Goal: Task Accomplishment & Management: Manage account settings

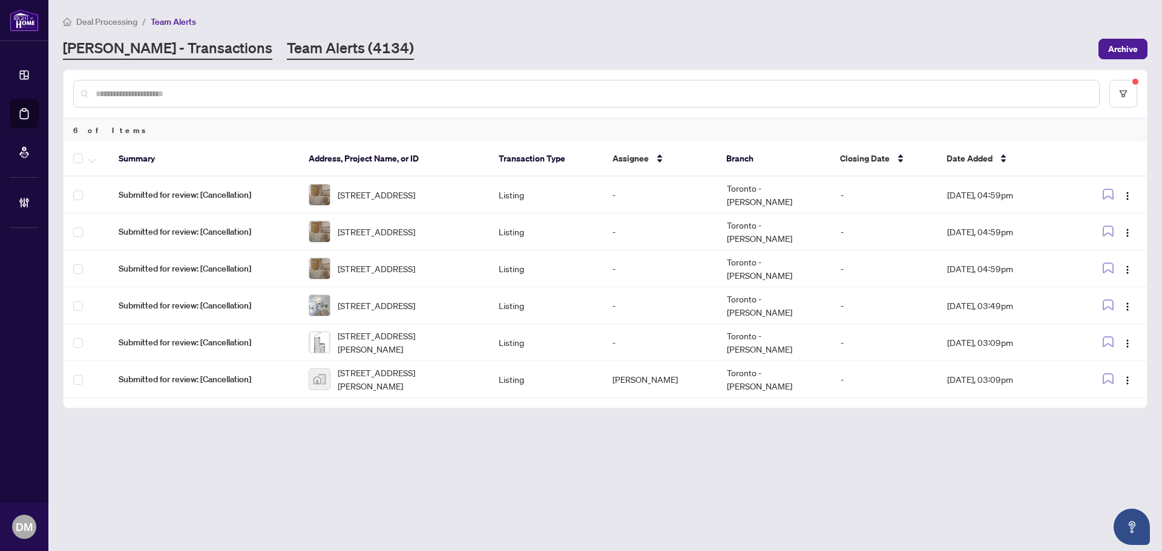
click at [125, 46] on link "[PERSON_NAME] - Transactions" at bounding box center [167, 49] width 209 height 22
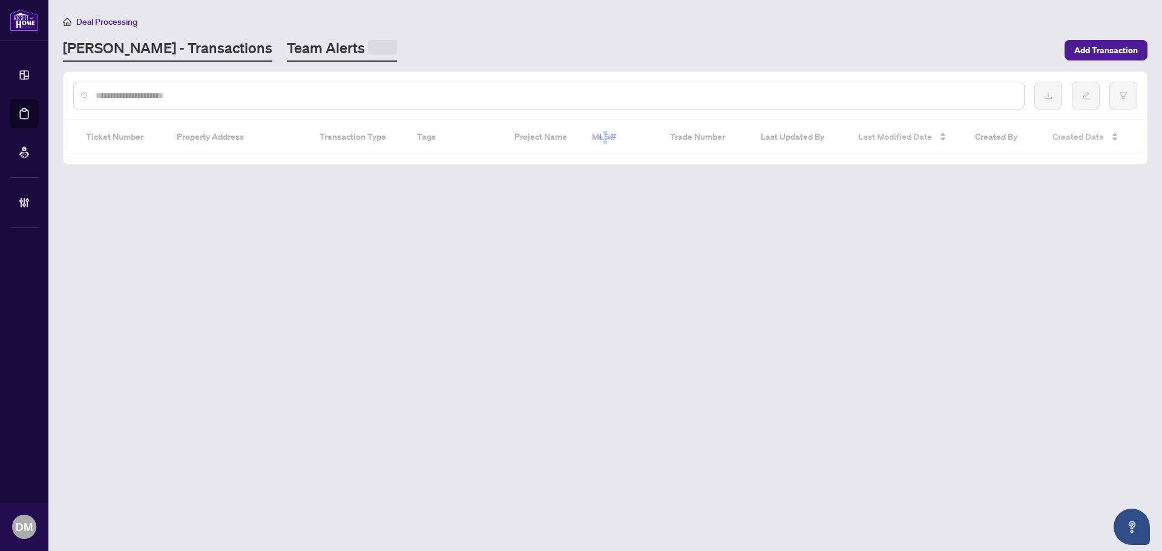
click at [304, 60] on main "Deal Processing [PERSON_NAME] - Transactions Team Alerts Add Transaction Ticket…" at bounding box center [605, 275] width 1114 height 551
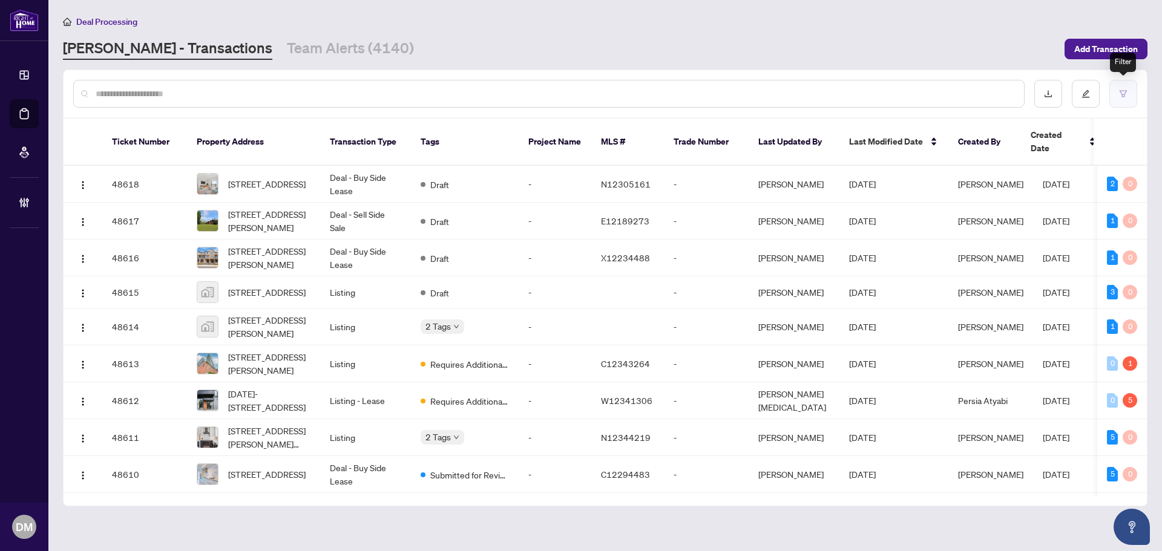
click at [1121, 102] on button "button" at bounding box center [1123, 94] width 28 height 28
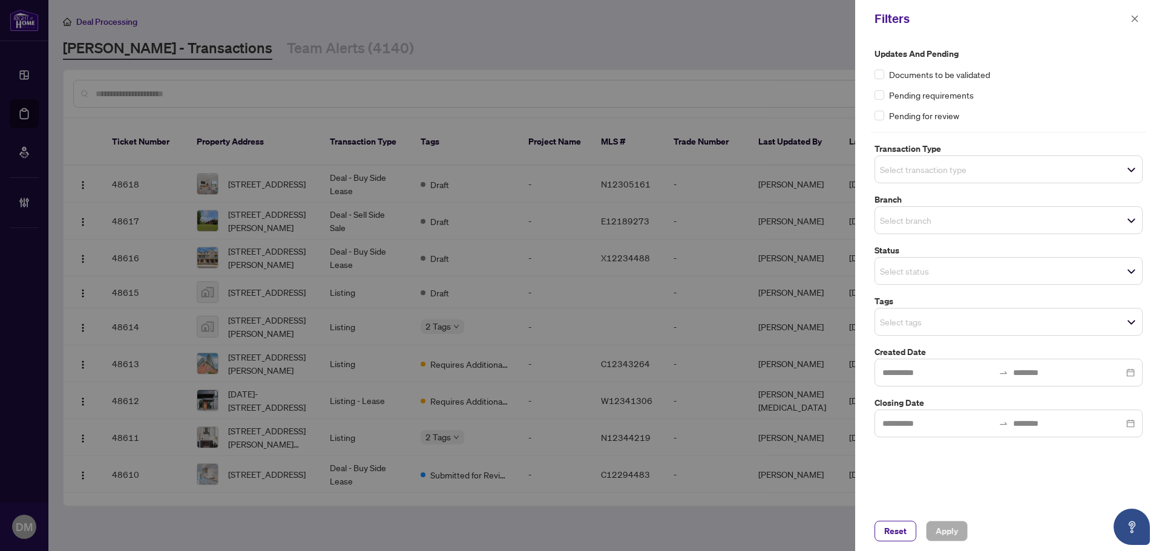
click at [1023, 171] on span "Select transaction type" at bounding box center [1008, 169] width 267 height 17
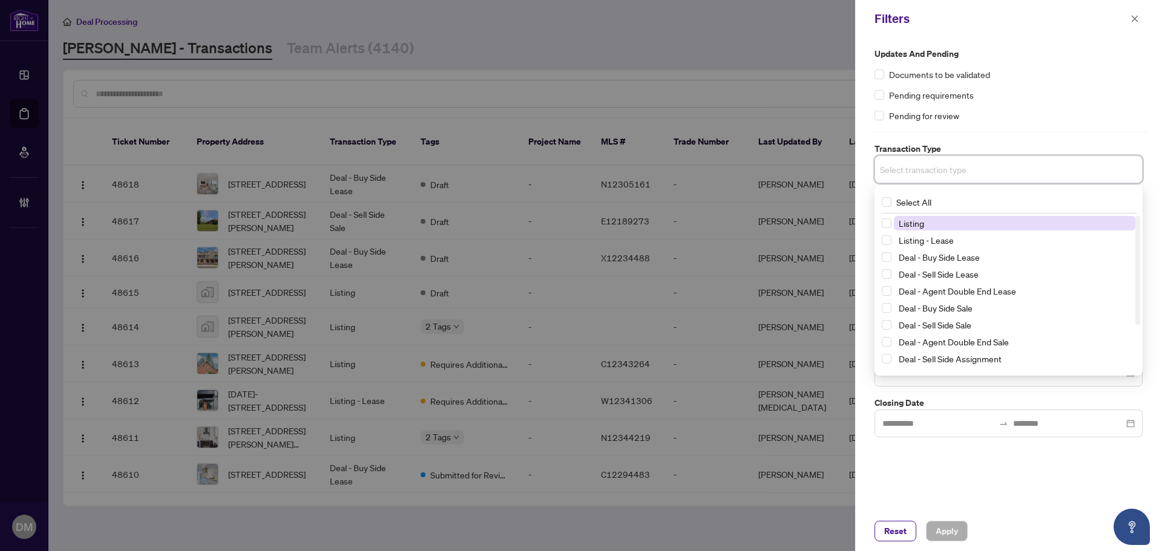
click at [942, 226] on span "Listing" at bounding box center [1014, 223] width 241 height 15
click at [936, 236] on span "Listing - Lease" at bounding box center [1014, 242] width 241 height 15
click at [942, 434] on div at bounding box center [1009, 426] width 268 height 28
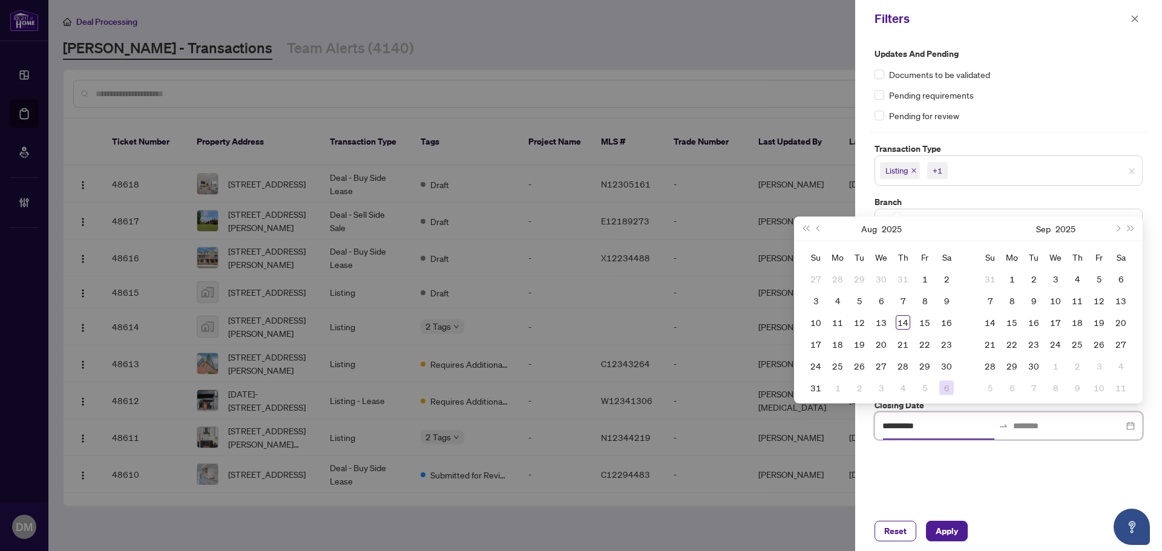
type input "**********"
click at [979, 459] on div "Updates and Pending Documents to be validated Pending requirements Pending for …" at bounding box center [1008, 275] width 307 height 474
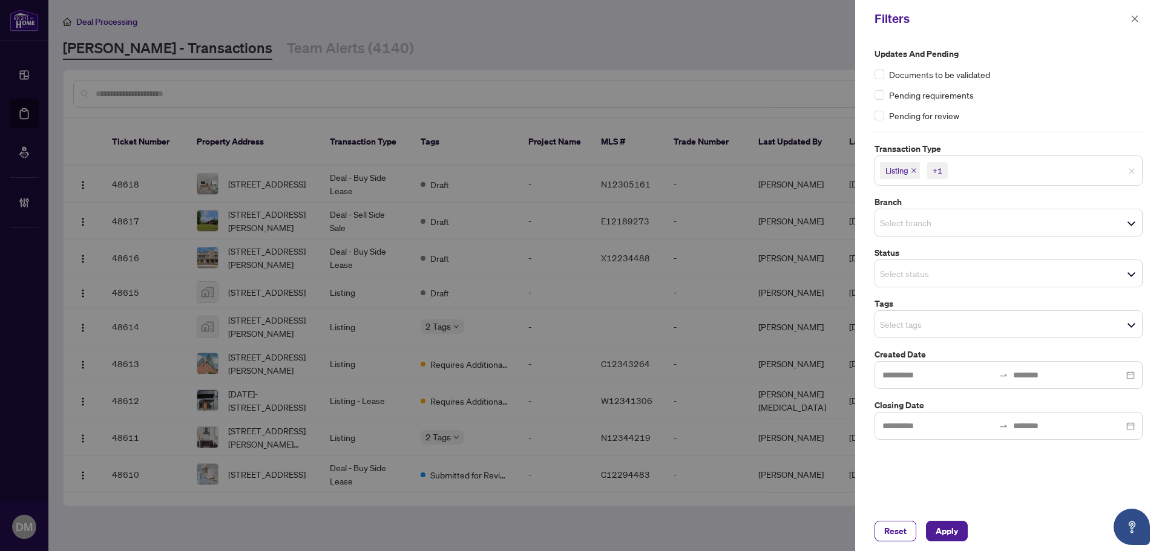
click at [924, 321] on input "search" at bounding box center [922, 324] width 85 height 15
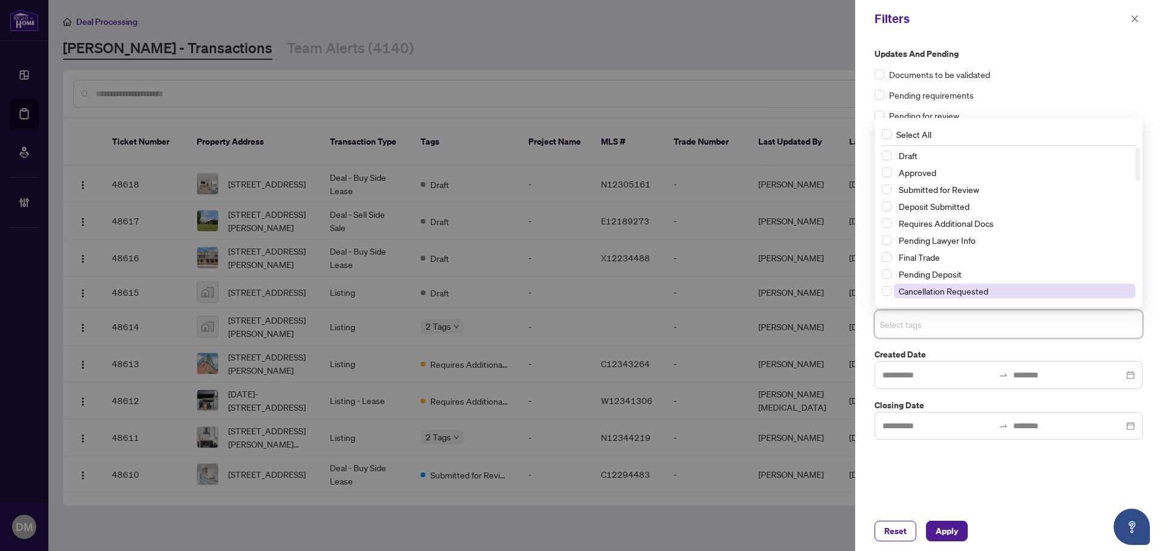
click at [918, 291] on span "Cancellation Requested" at bounding box center [944, 291] width 90 height 11
click at [978, 520] on div "Reset Apply" at bounding box center [1008, 531] width 307 height 40
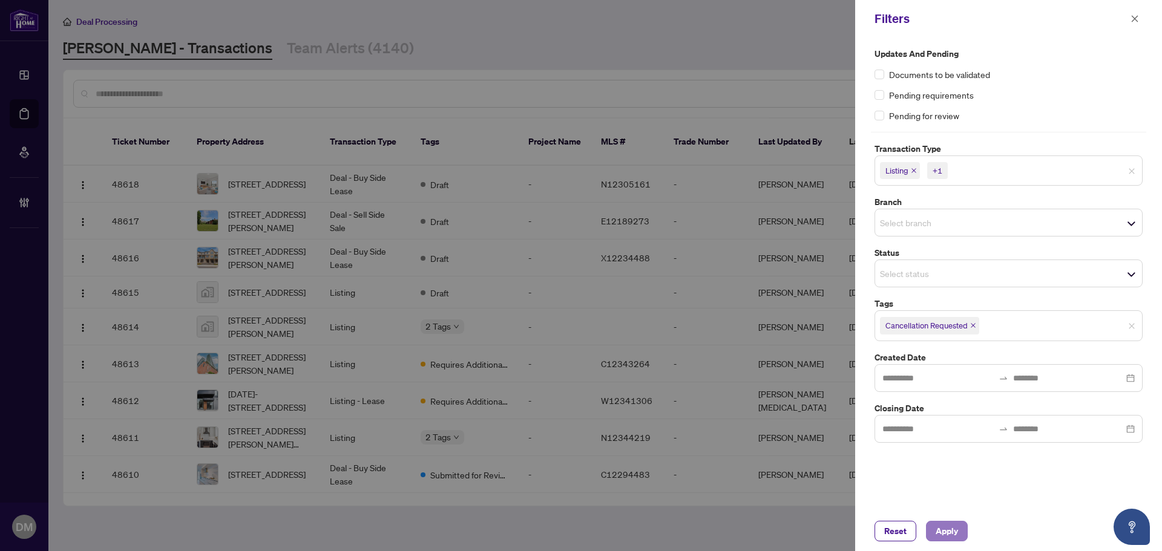
click at [956, 521] on button "Apply" at bounding box center [947, 531] width 42 height 21
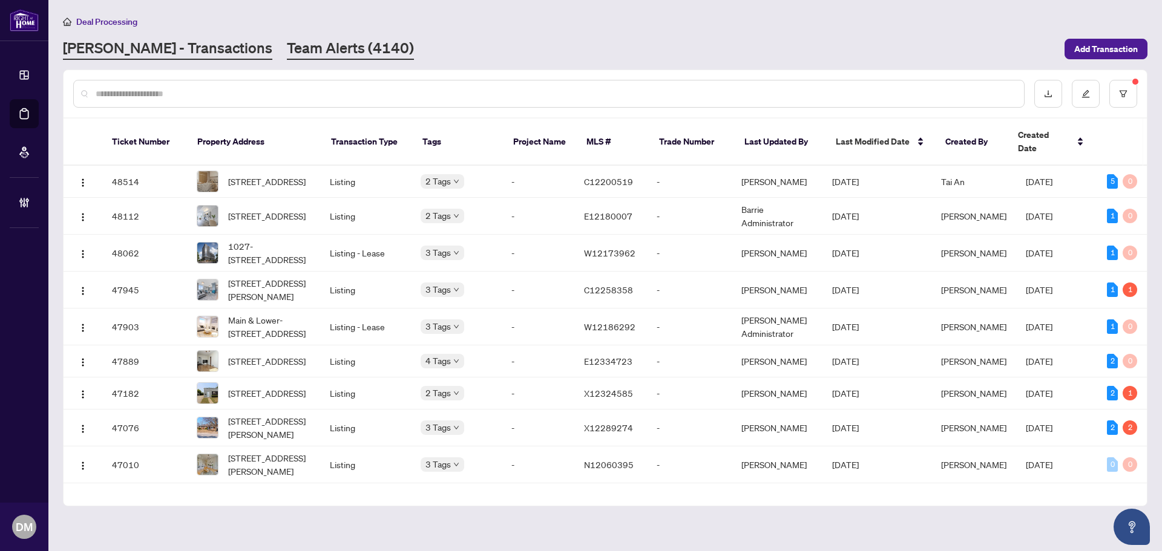
click at [304, 43] on link "Team Alerts (4140)" at bounding box center [350, 49] width 127 height 22
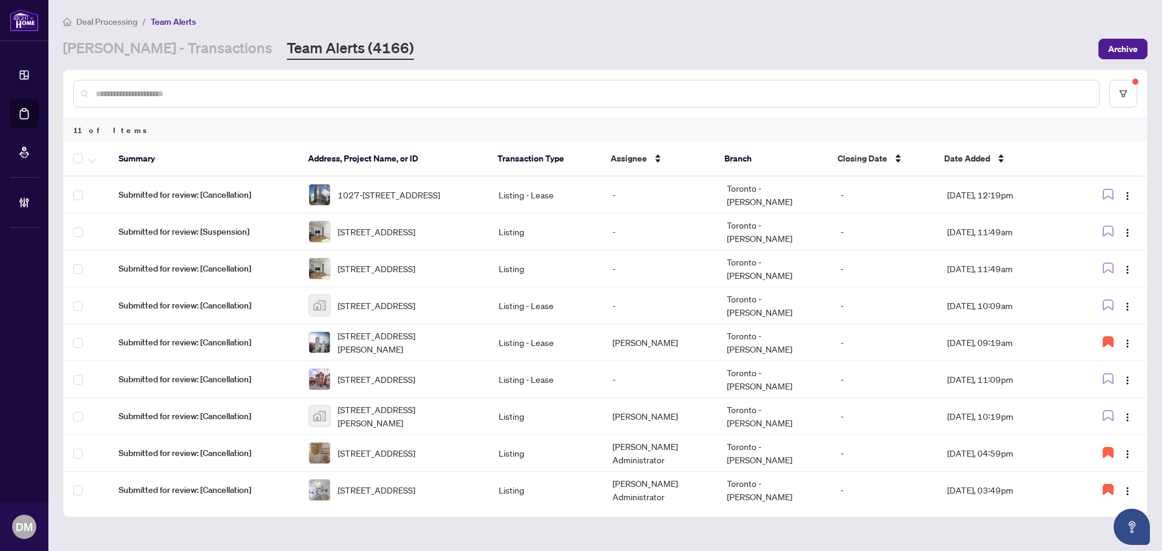
click at [301, 93] on input "text" at bounding box center [593, 93] width 994 height 13
click at [538, 379] on td "Listing - Lease" at bounding box center [546, 379] width 114 height 37
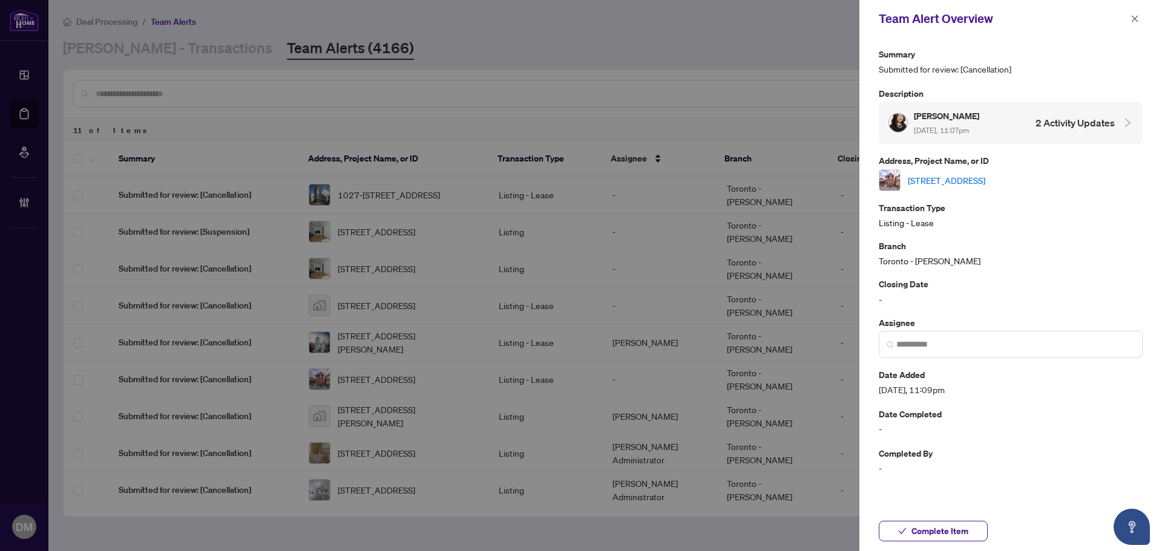
click at [985, 175] on link "Unit 3-1201 Dovercourt Rd, Toronto, Ontario M6H 2Y1, Canada" at bounding box center [946, 180] width 77 height 13
click at [948, 351] on input "search" at bounding box center [1015, 344] width 238 height 13
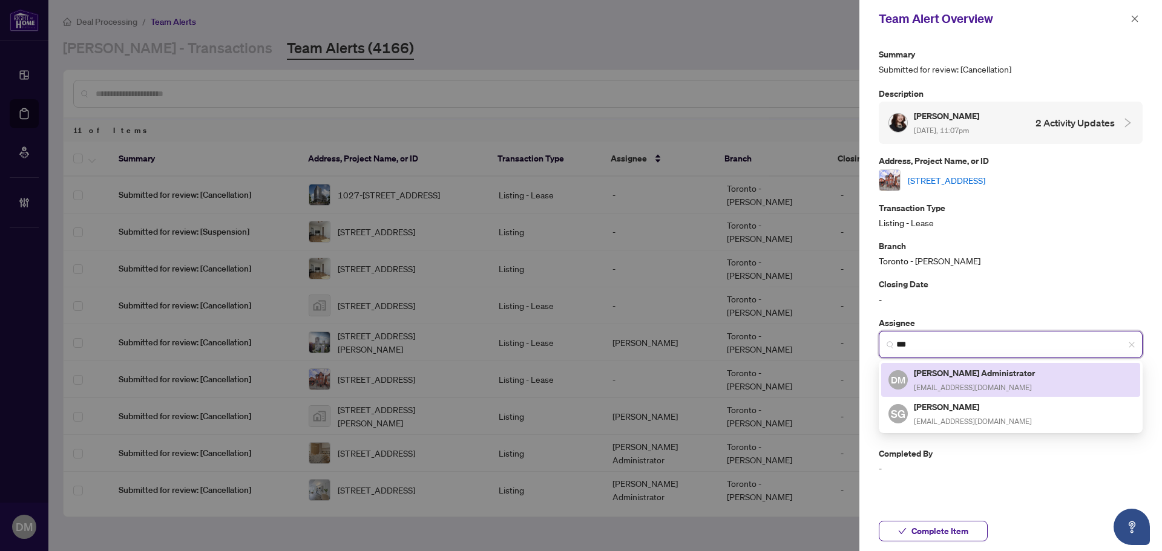
click at [941, 370] on h5 "[PERSON_NAME] Administrator" at bounding box center [975, 373] width 123 height 14
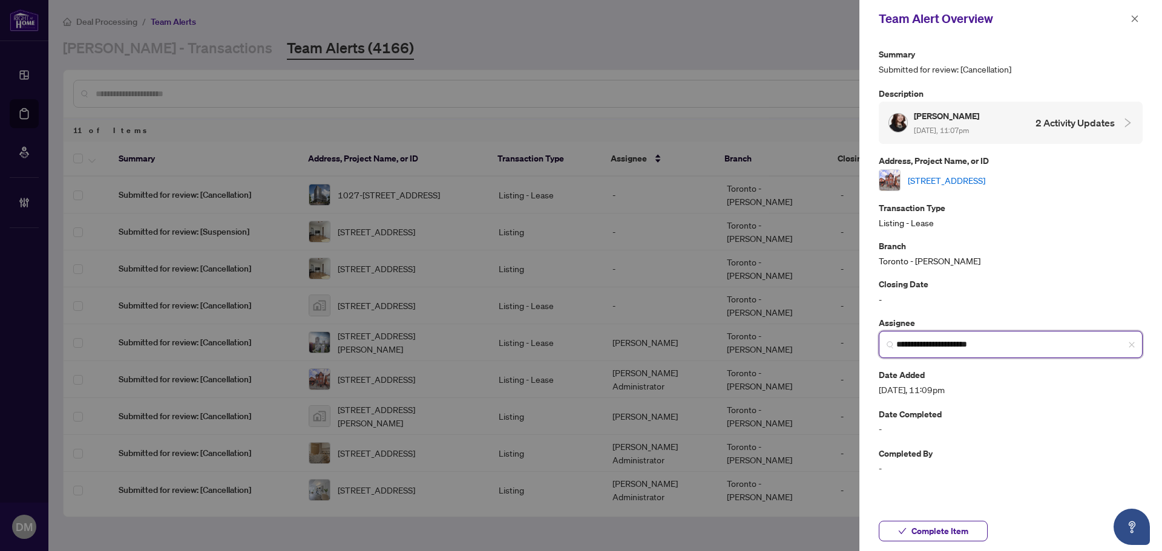
type input "**********"
click at [1010, 351] on input "**********" at bounding box center [1015, 344] width 238 height 13
click at [1020, 453] on p "Completed By" at bounding box center [1011, 454] width 264 height 14
click at [1136, 18] on icon "close" at bounding box center [1135, 18] width 7 height 7
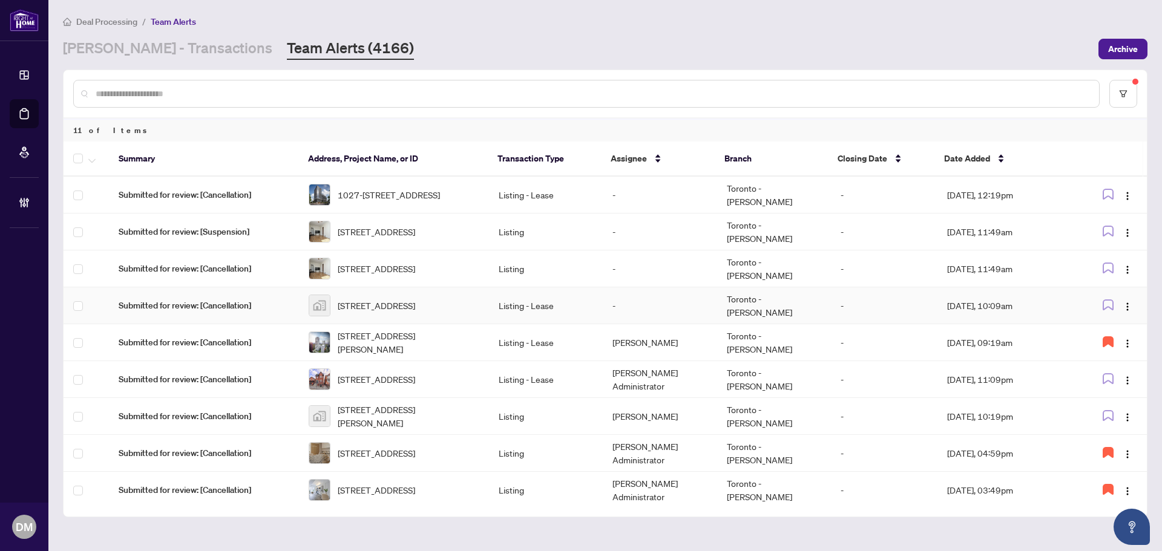
click at [583, 305] on td "Listing - Lease" at bounding box center [546, 305] width 114 height 37
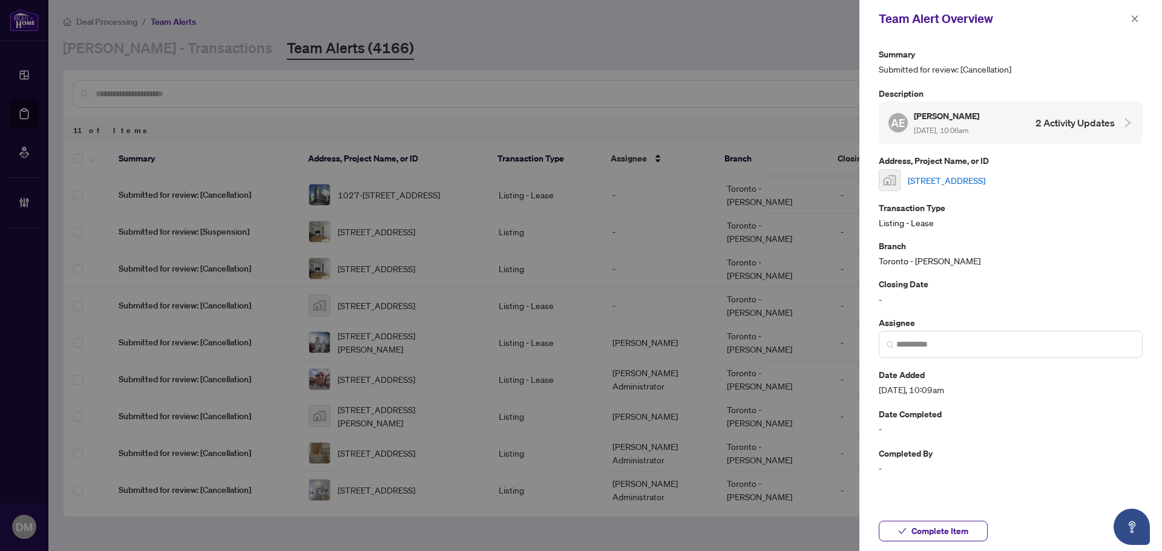
click at [981, 179] on link "318-40 Sylvan Valleyway unit 318, North York, ON, Canada" at bounding box center [946, 180] width 77 height 13
click at [928, 344] on input "search" at bounding box center [1015, 344] width 238 height 13
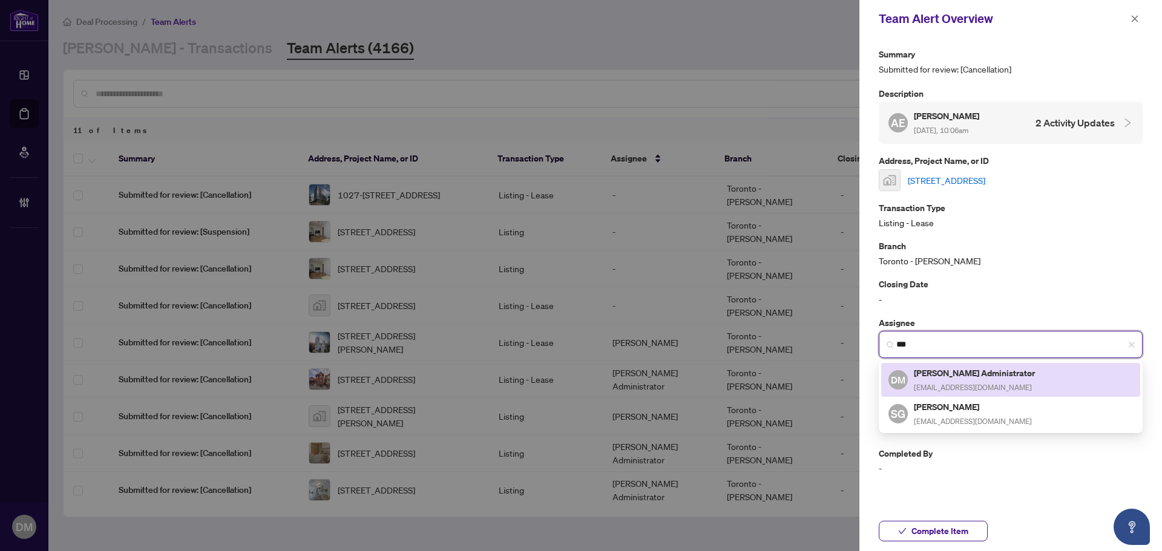
click at [937, 383] on span "[EMAIL_ADDRESS][DOMAIN_NAME]" at bounding box center [973, 387] width 118 height 9
type input "**********"
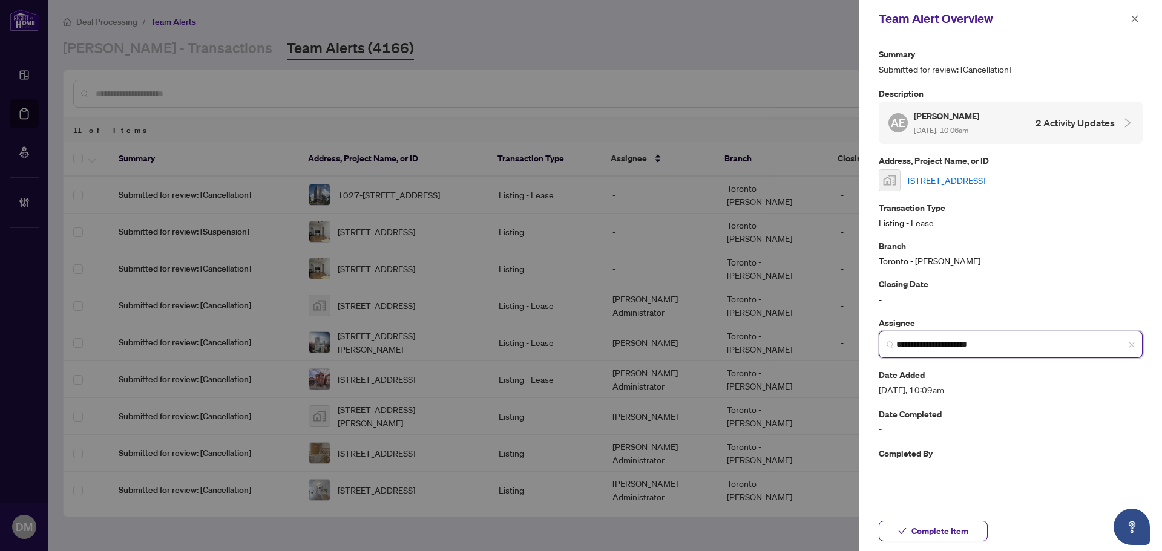
click at [999, 335] on span "**********" at bounding box center [1011, 344] width 264 height 27
click at [1001, 339] on input "**********" at bounding box center [1015, 344] width 238 height 13
click at [1013, 342] on input "**********" at bounding box center [1015, 344] width 238 height 13
click at [980, 284] on p "Closing Date" at bounding box center [1011, 284] width 264 height 14
click at [1020, 350] on input "**********" at bounding box center [1015, 344] width 238 height 13
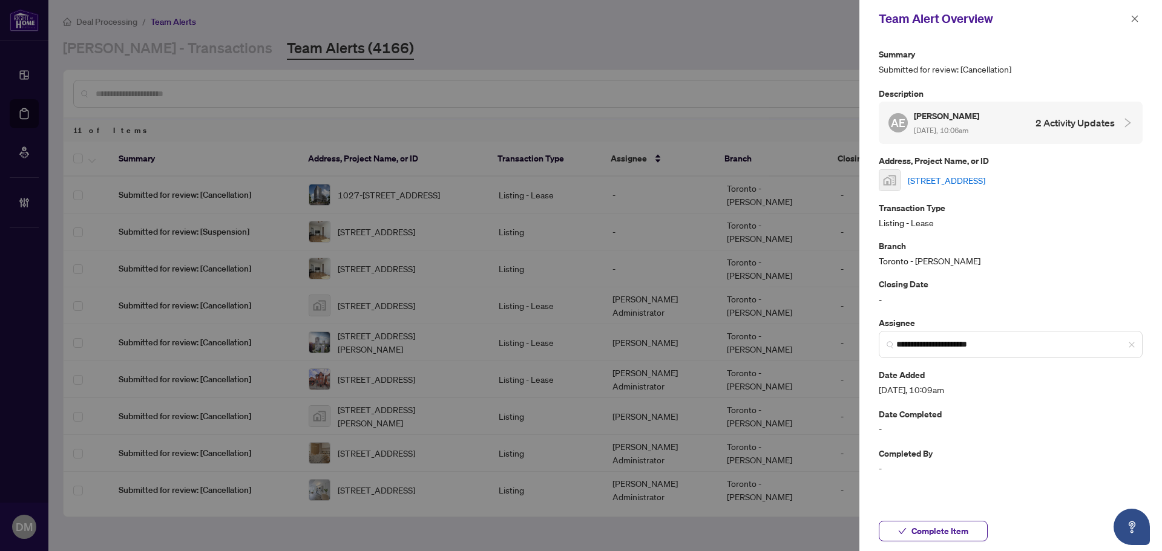
click at [985, 311] on div "**********" at bounding box center [1011, 261] width 264 height 428
click at [974, 280] on p "Closing Date" at bounding box center [1011, 284] width 264 height 14
click at [1057, 252] on p "Branch" at bounding box center [1011, 246] width 264 height 14
click at [1021, 290] on p "Closing Date" at bounding box center [1011, 284] width 264 height 14
click at [1062, 266] on div "Branch Toronto - Don Mills" at bounding box center [1011, 253] width 264 height 28
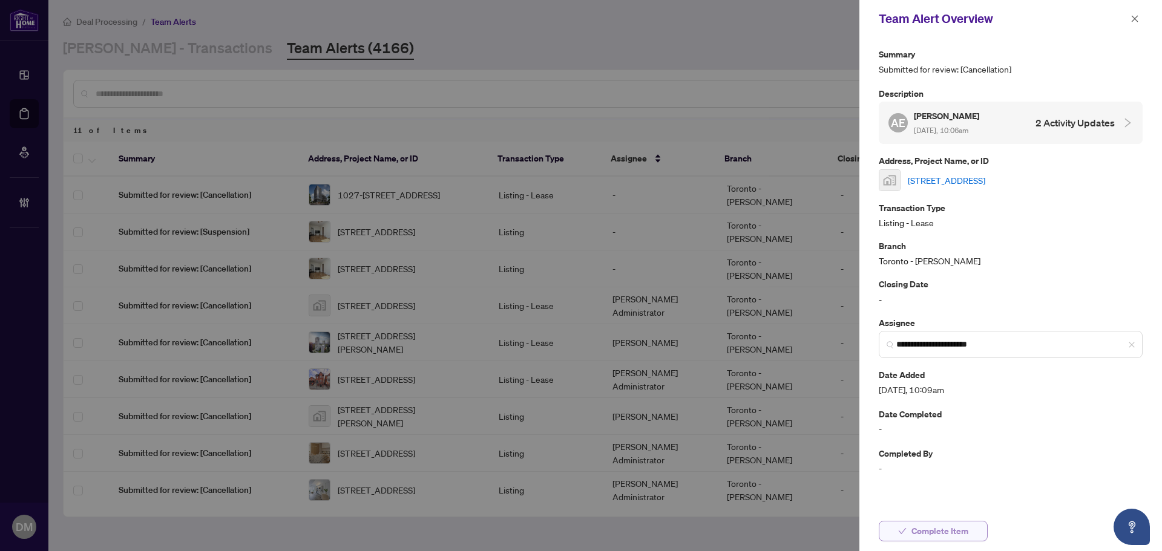
click at [931, 525] on span "Complete Item" at bounding box center [939, 531] width 57 height 19
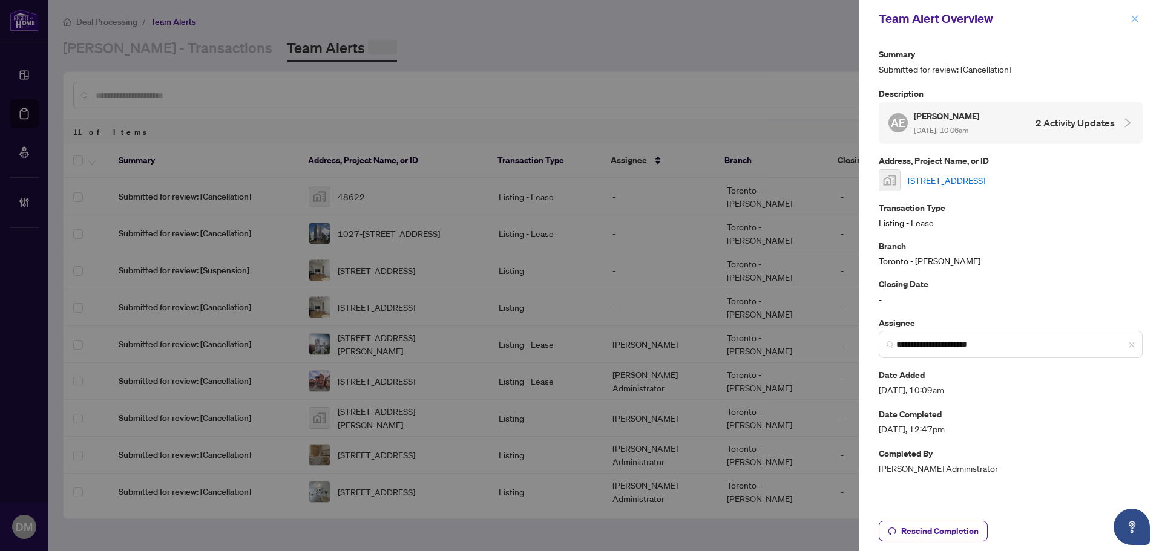
click at [1133, 20] on icon "close" at bounding box center [1135, 19] width 8 height 8
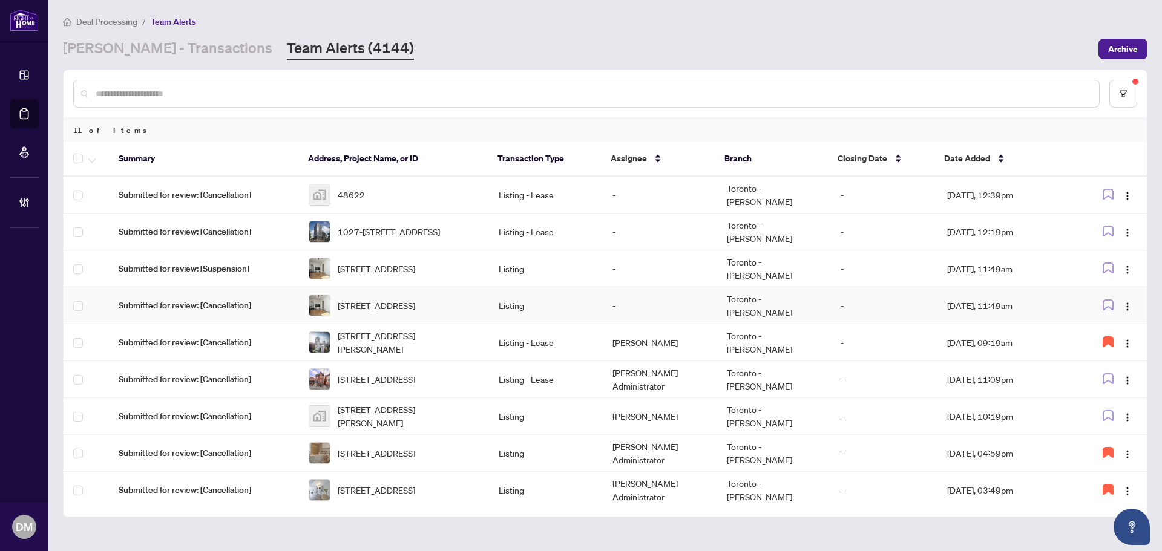
click at [489, 291] on td "Listing" at bounding box center [546, 305] width 114 height 37
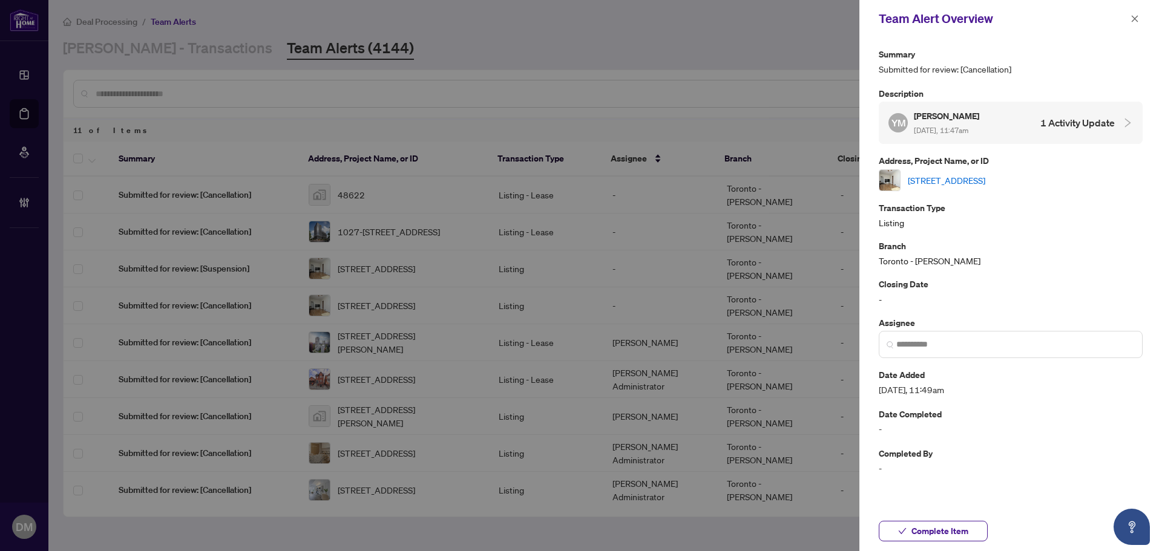
click at [973, 185] on link "217 Celina St, Oshawa, Ontario L1H 4N7, Canada" at bounding box center [946, 180] width 77 height 13
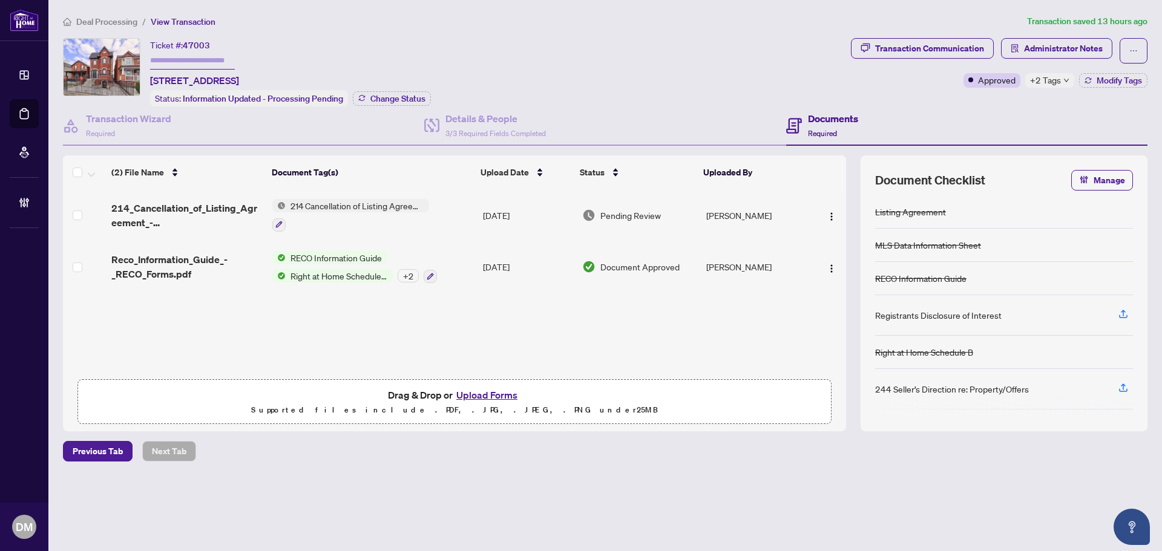
click at [485, 215] on td "[DATE]" at bounding box center [527, 215] width 99 height 52
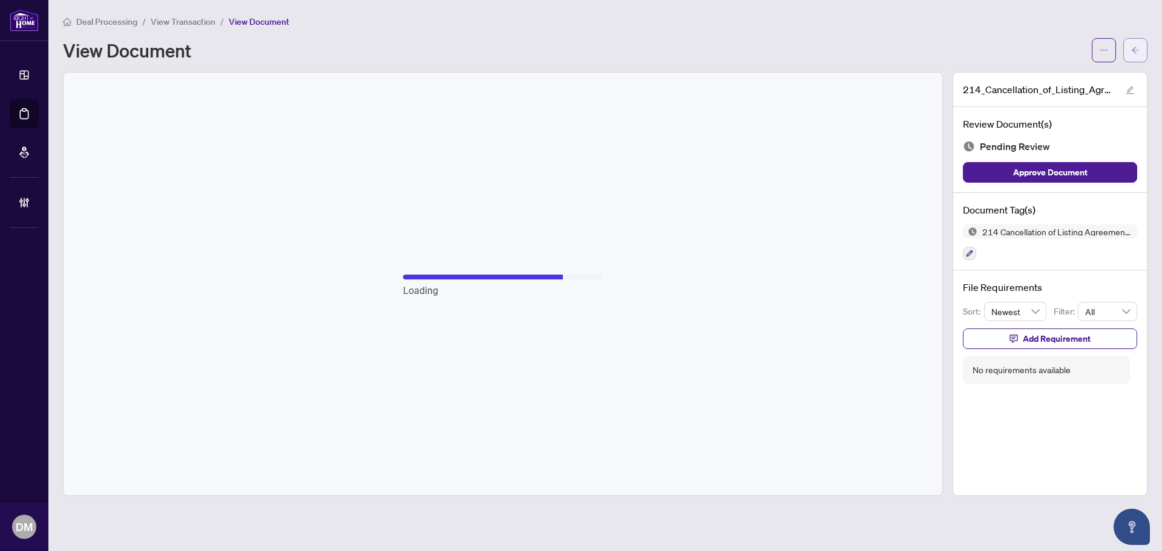
click at [1129, 47] on button "button" at bounding box center [1135, 50] width 24 height 24
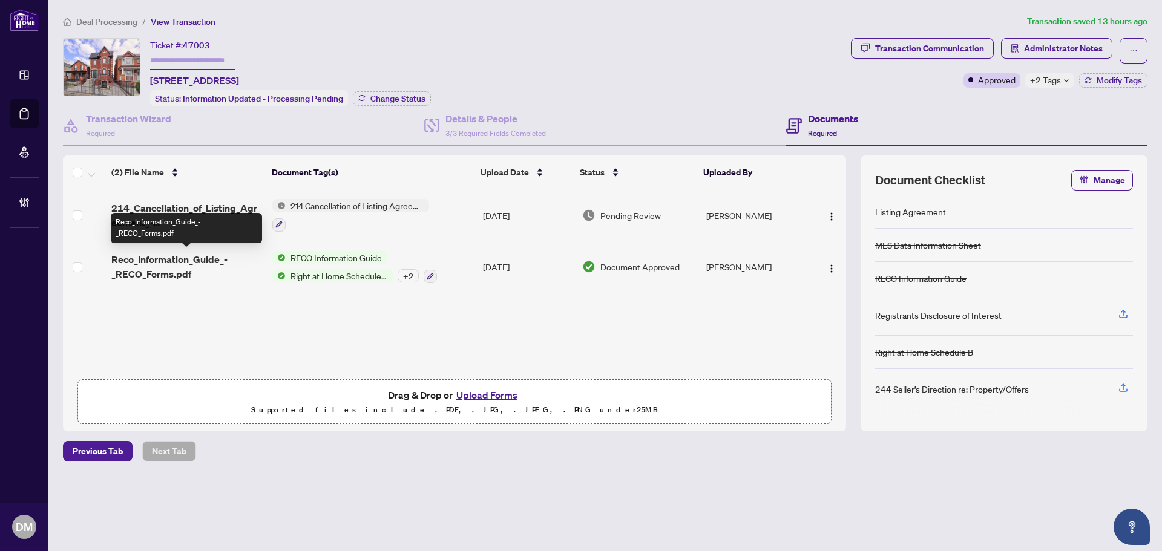
click at [211, 264] on span "Reco_Information_Guide_-_RECO_Forms.pdf" at bounding box center [186, 266] width 151 height 29
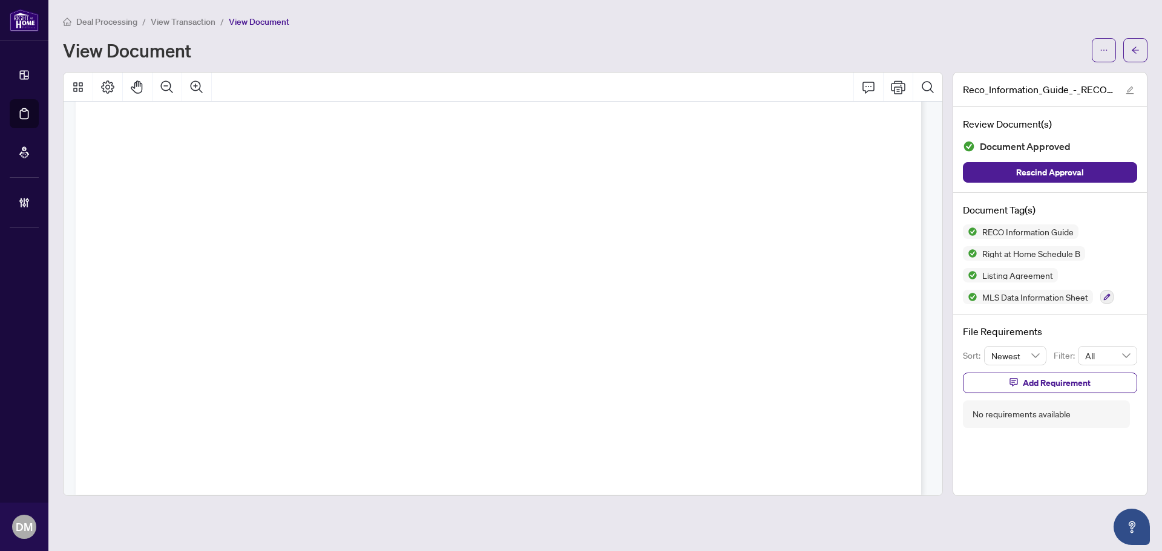
drag, startPoint x: 554, startPoint y: 188, endPoint x: 538, endPoint y: 402, distance: 215.5
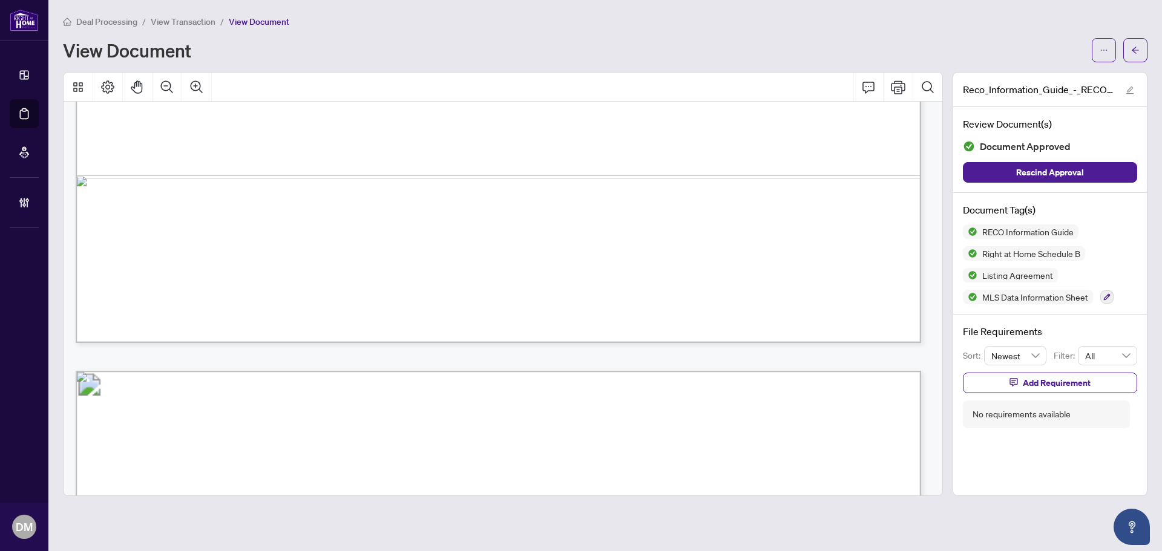
scroll to position [24363, 0]
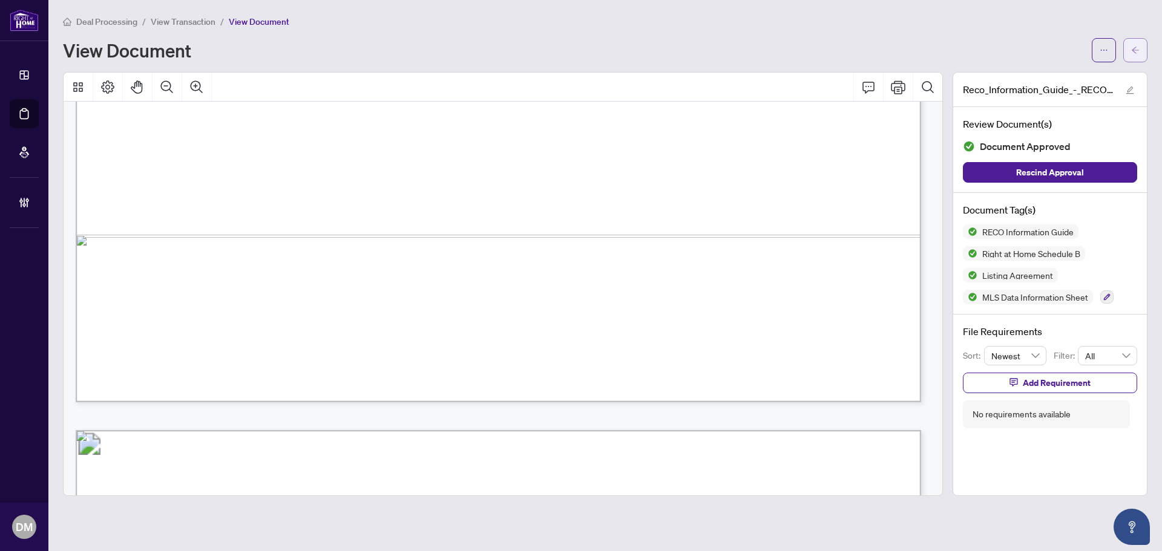
click at [1138, 46] on icon "arrow-left" at bounding box center [1135, 50] width 8 height 8
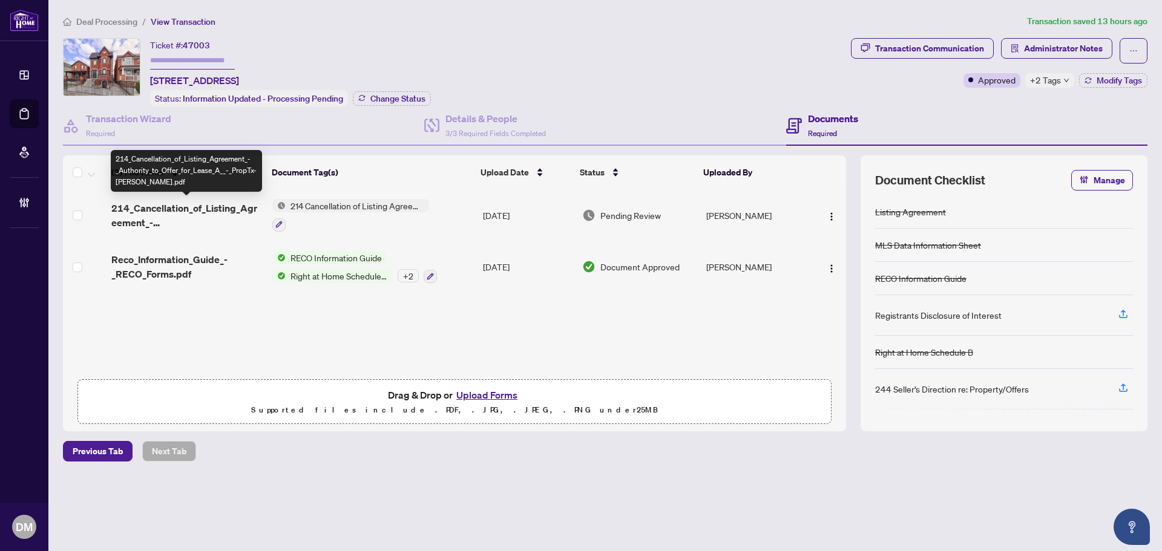
click at [205, 215] on span "214_Cancellation_of_Listing_Agreement_-_Authority_to_Offer_for_Lease_A__-_PropT…" at bounding box center [186, 215] width 151 height 29
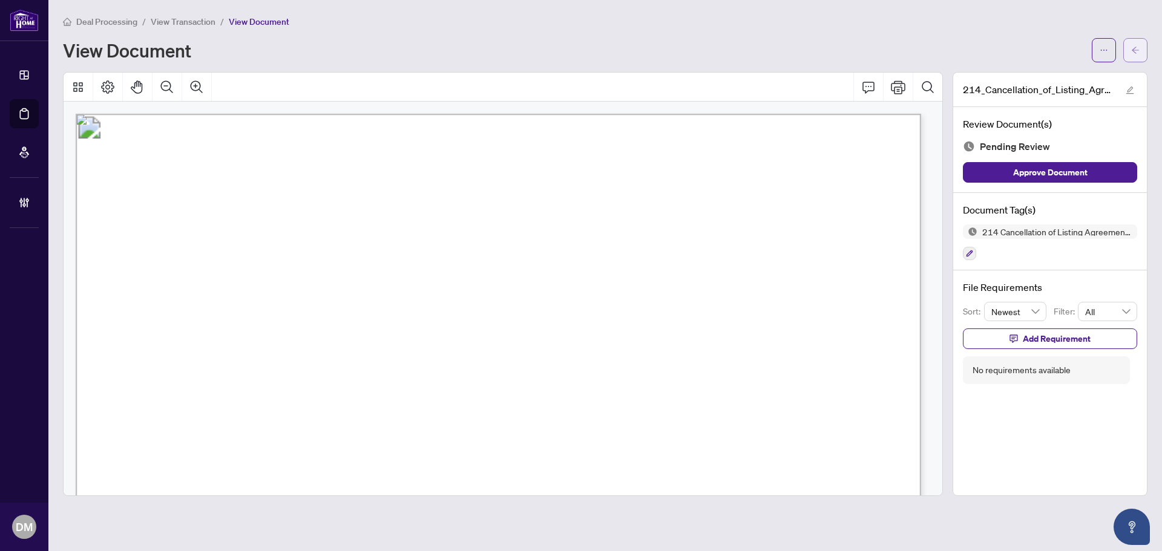
click at [1136, 51] on icon "arrow-left" at bounding box center [1135, 50] width 8 height 8
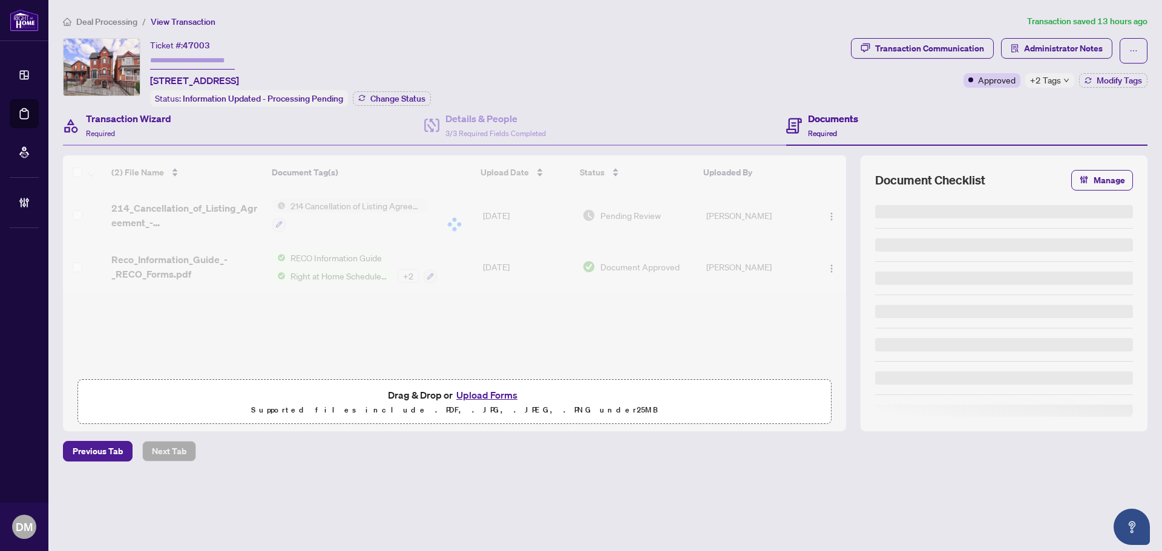
click at [206, 119] on div "Transaction Wizard Required" at bounding box center [243, 126] width 361 height 39
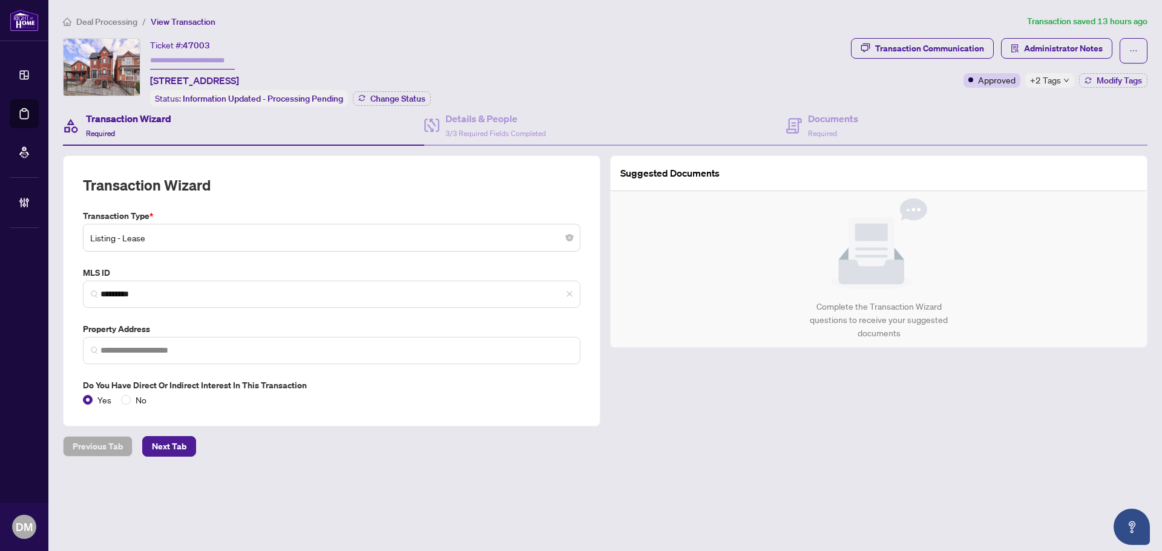
type input "**********"
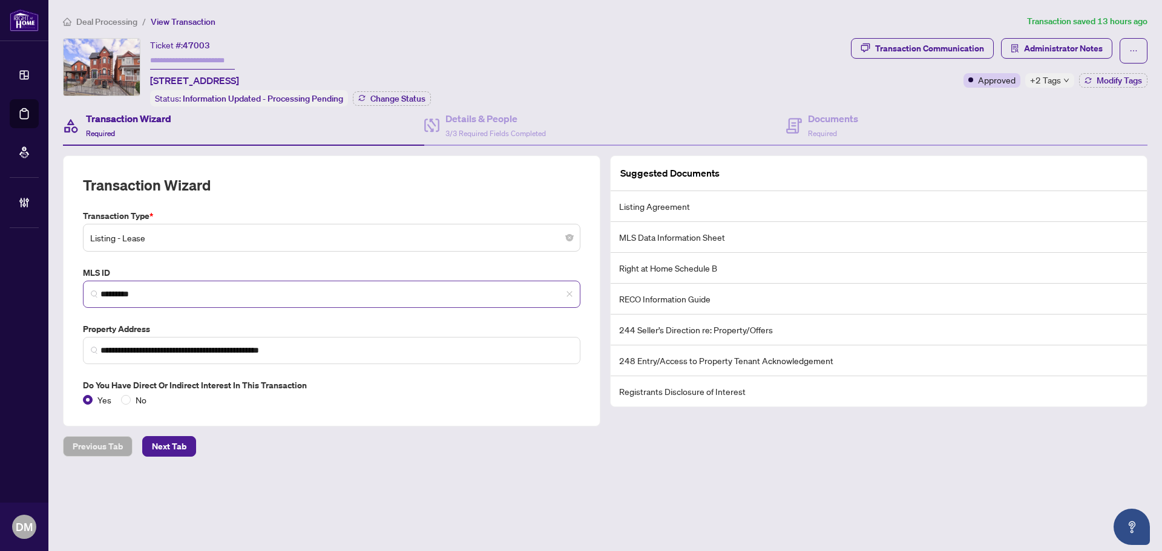
click at [209, 300] on span "*********" at bounding box center [331, 294] width 497 height 27
click at [209, 297] on input "*********" at bounding box center [336, 294] width 472 height 13
click at [837, 109] on div "Documents Required" at bounding box center [966, 126] width 361 height 39
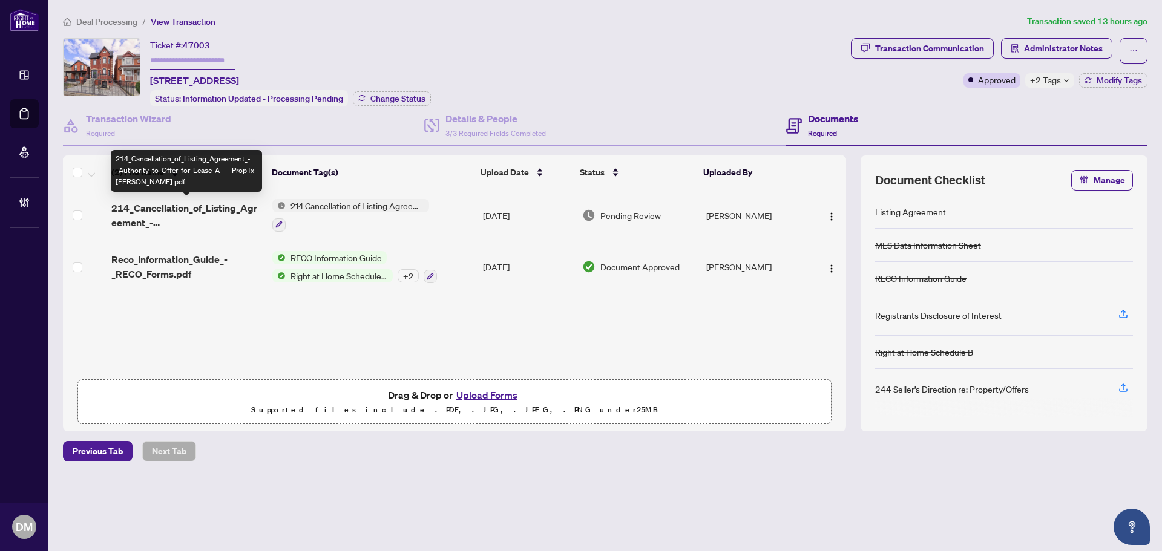
click at [196, 203] on span "214_Cancellation_of_Listing_Agreement_-_Authority_to_Offer_for_Lease_A__-_PropT…" at bounding box center [186, 215] width 151 height 29
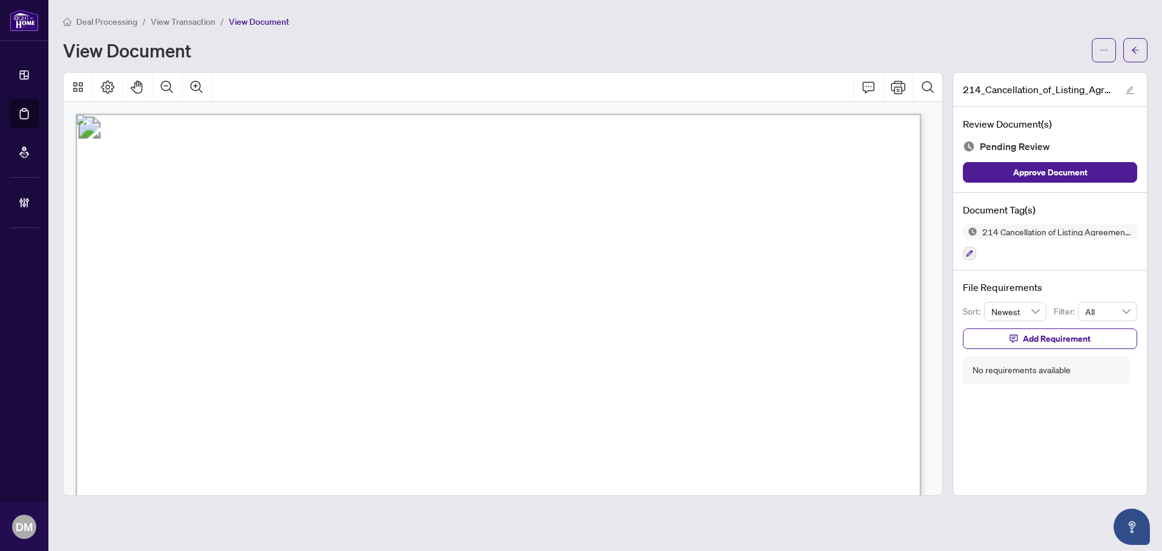
click at [615, 180] on span "Cancellation of Listing Agreement" at bounding box center [503, 171] width 356 height 29
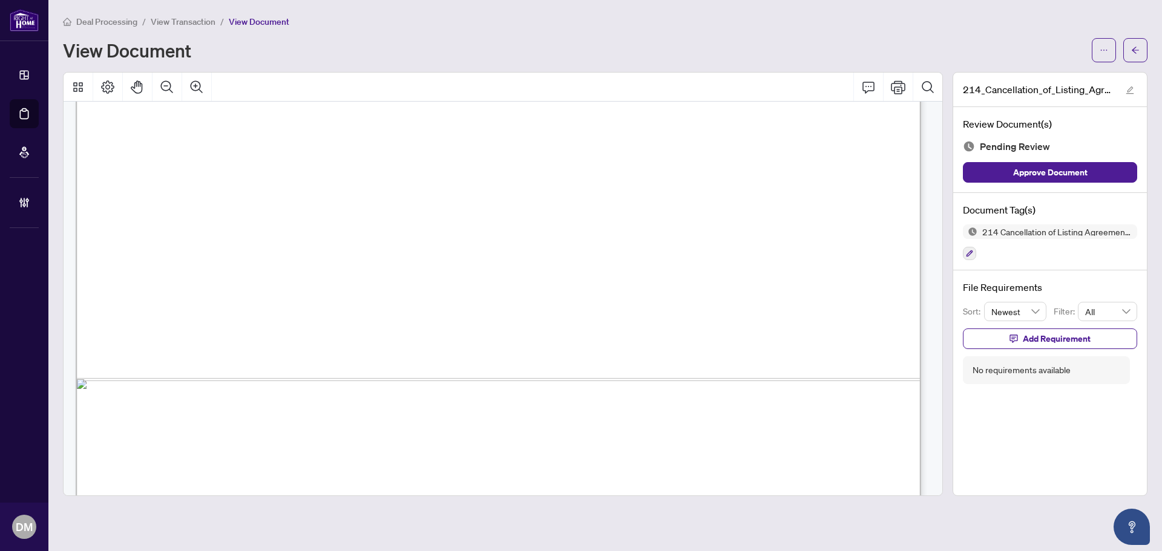
scroll to position [603, 0]
click at [1109, 49] on button "button" at bounding box center [1104, 50] width 24 height 24
click at [1019, 78] on span "Download" at bounding box center [1060, 76] width 92 height 13
click at [1132, 47] on icon "arrow-left" at bounding box center [1135, 50] width 8 height 8
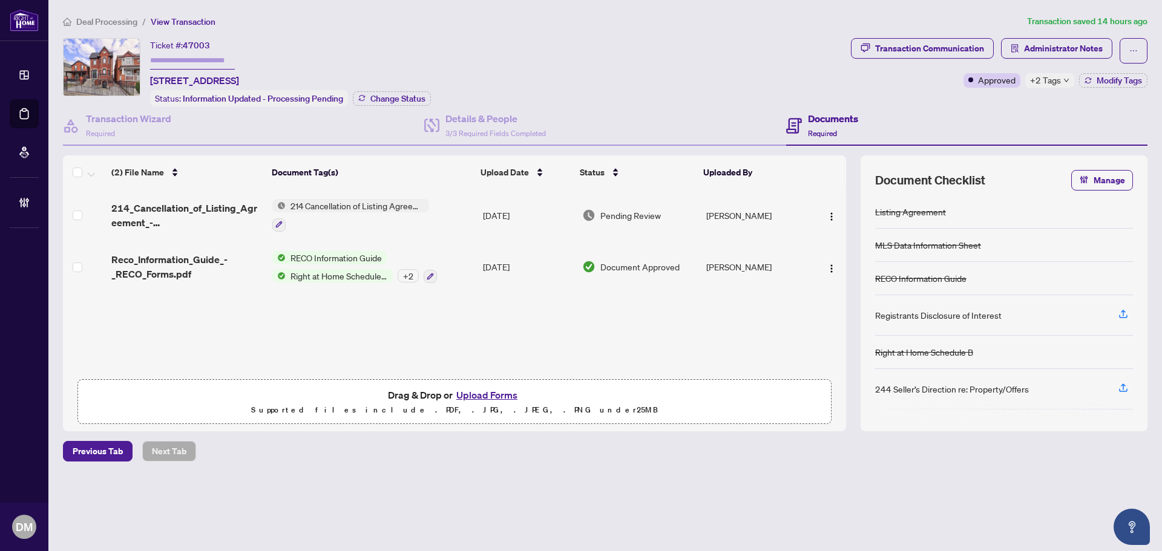
click at [1054, 80] on span "+2 Tags" at bounding box center [1045, 80] width 31 height 14
click at [827, 83] on div "Ticket #: 47003 Unit 3-1201 Dovercourt Rd, Toronto, Ontario M6H 2Y1, Canada Sta…" at bounding box center [454, 72] width 783 height 68
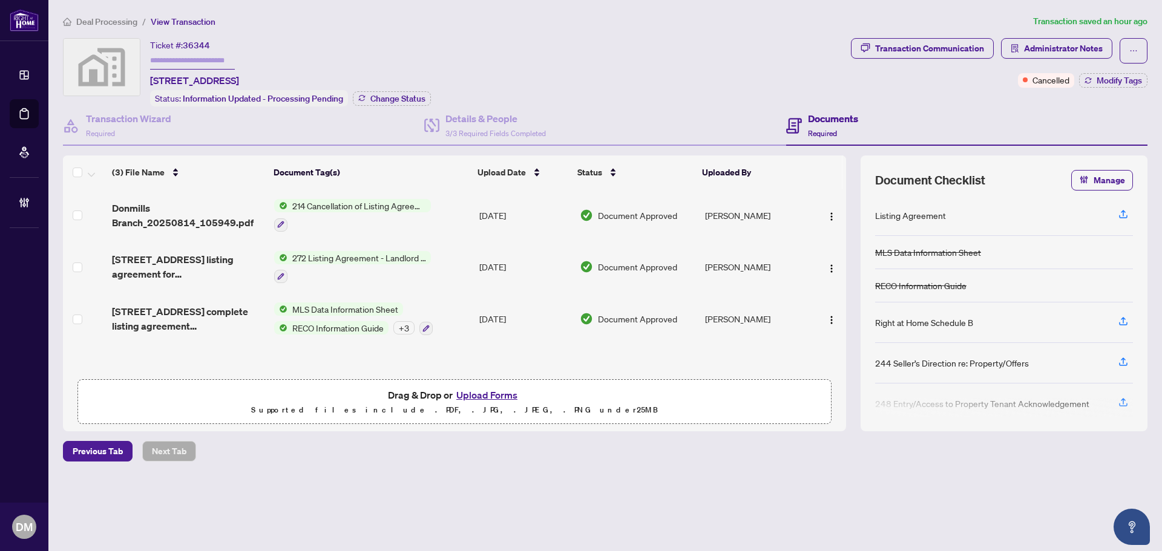
click at [119, 20] on span "Deal Processing" at bounding box center [106, 21] width 61 height 11
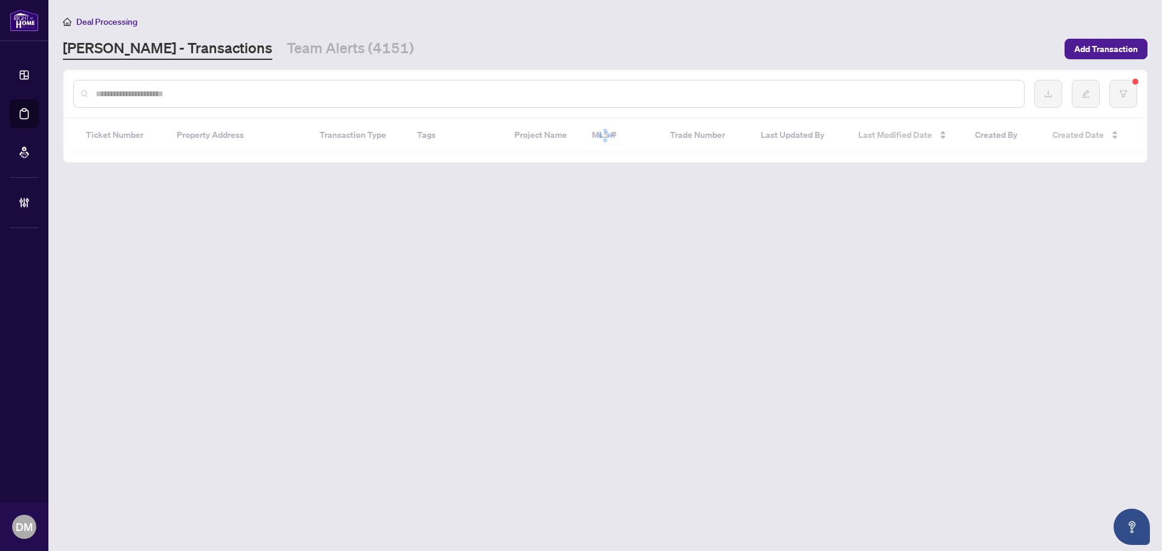
click at [227, 93] on input "text" at bounding box center [555, 93] width 919 height 13
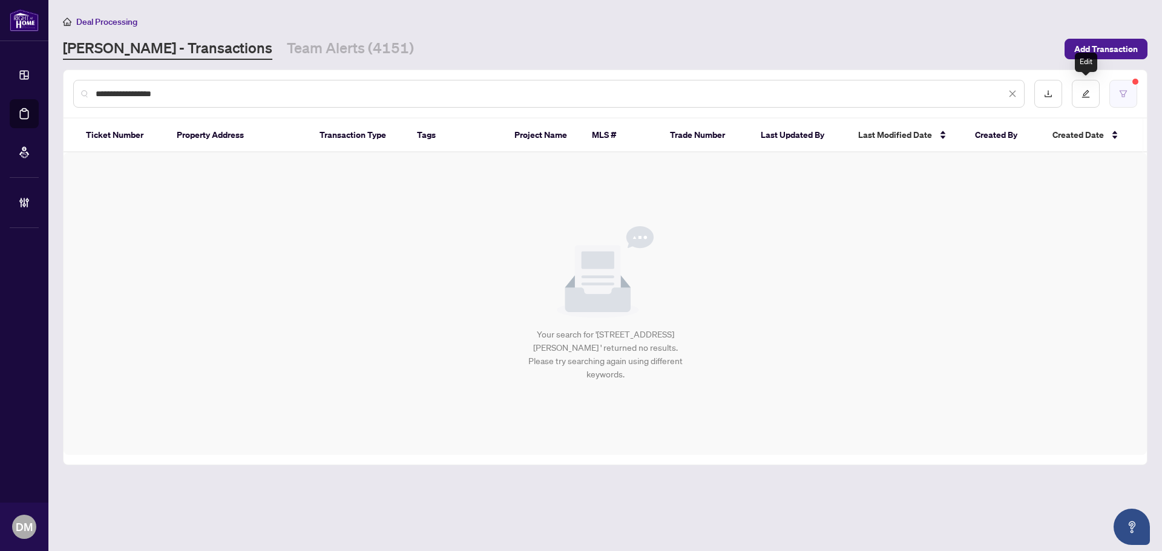
click at [1114, 85] on button "button" at bounding box center [1123, 94] width 28 height 28
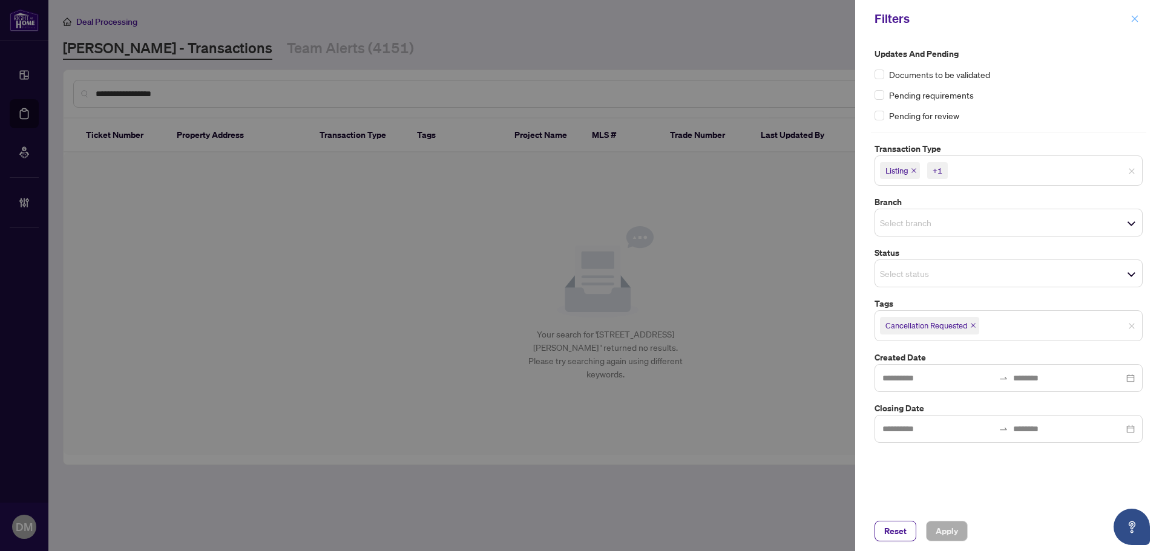
click at [1131, 13] on span "button" at bounding box center [1135, 18] width 8 height 19
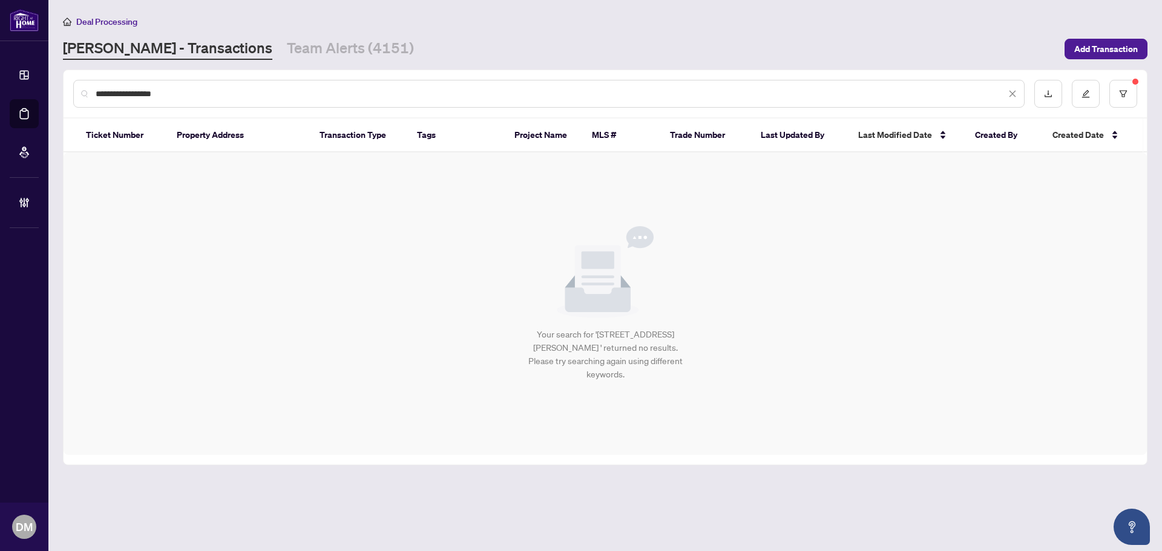
click at [271, 96] on input "**********" at bounding box center [551, 93] width 910 height 13
click at [1131, 88] on button "button" at bounding box center [1123, 94] width 28 height 28
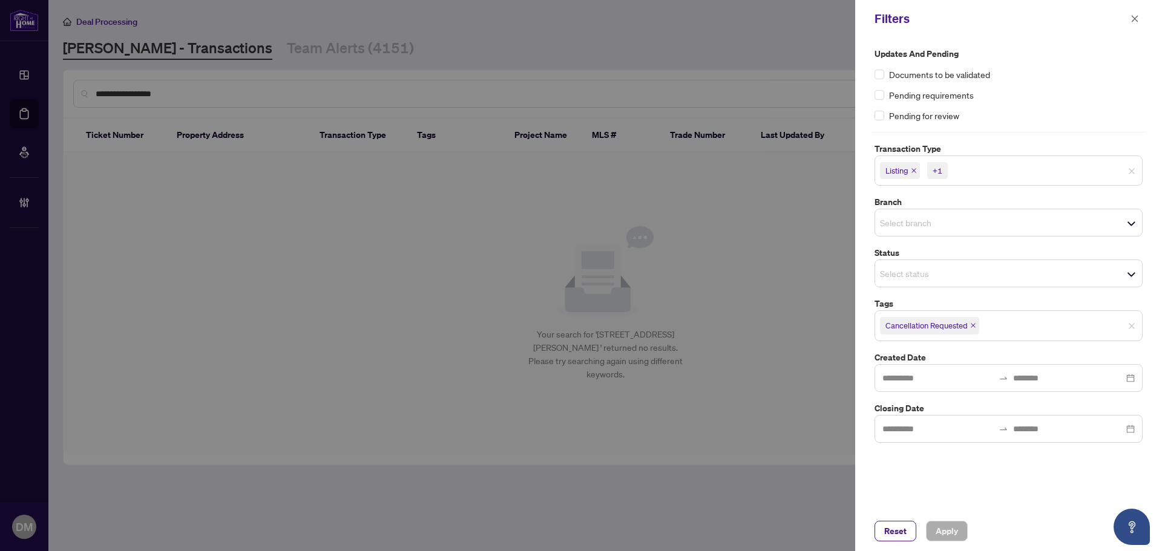
click at [975, 326] on icon "close" at bounding box center [973, 326] width 6 height 6
click at [955, 533] on span "Apply" at bounding box center [947, 531] width 22 height 19
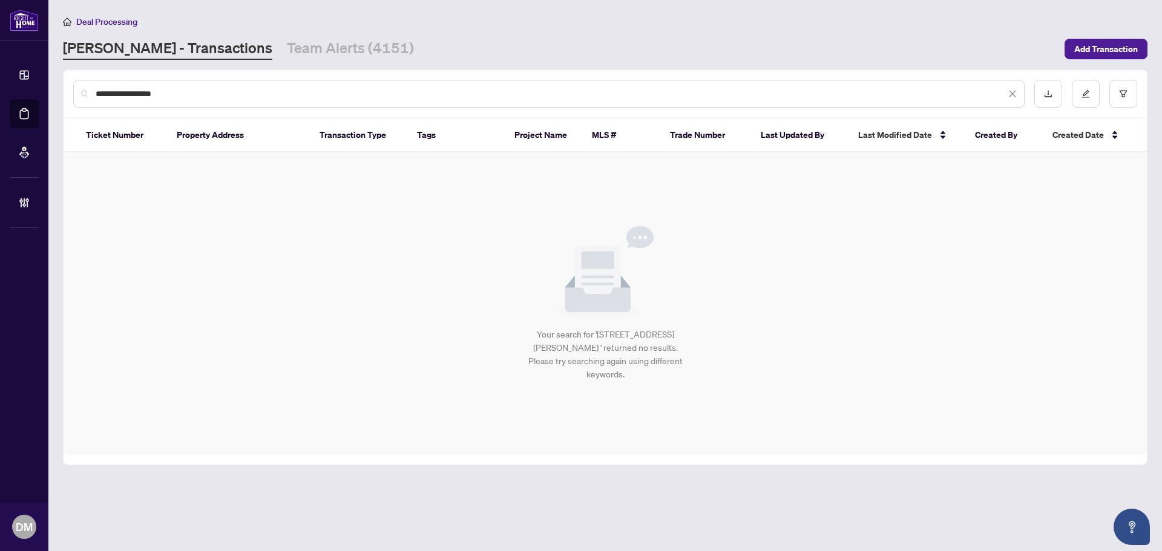
click at [202, 99] on input "**********" at bounding box center [551, 93] width 910 height 13
drag, startPoint x: 202, startPoint y: 96, endPoint x: 112, endPoint y: 96, distance: 90.2
click at [112, 96] on input "**********" at bounding box center [551, 93] width 910 height 13
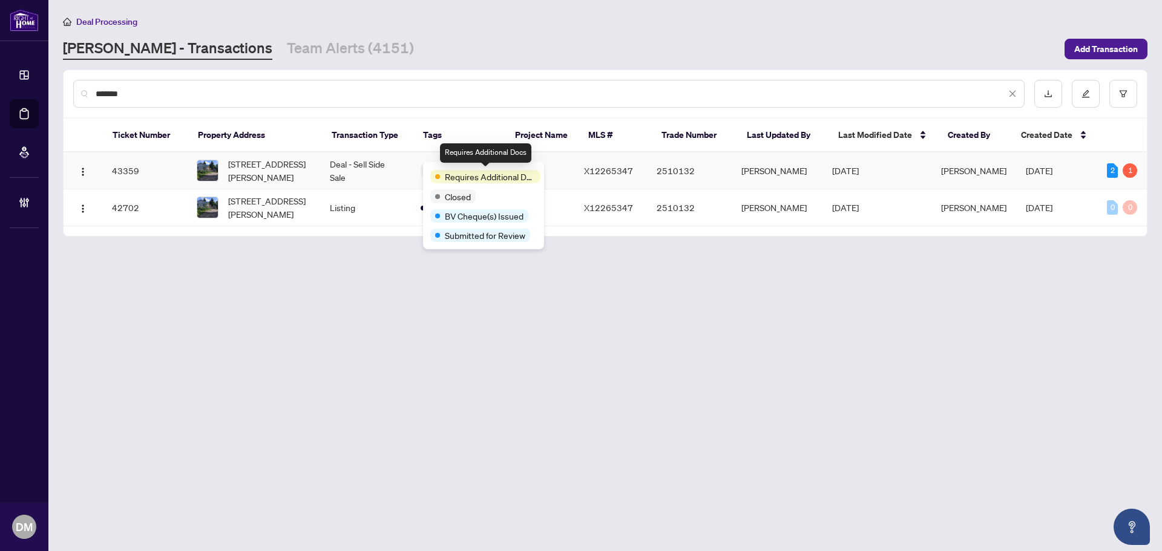
type input "*******"
click at [344, 171] on td "Deal - Sell Side Sale" at bounding box center [365, 171] width 91 height 37
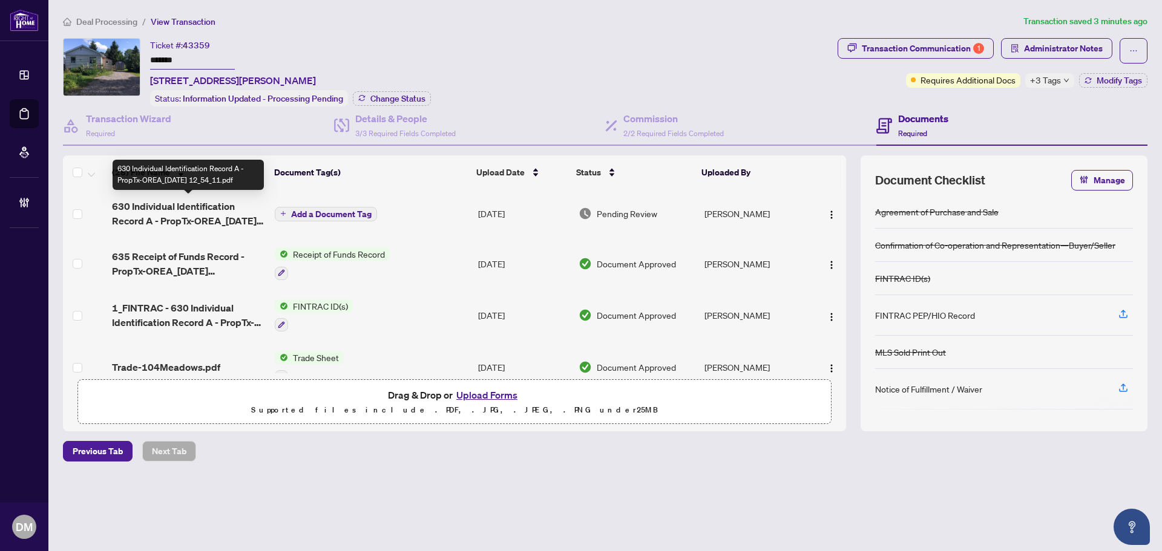
click at [222, 216] on span "630 Individual Identification Record A - PropTx-OREA_2025-08-14 12_54_11.pdf" at bounding box center [188, 213] width 153 height 29
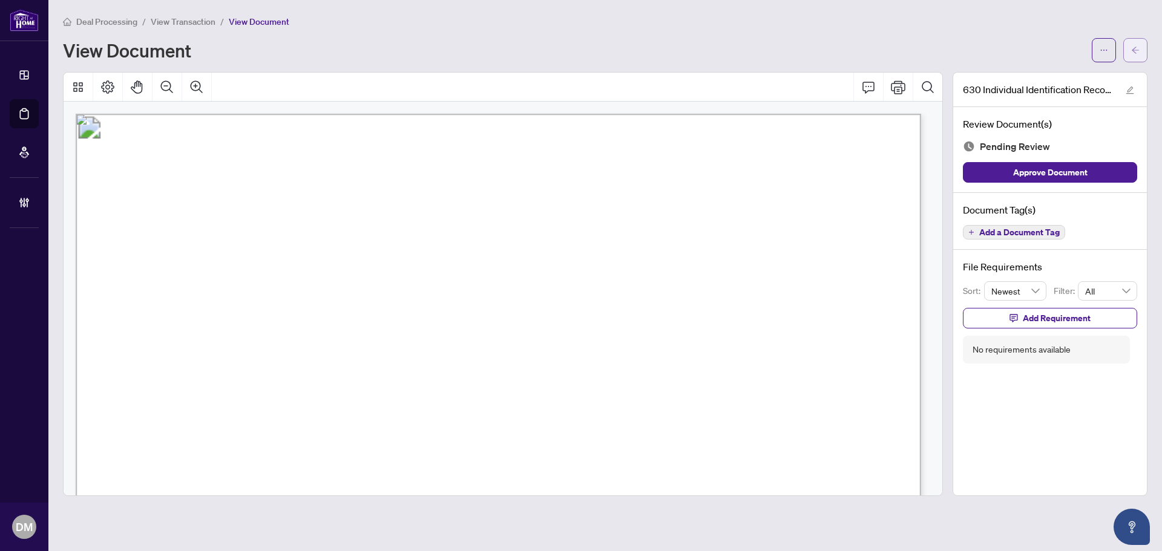
click at [1143, 44] on button "button" at bounding box center [1135, 50] width 24 height 24
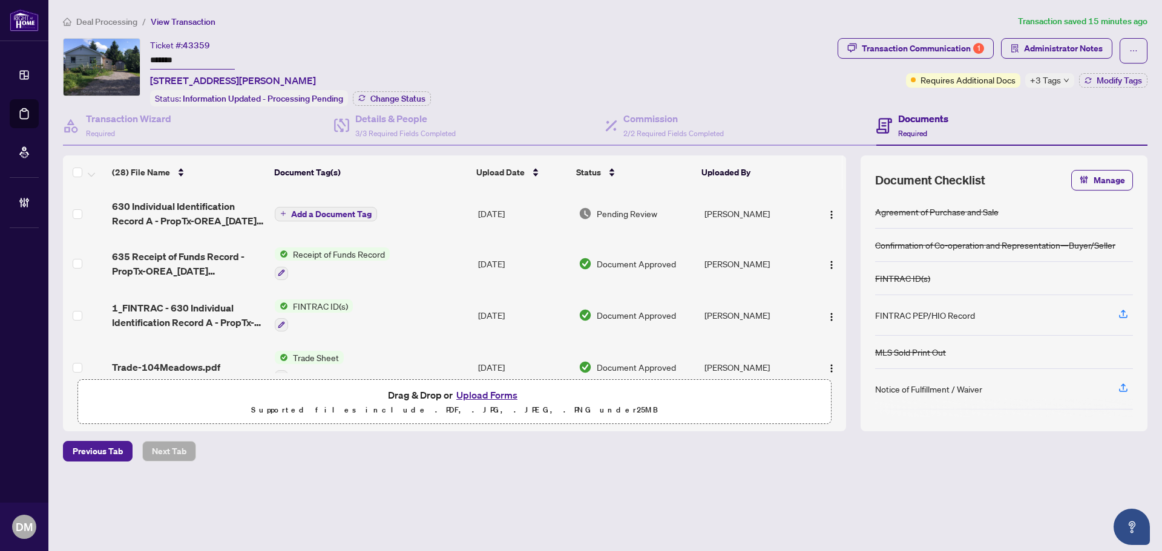
click at [1040, 74] on span "+3 Tags" at bounding box center [1045, 80] width 31 height 14
click at [583, 44] on div "Ticket #: 43359 ******* 104 Meadows Dr, West Grey, Ontario N4N 3B8, Canada Stat…" at bounding box center [448, 72] width 770 height 68
click at [577, 34] on div "Deal Processing / View Transaction Transaction saved 16 minutes ago Ticket #: 4…" at bounding box center [605, 260] width 1094 height 490
click at [879, 41] on div "Transaction Communication 1" at bounding box center [923, 48] width 122 height 19
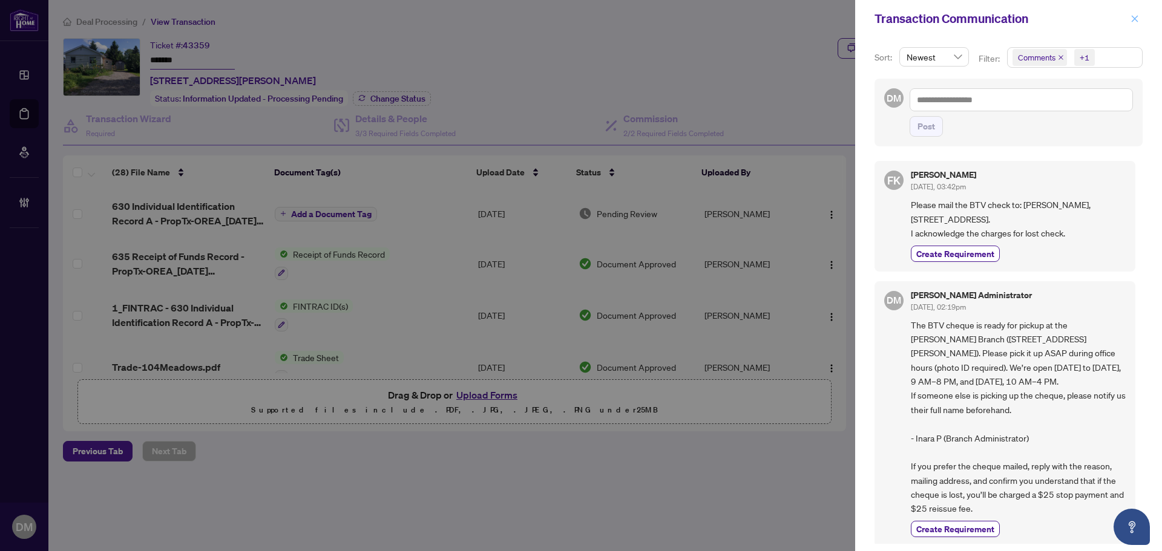
click at [1131, 13] on span "button" at bounding box center [1135, 18] width 8 height 19
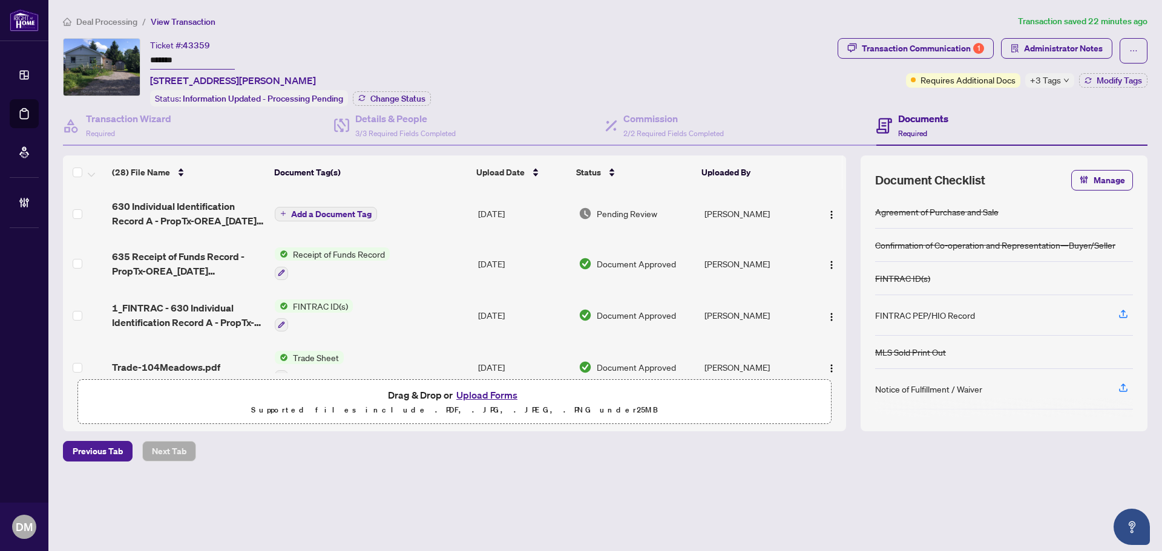
click at [112, 18] on span "Deal Processing" at bounding box center [106, 21] width 61 height 11
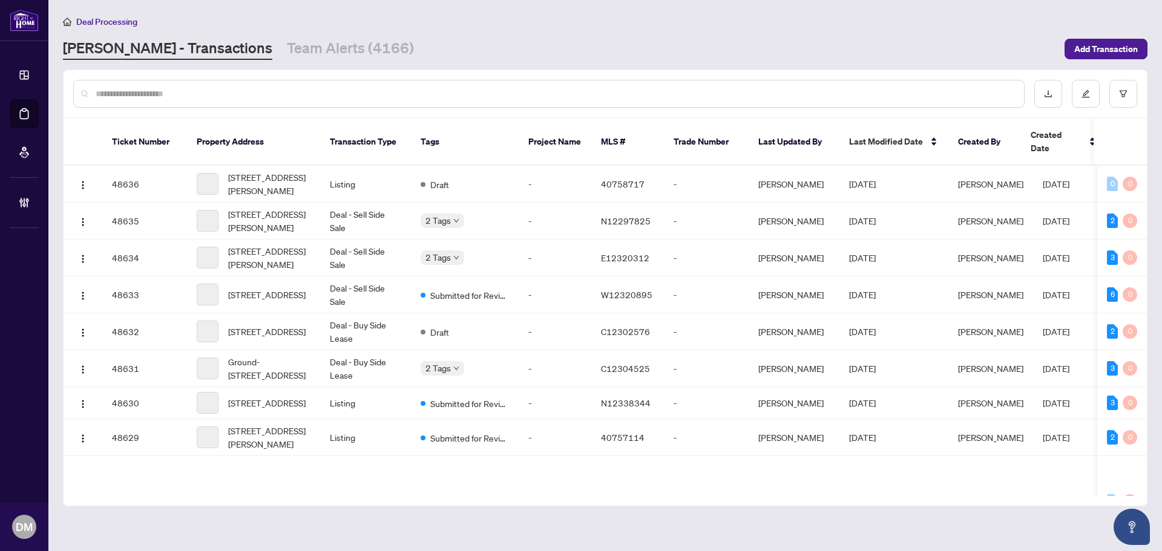
click at [287, 88] on input "text" at bounding box center [555, 93] width 919 height 13
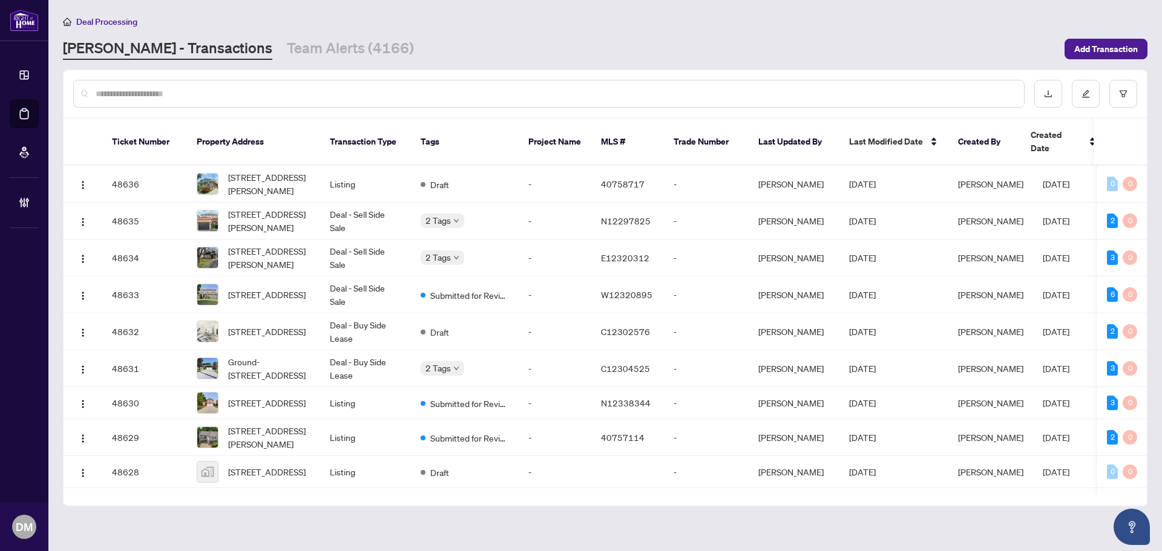
click at [286, 62] on main "Deal Processing RAHR - Transactions Team Alerts (4166) Add Transaction Ticket N…" at bounding box center [605, 275] width 1114 height 551
click at [287, 43] on link "Team Alerts (4166)" at bounding box center [350, 49] width 127 height 22
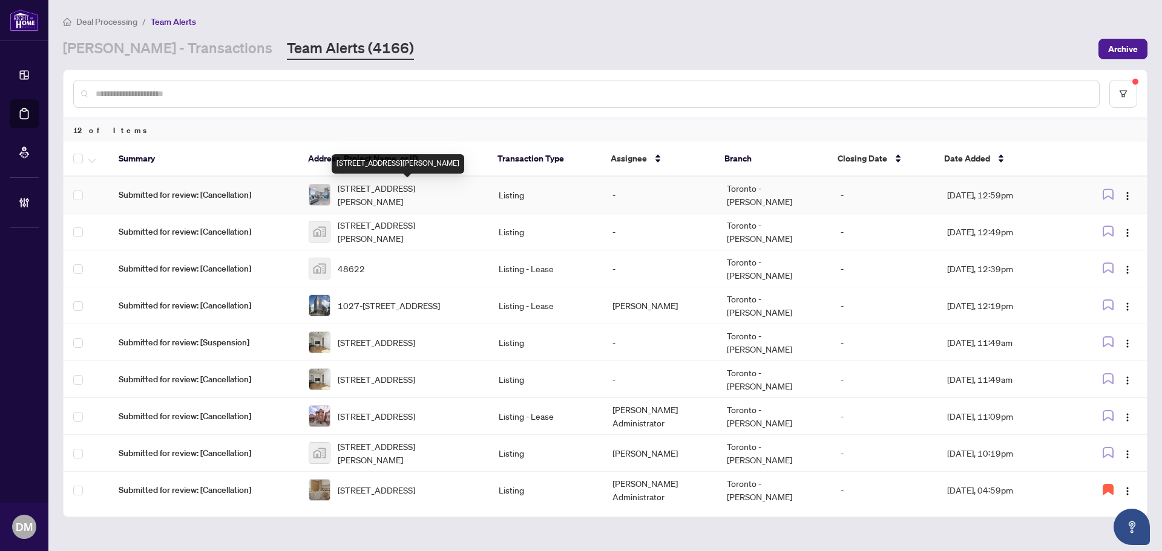
click at [423, 193] on span "[STREET_ADDRESS][PERSON_NAME]" at bounding box center [409, 195] width 142 height 27
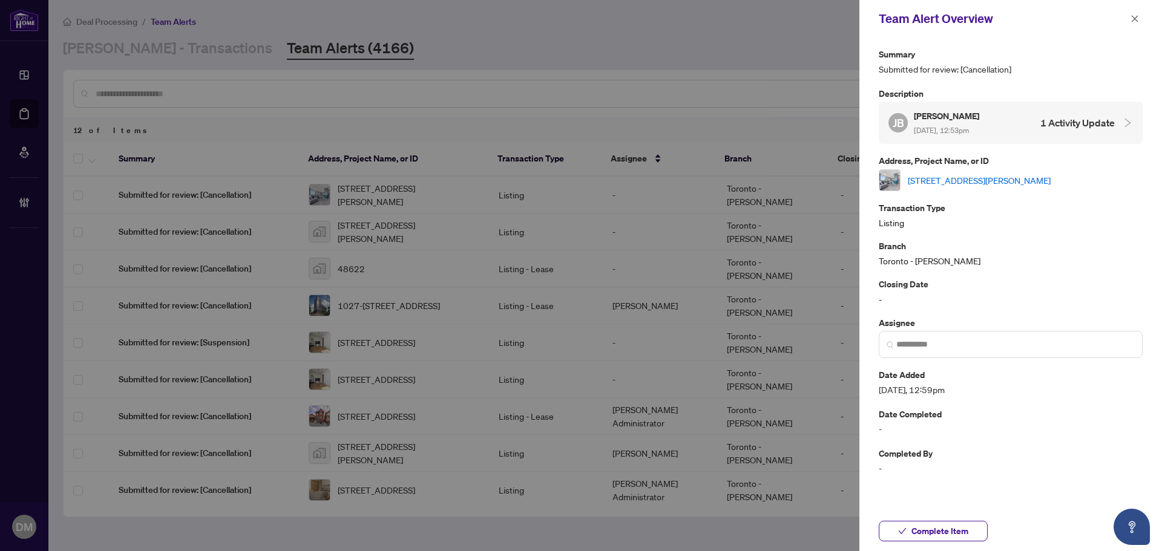
click at [1043, 185] on link "[STREET_ADDRESS][PERSON_NAME]" at bounding box center [979, 180] width 143 height 13
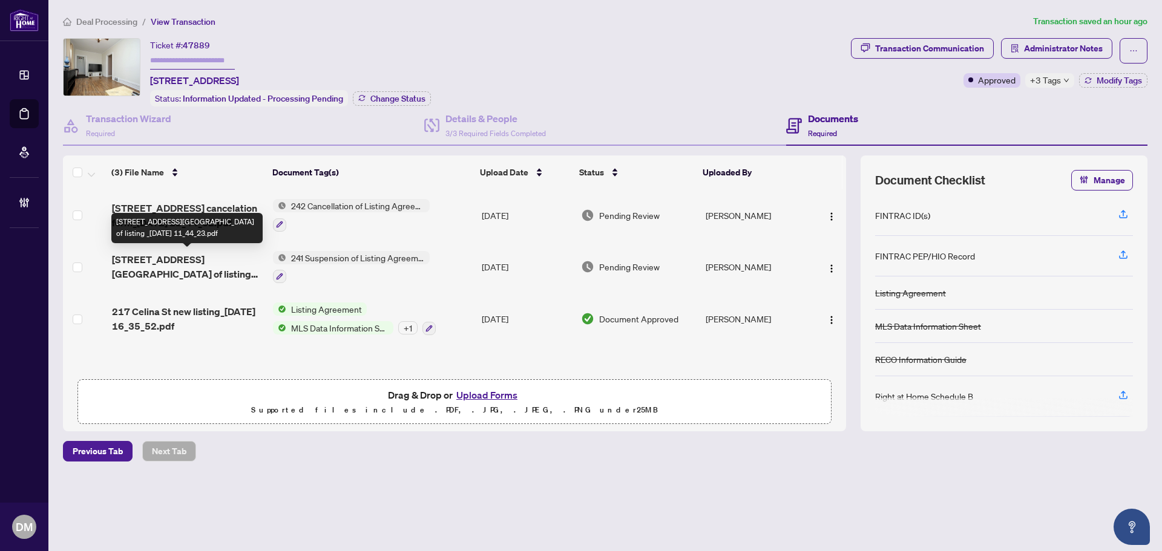
click at [214, 258] on span "217 Celina St Suspension of listing _2025-08-14 11_44_23.pdf" at bounding box center [187, 266] width 151 height 29
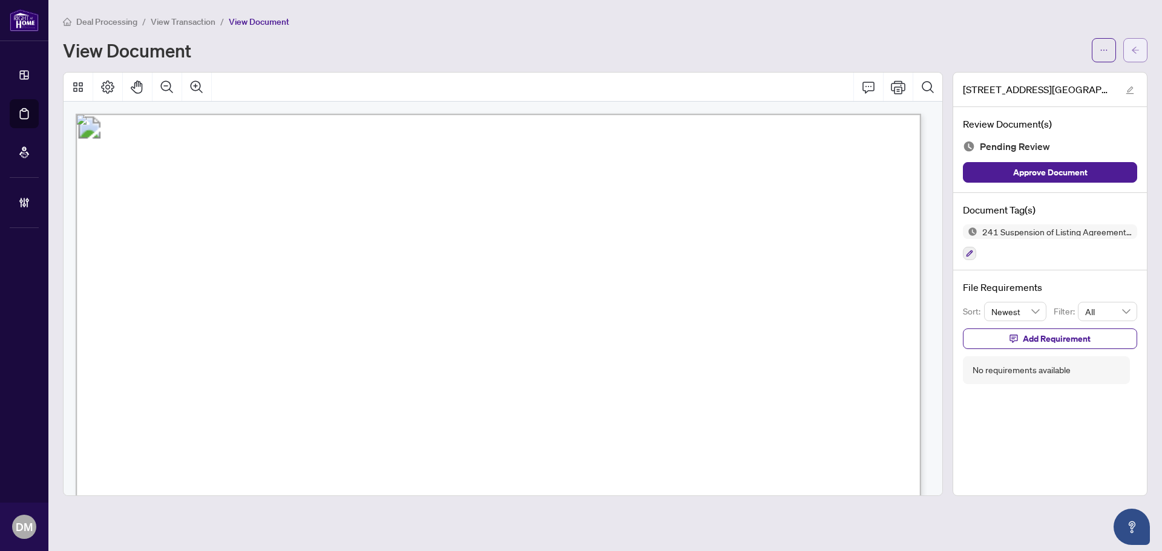
click at [1135, 41] on span "button" at bounding box center [1135, 50] width 8 height 19
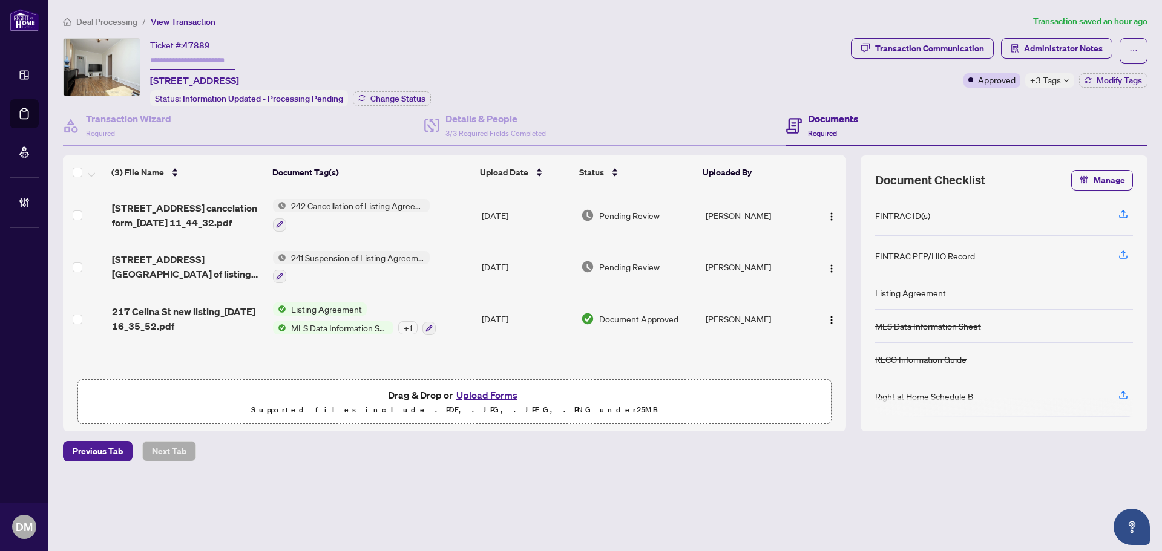
click at [1042, 86] on span "+3 Tags" at bounding box center [1045, 80] width 31 height 14
click at [747, 86] on div "Ticket #: 47889 217 Celina St, Oshawa, Ontario L1H 4N7, Canada Status: Informat…" at bounding box center [454, 72] width 783 height 68
click at [225, 135] on div "Transaction Wizard Required" at bounding box center [243, 126] width 361 height 39
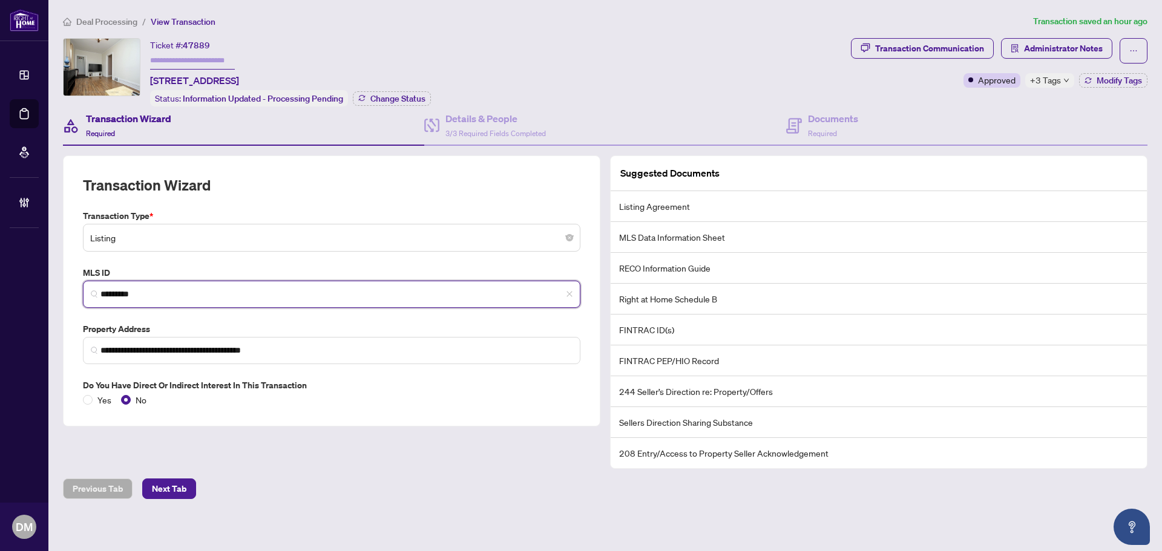
click at [202, 289] on input "*********" at bounding box center [336, 294] width 472 height 13
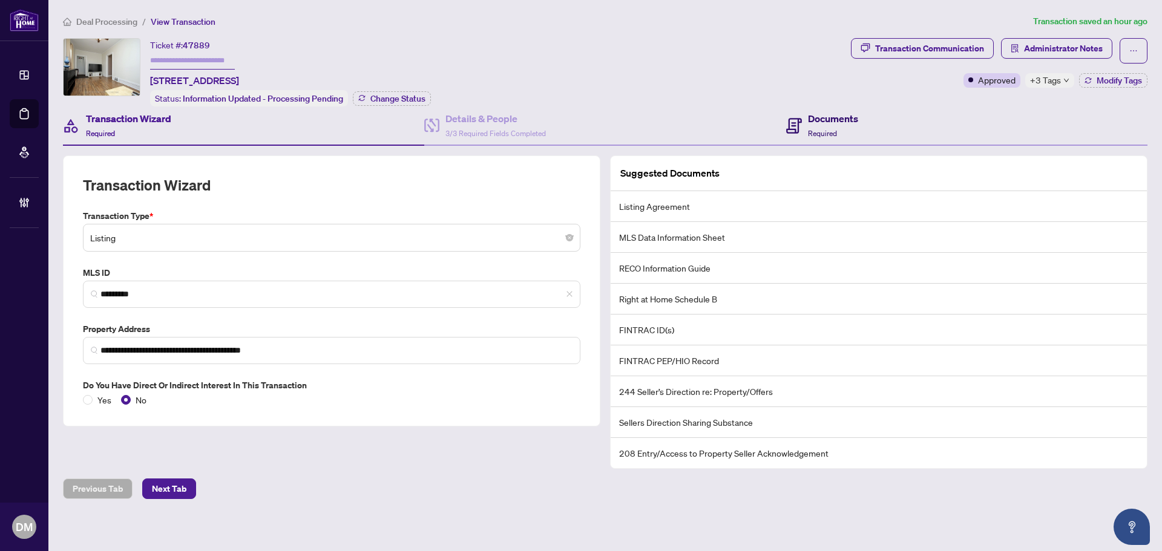
click at [796, 123] on div "Documents Required" at bounding box center [822, 125] width 72 height 28
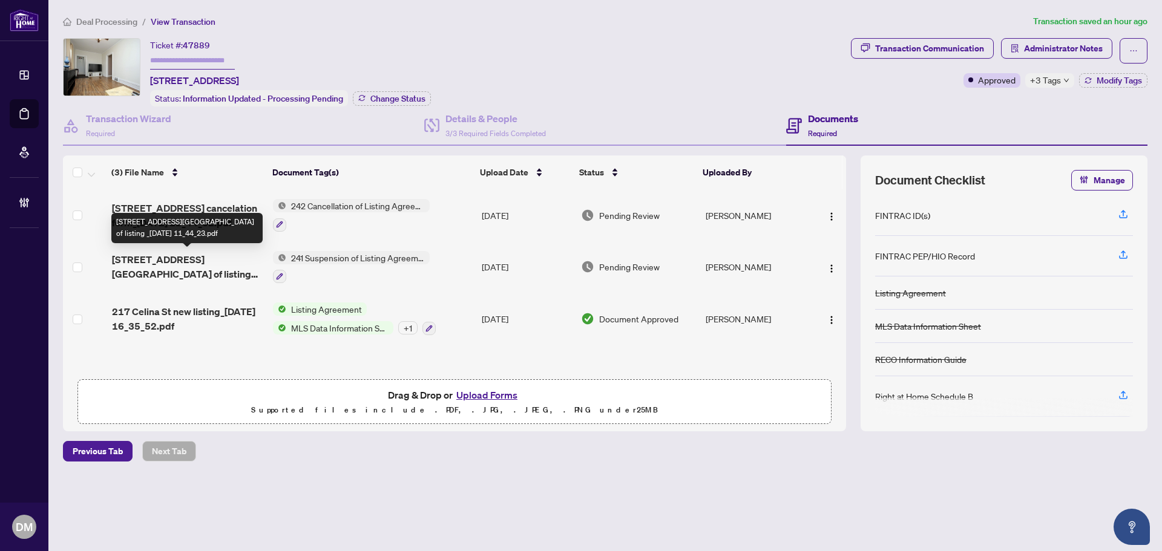
click at [229, 255] on span "217 Celina St Suspension of listing _2025-08-14 11_44_23.pdf" at bounding box center [187, 266] width 151 height 29
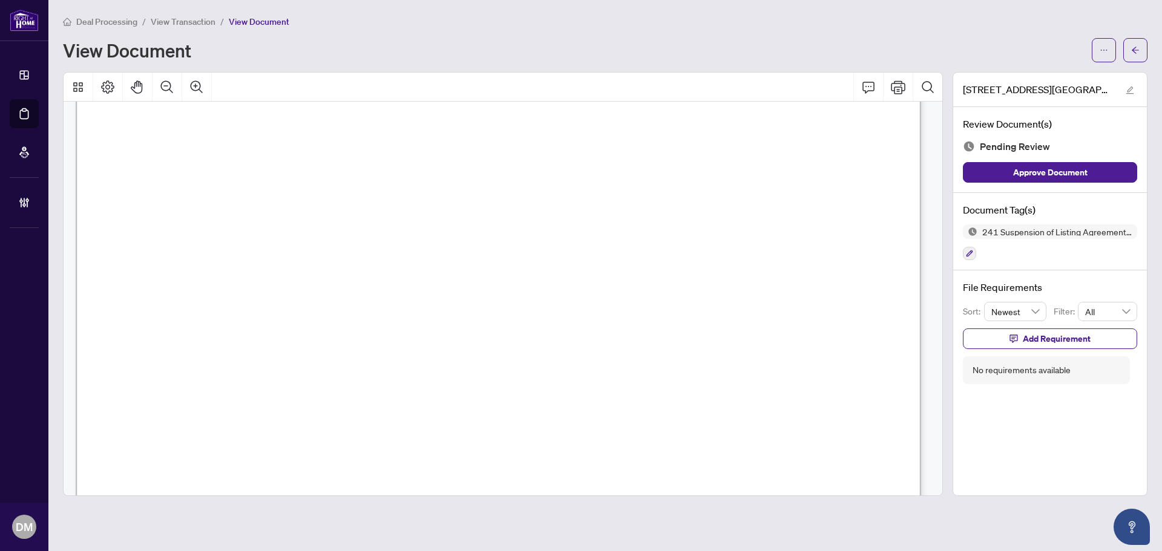
scroll to position [121, 0]
click at [1100, 46] on icon "ellipsis" at bounding box center [1104, 50] width 8 height 8
click at [1029, 79] on span "Download" at bounding box center [1060, 76] width 92 height 13
click at [1126, 45] on button "button" at bounding box center [1135, 50] width 24 height 24
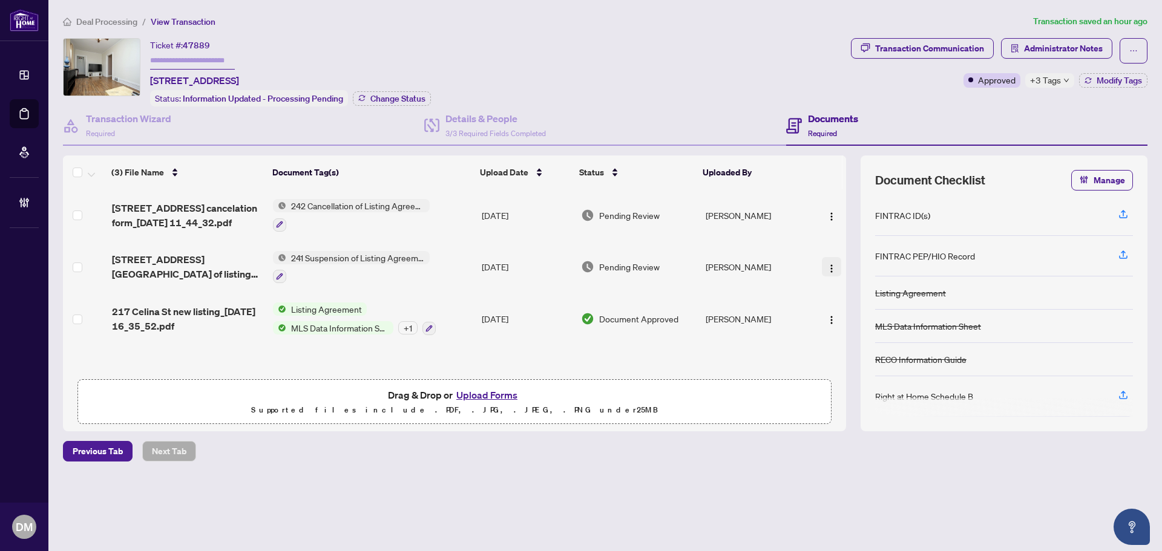
click at [827, 264] on img "button" at bounding box center [832, 269] width 10 height 10
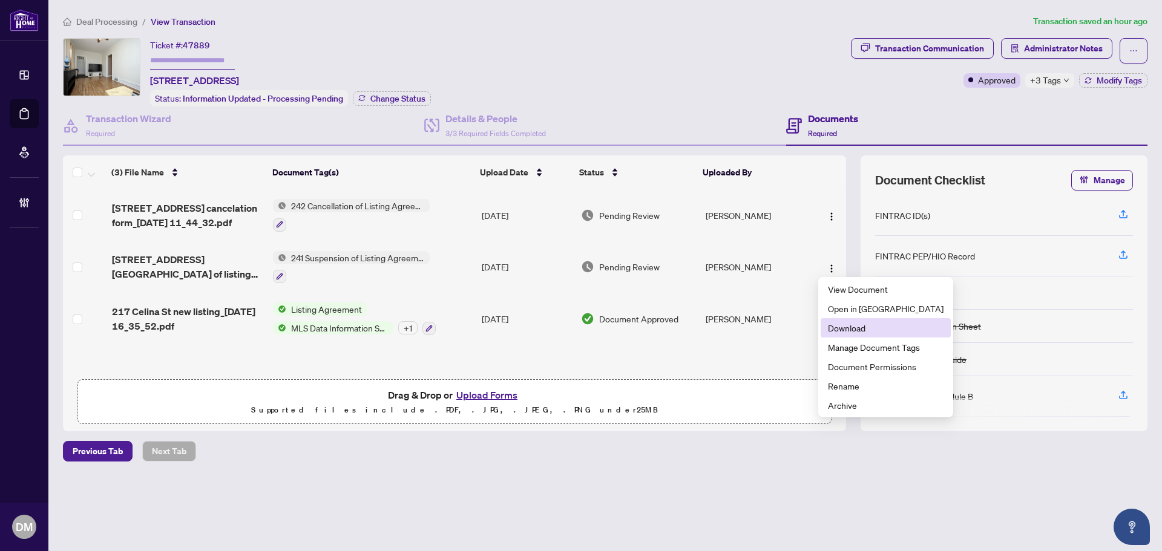
click at [849, 333] on span "Download" at bounding box center [886, 327] width 116 height 13
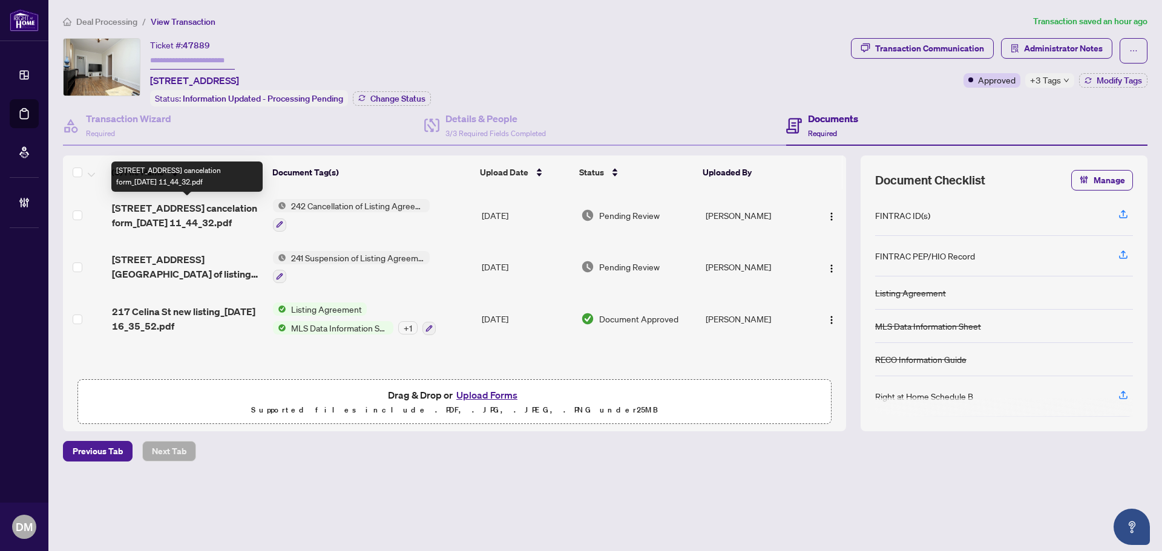
click at [216, 206] on span "217 Celina St cancelation form_2025-08-14 11_44_32.pdf" at bounding box center [187, 215] width 151 height 29
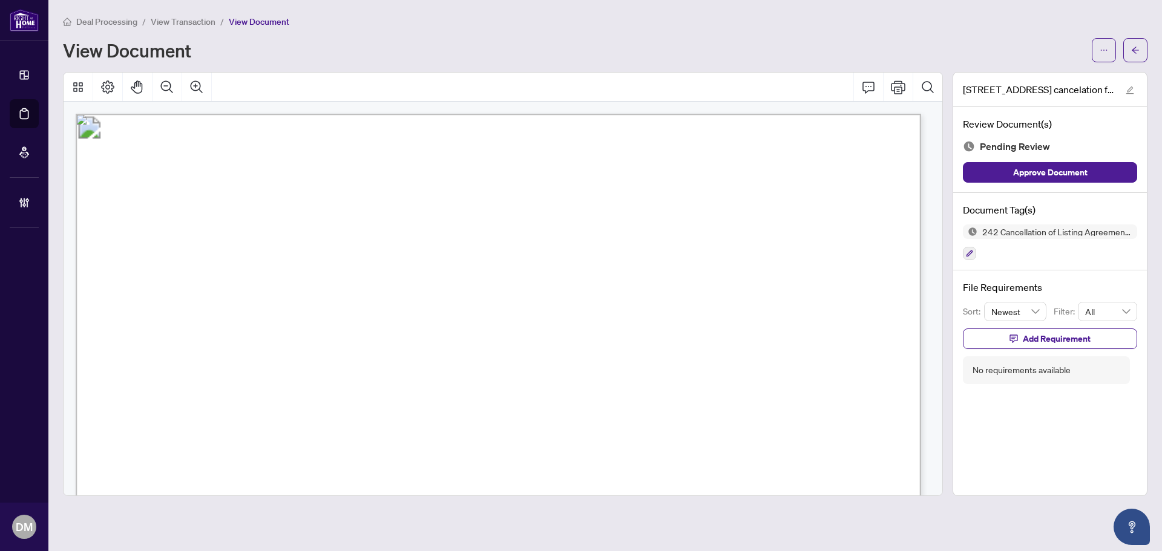
drag, startPoint x: 511, startPoint y: 276, endPoint x: 263, endPoint y: 278, distance: 247.5
click at [264, 278] on span "217 Celina St, Oshawa, ON L1H 4N7" at bounding box center [323, 281] width 119 height 13
click at [329, 278] on span "217 Celina St, Oshawa, ON L1H 4N7" at bounding box center [323, 281] width 119 height 13
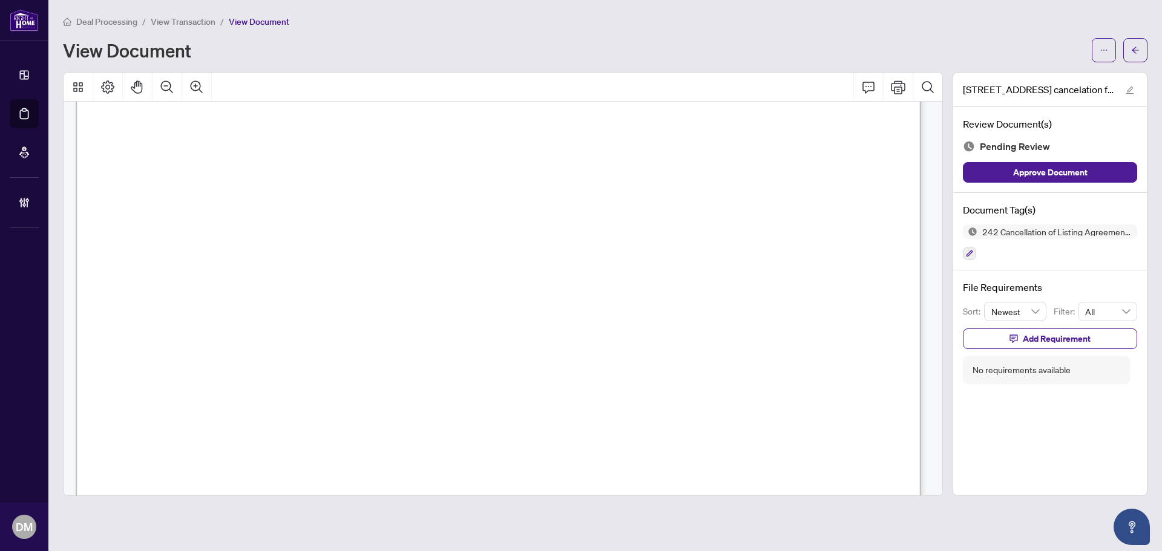
scroll to position [724, 0]
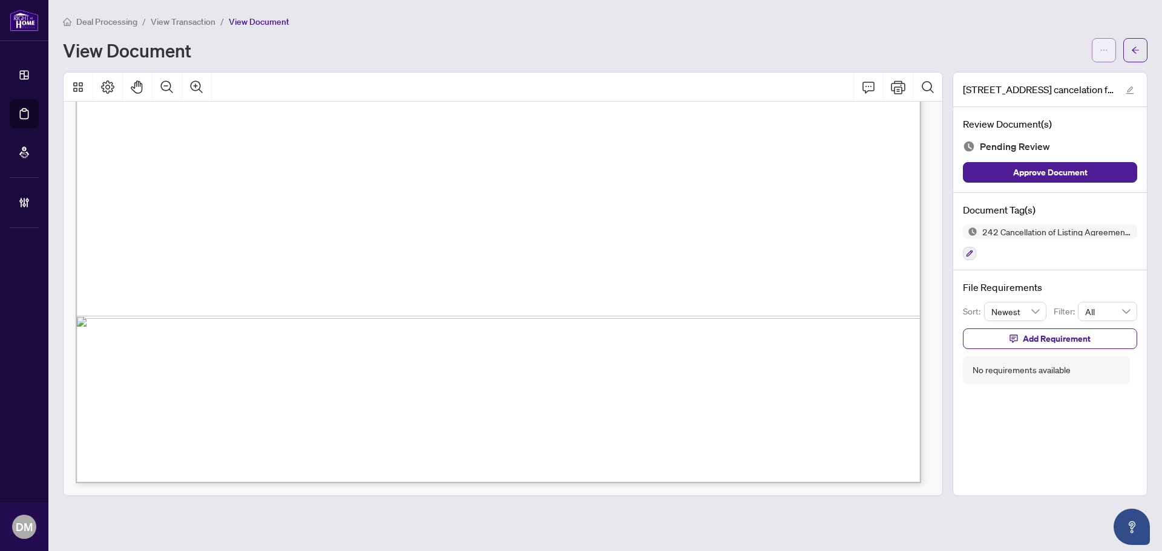
click at [1111, 46] on button "button" at bounding box center [1104, 50] width 24 height 24
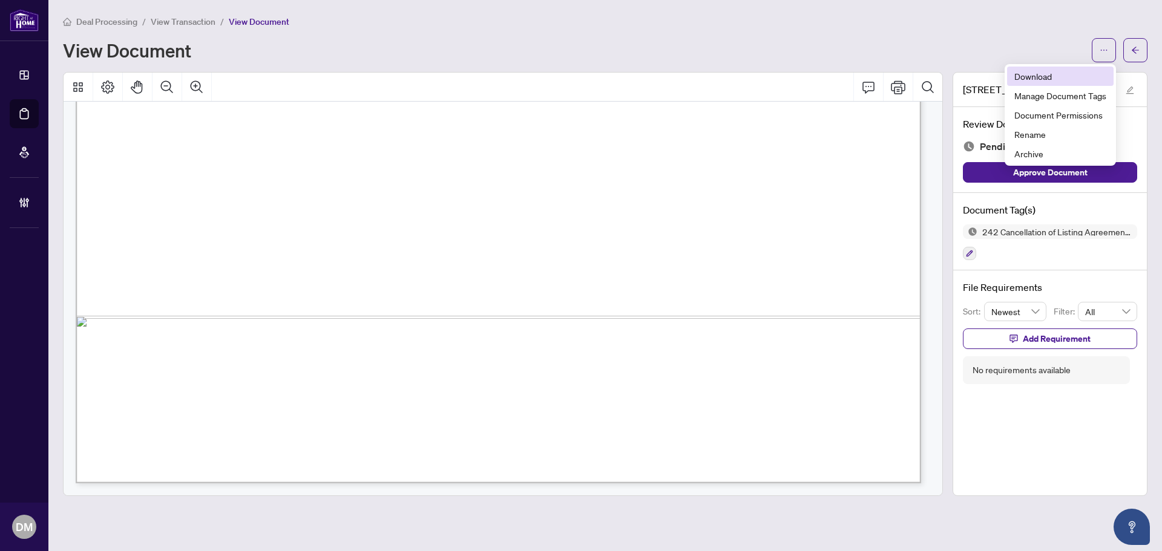
click at [1052, 77] on span "Download" at bounding box center [1060, 76] width 92 height 13
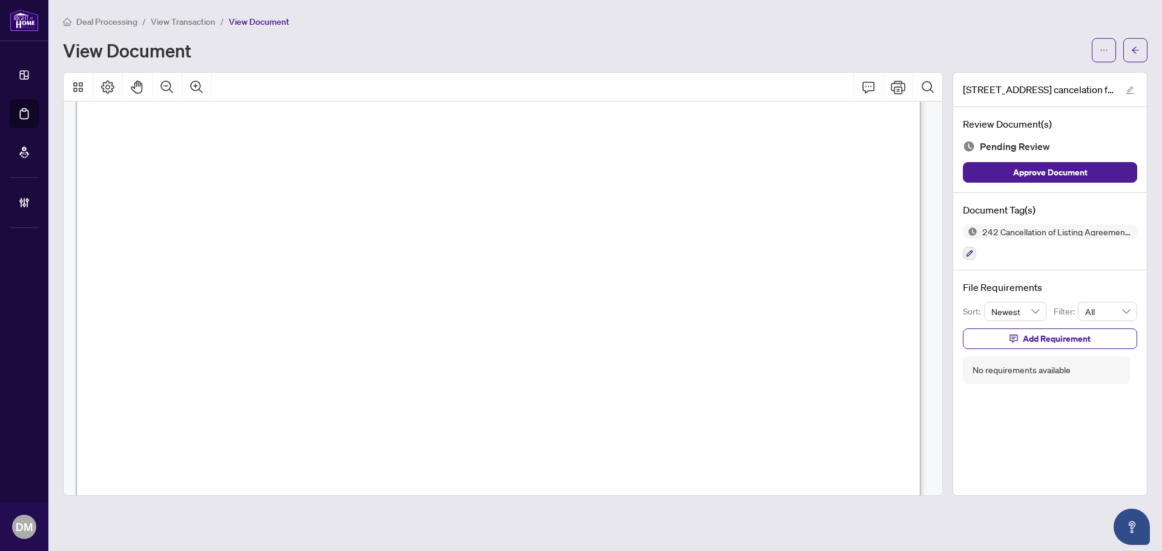
scroll to position [0, 0]
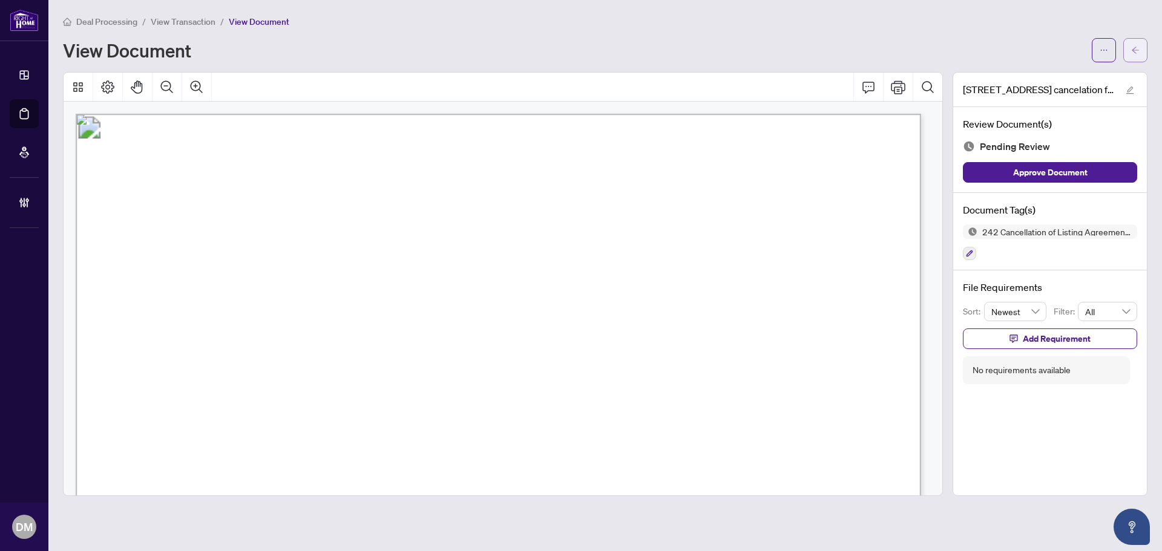
click at [1146, 45] on button "button" at bounding box center [1135, 50] width 24 height 24
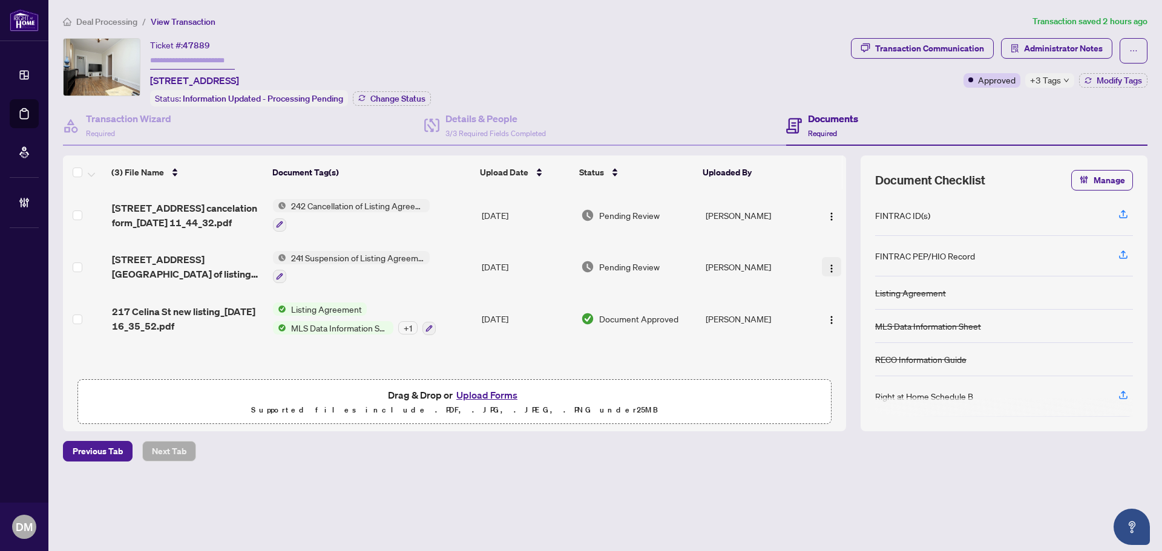
click at [827, 261] on span "button" at bounding box center [832, 266] width 10 height 13
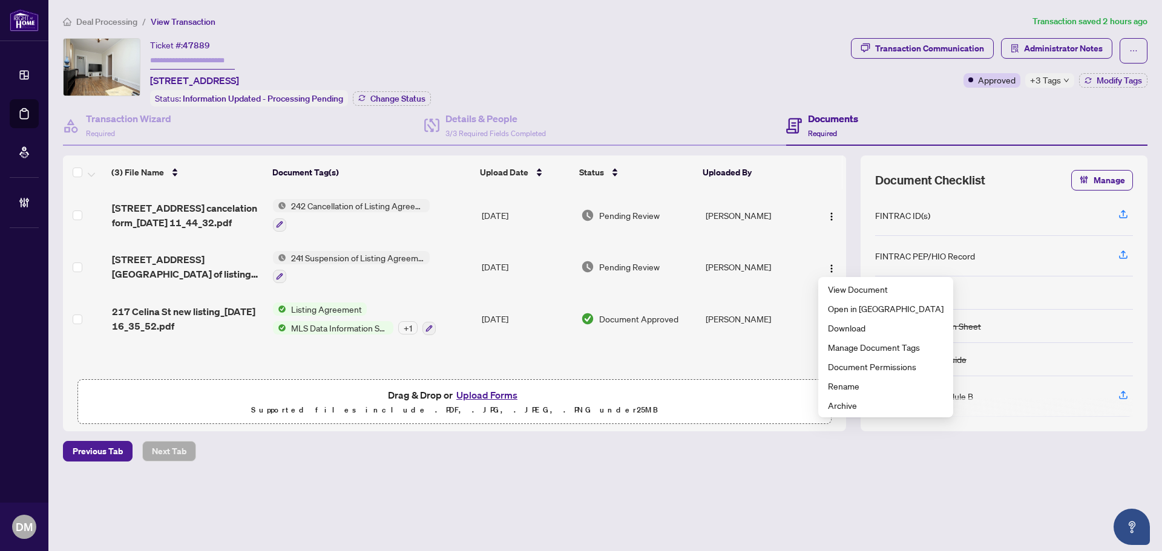
click at [1146, 229] on div "Document Checklist Manage FINTRAC ID(s) FINTRAC PEP/HIO Record Listing Agreemen…" at bounding box center [1004, 294] width 287 height 276
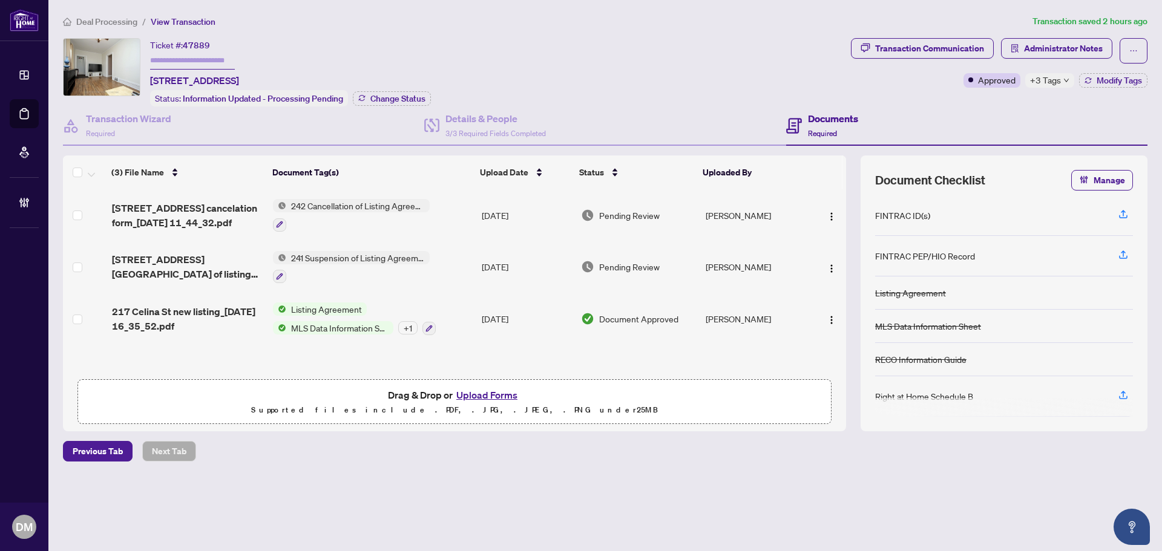
click at [484, 149] on div "Transaction Wizard Required Details & People 3/3 Required Fields Completed Docu…" at bounding box center [605, 269] width 1085 height 325
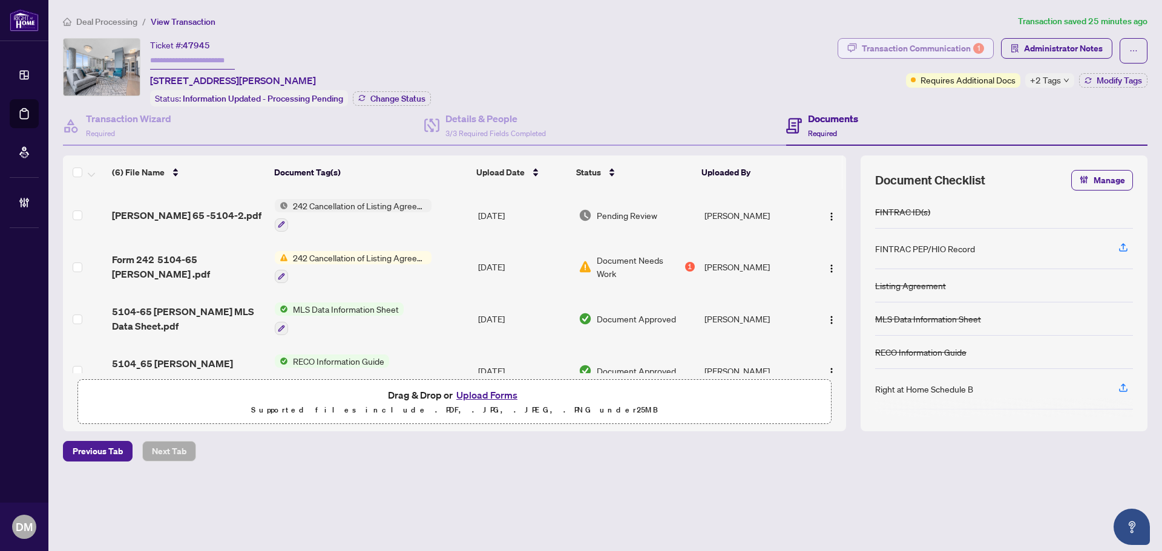
click at [865, 50] on div "Transaction Communication 1" at bounding box center [923, 48] width 122 height 19
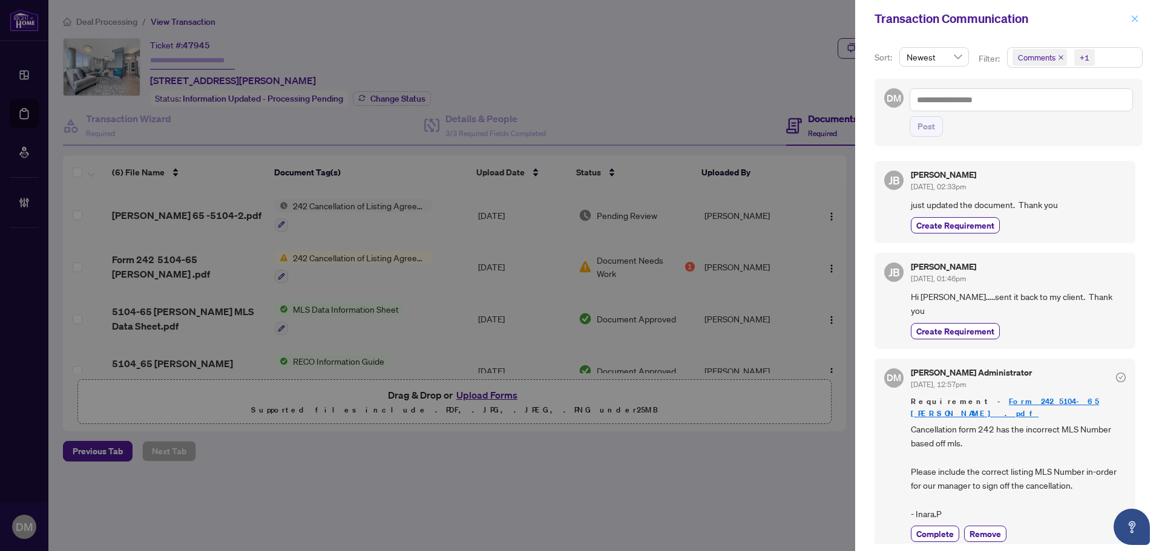
click at [1136, 26] on span "button" at bounding box center [1135, 18] width 8 height 19
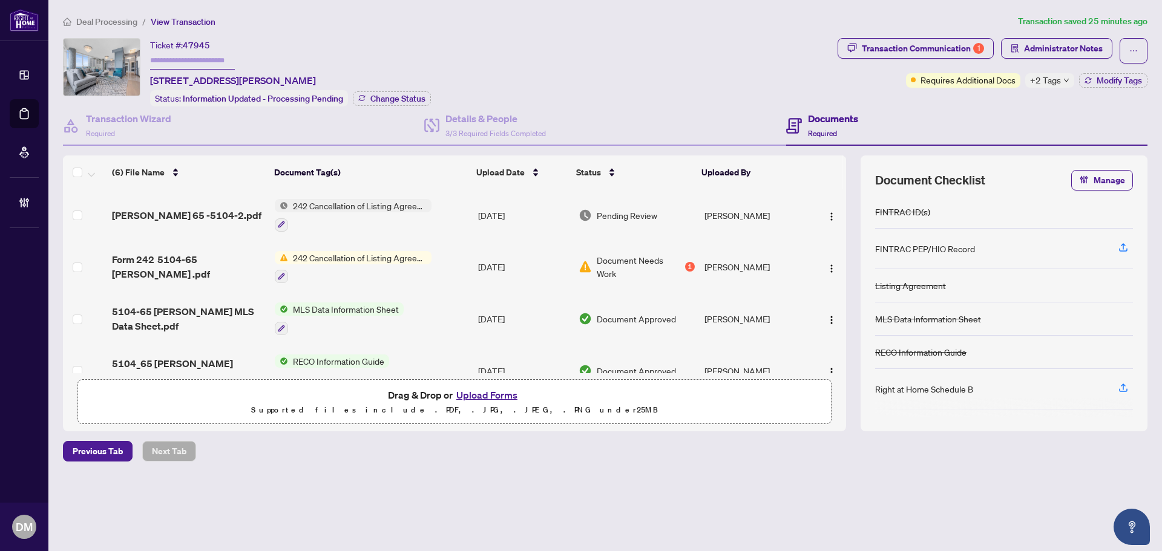
click at [488, 216] on td "[DATE]" at bounding box center [523, 215] width 100 height 52
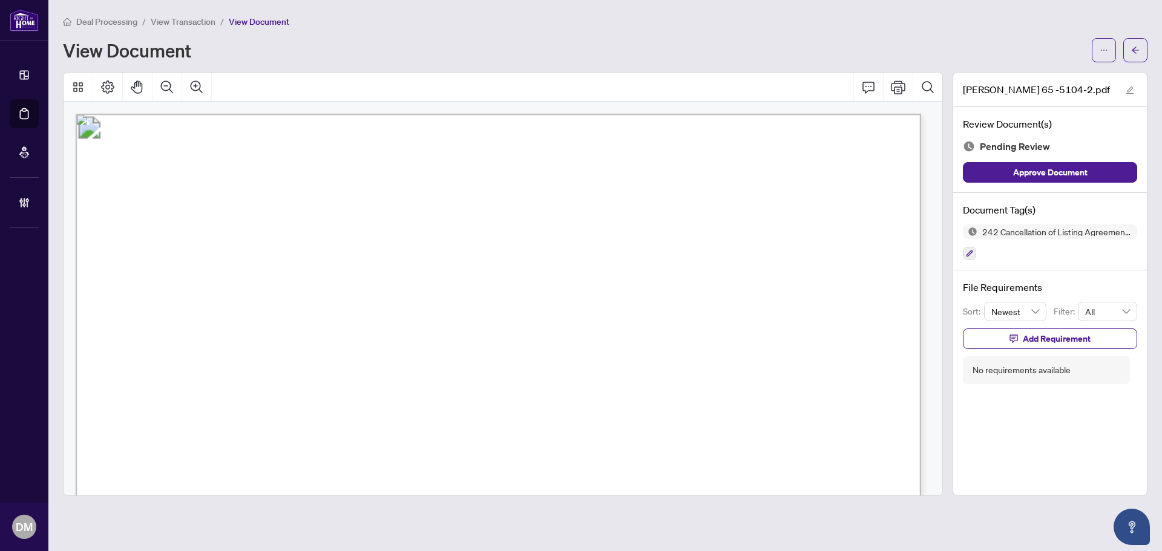
click at [1134, 37] on div "Deal Processing / View Transaction / View Document View Document" at bounding box center [605, 39] width 1085 height 48
click at [1134, 41] on span "button" at bounding box center [1135, 50] width 8 height 19
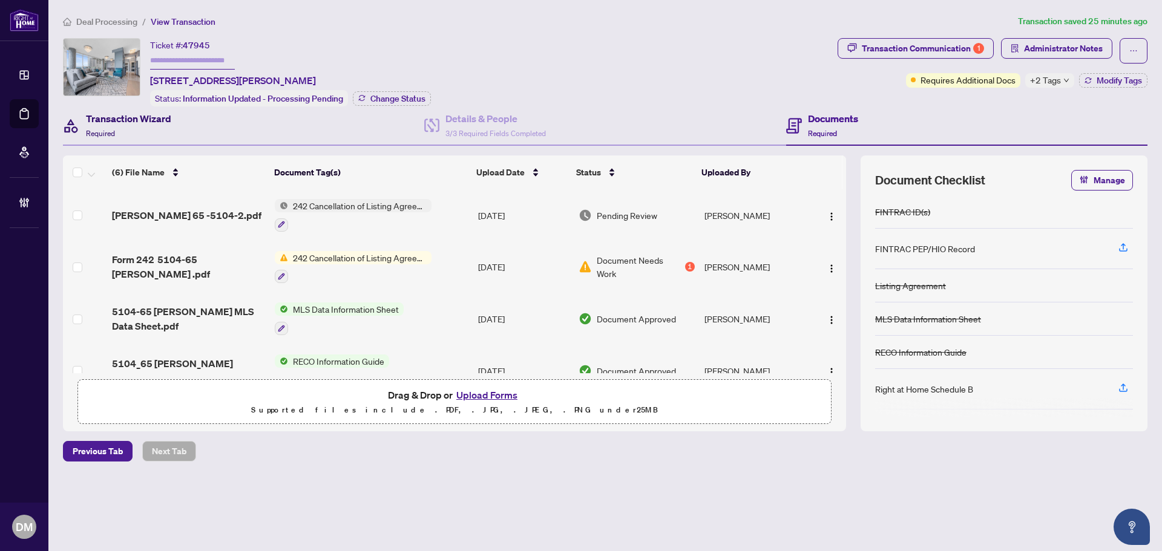
click at [156, 138] on div "Transaction Wizard Required" at bounding box center [128, 125] width 85 height 28
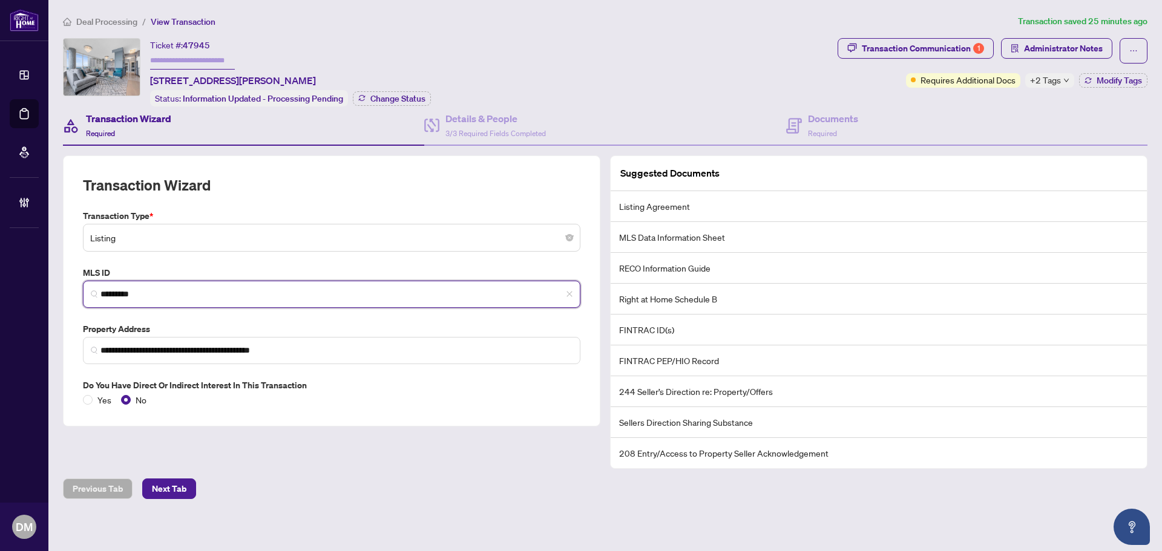
click at [189, 295] on input "*********" at bounding box center [336, 294] width 472 height 13
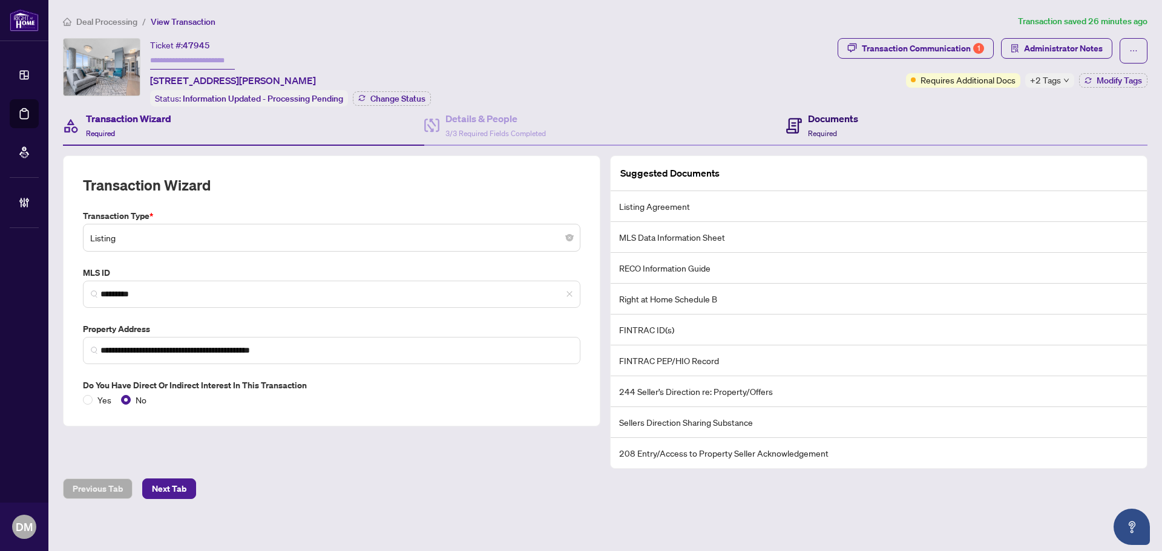
click at [821, 120] on h4 "Documents" at bounding box center [833, 118] width 50 height 15
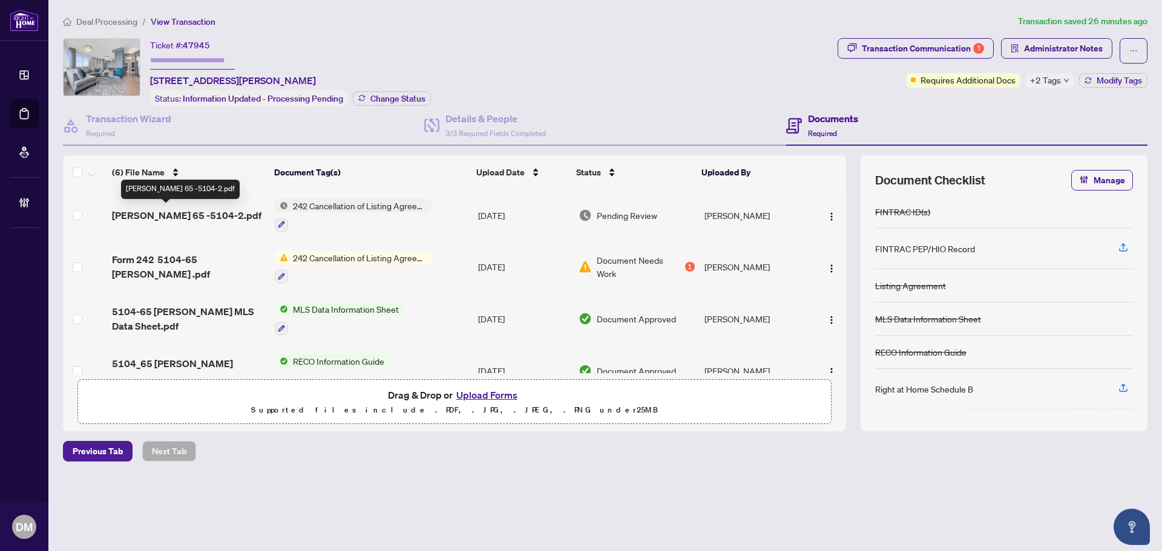
click at [216, 211] on span "[PERSON_NAME] 65 -5104-2.pdf" at bounding box center [186, 215] width 149 height 15
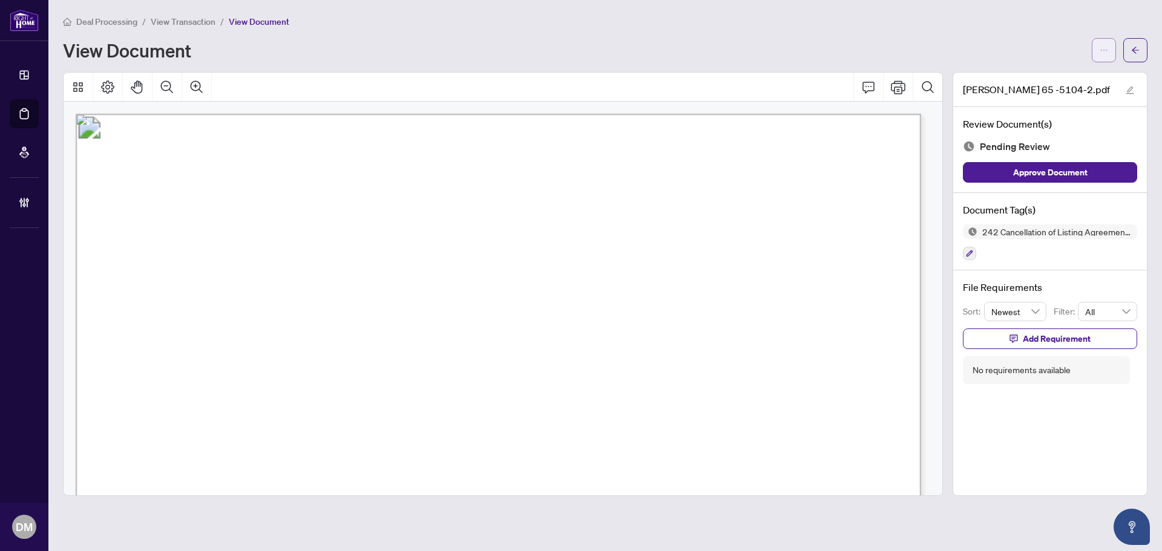
click at [1102, 45] on span "button" at bounding box center [1104, 50] width 8 height 19
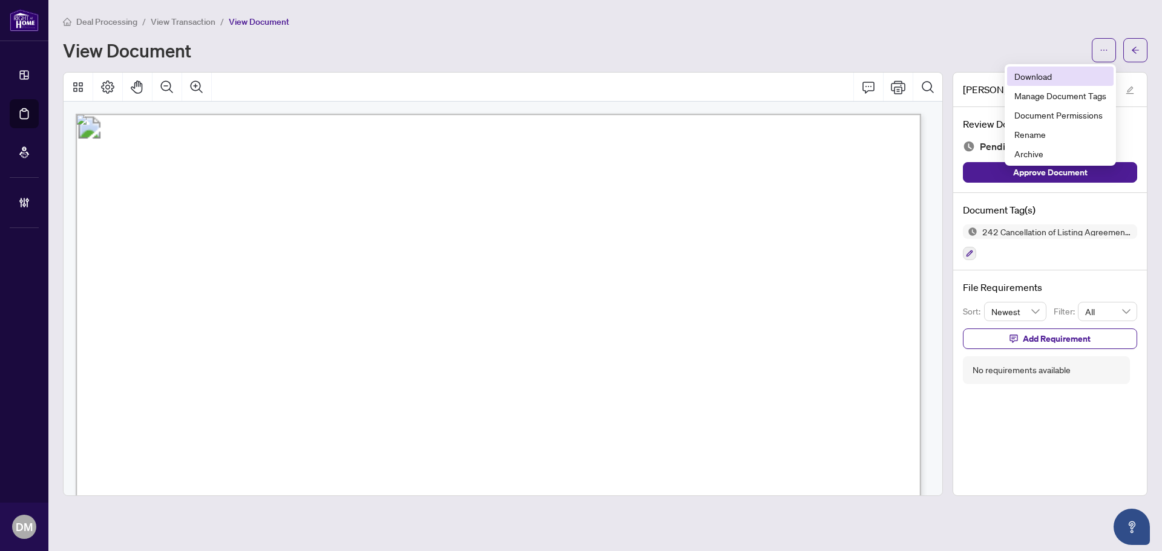
click at [1039, 79] on span "Download" at bounding box center [1060, 76] width 92 height 13
click at [1132, 52] on icon "arrow-left" at bounding box center [1135, 50] width 8 height 8
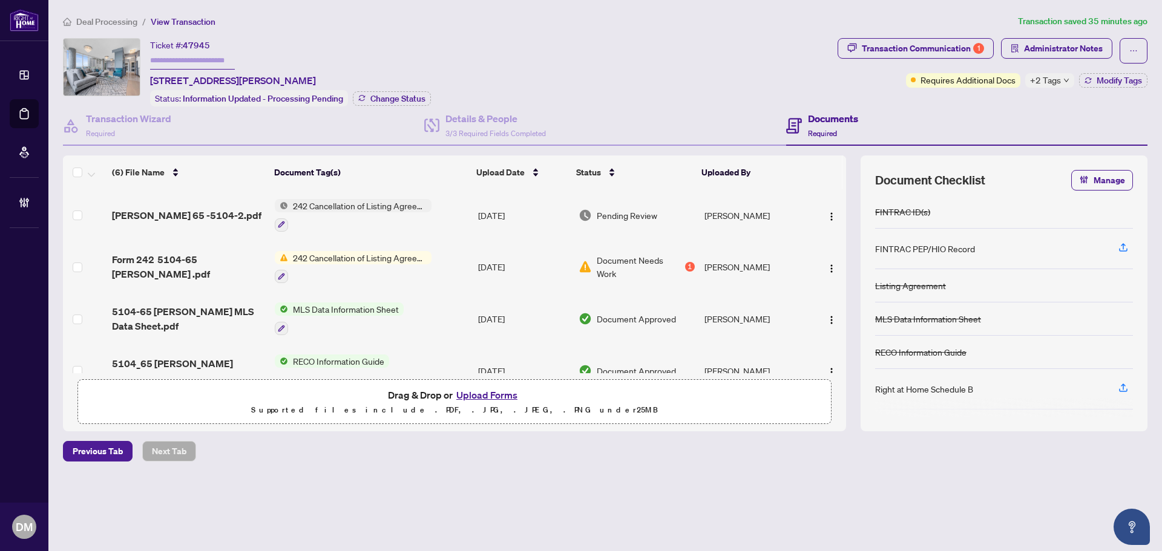
click at [908, 37] on div "Deal Processing / View Transaction Transaction saved 35 minutes ago Ticket #: 4…" at bounding box center [605, 260] width 1094 height 490
click at [905, 42] on div "Transaction Communication 1" at bounding box center [923, 48] width 122 height 19
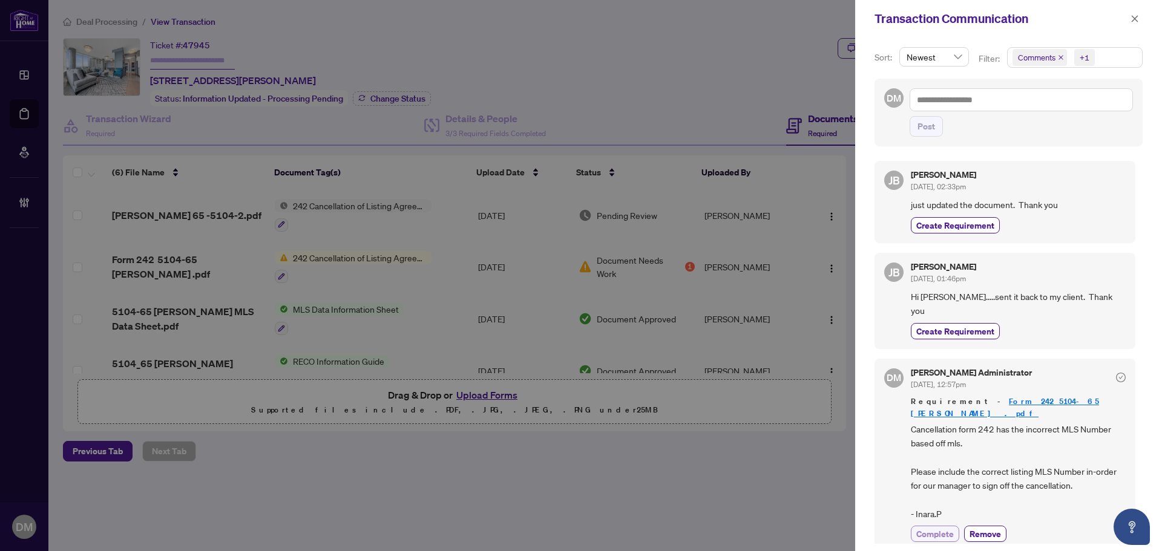
click at [931, 526] on button "Complete" at bounding box center [935, 534] width 48 height 16
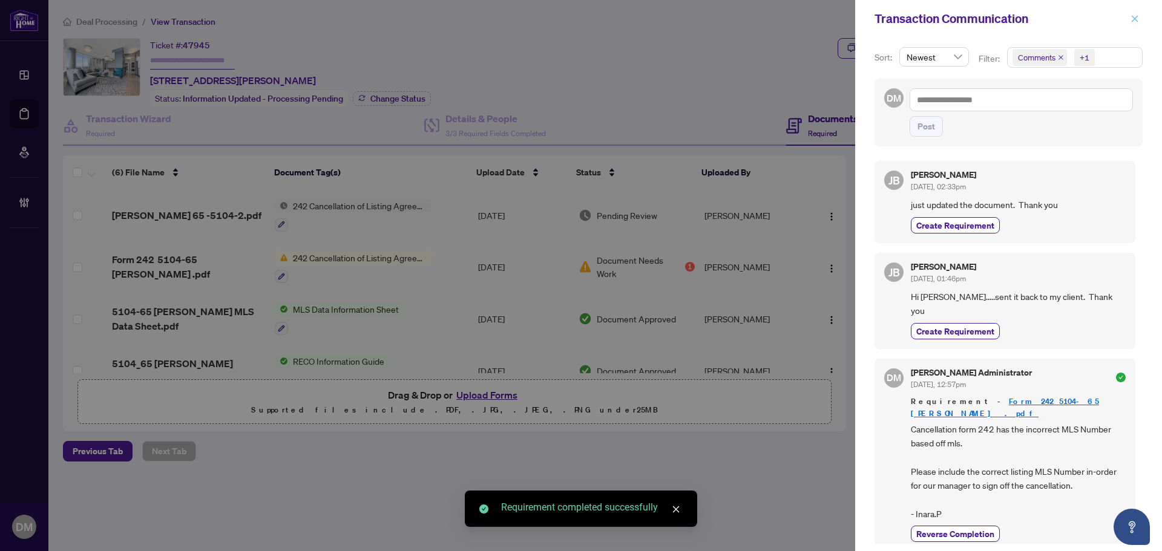
click at [1135, 18] on icon "close" at bounding box center [1135, 18] width 7 height 7
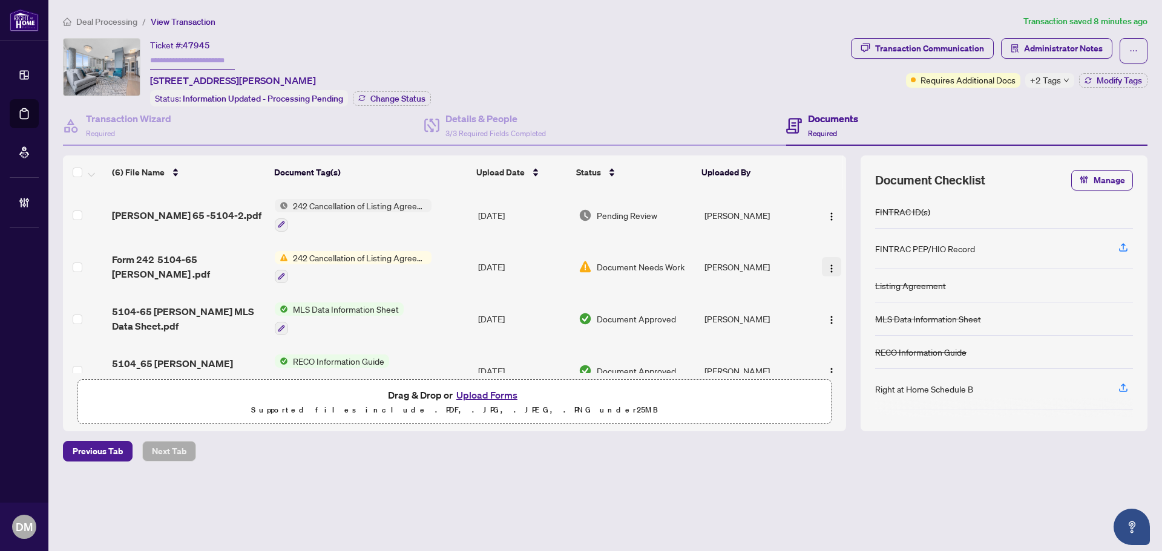
click at [832, 264] on img "button" at bounding box center [832, 269] width 10 height 10
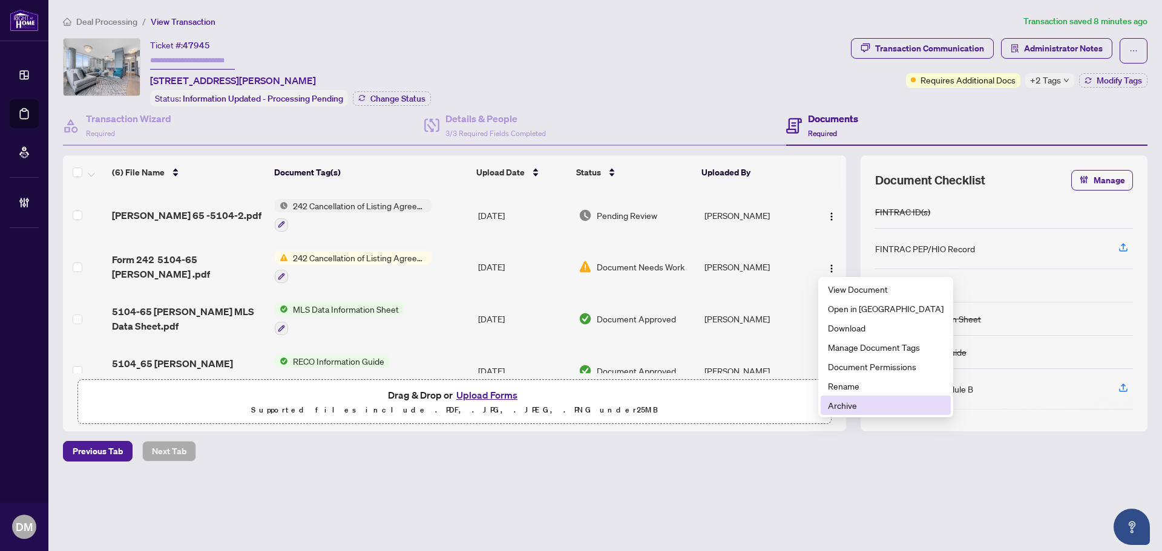
click at [858, 401] on span "Archive" at bounding box center [886, 405] width 116 height 13
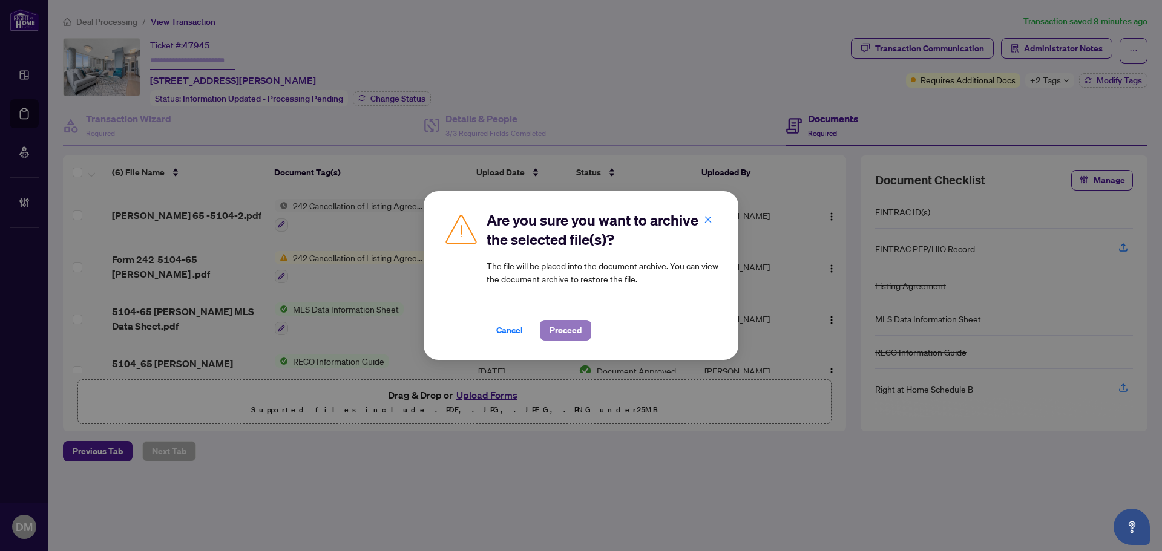
click at [564, 333] on span "Proceed" at bounding box center [566, 330] width 32 height 19
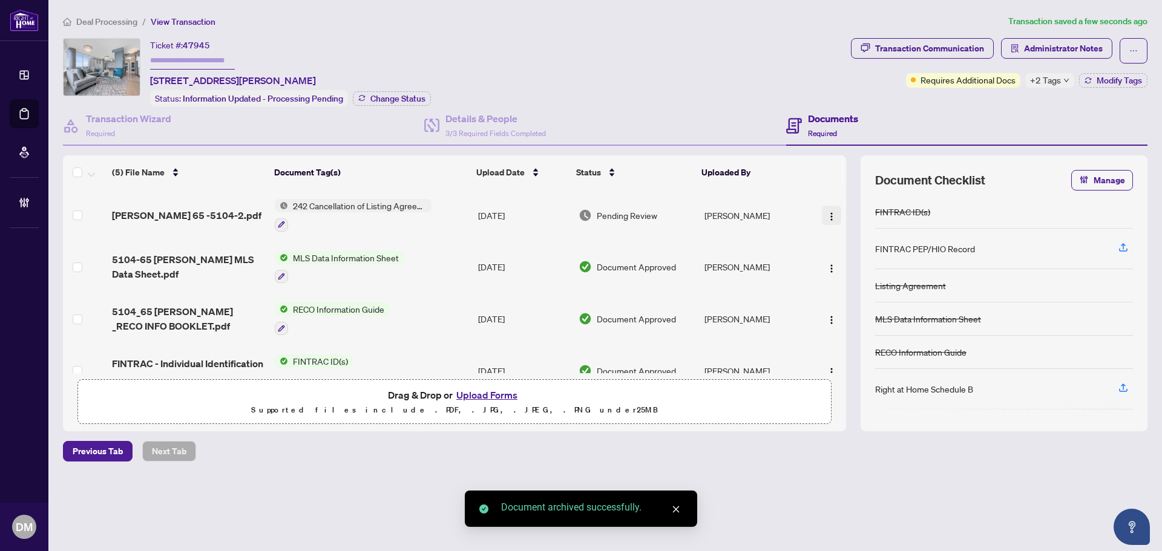
click at [822, 212] on button "button" at bounding box center [831, 215] width 19 height 19
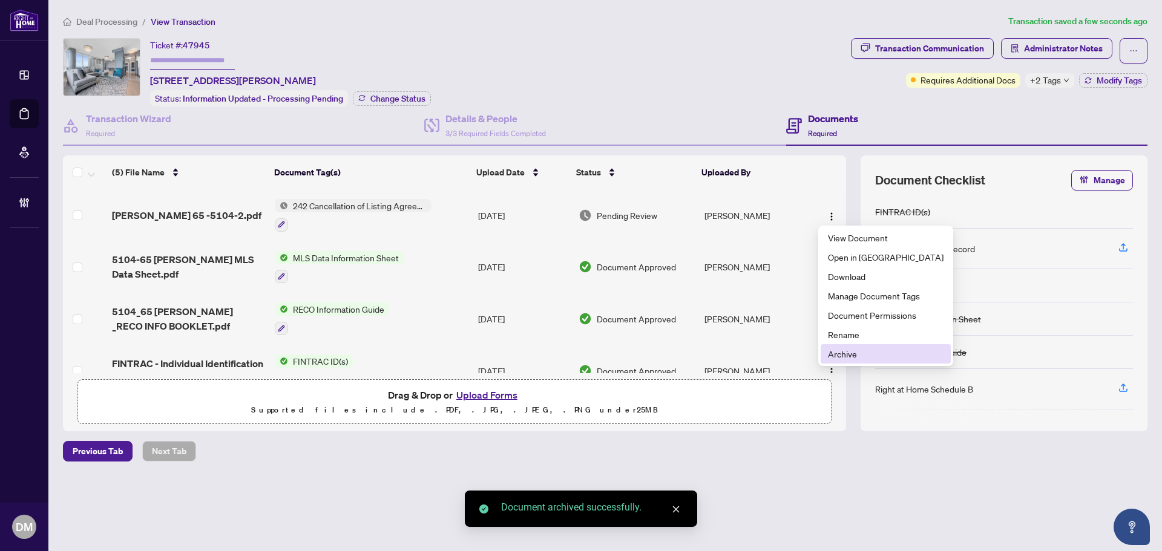
click at [840, 353] on span "Archive" at bounding box center [886, 353] width 116 height 13
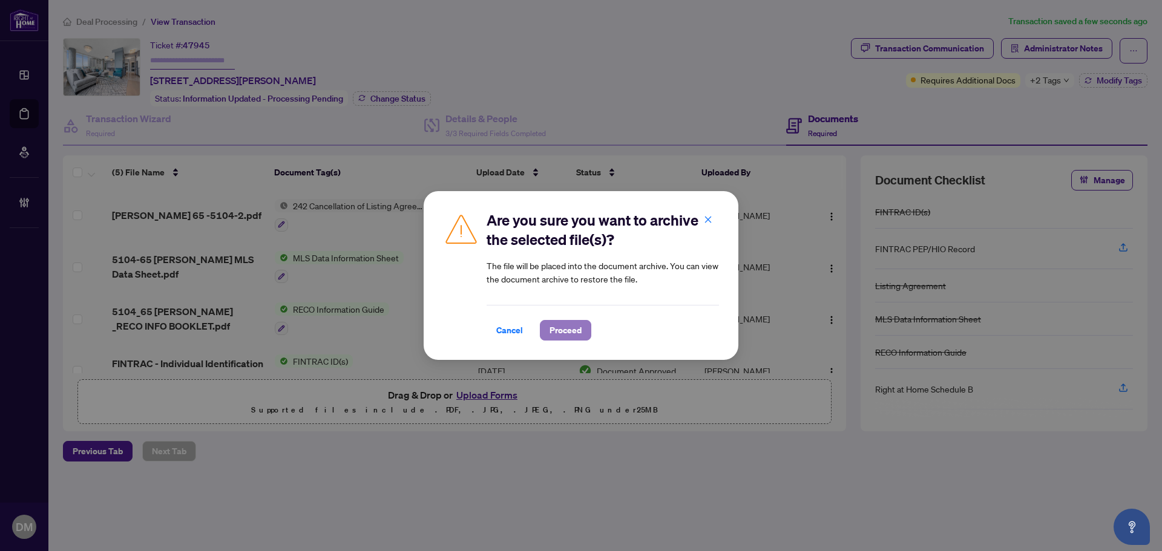
click at [570, 326] on span "Proceed" at bounding box center [566, 330] width 32 height 19
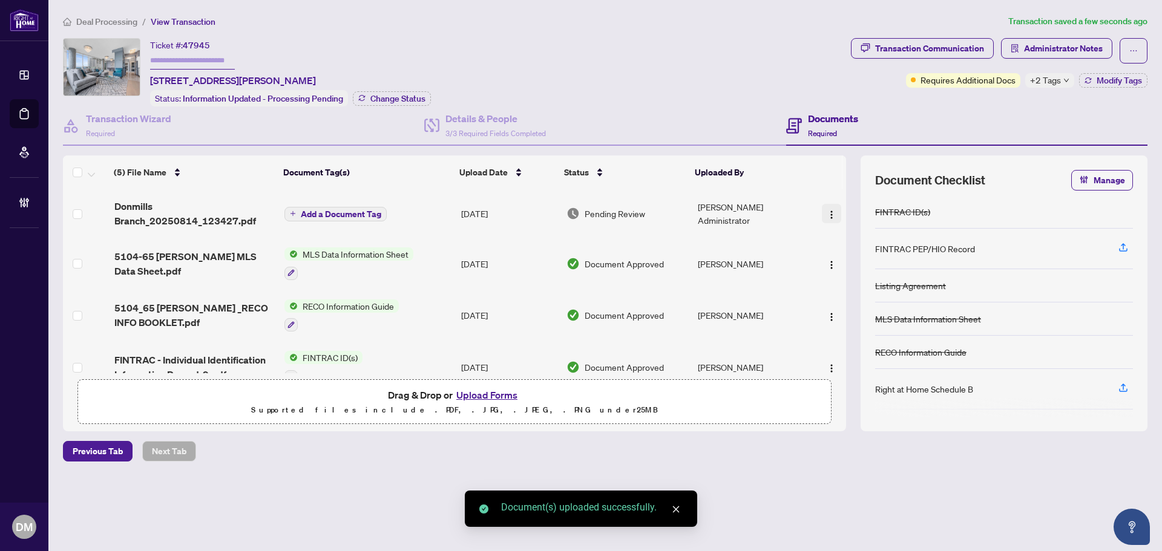
click at [830, 207] on span "button" at bounding box center [832, 213] width 10 height 13
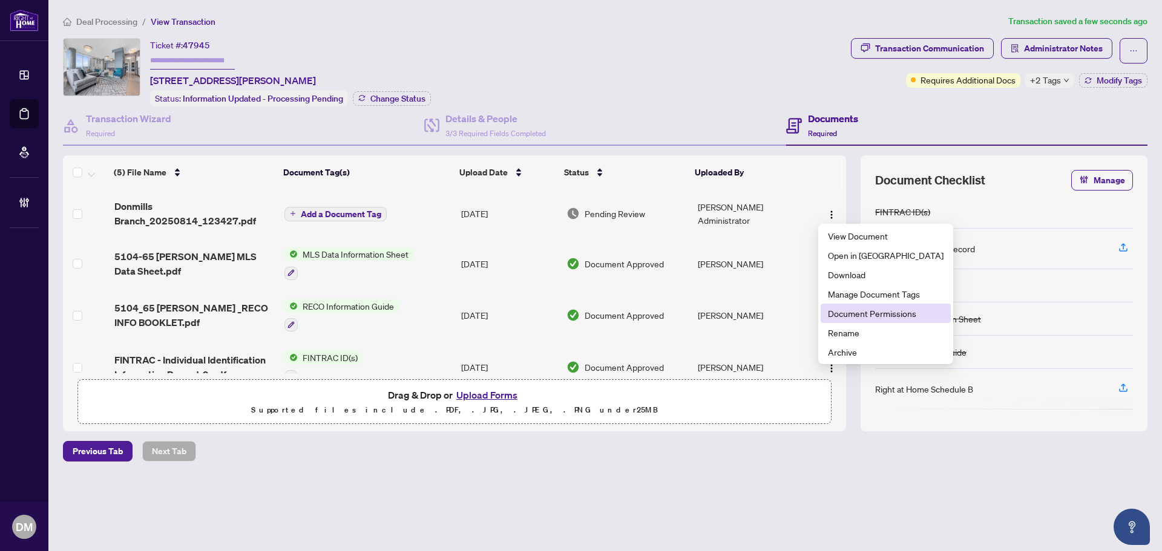
click at [868, 317] on span "Document Permissions" at bounding box center [886, 313] width 116 height 13
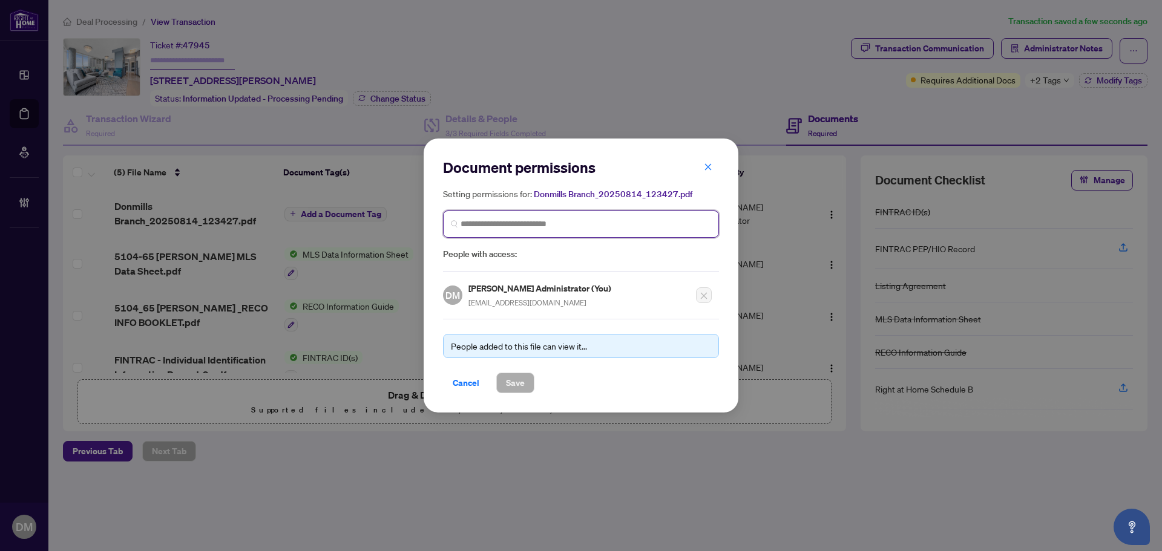
click at [548, 223] on input "search" at bounding box center [586, 224] width 251 height 13
type input "*******"
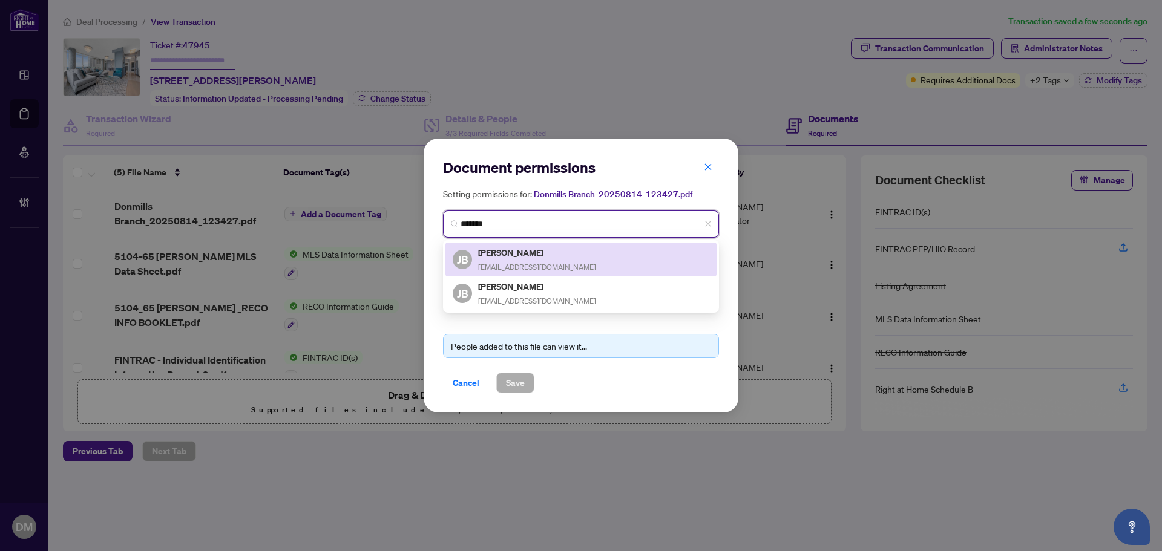
click at [528, 260] on div "Jason Barron soldbybarron@gmail.com" at bounding box center [537, 260] width 118 height 28
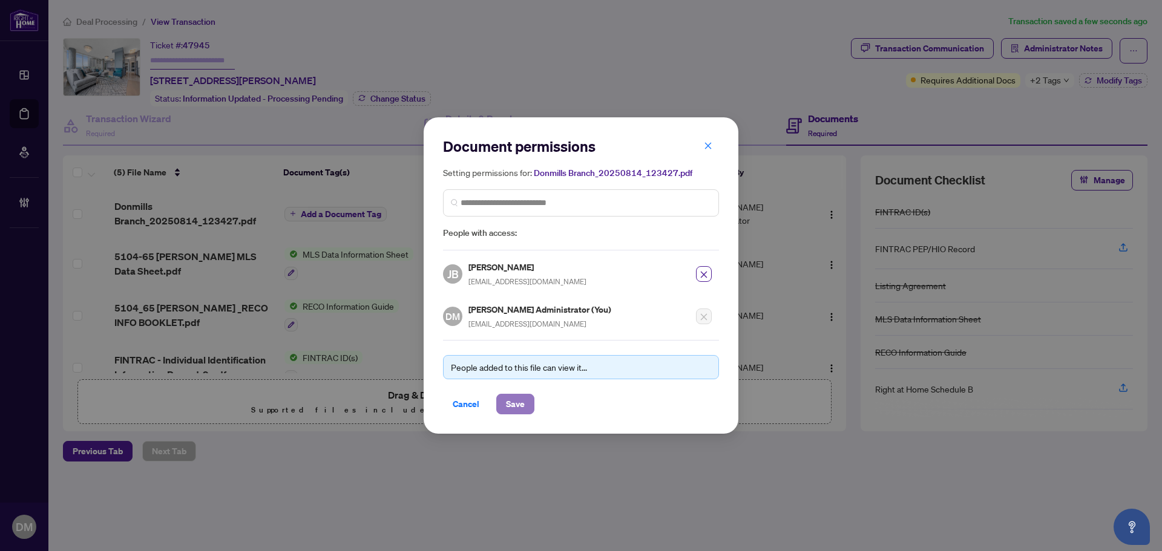
click at [522, 406] on span "Save" at bounding box center [515, 404] width 19 height 19
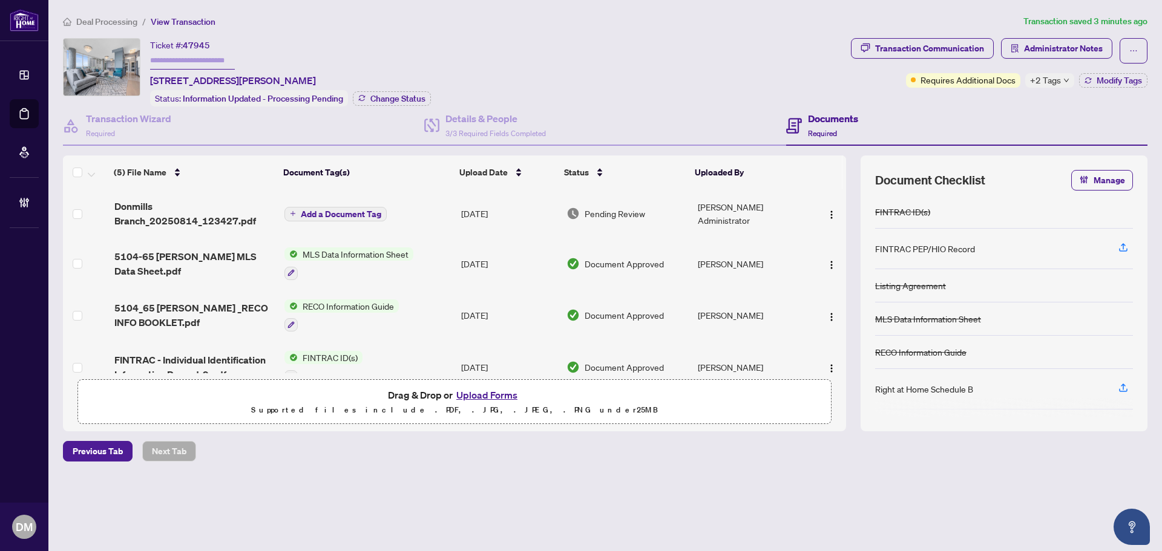
click at [344, 214] on span "Add a Document Tag" at bounding box center [341, 214] width 80 height 8
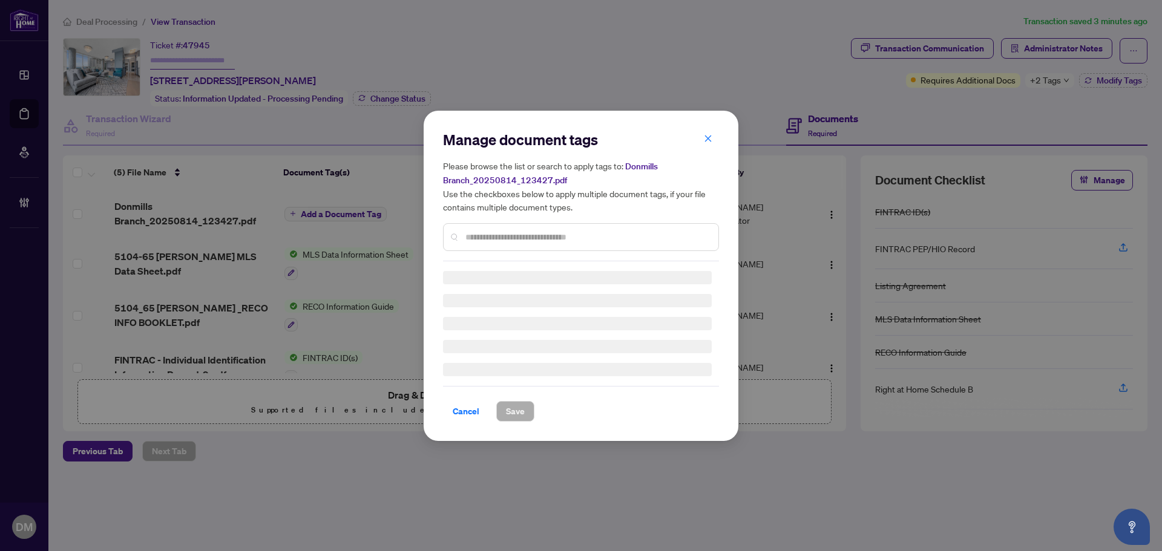
click at [524, 240] on div "Manage document tags Please browse the list or search to apply tags to: Donmill…" at bounding box center [581, 276] width 276 height 292
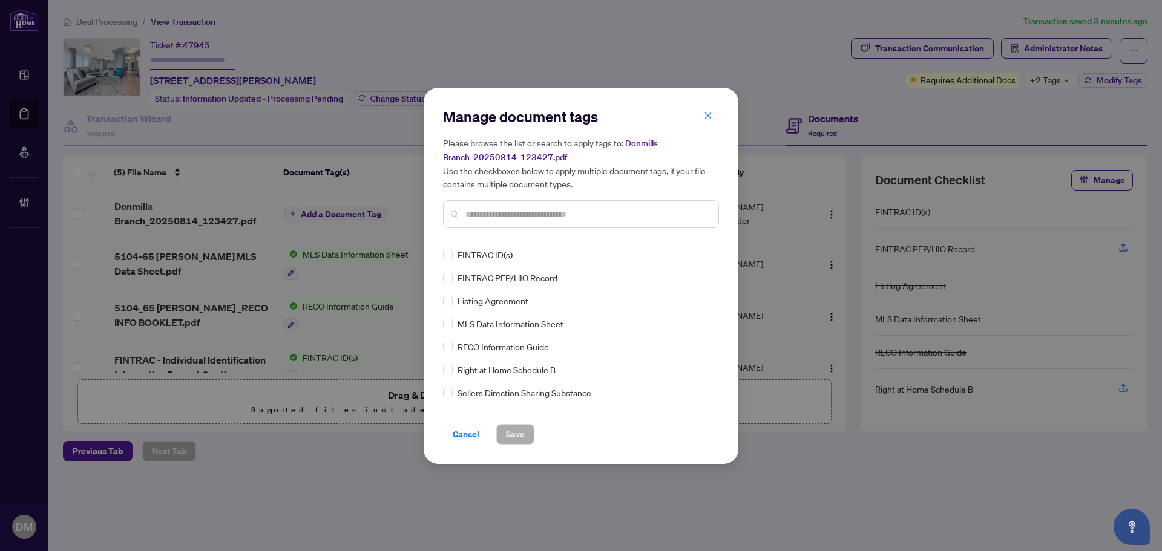
click at [543, 209] on input "text" at bounding box center [586, 214] width 243 height 13
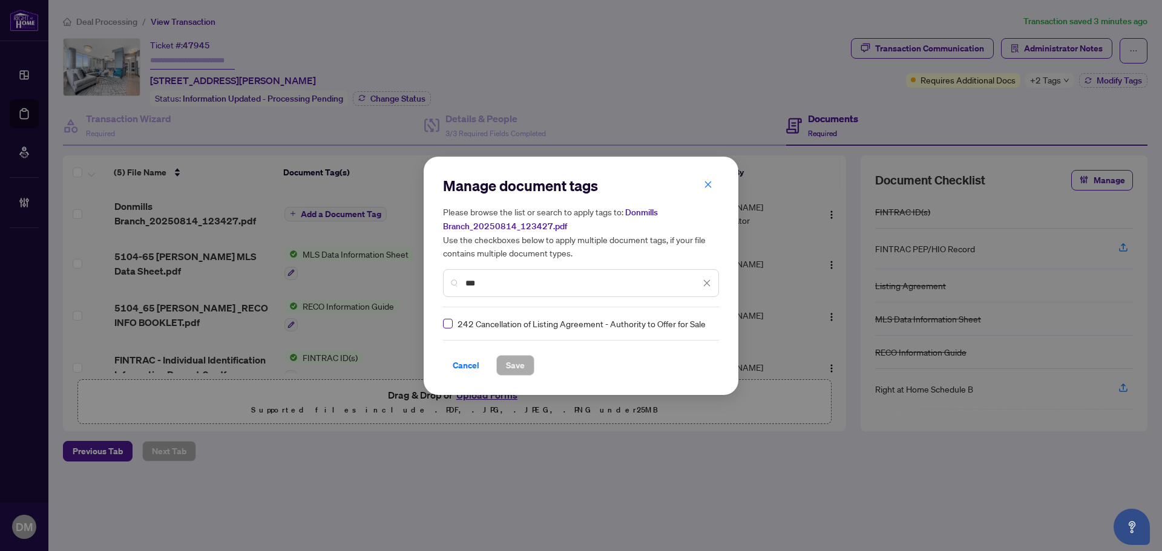
type input "***"
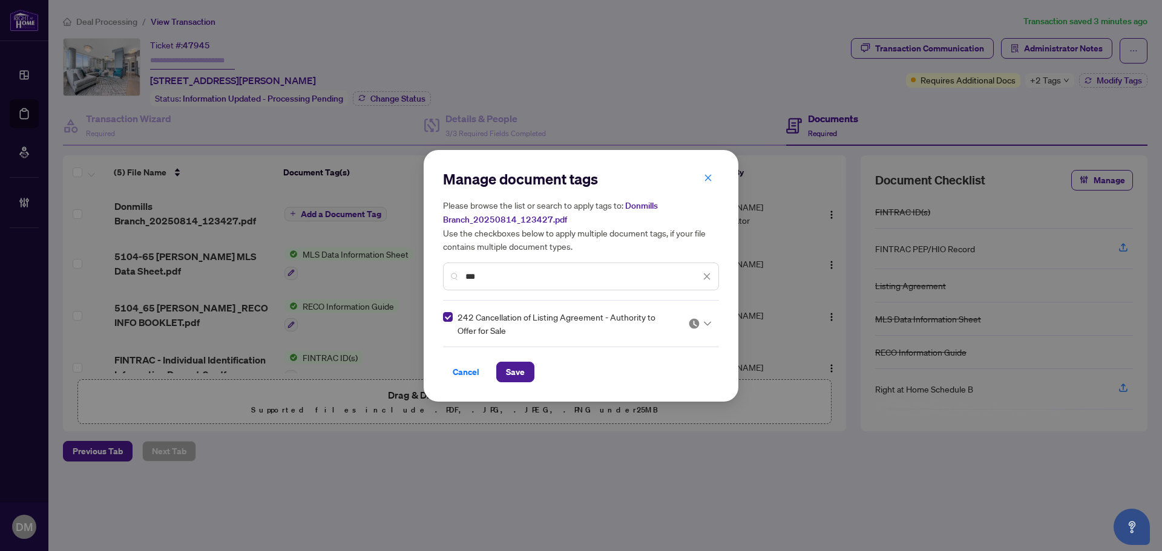
click at [683, 327] on div at bounding box center [696, 324] width 31 height 12
click at [650, 392] on div "Approved" at bounding box center [663, 382] width 92 height 19
click at [530, 372] on button "Save" at bounding box center [515, 372] width 38 height 21
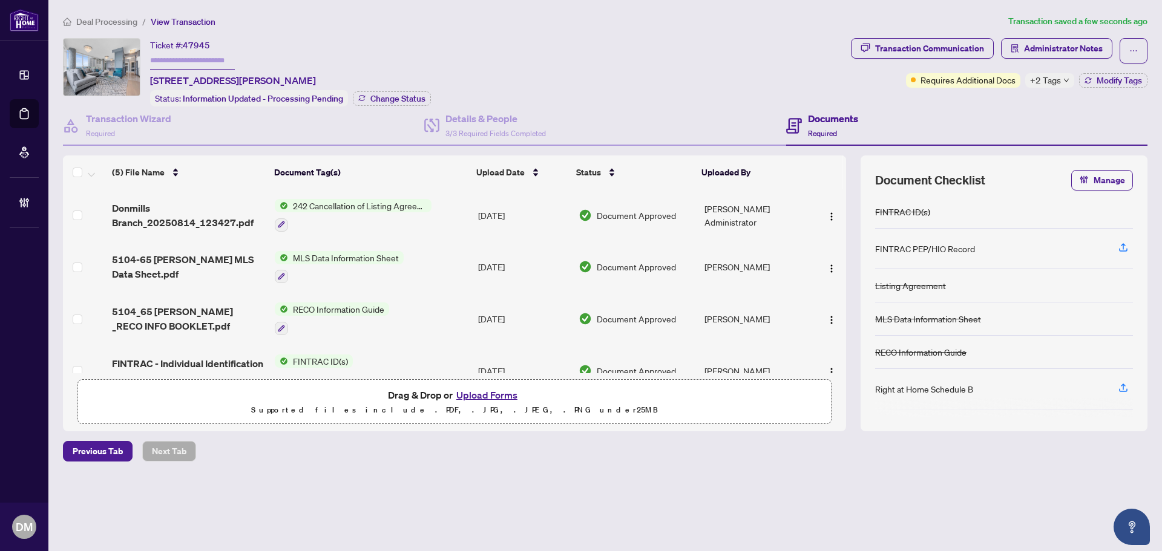
click at [518, 57] on div "Ticket #: 47945 5104-65 Bremner Blvd, Toronto, Ontario M5J 0A7, Canada Status: …" at bounding box center [454, 72] width 783 height 68
click at [1097, 81] on span "Modify Tags" at bounding box center [1119, 80] width 45 height 8
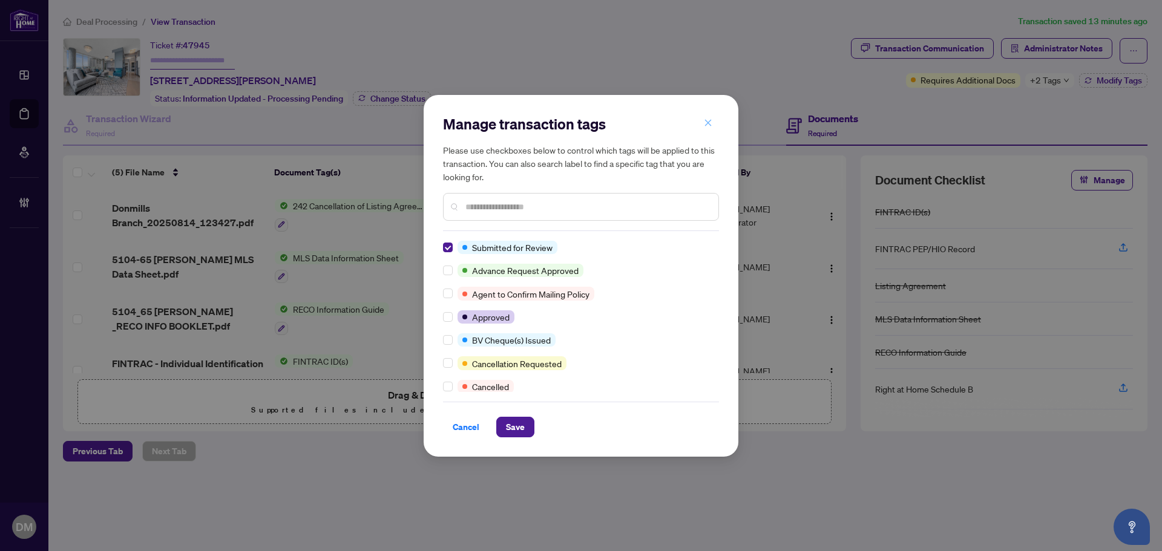
click at [703, 120] on button "button" at bounding box center [708, 123] width 24 height 21
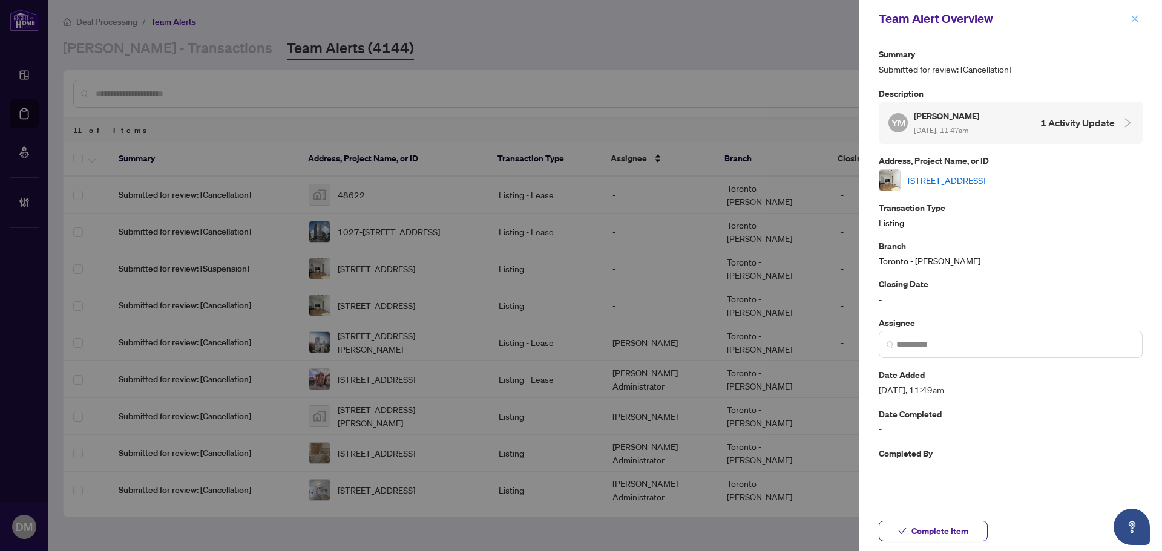
click at [1139, 20] on button "button" at bounding box center [1135, 18] width 16 height 15
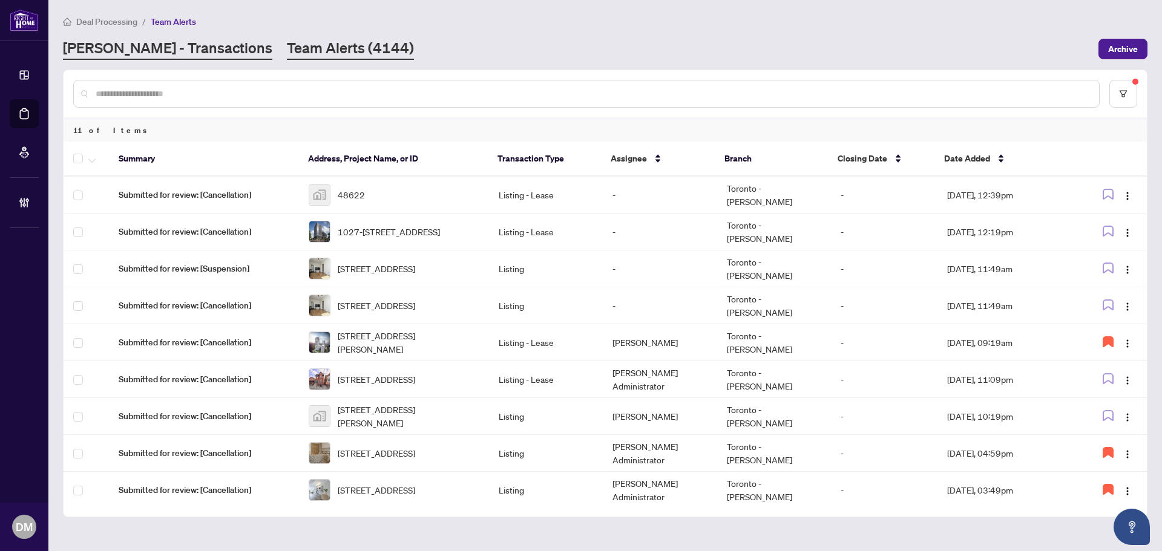
click at [162, 44] on link "[PERSON_NAME] - Transactions" at bounding box center [167, 49] width 209 height 22
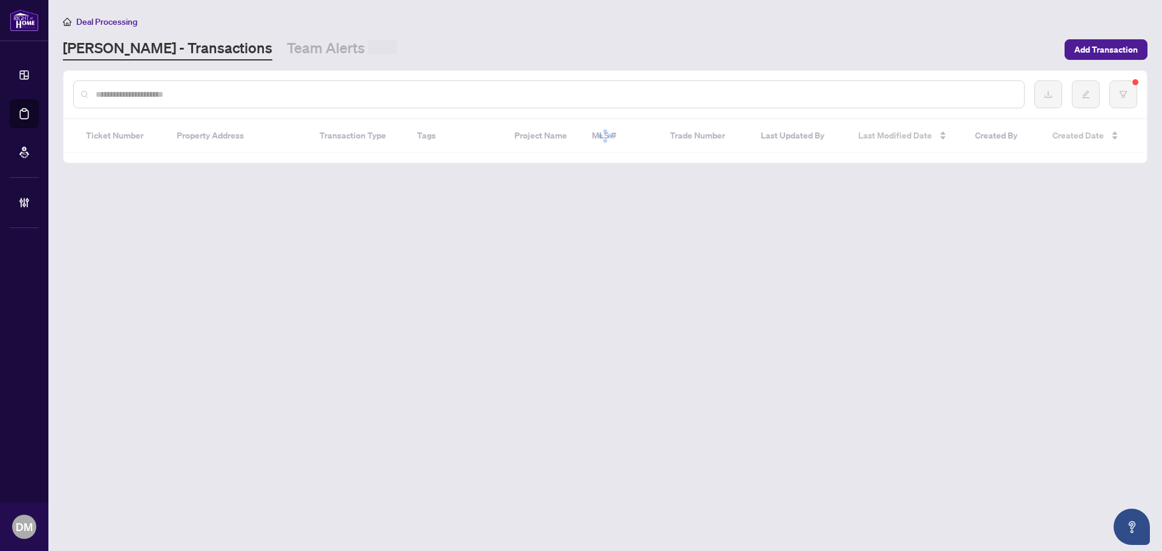
click at [310, 100] on div at bounding box center [548, 94] width 951 height 28
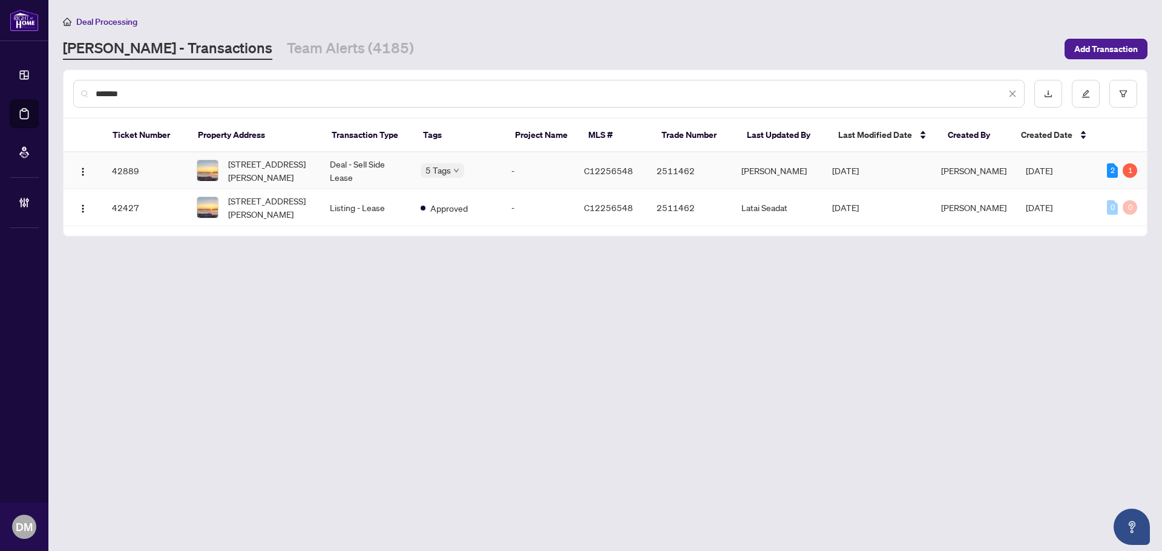
type input "*******"
click at [339, 166] on td "Deal - Sell Side Lease" at bounding box center [365, 171] width 91 height 37
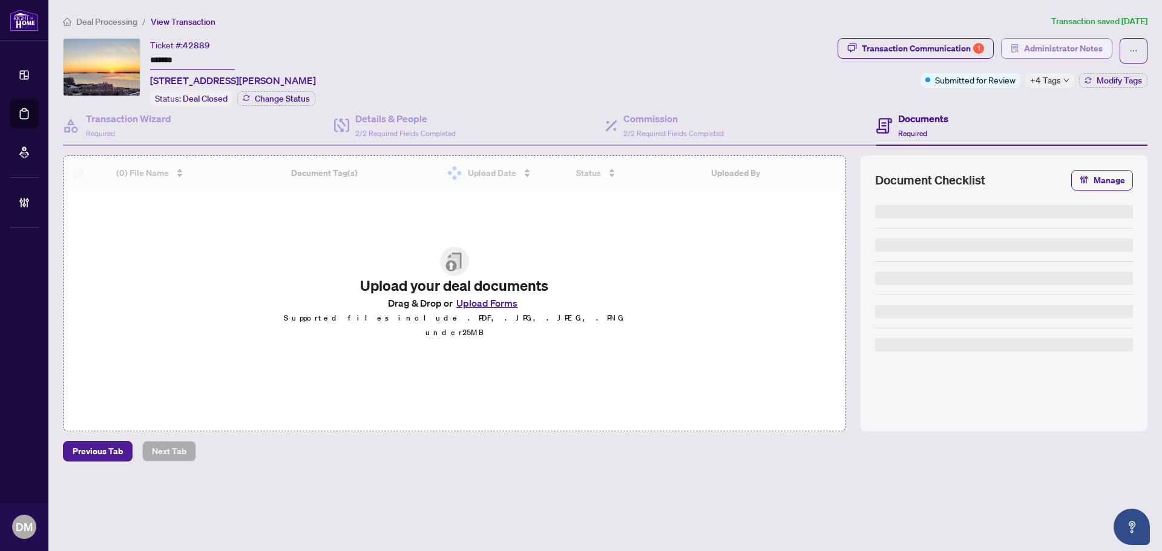
click at [1052, 49] on span "Administrator Notes" at bounding box center [1063, 48] width 79 height 19
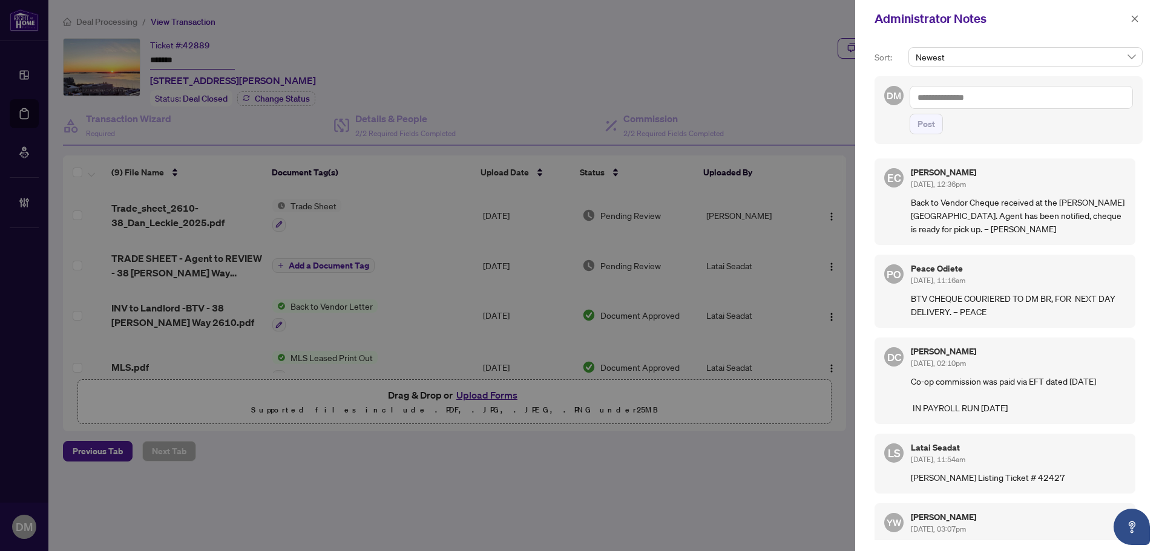
click at [967, 92] on textarea at bounding box center [1021, 97] width 223 height 23
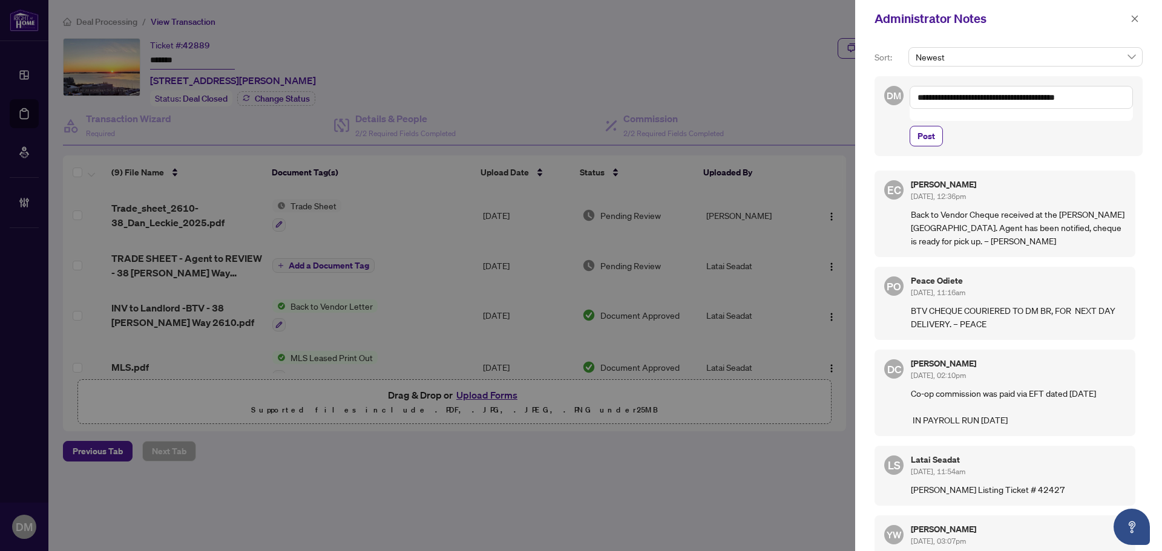
type textarea "**********"
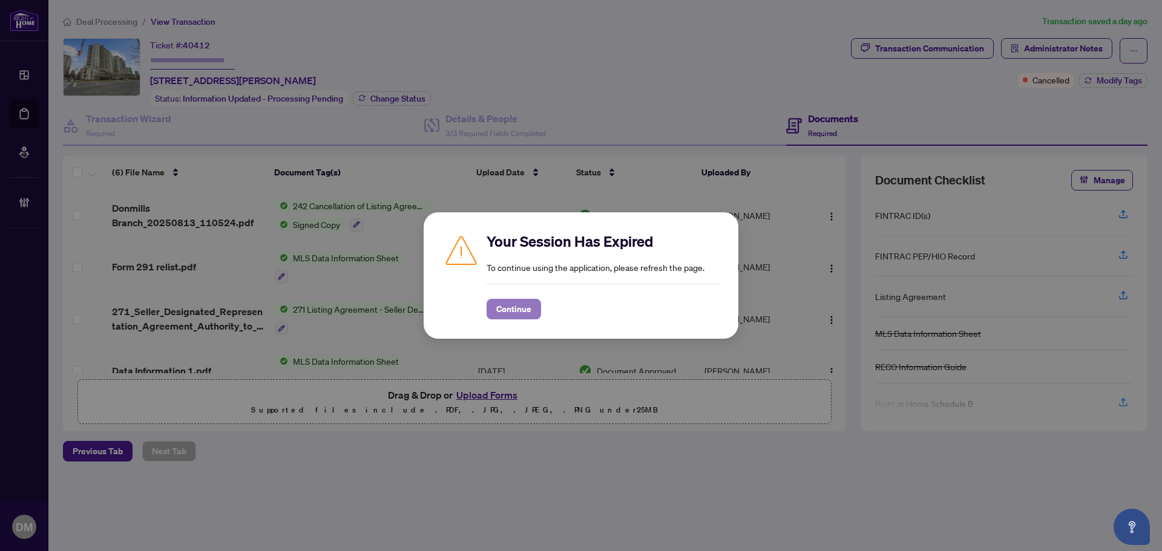
click at [520, 303] on span "Continue" at bounding box center [513, 309] width 35 height 19
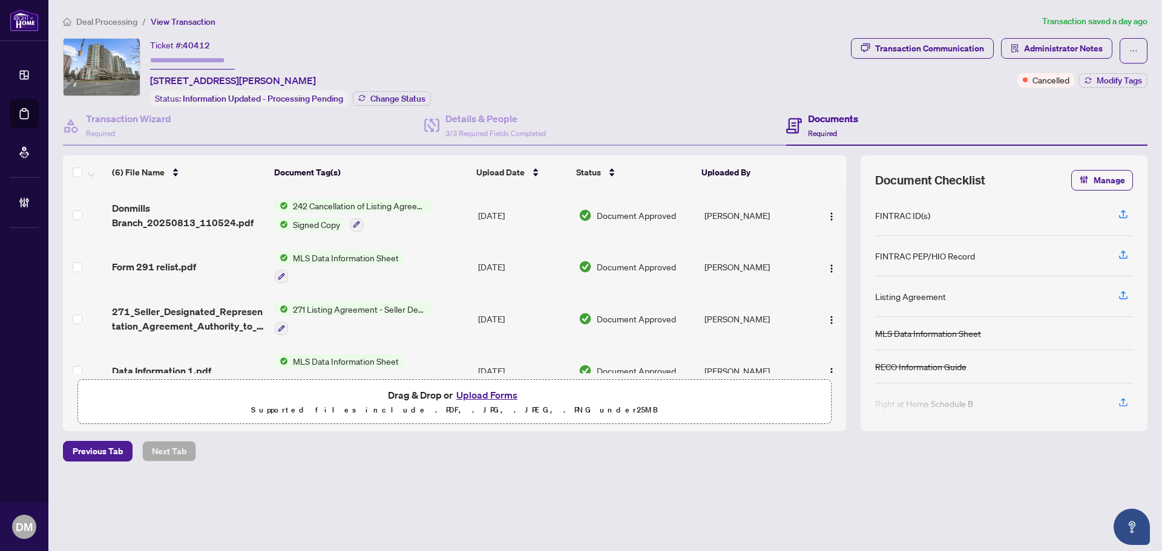
click at [116, 19] on span "Deal Processing" at bounding box center [106, 21] width 61 height 11
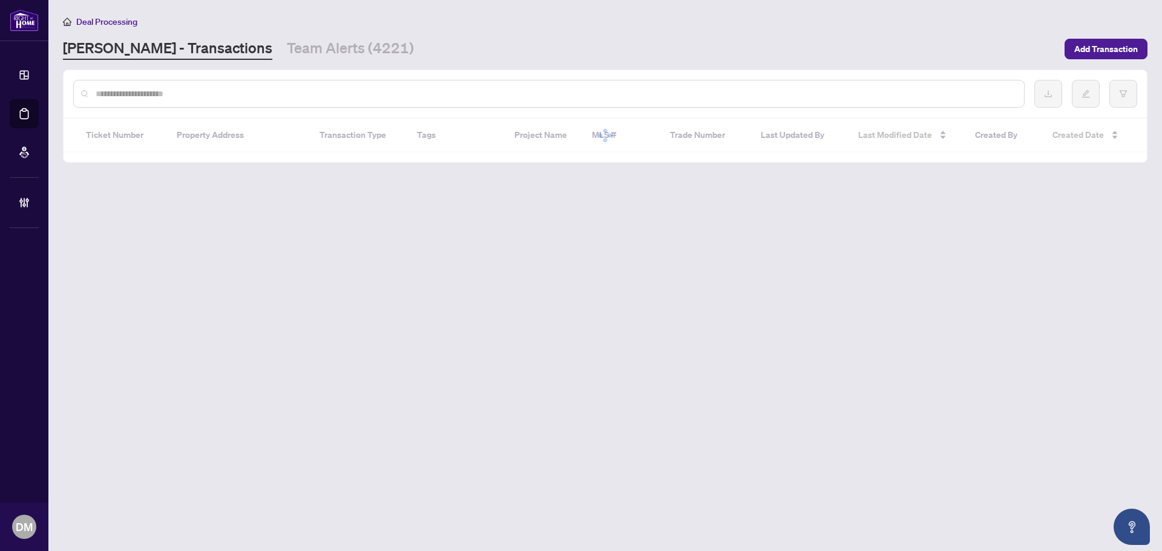
click at [323, 85] on div at bounding box center [548, 94] width 951 height 28
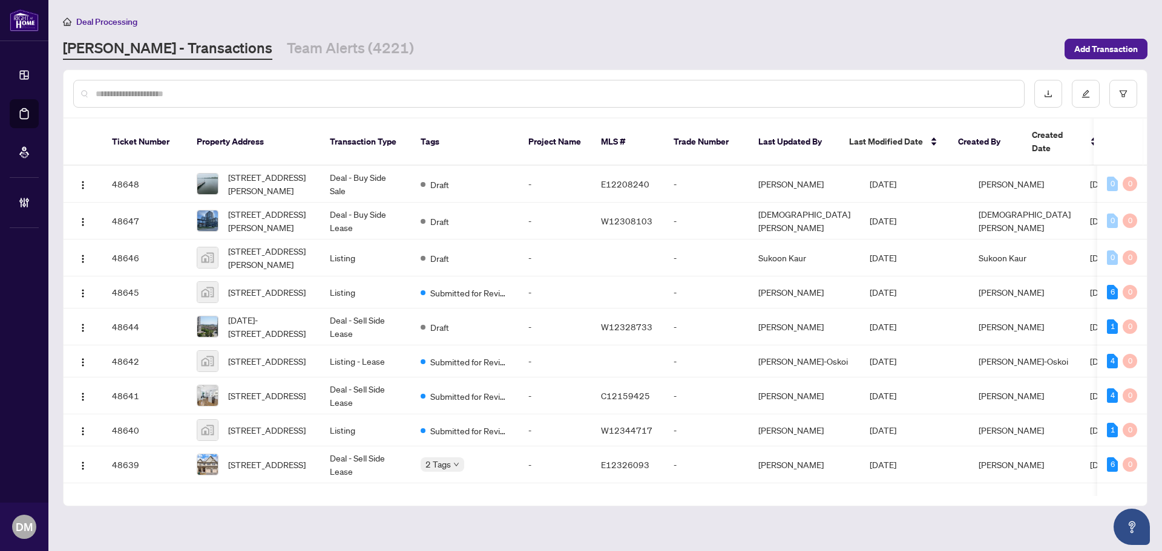
click at [307, 94] on input "text" at bounding box center [555, 93] width 919 height 13
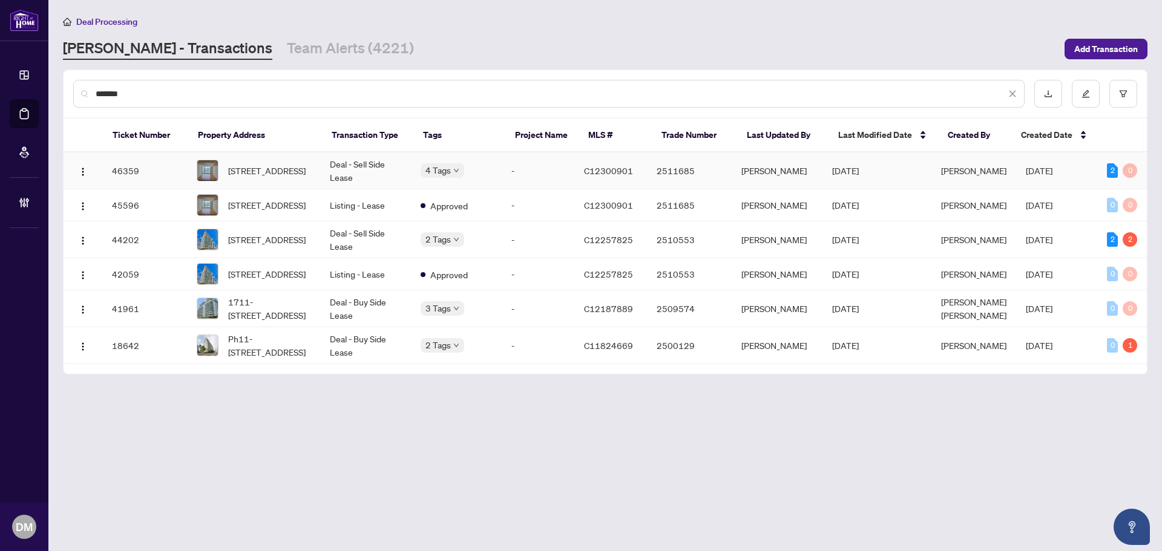
type input "*******"
click at [346, 169] on td "Deal - Sell Side Lease" at bounding box center [365, 171] width 91 height 37
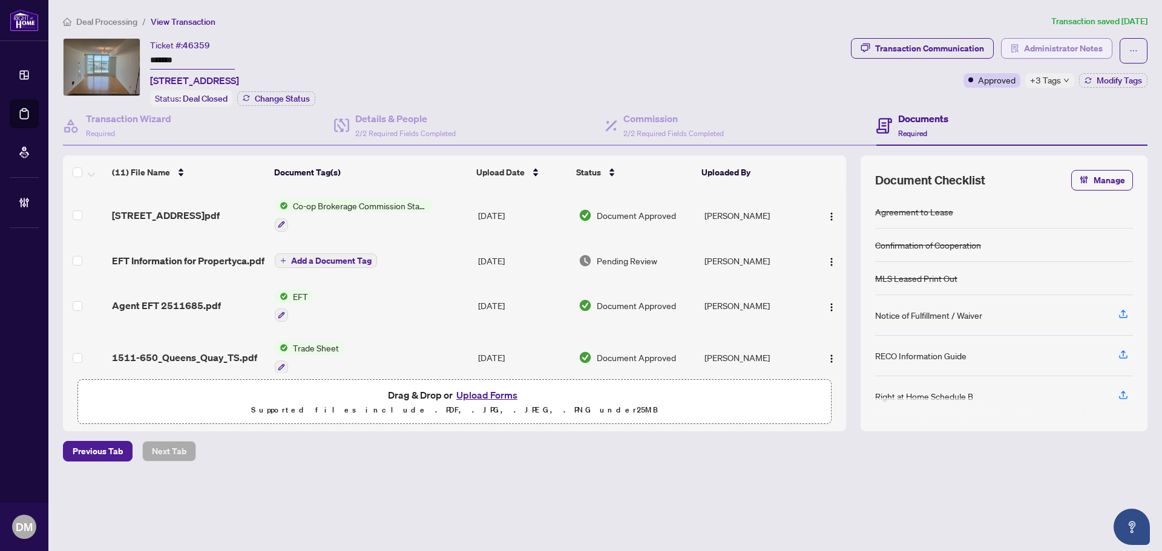
click at [1036, 42] on span "Administrator Notes" at bounding box center [1063, 48] width 79 height 19
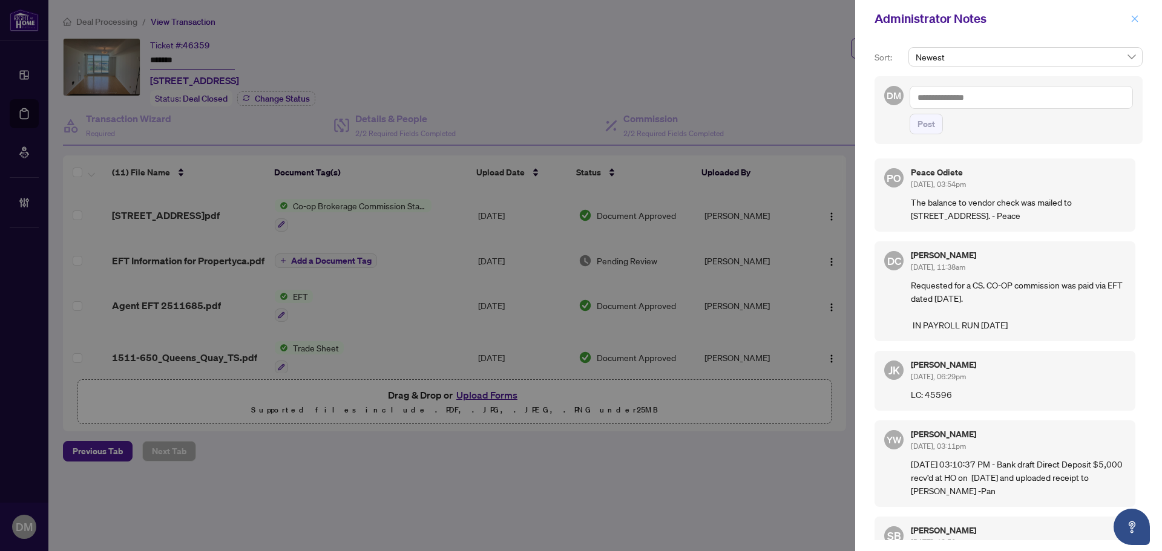
click at [1134, 20] on icon "close" at bounding box center [1135, 18] width 7 height 7
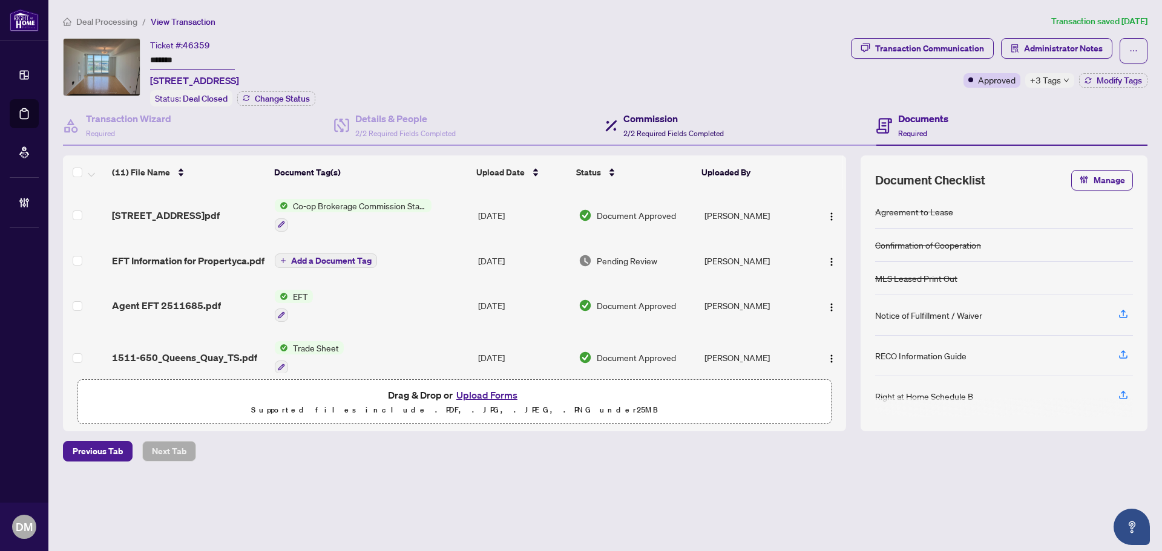
click at [664, 113] on h4 "Commission" at bounding box center [673, 118] width 100 height 15
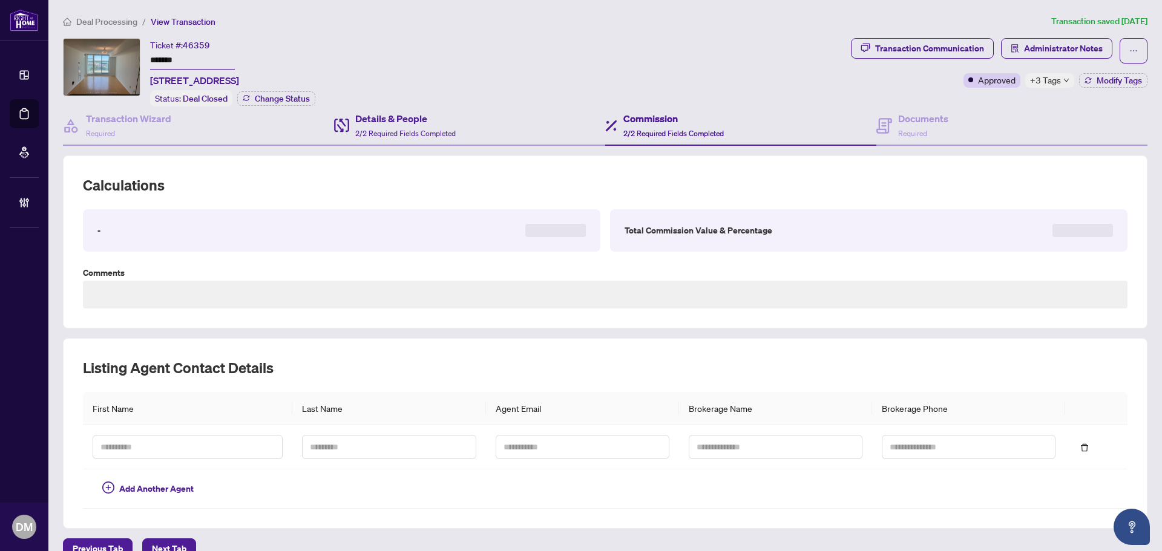
click at [488, 117] on div "Details & People 2/2 Required Fields Completed" at bounding box center [469, 126] width 271 height 39
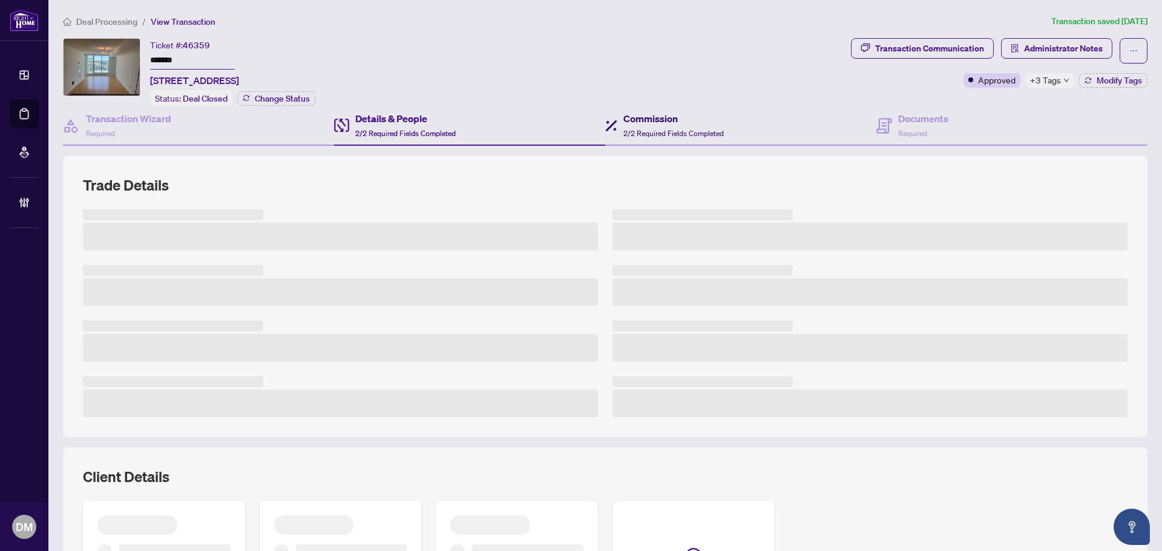
click at [655, 117] on h4 "Commission" at bounding box center [673, 118] width 100 height 15
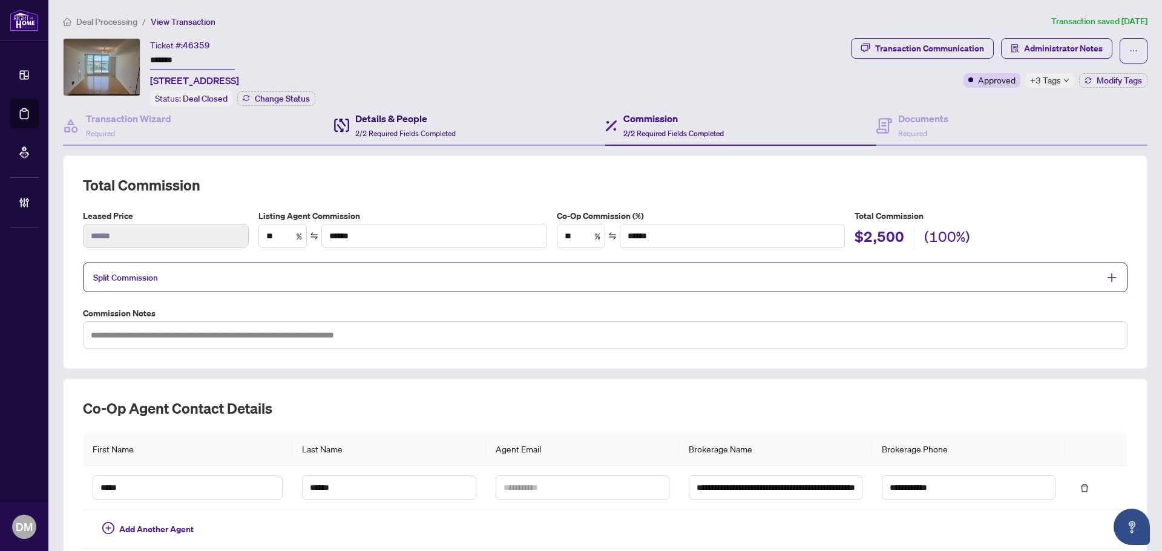
click at [412, 122] on h4 "Details & People" at bounding box center [405, 118] width 100 height 15
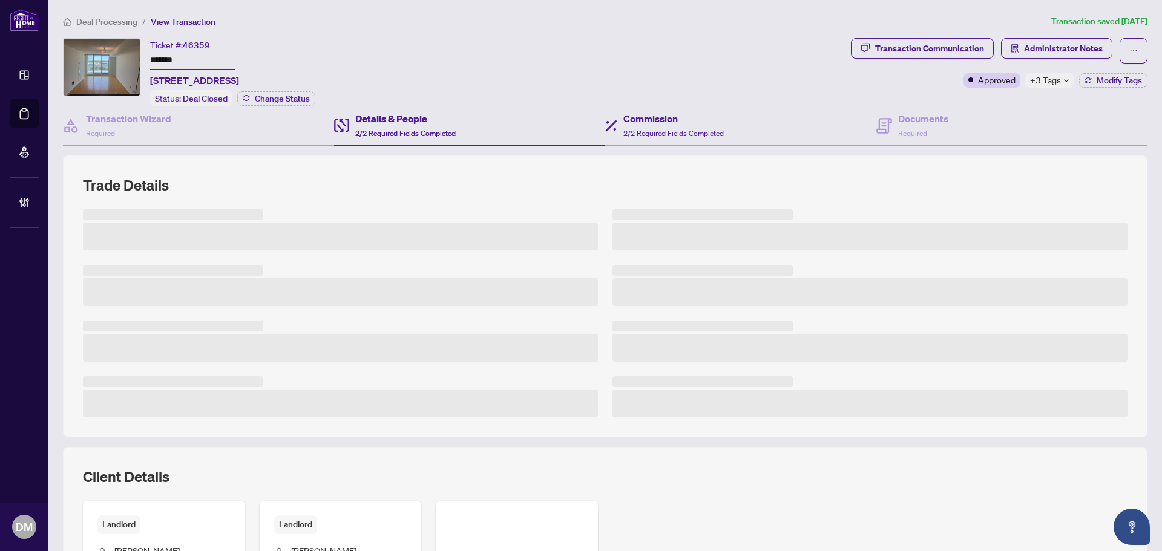
click at [867, 120] on div "Commission 2/2 Required Fields Completed" at bounding box center [740, 126] width 271 height 39
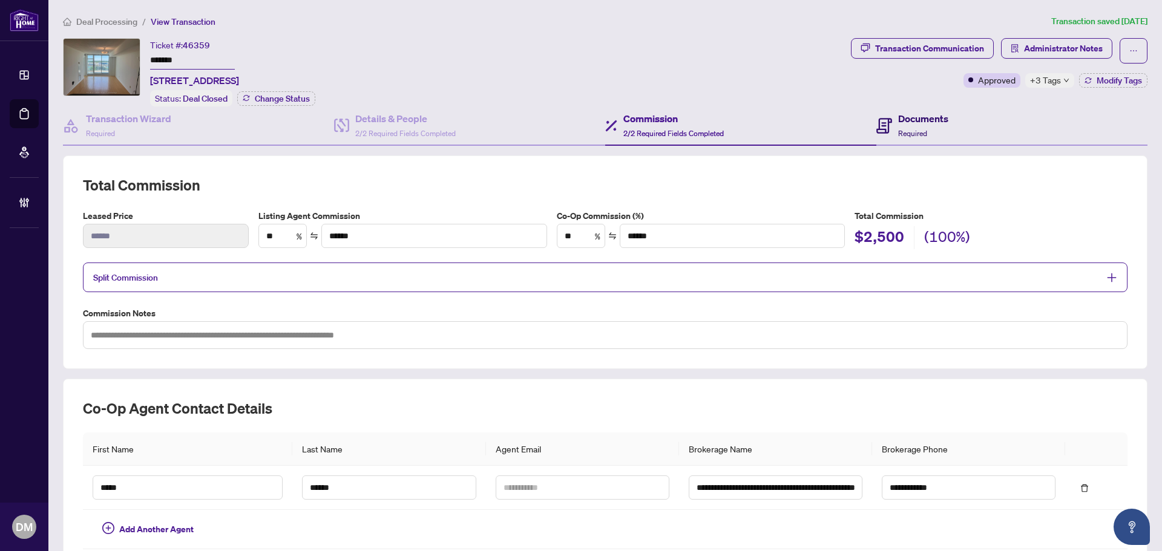
click at [899, 119] on h4 "Documents" at bounding box center [923, 118] width 50 height 15
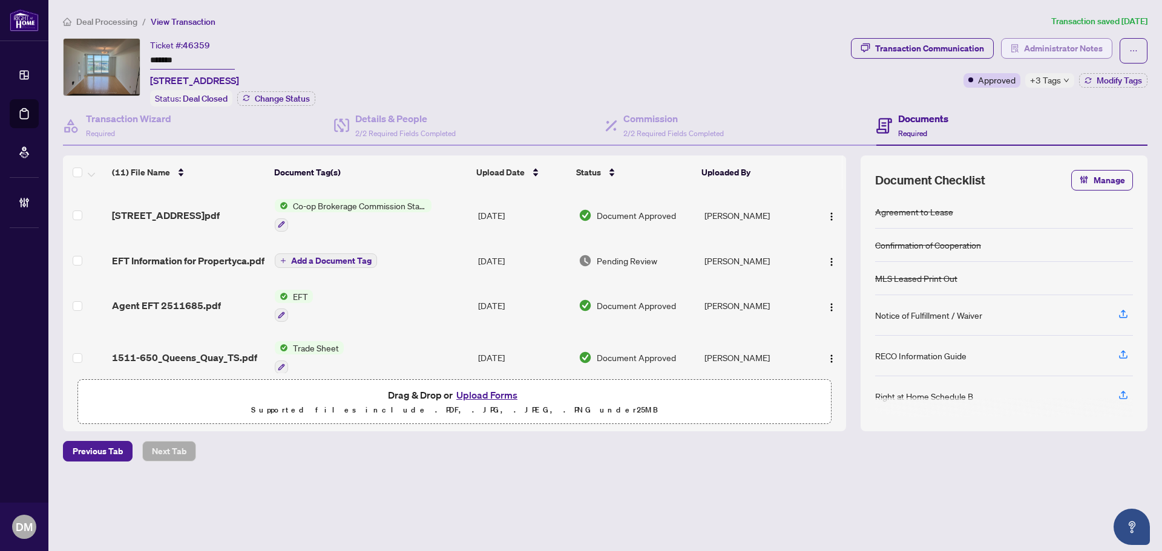
click at [1019, 47] on icon "solution" at bounding box center [1015, 48] width 8 height 8
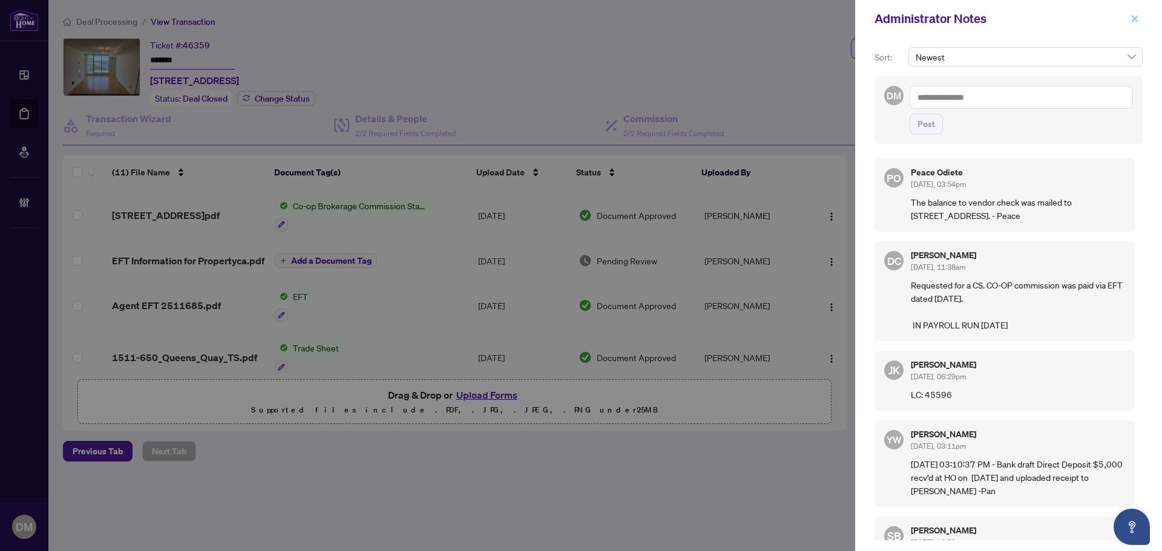
click at [1132, 18] on icon "close" at bounding box center [1135, 19] width 8 height 8
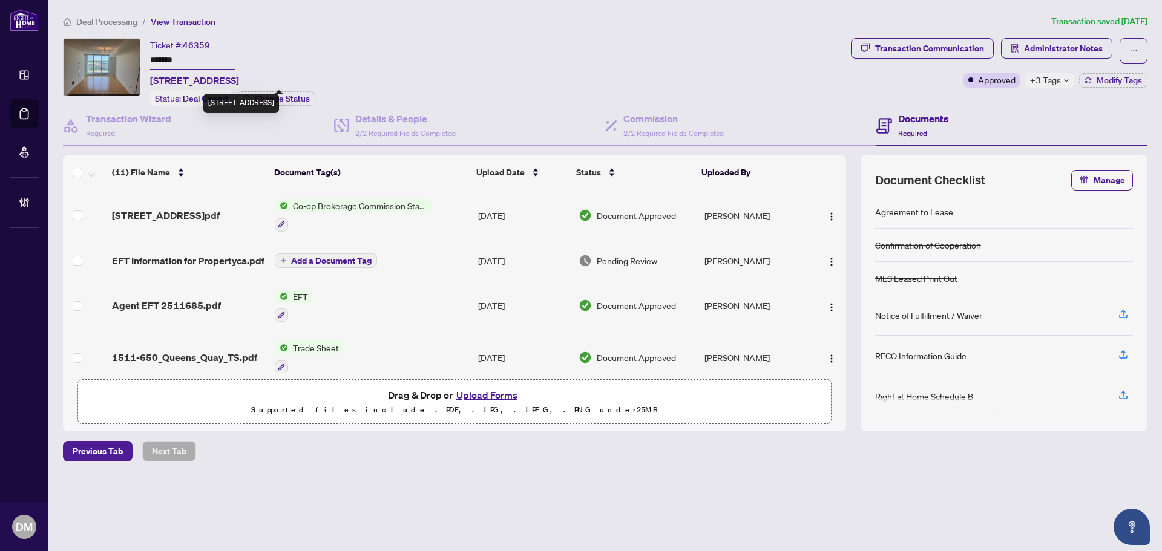
drag, startPoint x: 416, startPoint y: 81, endPoint x: 150, endPoint y: 81, distance: 265.7
click at [150, 81] on div "Ticket #: 46359 ******* 1511-650 Queens Quay, Toronto, Ontario M5V 3N2, Canada …" at bounding box center [454, 72] width 783 height 68
copy span "1511-650 Queens Quay, Toronto, Ontario M5V 3N2, Canada"
click at [182, 59] on input "*******" at bounding box center [192, 61] width 85 height 18
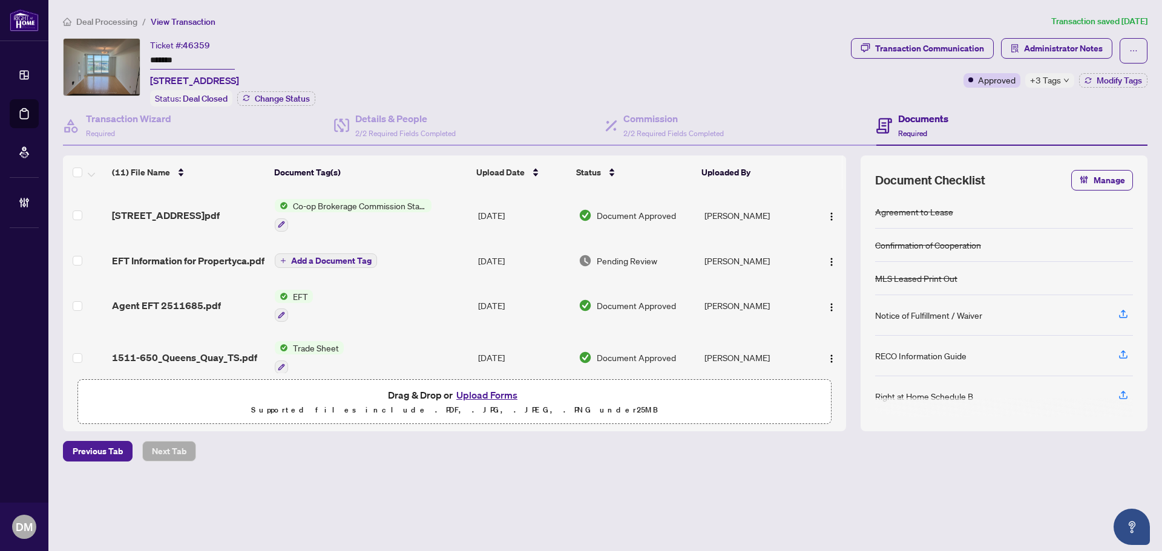
click at [182, 59] on input "*******" at bounding box center [192, 61] width 85 height 18
click at [545, 34] on div "Deal Processing / View Transaction Transaction saved 2 days ago Ticket #: 46359…" at bounding box center [605, 260] width 1094 height 490
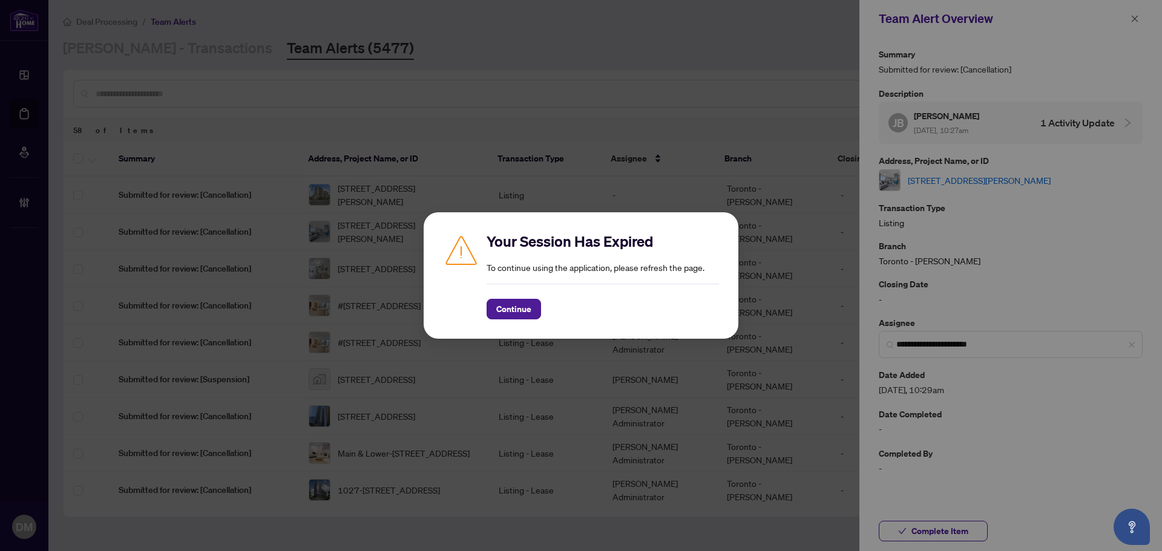
click at [504, 324] on div "Your Session Has Expired To continue using the application, please refresh the …" at bounding box center [581, 275] width 315 height 126
click at [505, 322] on div "Your Session Has Expired To continue using the application, please refresh the …" at bounding box center [581, 275] width 315 height 126
click at [508, 312] on span "Continue" at bounding box center [513, 309] width 35 height 19
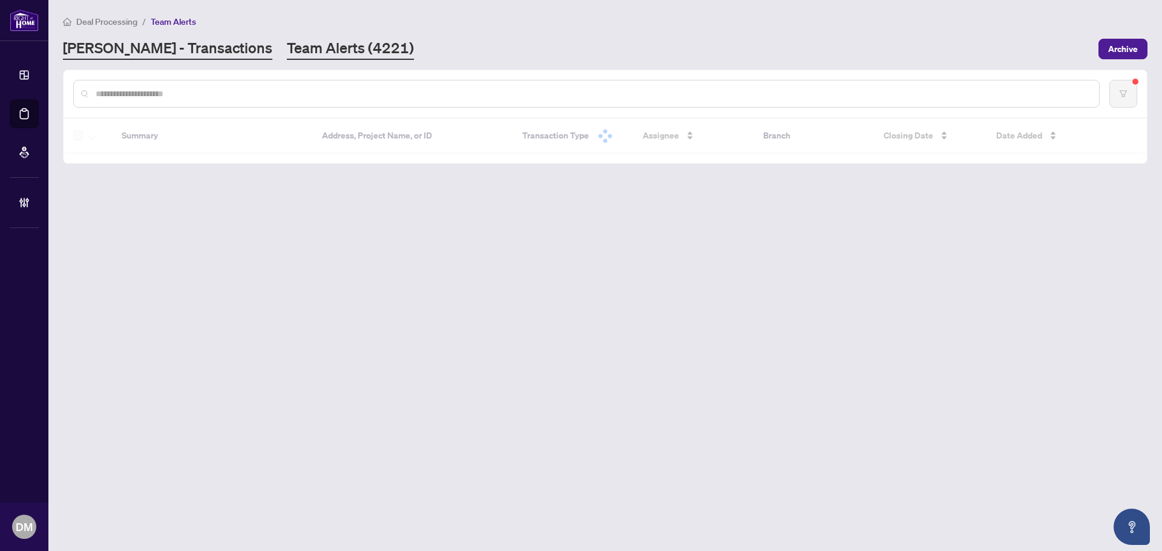
click at [144, 47] on link "[PERSON_NAME] - Transactions" at bounding box center [167, 49] width 209 height 22
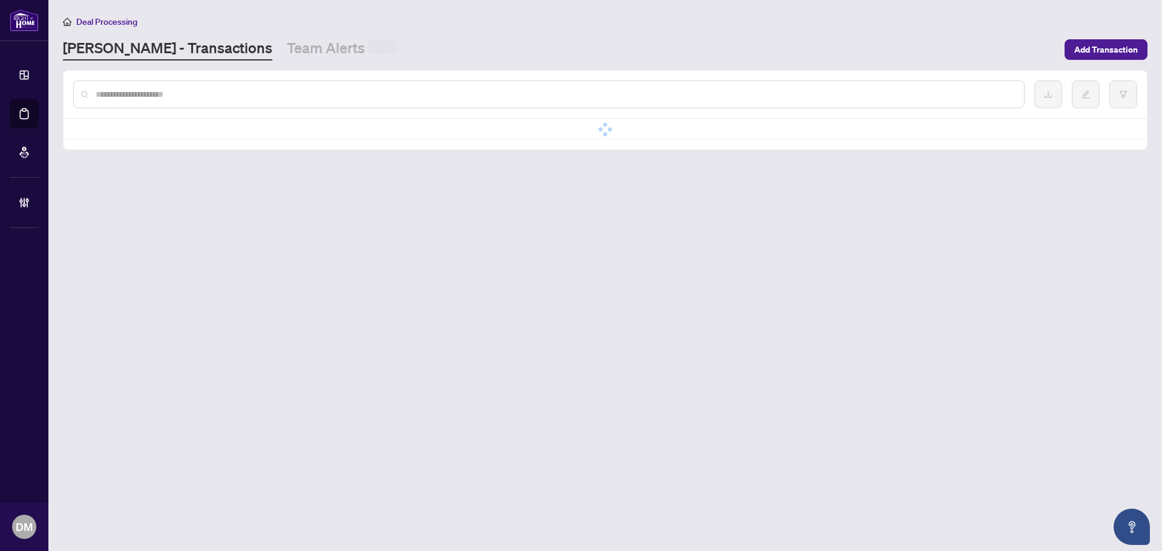
click at [238, 84] on div at bounding box center [548, 94] width 951 height 28
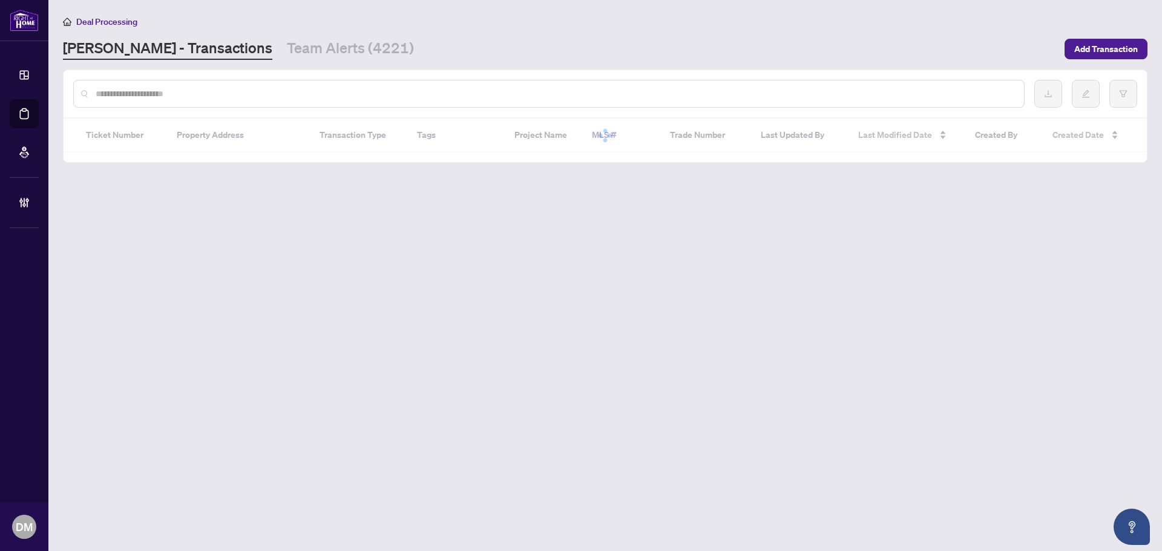
click at [261, 88] on input "text" at bounding box center [555, 93] width 919 height 13
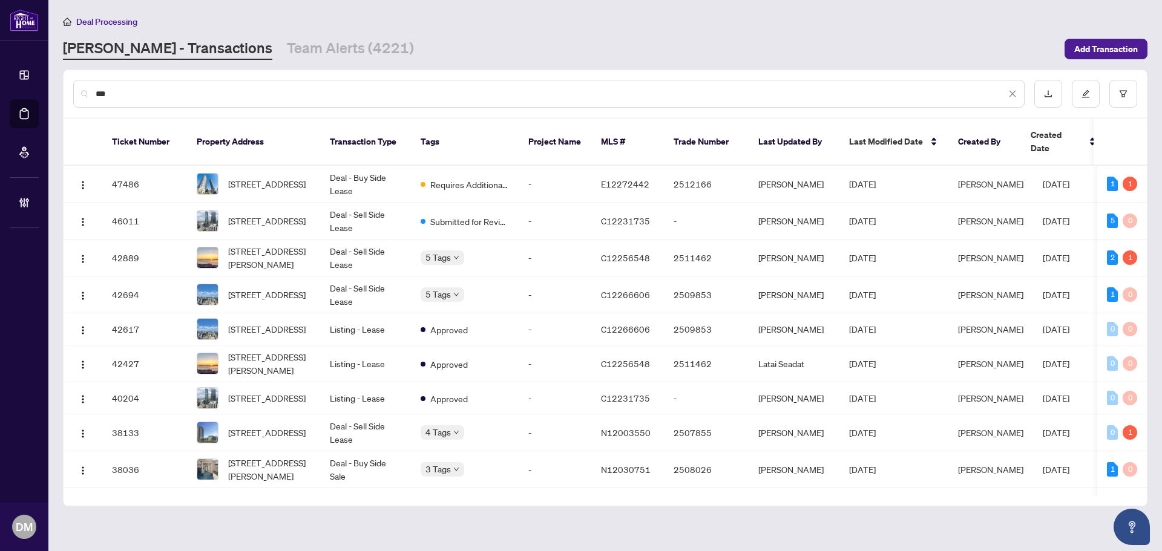
click at [384, 96] on input "***" at bounding box center [551, 93] width 910 height 13
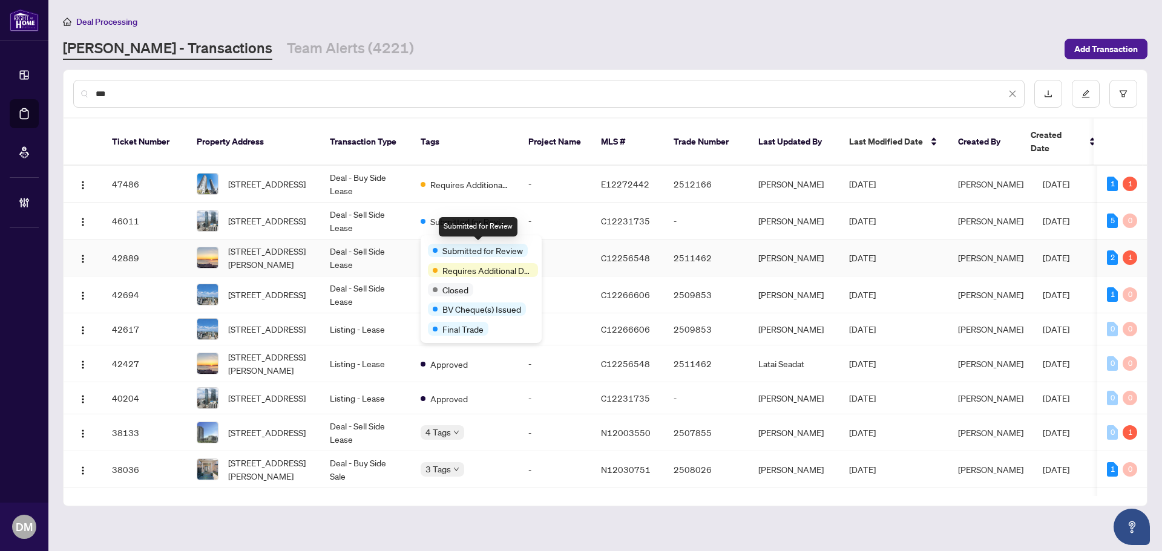
type input "***"
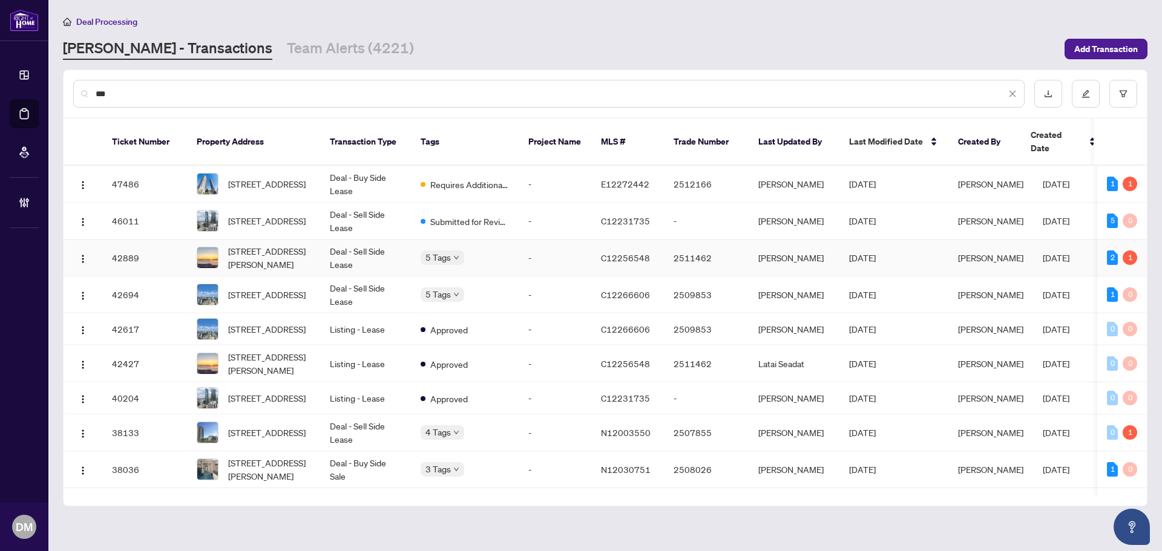
click at [382, 243] on td "Deal - Sell Side Lease" at bounding box center [365, 258] width 91 height 37
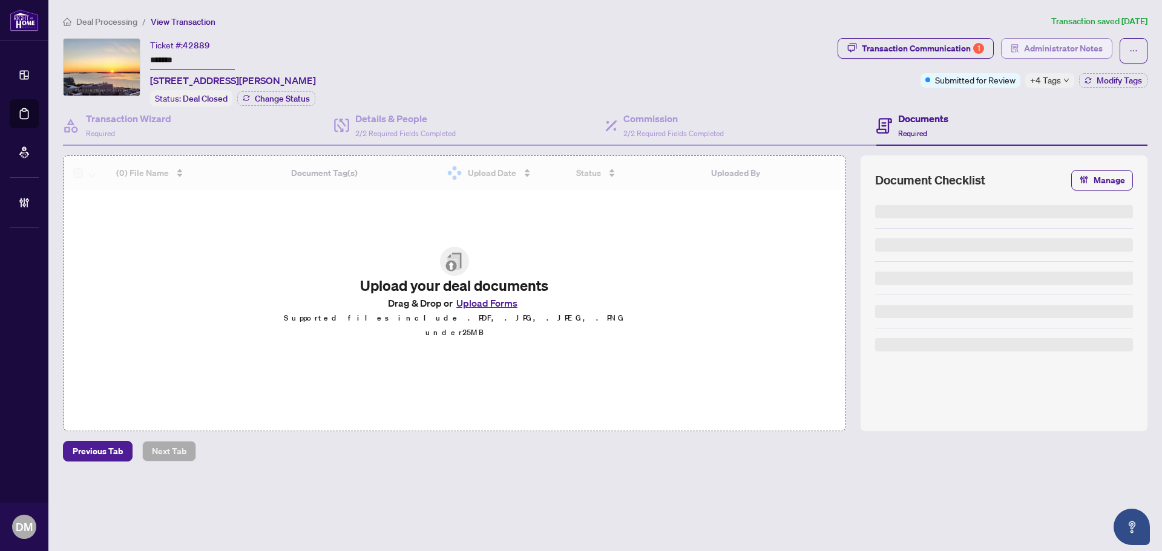
click at [1051, 50] on span "Administrator Notes" at bounding box center [1063, 48] width 79 height 19
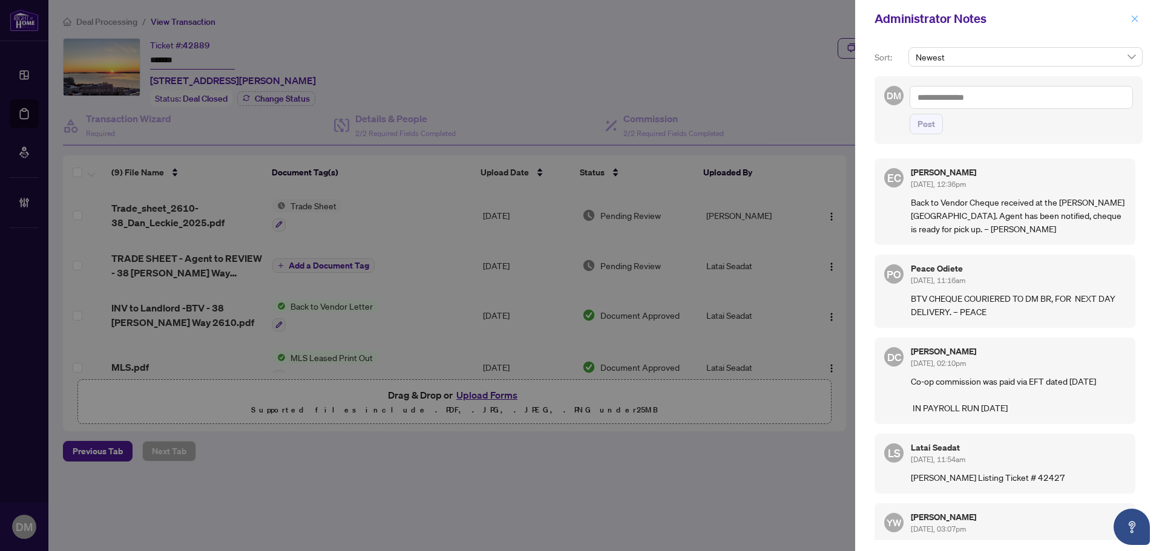
click at [1132, 21] on icon "close" at bounding box center [1135, 19] width 8 height 8
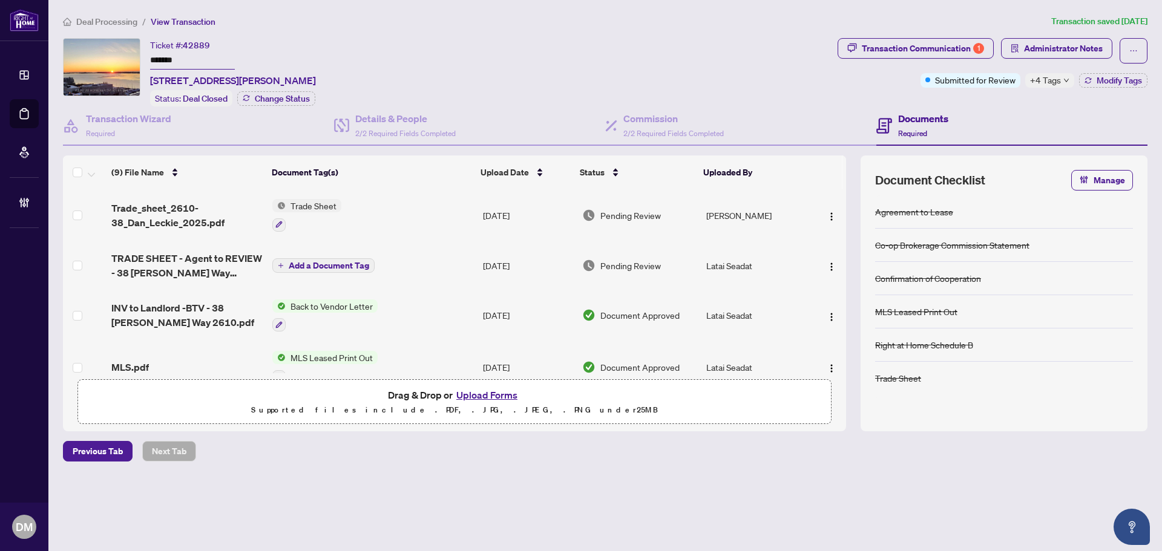
click at [113, 20] on span "Deal Processing" at bounding box center [106, 21] width 61 height 11
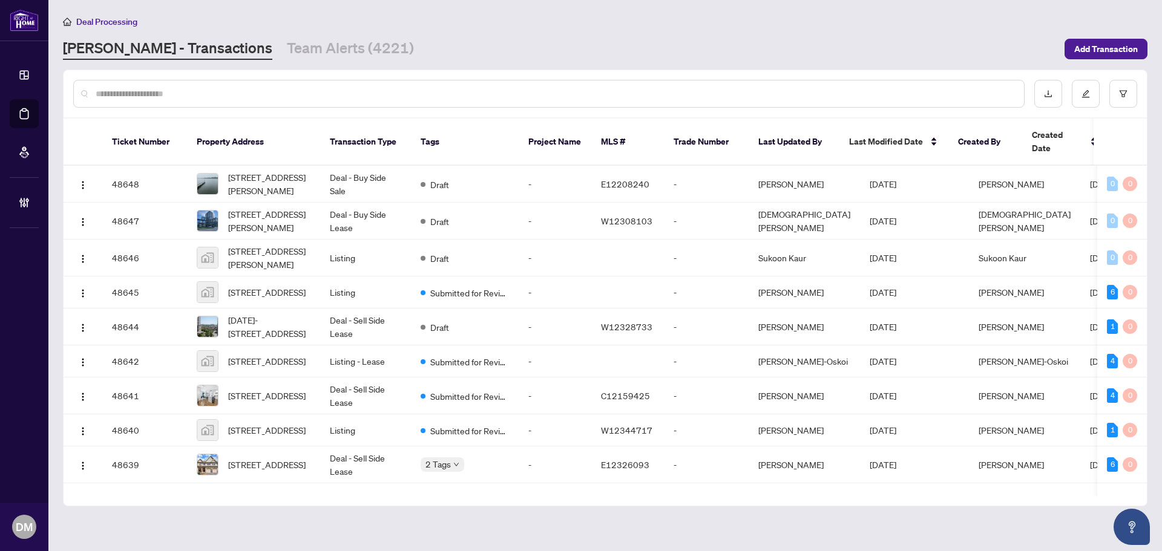
click at [317, 104] on div at bounding box center [548, 94] width 951 height 28
click at [327, 97] on input "text" at bounding box center [555, 93] width 919 height 13
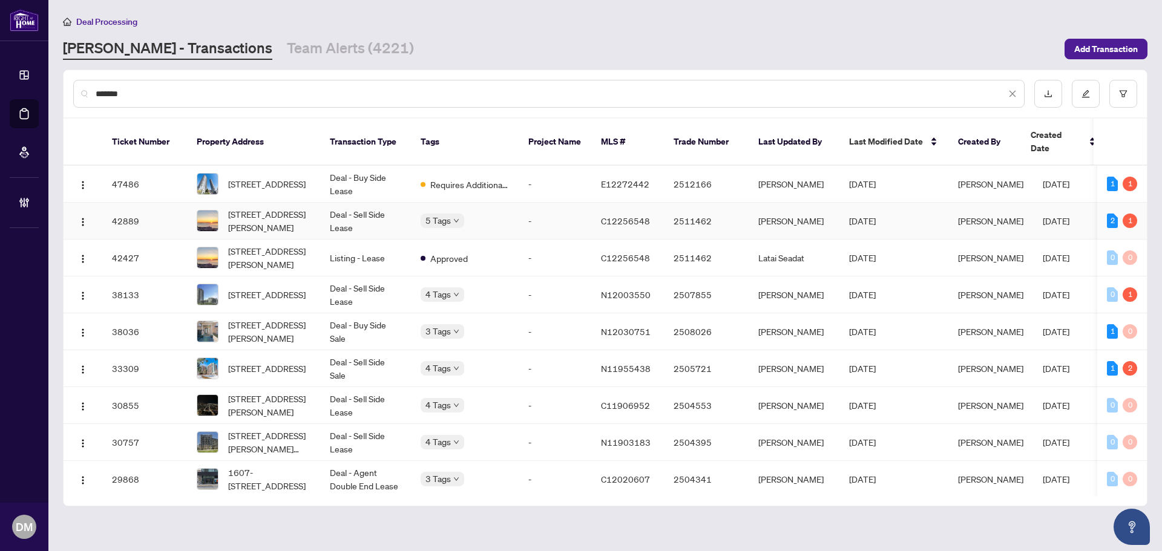
type input "*******"
click at [367, 211] on td "Deal - Sell Side Lease" at bounding box center [365, 221] width 91 height 37
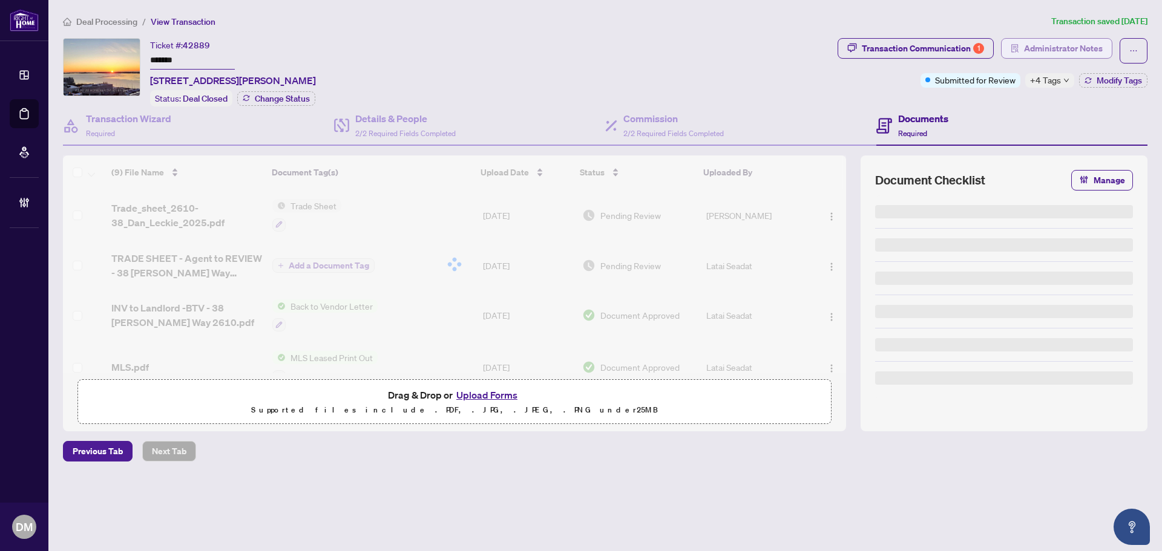
click at [1011, 44] on icon "solution" at bounding box center [1015, 48] width 8 height 8
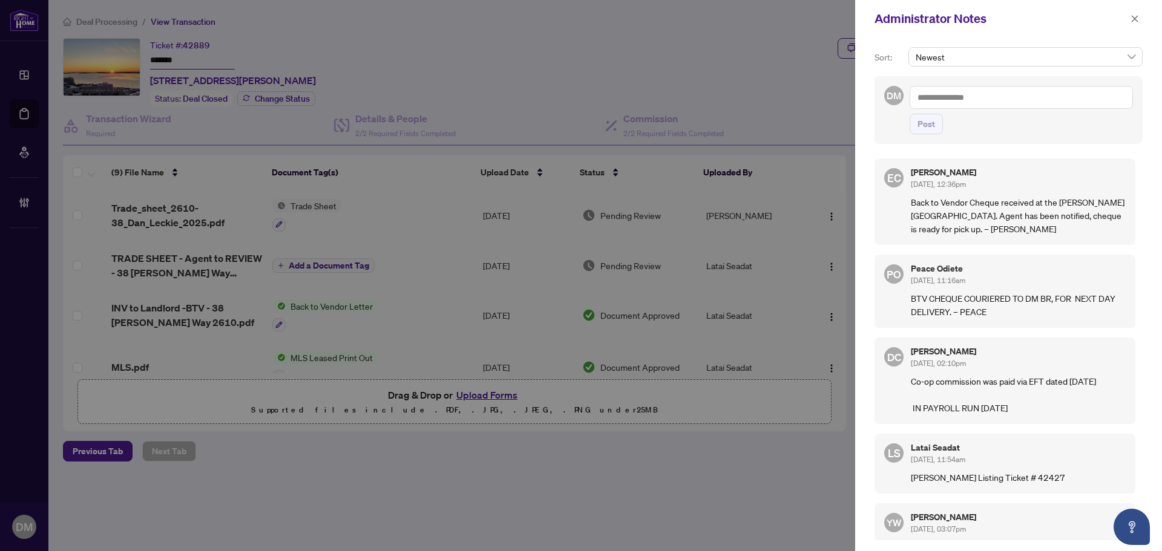
click at [982, 88] on textarea at bounding box center [1021, 97] width 223 height 23
click at [960, 90] on textarea at bounding box center [1021, 97] width 223 height 23
click at [976, 96] on textarea at bounding box center [1021, 97] width 223 height 23
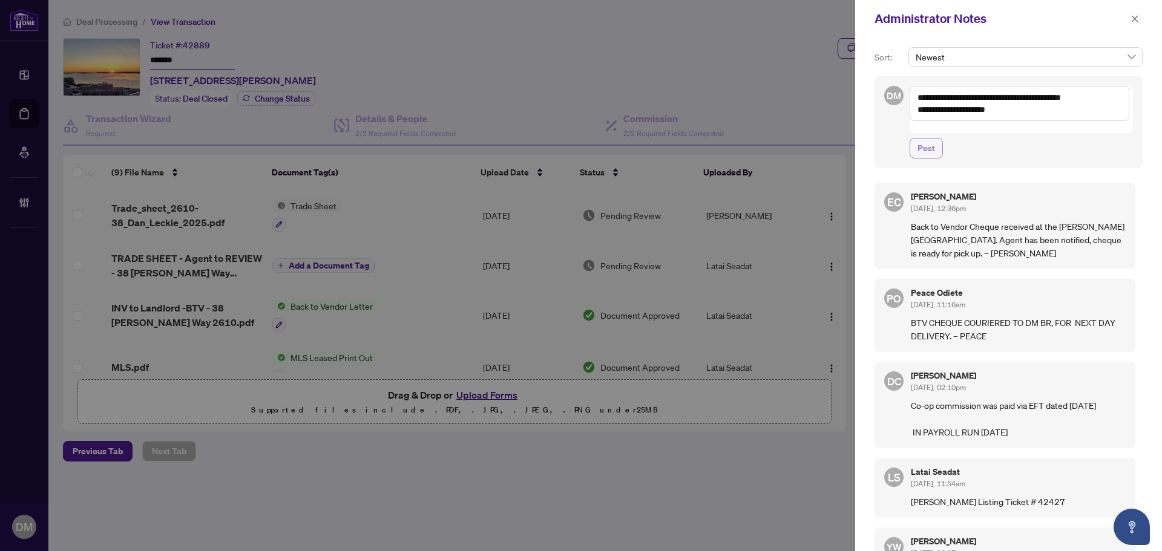
type textarea "**********"
click at [922, 139] on span "Post" at bounding box center [927, 148] width 18 height 19
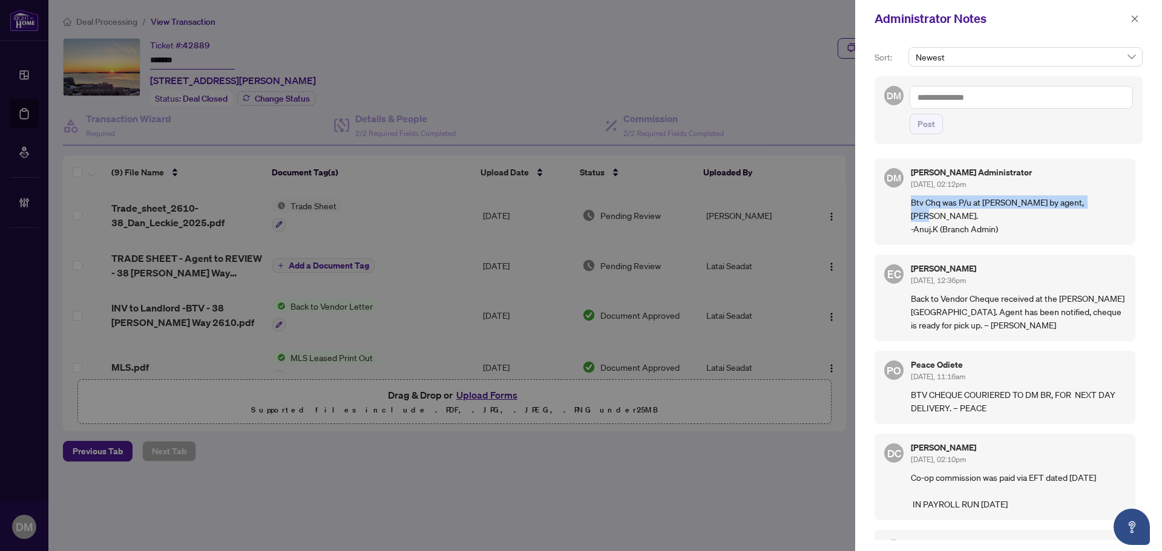
drag, startPoint x: 1100, startPoint y: 201, endPoint x: 913, endPoint y: 203, distance: 187.6
click at [913, 203] on p "Btv Chq was P/u at DM Branch by agent, Sam Hui. -Anuj.K (Branch Admin)" at bounding box center [1018, 215] width 215 height 40
copy p "Btv Chq was P/u at DM Branch by agent, Sam Hui."
click at [1003, 163] on div "DM Don Mills Administrator Aug/14/2025, 02:12pm Btv Chq was P/u at DM Branch by…" at bounding box center [1005, 202] width 261 height 87
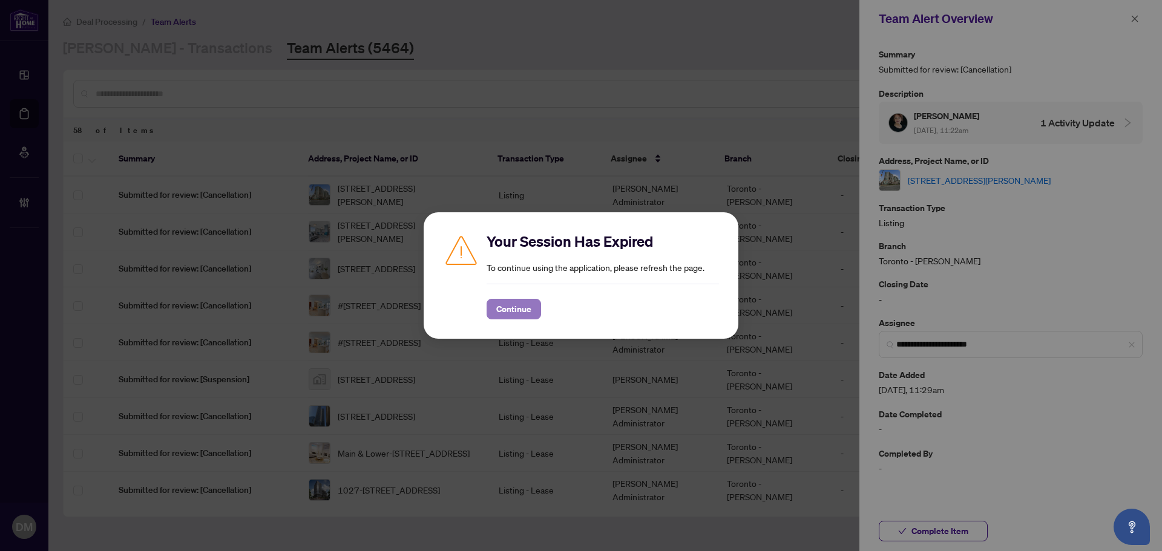
click at [514, 300] on span "Continue" at bounding box center [513, 309] width 35 height 19
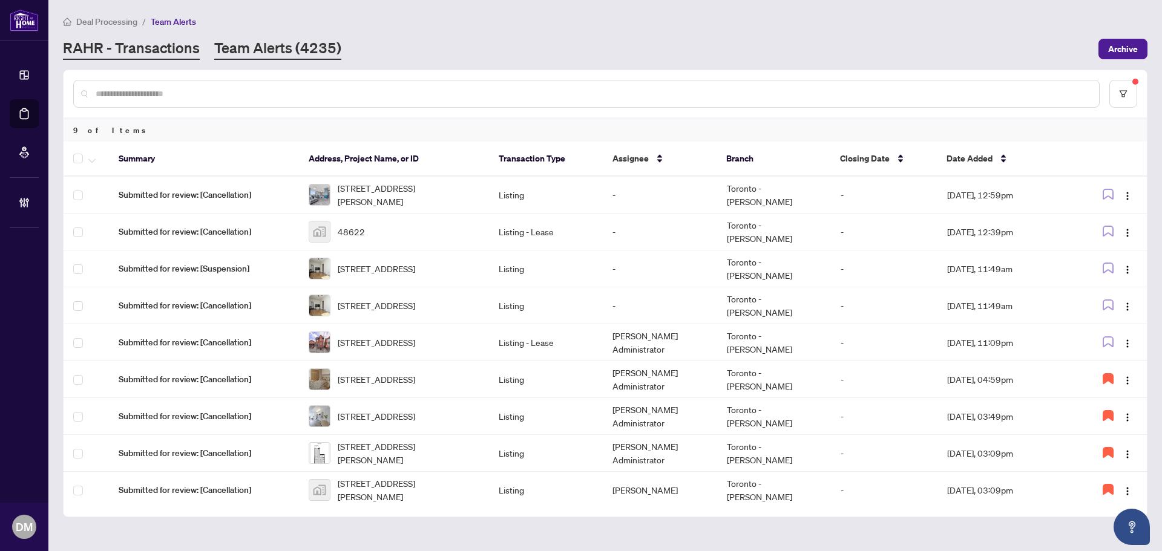
click at [118, 41] on link "RAHR - Transactions" at bounding box center [131, 49] width 137 height 22
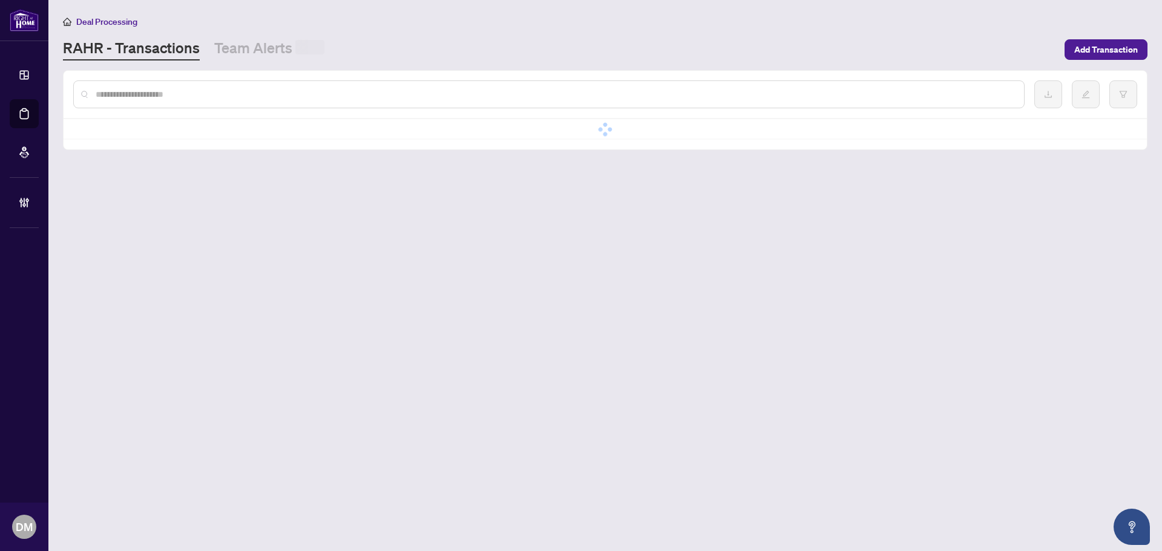
click at [316, 91] on input "text" at bounding box center [555, 94] width 919 height 13
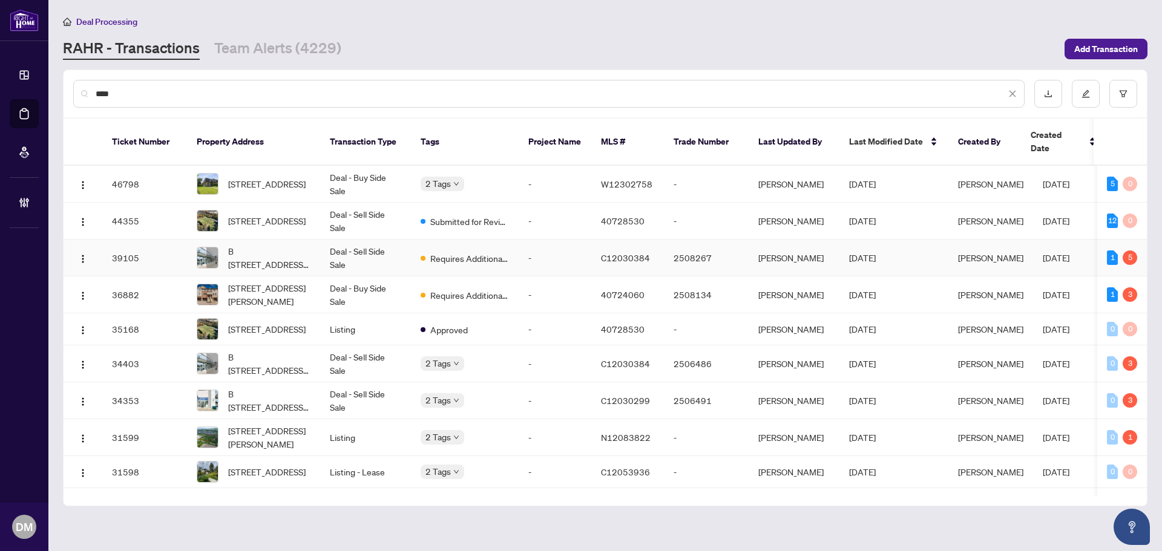
type input "****"
click at [321, 246] on td "Deal - Sell Side Sale" at bounding box center [365, 258] width 91 height 37
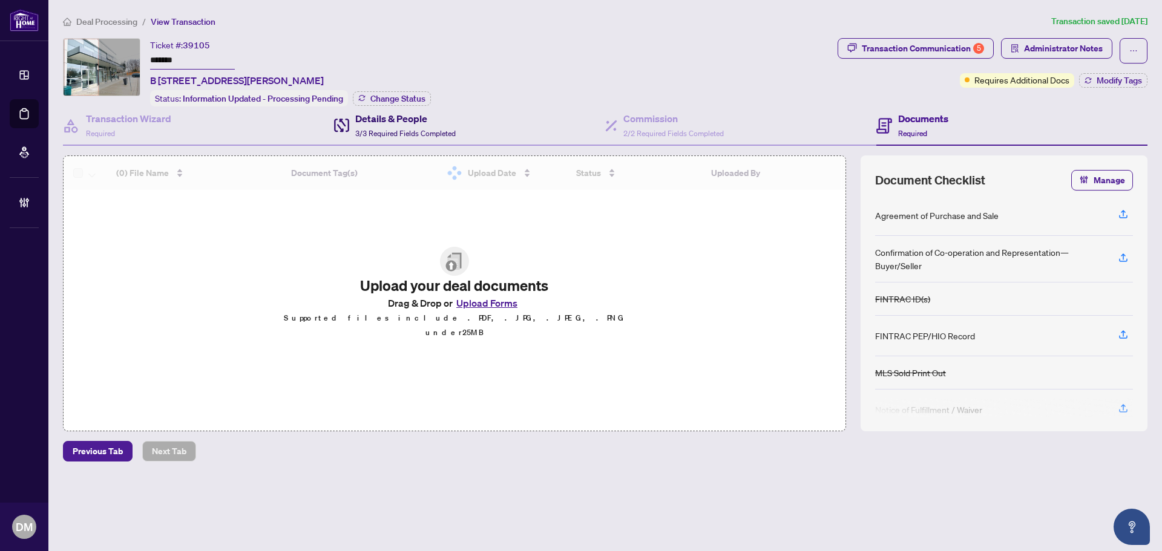
click at [442, 129] on span "3/3 Required Fields Completed" at bounding box center [405, 133] width 100 height 9
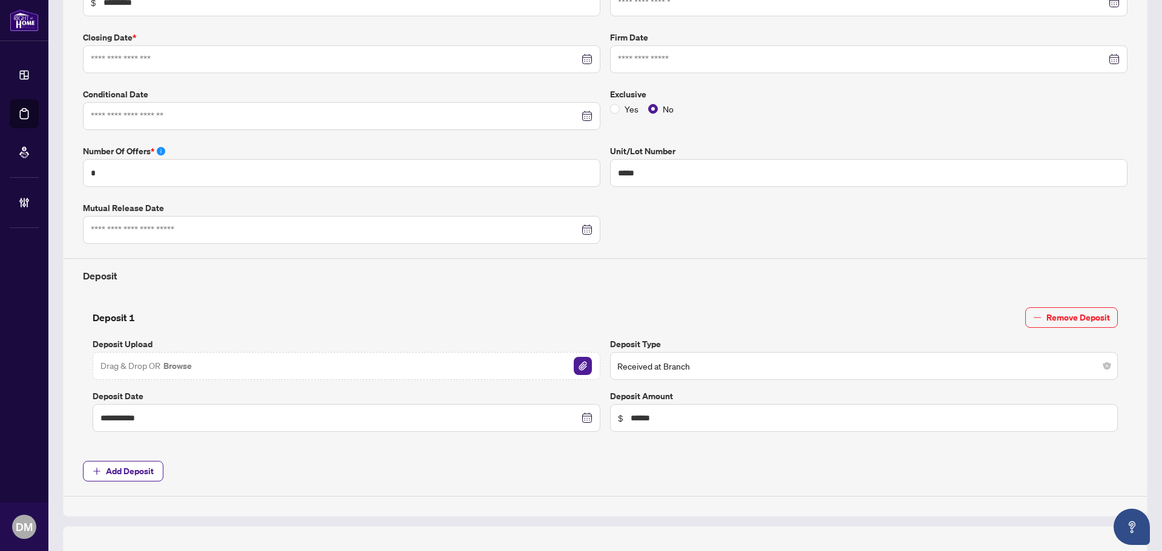
type input "**********"
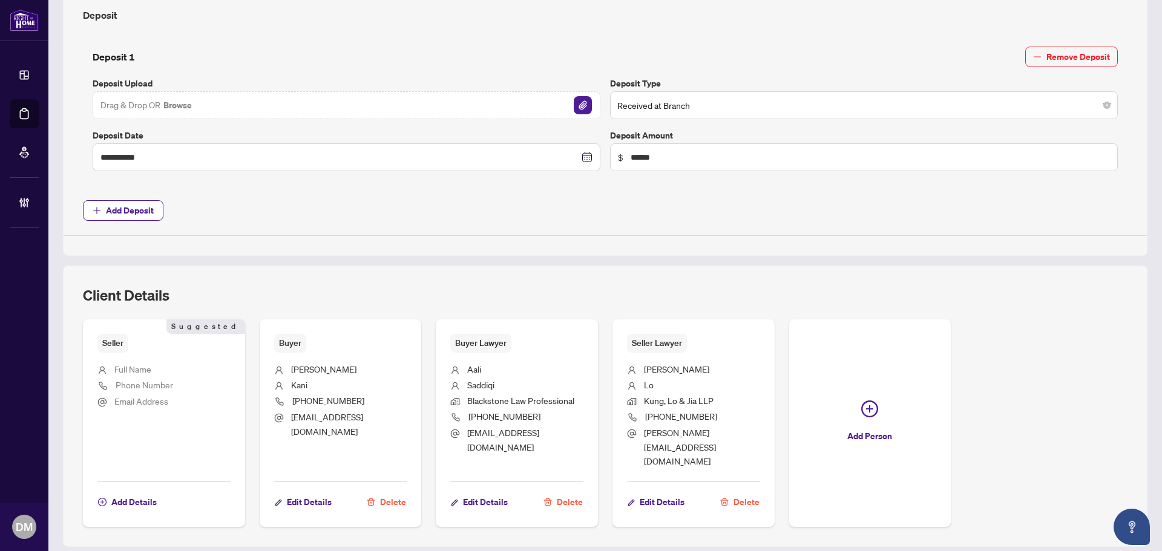
scroll to position [551, 0]
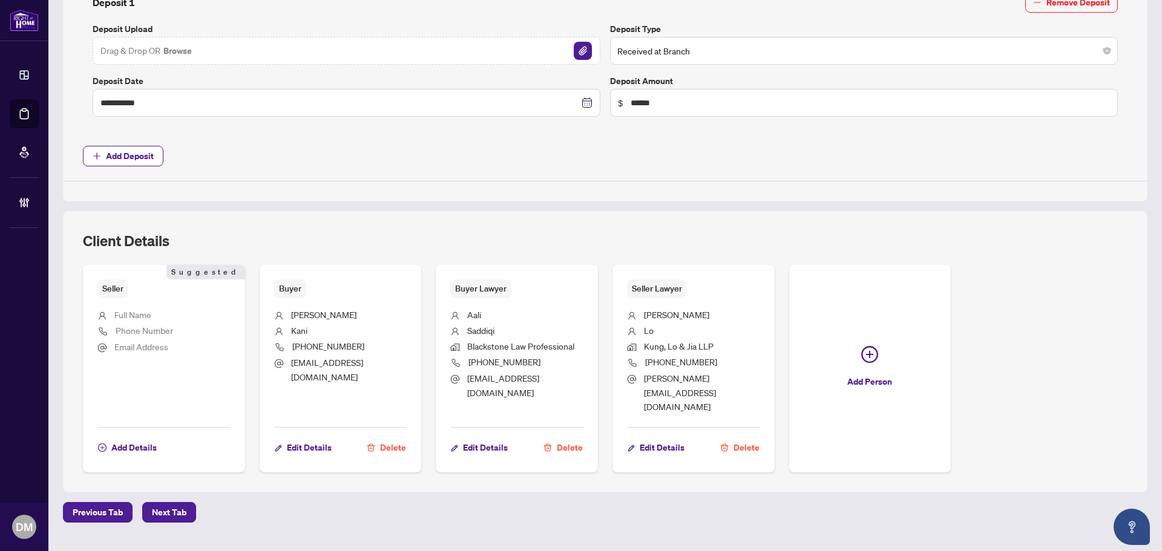
click at [734, 235] on div "Client Details" at bounding box center [605, 248] width 1045 height 34
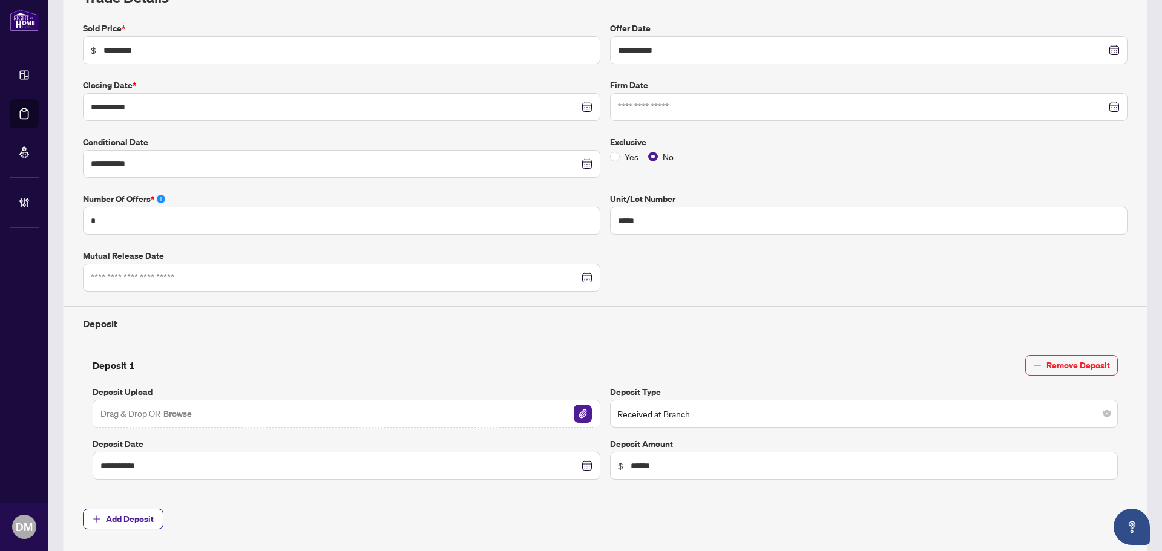
scroll to position [0, 0]
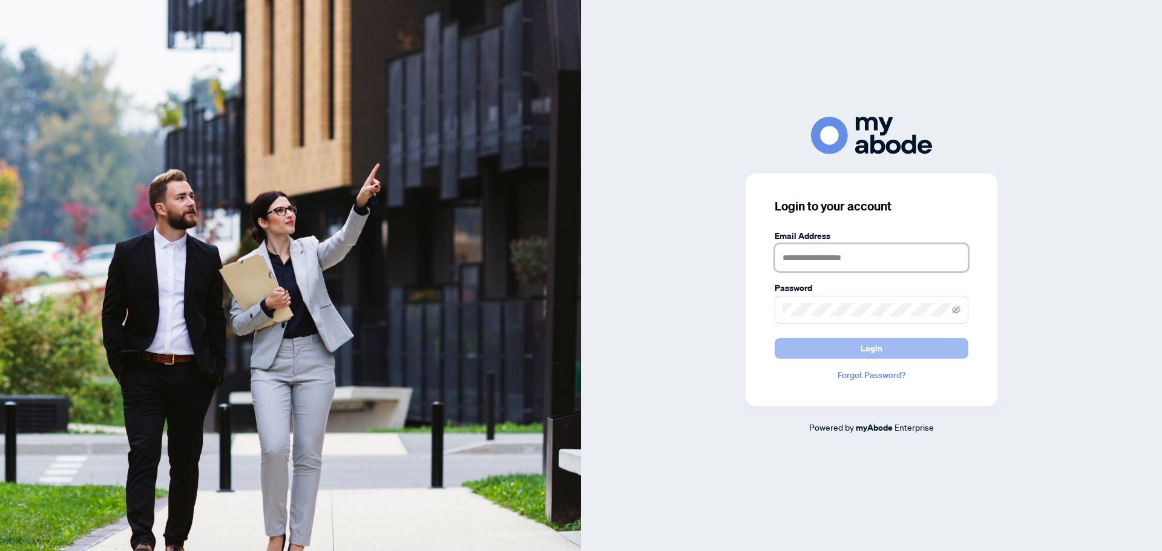
type input "**********"
click at [846, 345] on button "Login" at bounding box center [872, 348] width 194 height 21
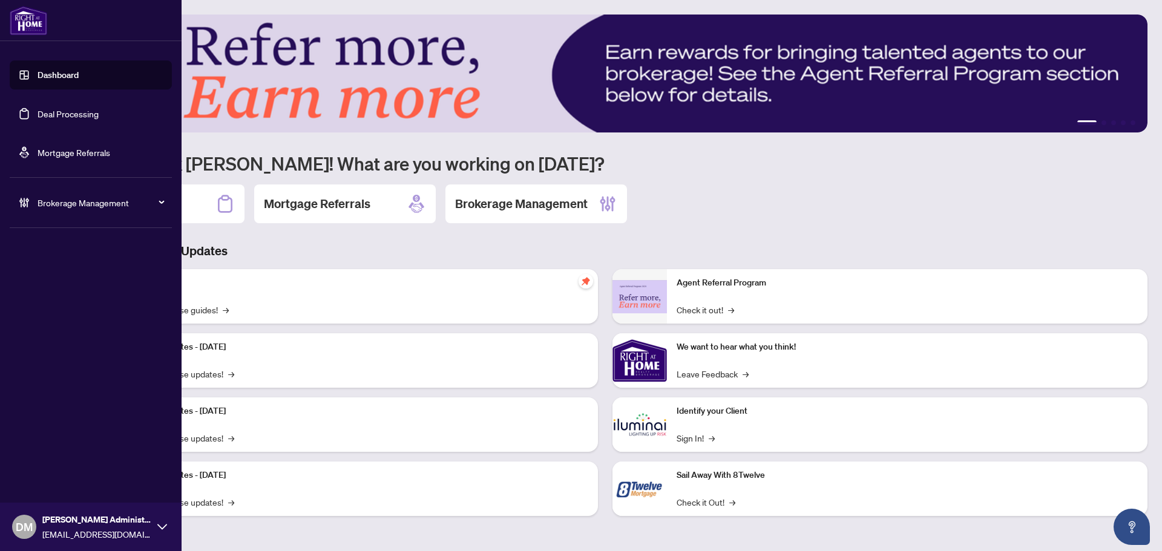
click at [38, 117] on link "Deal Processing" at bounding box center [68, 113] width 61 height 11
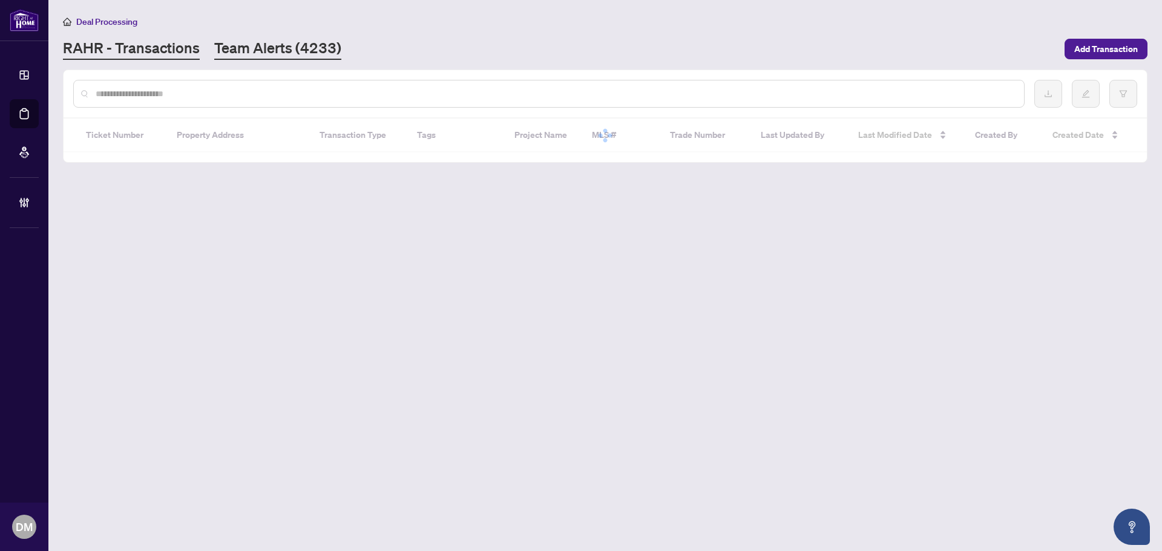
click at [279, 42] on link "Team Alerts (4233)" at bounding box center [277, 49] width 127 height 22
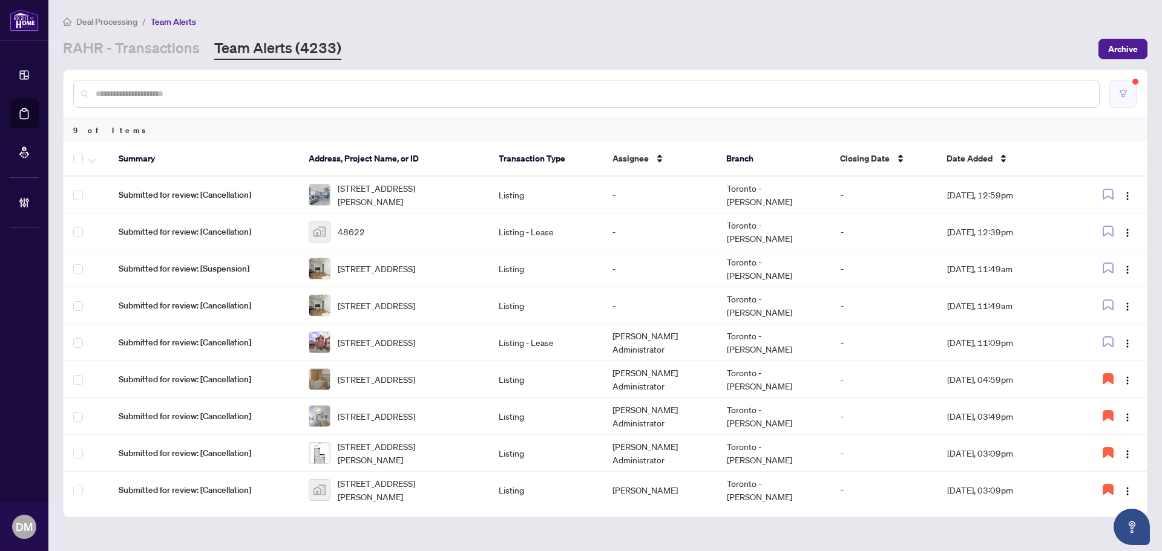
click at [1128, 85] on button "button" at bounding box center [1123, 94] width 28 height 28
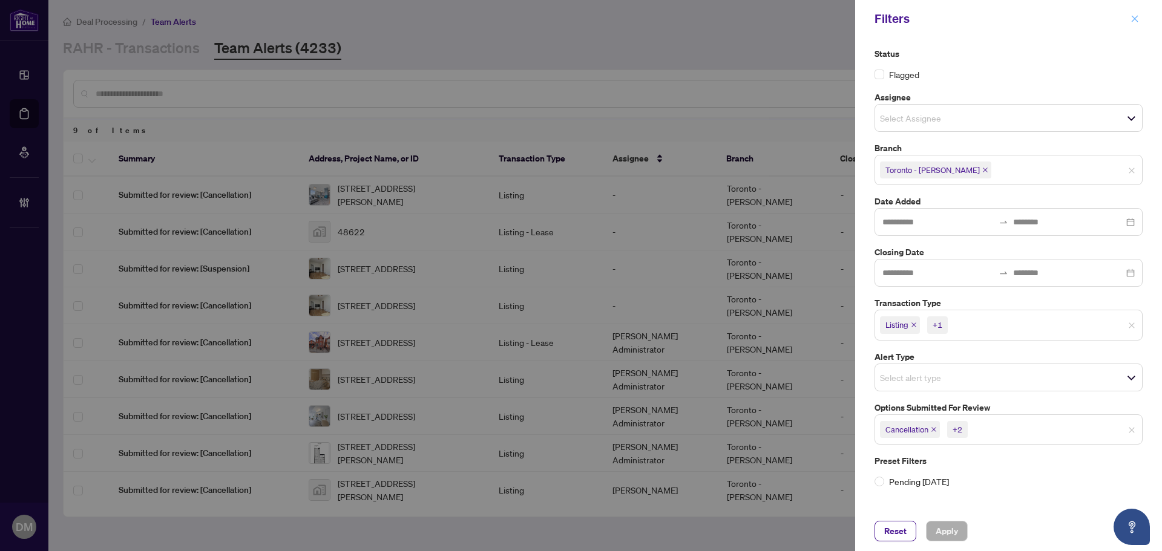
click at [1129, 22] on button "button" at bounding box center [1135, 18] width 16 height 15
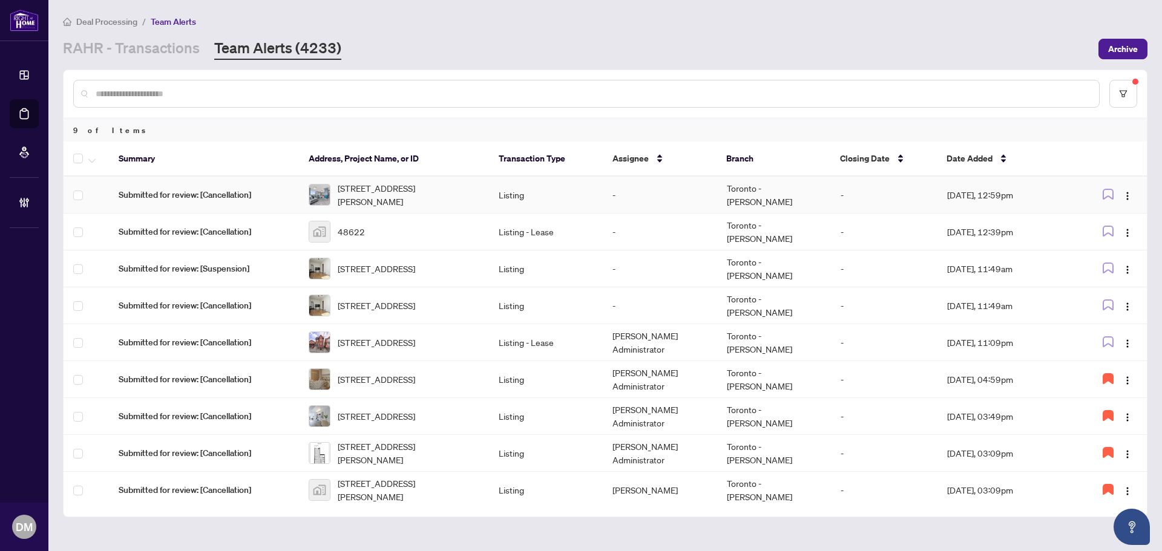
click at [474, 194] on span "[STREET_ADDRESS][PERSON_NAME]" at bounding box center [409, 195] width 142 height 27
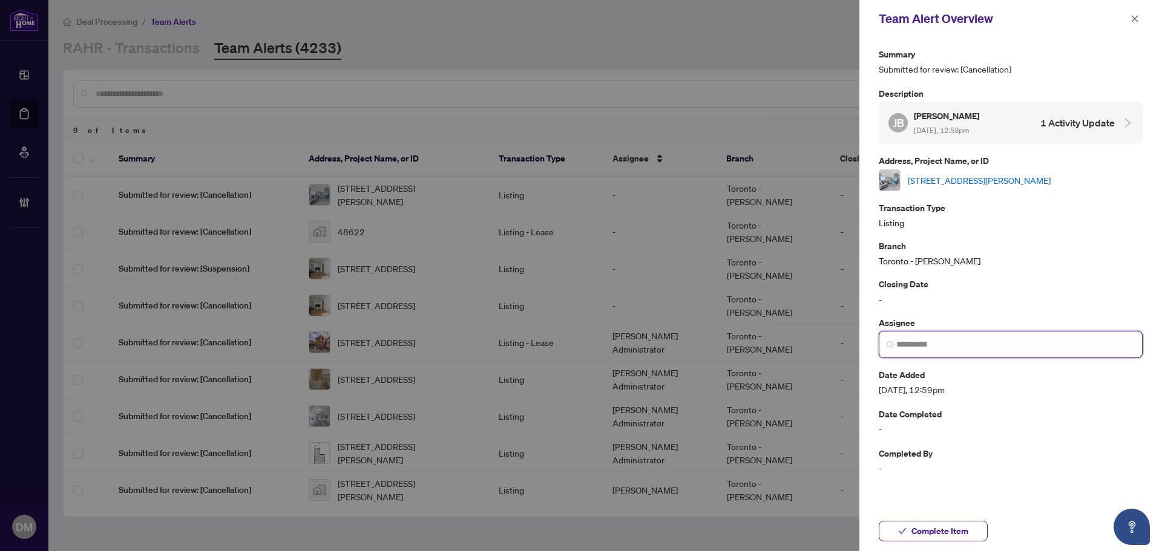
click at [1006, 340] on input "search" at bounding box center [1015, 344] width 238 height 13
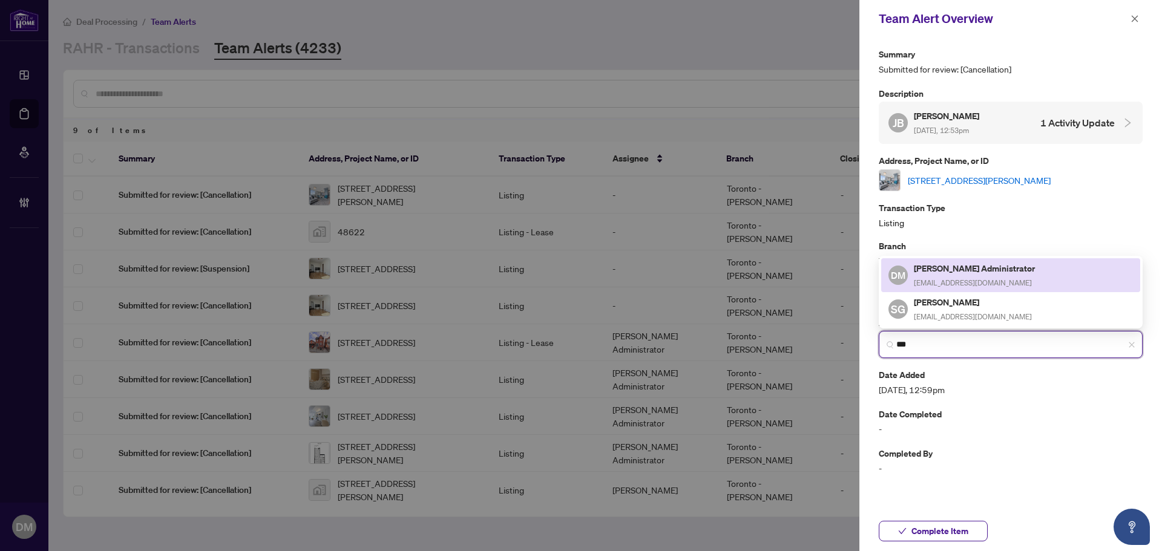
click at [1001, 283] on span "[EMAIL_ADDRESS][DOMAIN_NAME]" at bounding box center [973, 282] width 118 height 9
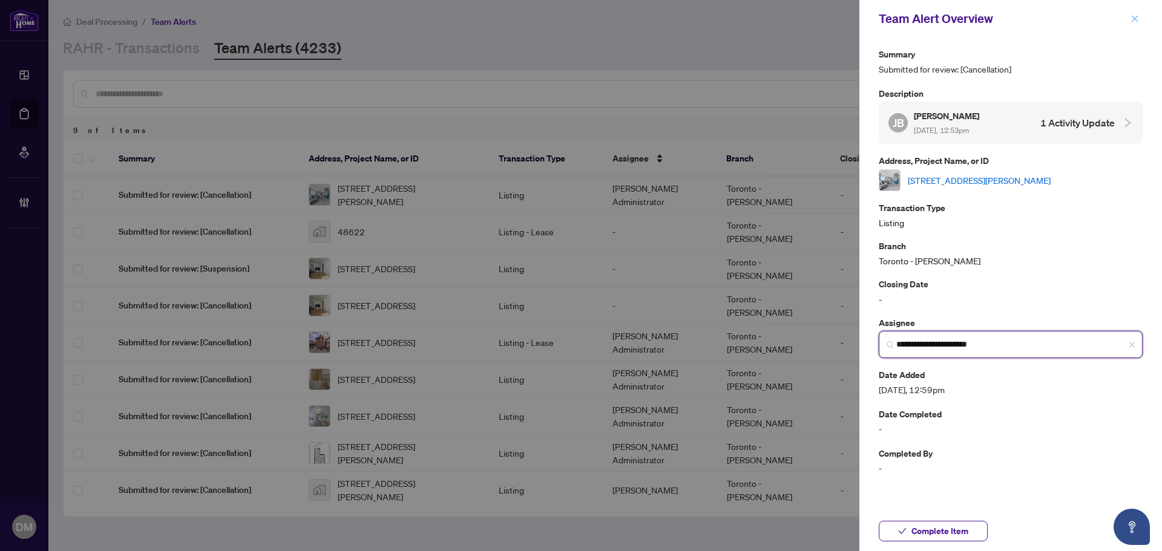
type input "**********"
click at [1129, 19] on button "button" at bounding box center [1135, 18] width 16 height 15
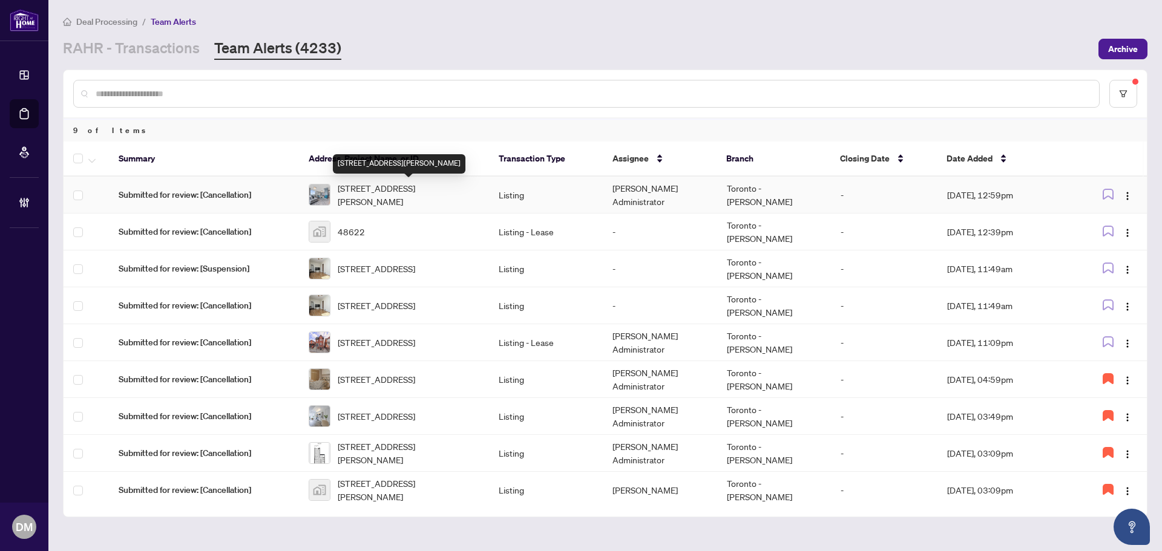
click at [417, 202] on span "[STREET_ADDRESS][PERSON_NAME]" at bounding box center [409, 195] width 142 height 27
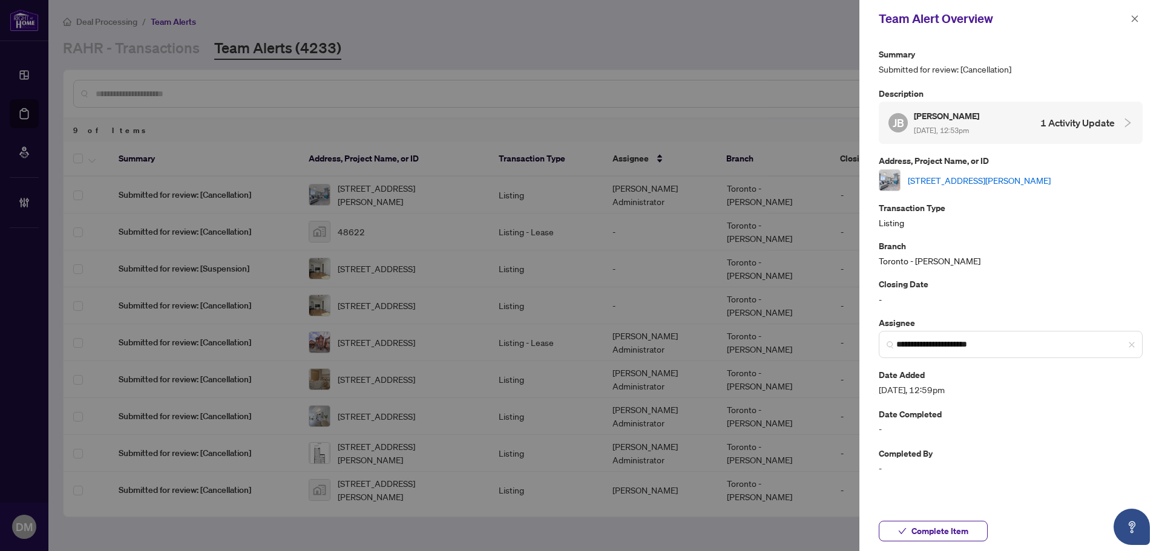
click at [1015, 184] on link "[STREET_ADDRESS][PERSON_NAME]" at bounding box center [979, 180] width 143 height 13
click at [1131, 15] on icon "close" at bounding box center [1135, 19] width 8 height 8
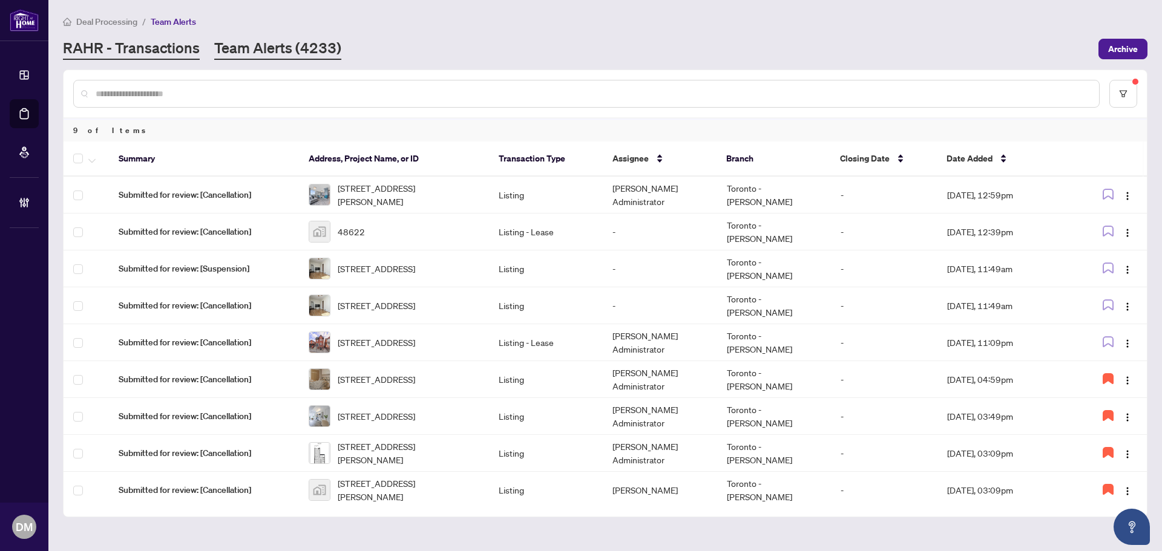
click at [180, 54] on link "RAHR - Transactions" at bounding box center [131, 49] width 137 height 22
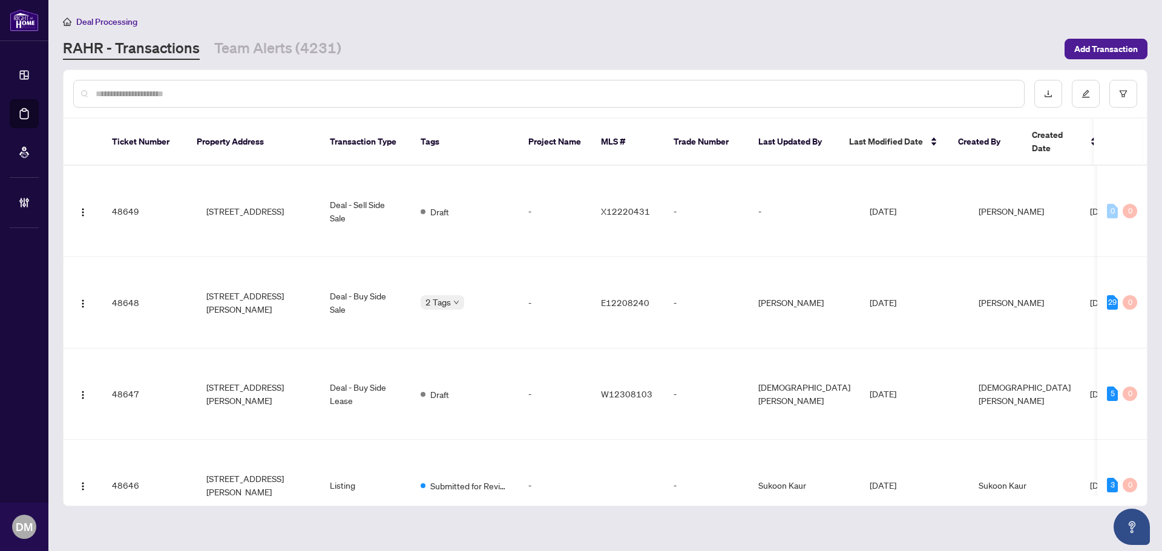
click at [323, 78] on div at bounding box center [605, 93] width 1083 height 47
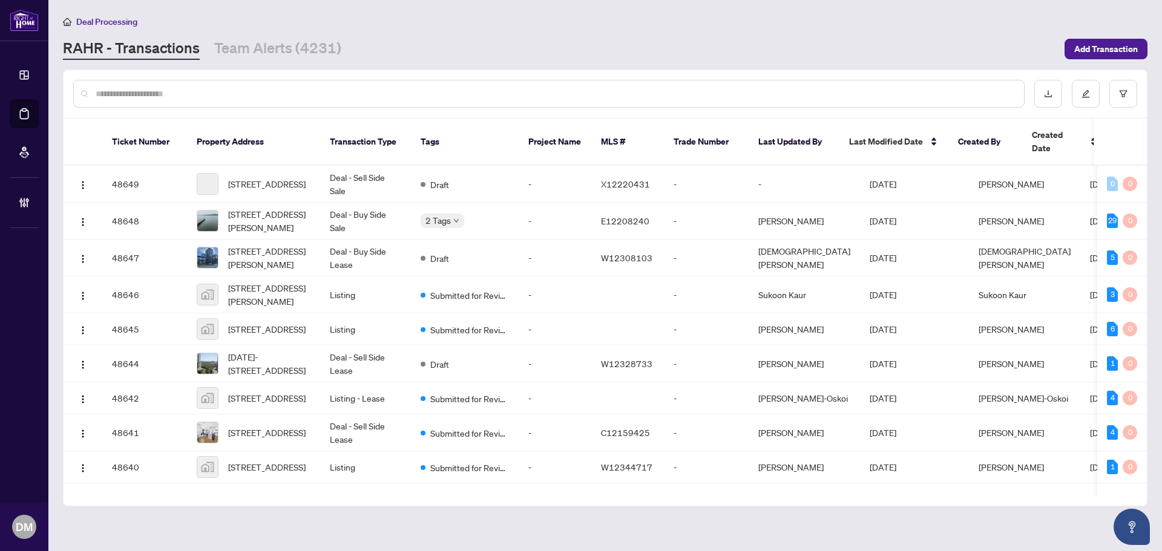
click at [353, 87] on input "text" at bounding box center [555, 93] width 919 height 13
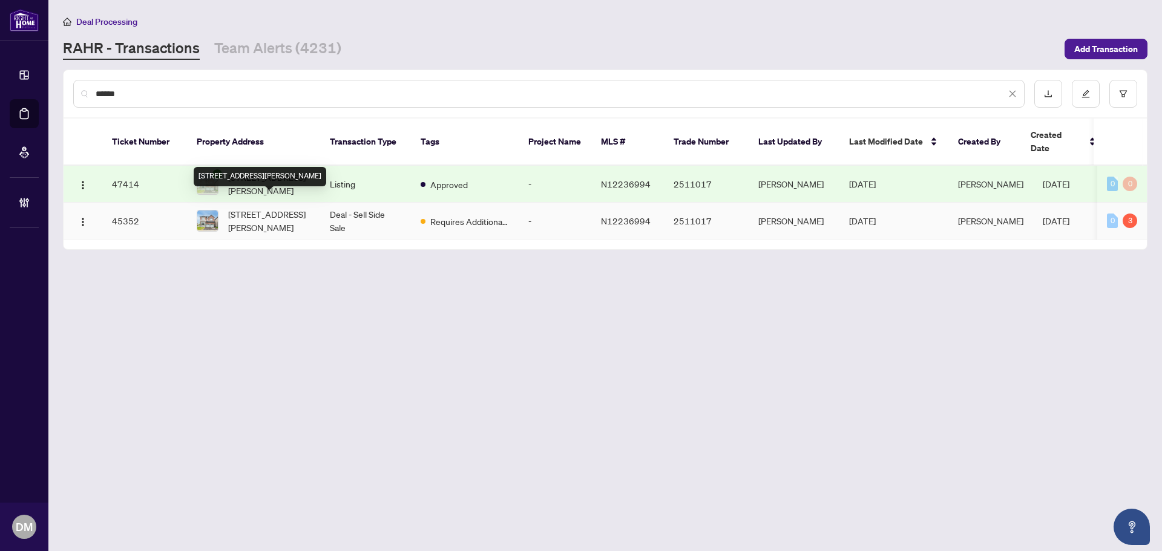
type input "******"
click at [295, 208] on span "236 Bellefond St, Vaughan, Ontario L4H 5C4, Canada" at bounding box center [269, 221] width 82 height 27
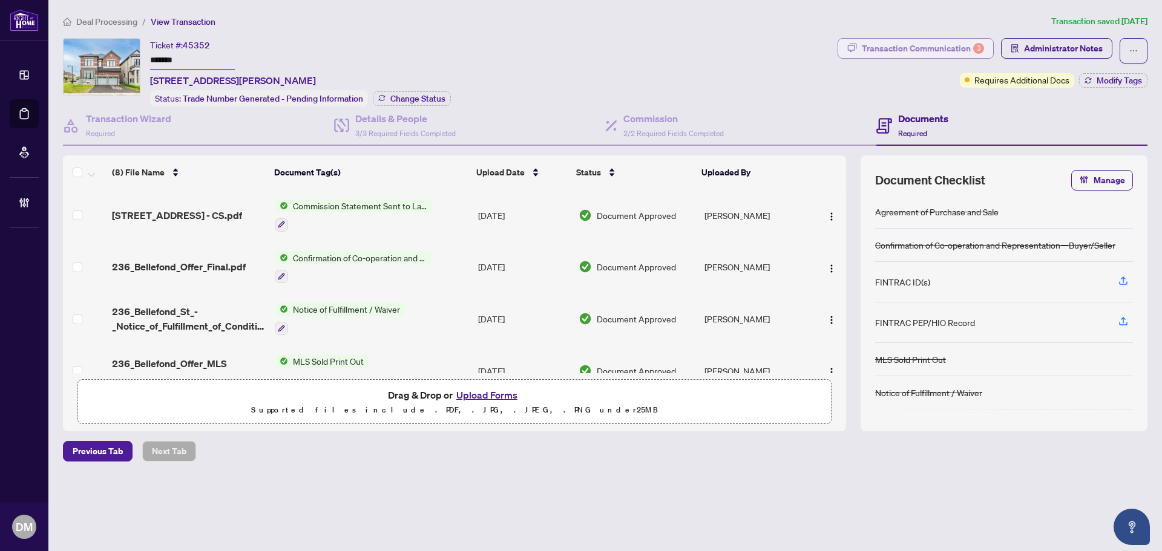
click at [931, 39] on div "Transaction Communication 3" at bounding box center [923, 48] width 122 height 19
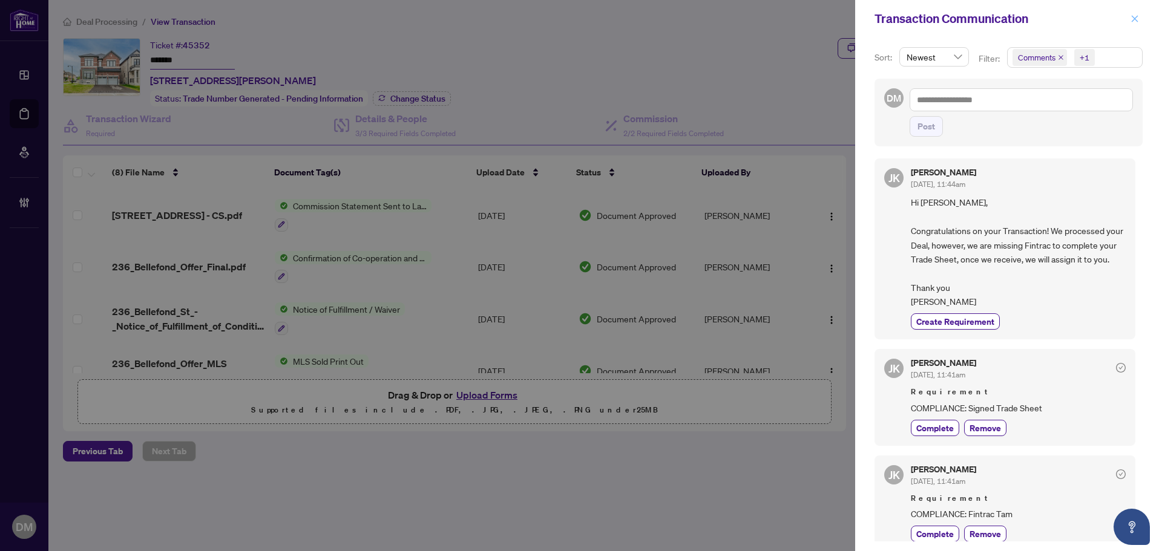
click at [1138, 9] on span "button" at bounding box center [1135, 18] width 8 height 19
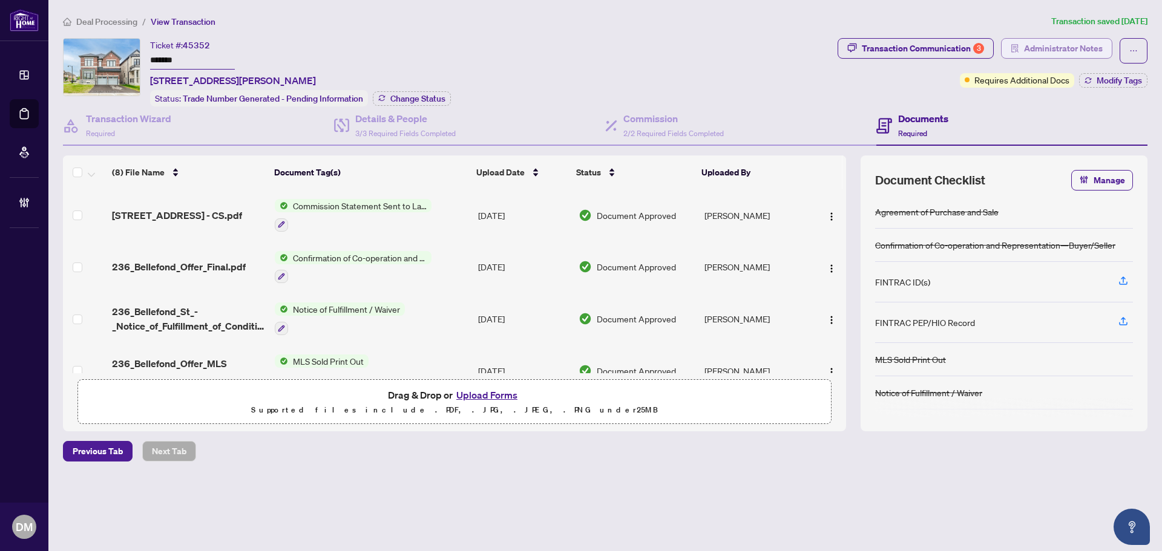
click at [1077, 50] on span "Administrator Notes" at bounding box center [1063, 48] width 79 height 19
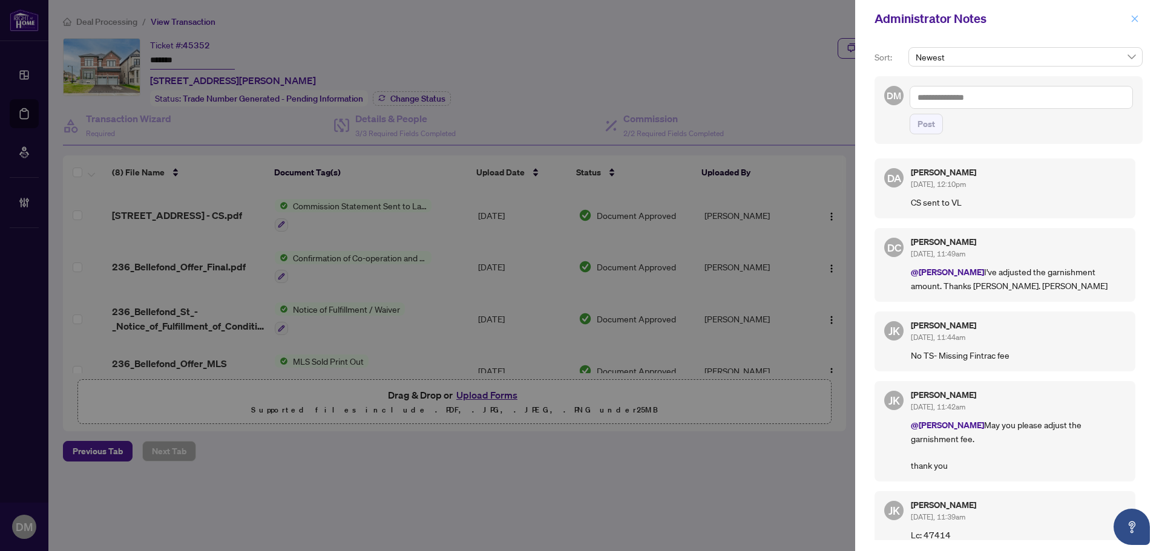
click at [1137, 22] on icon "close" at bounding box center [1135, 18] width 7 height 7
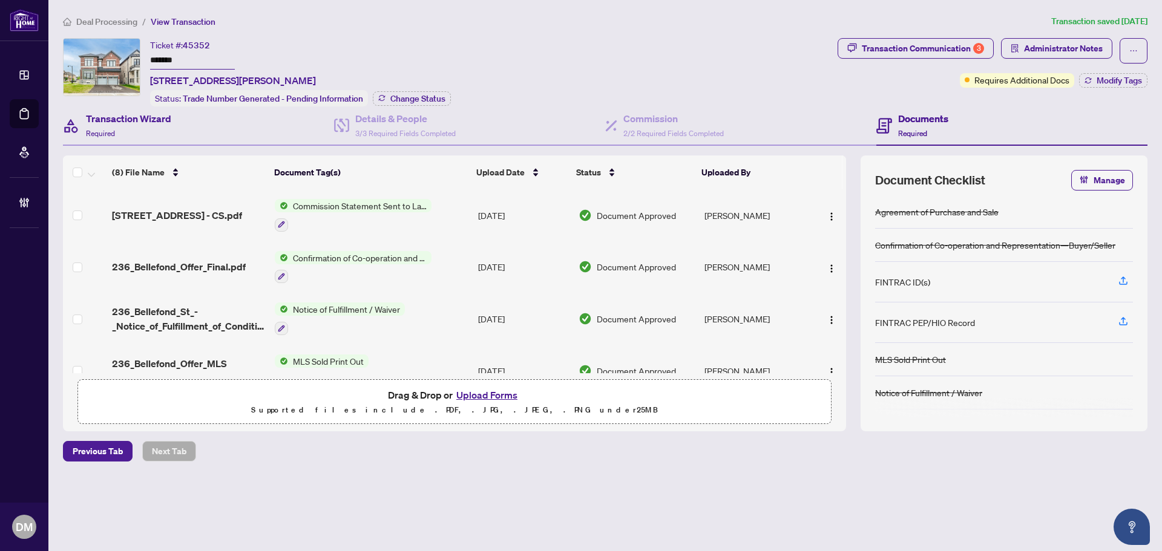
click at [226, 125] on div "Transaction Wizard Required" at bounding box center [198, 126] width 271 height 39
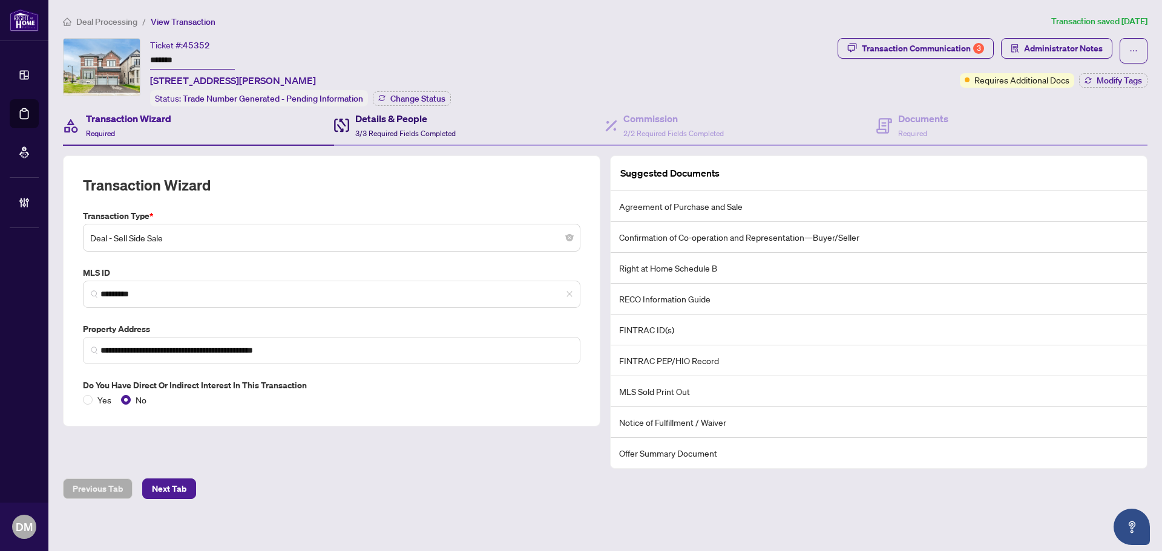
click at [382, 124] on div "Details & People 3/3 Required Fields Completed" at bounding box center [405, 125] width 100 height 28
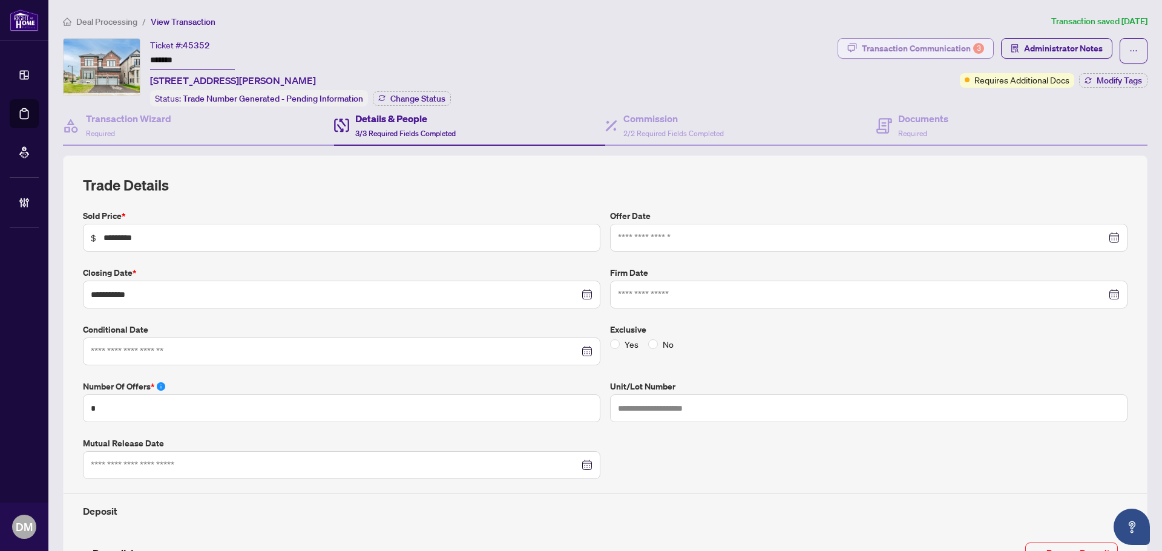
click at [936, 44] on div "Transaction Communication 3" at bounding box center [923, 48] width 122 height 19
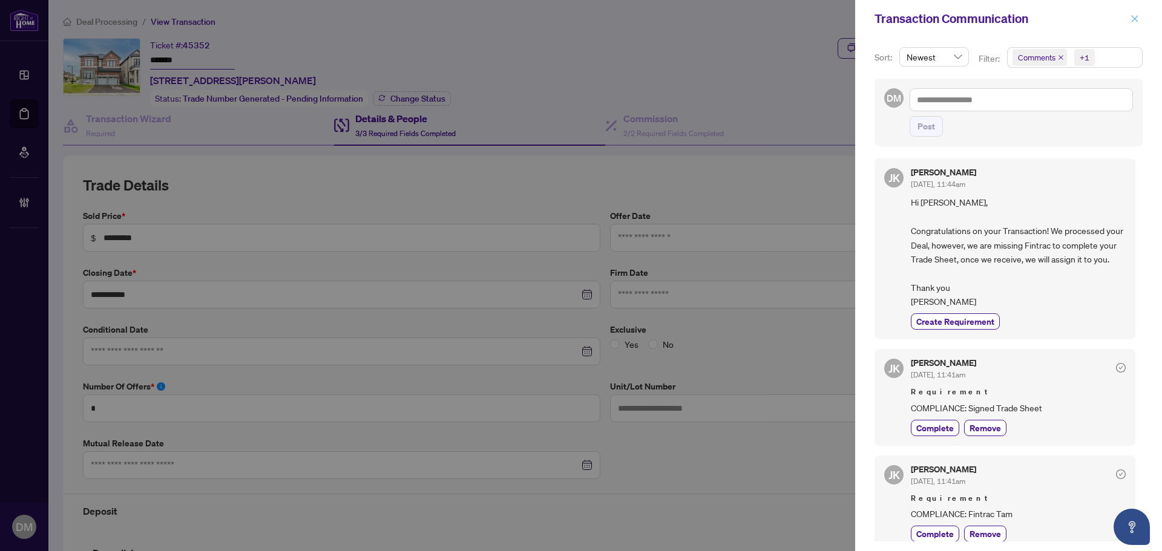
click at [1128, 16] on button "button" at bounding box center [1135, 18] width 16 height 15
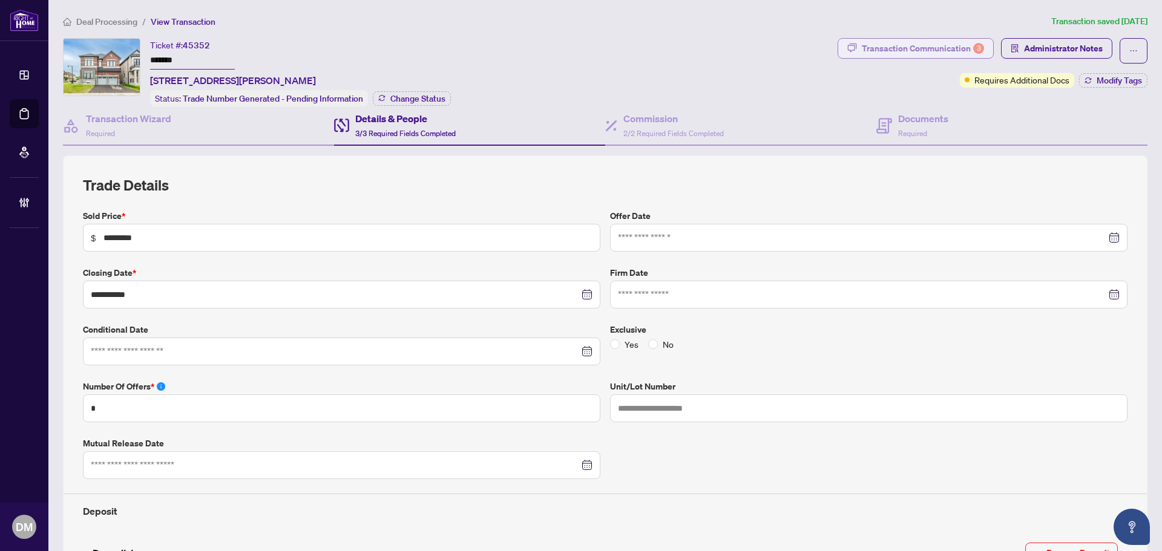
click at [948, 48] on div "Transaction Communication 3" at bounding box center [923, 48] width 122 height 19
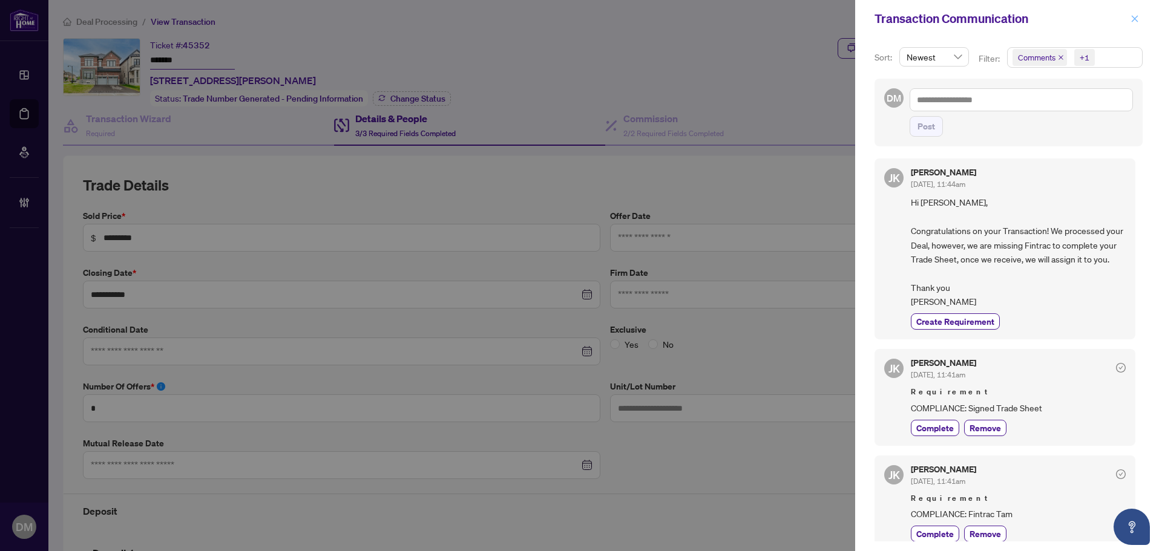
click at [1128, 21] on button "button" at bounding box center [1135, 18] width 16 height 15
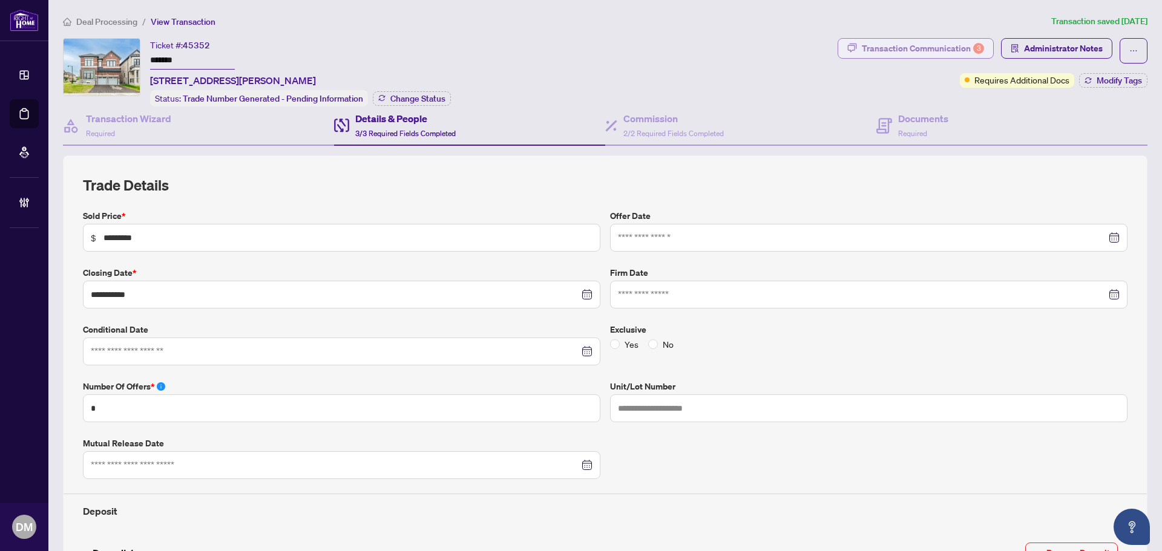
click at [890, 44] on div "Transaction Communication 3" at bounding box center [923, 48] width 122 height 19
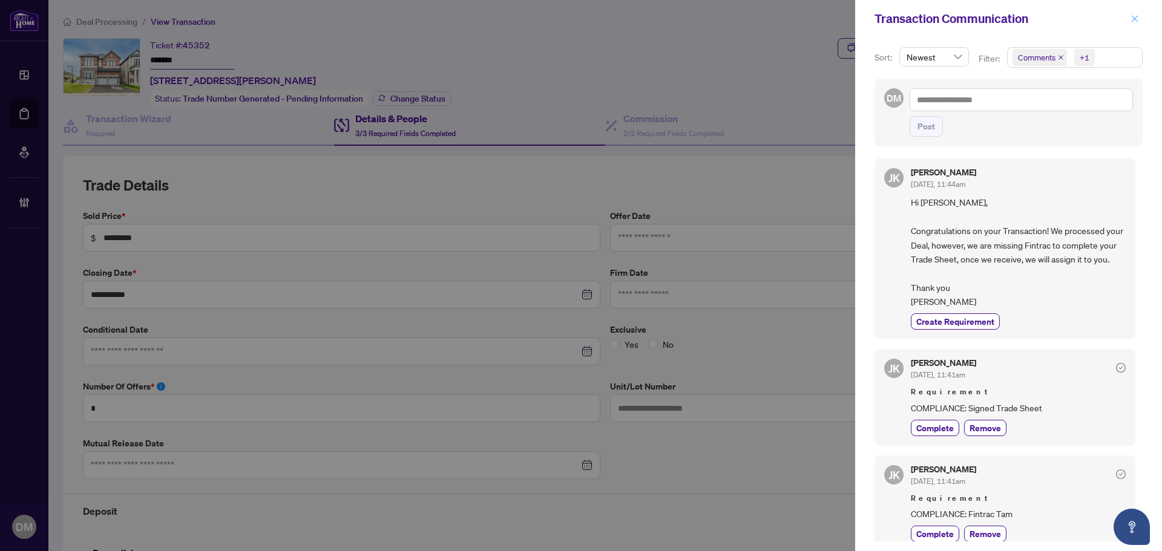
click at [1135, 19] on icon "close" at bounding box center [1135, 18] width 7 height 7
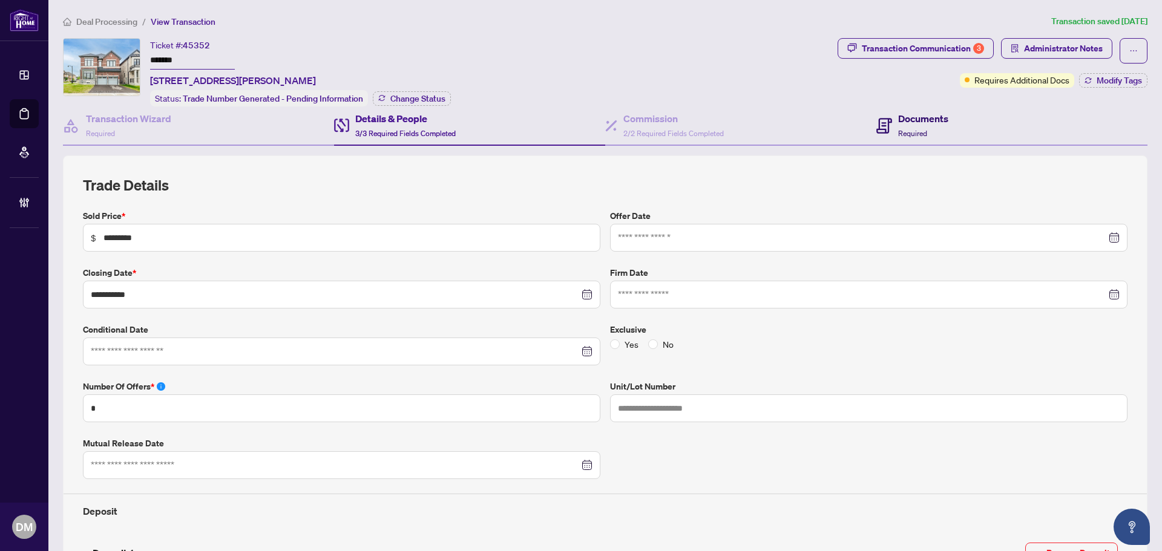
click at [885, 125] on icon at bounding box center [884, 126] width 16 height 16
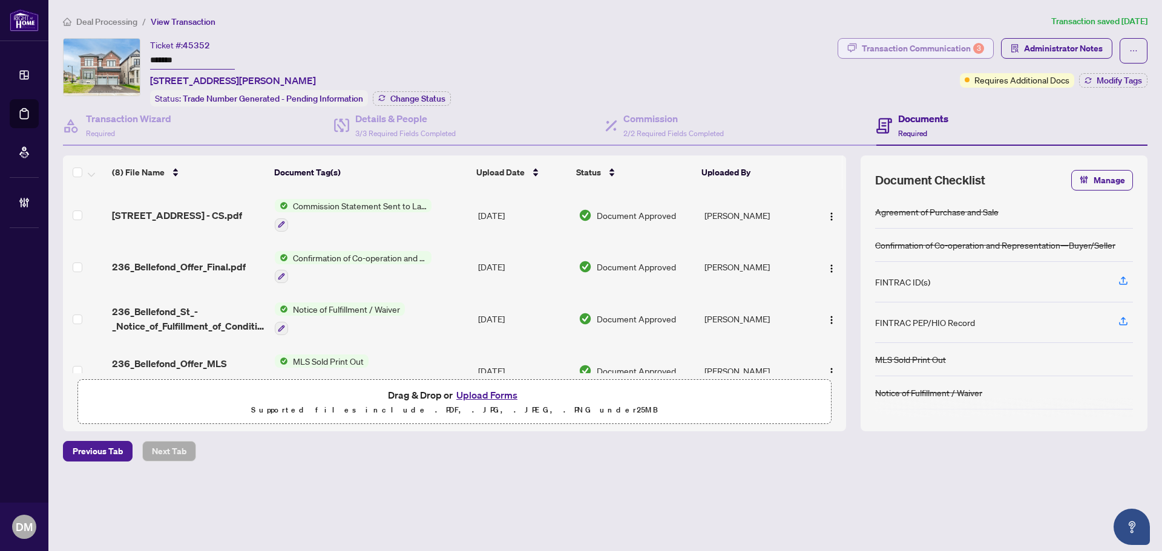
click at [872, 44] on div "Transaction Communication 3" at bounding box center [923, 48] width 122 height 19
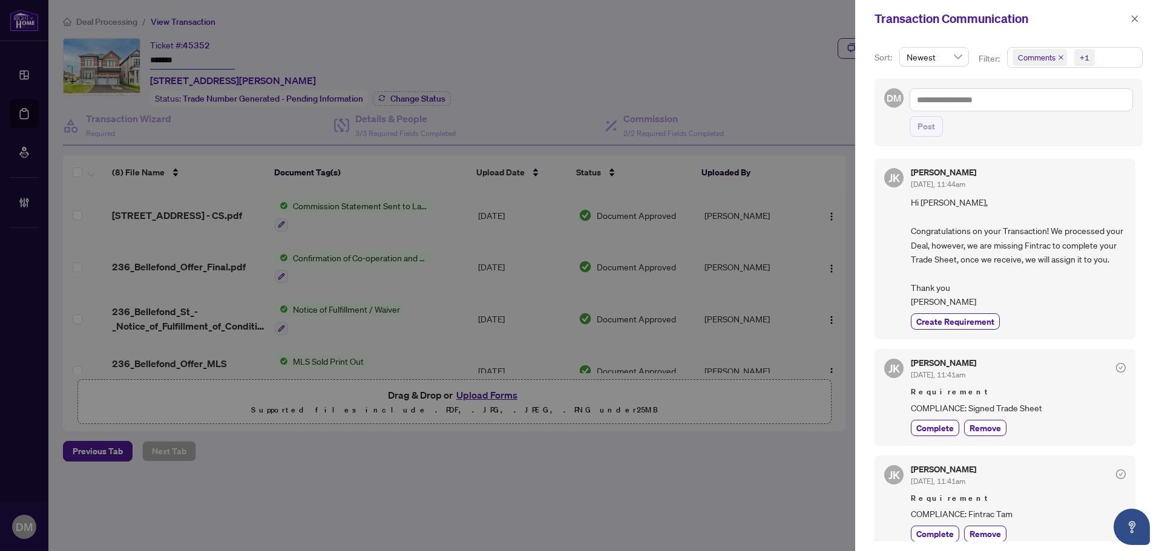
drag, startPoint x: 1137, startPoint y: 18, endPoint x: 1131, endPoint y: 20, distance: 6.9
click at [1138, 18] on icon "close" at bounding box center [1135, 19] width 8 height 8
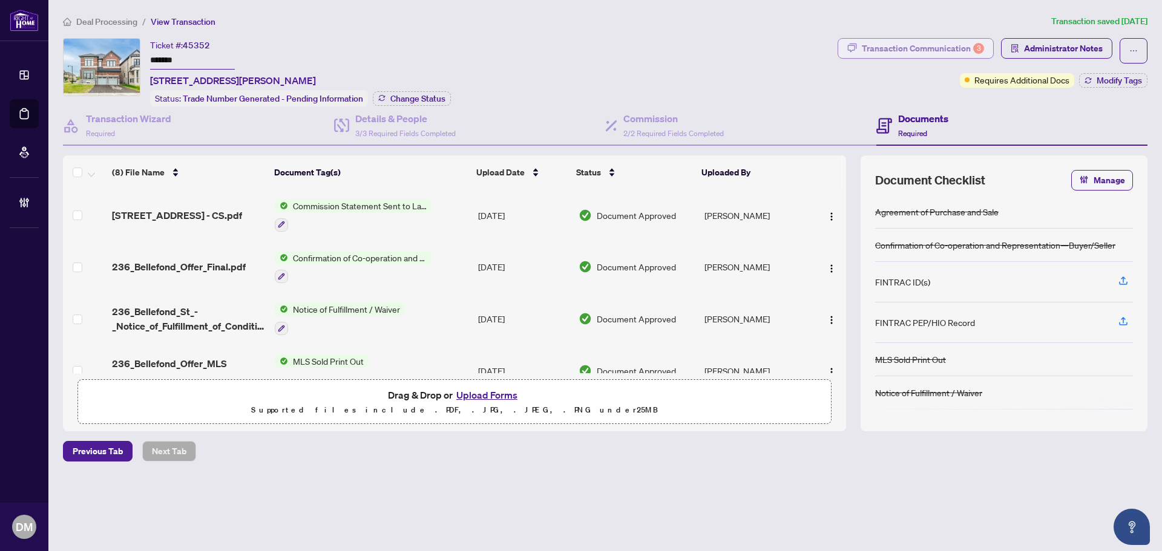
click at [890, 50] on div "Transaction Communication 3" at bounding box center [923, 48] width 122 height 19
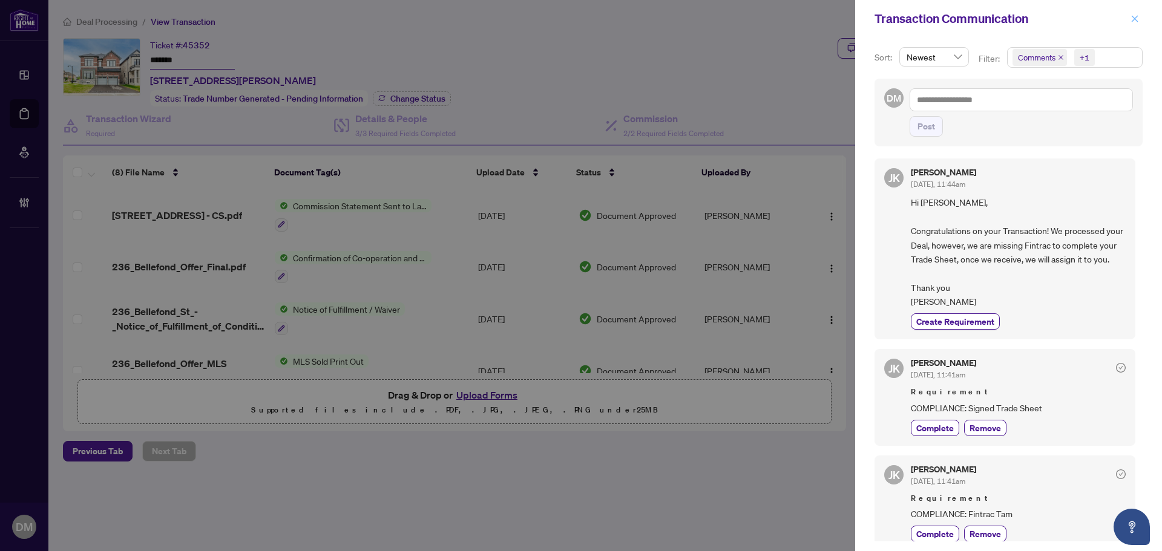
click at [1131, 21] on icon "close" at bounding box center [1135, 19] width 8 height 8
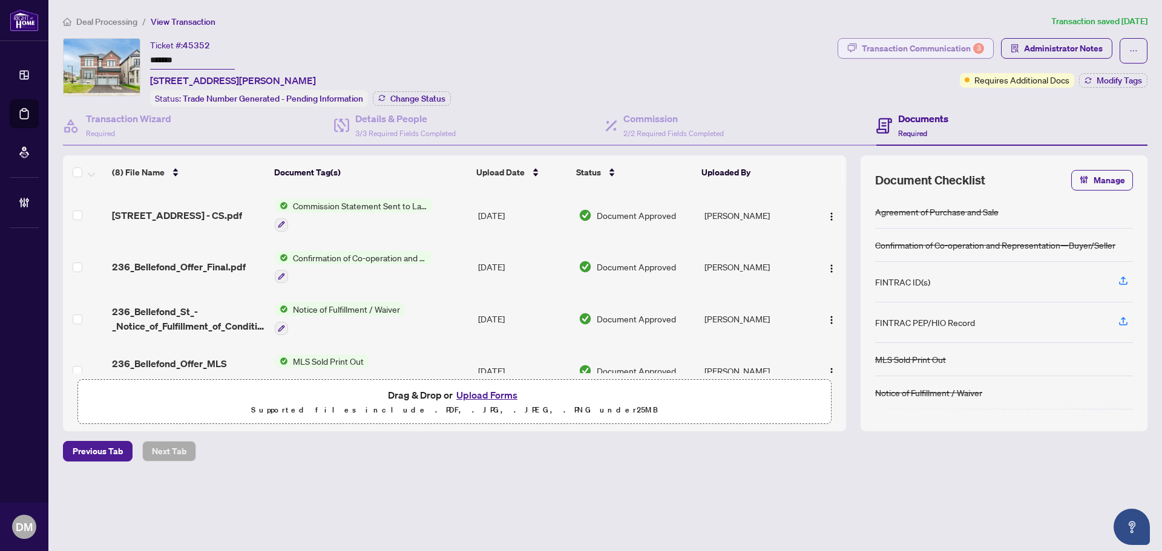
click at [910, 44] on div "Transaction Communication 3" at bounding box center [923, 48] width 122 height 19
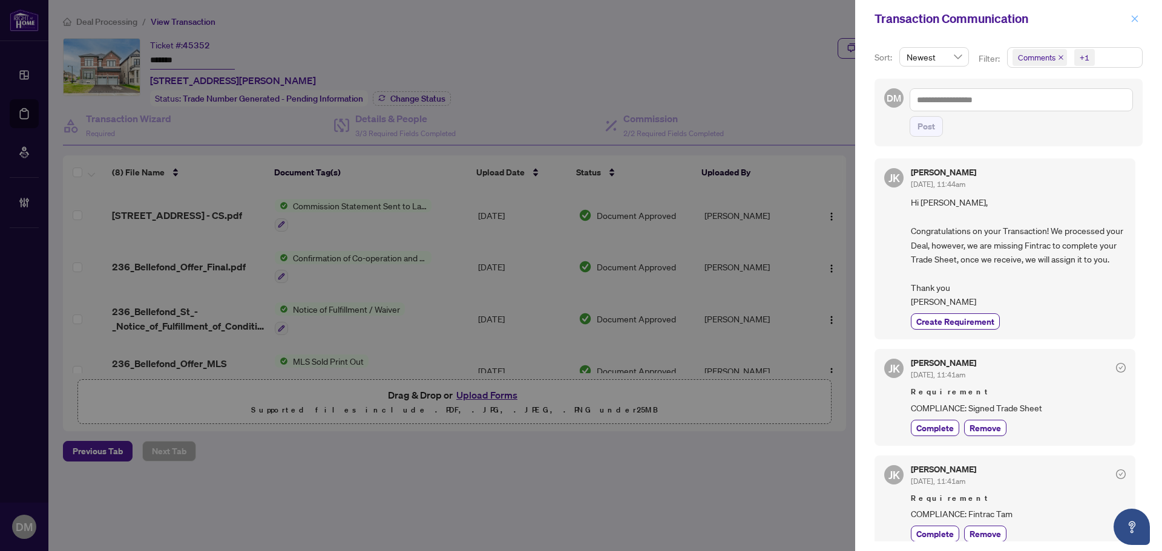
click at [1132, 21] on icon "close" at bounding box center [1135, 18] width 7 height 7
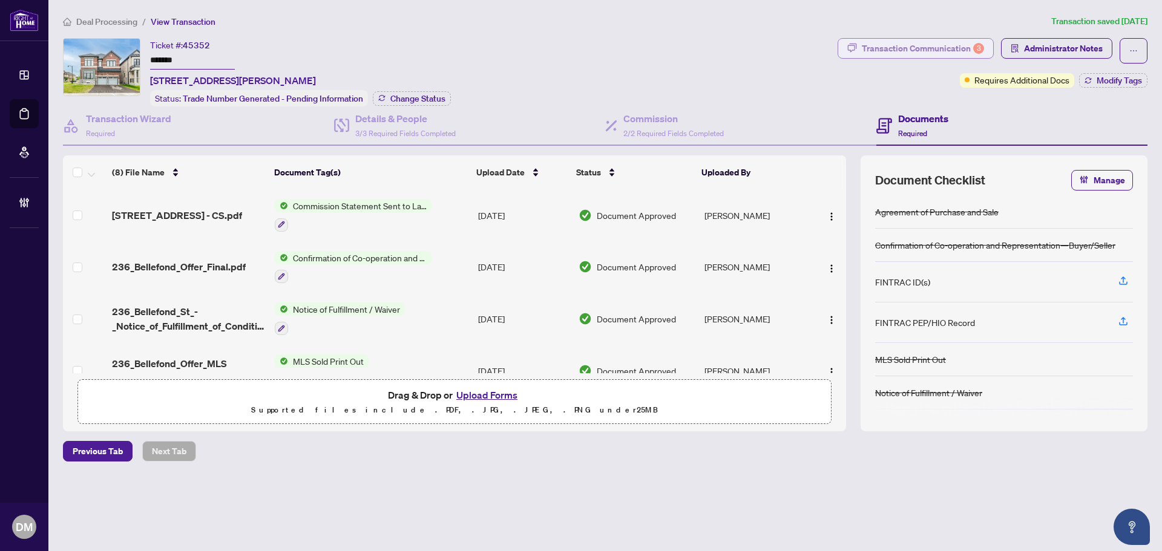
click at [853, 43] on icon "button" at bounding box center [852, 48] width 10 height 10
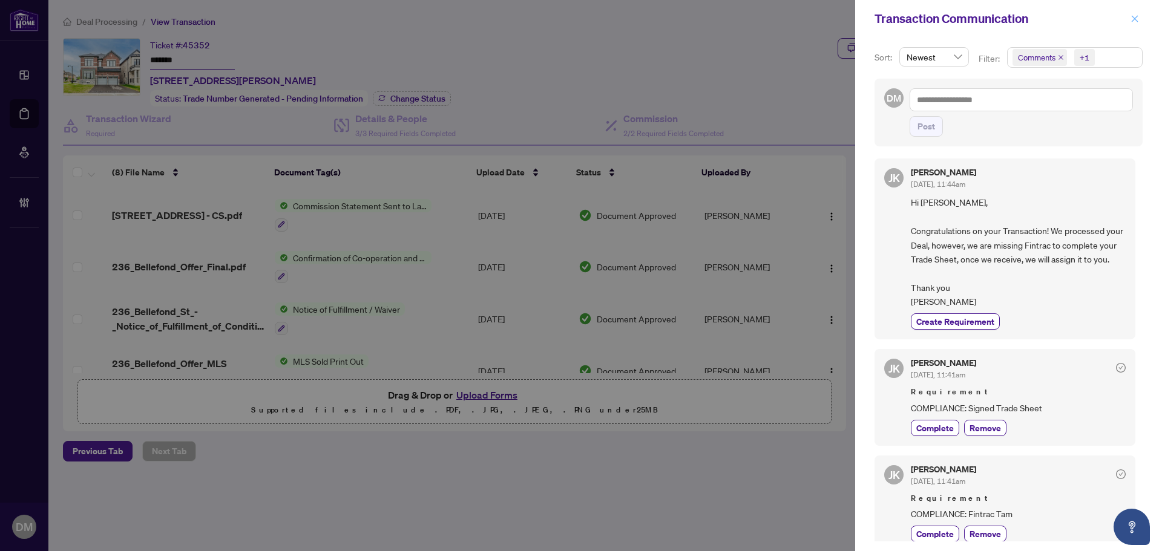
click at [1128, 21] on button "button" at bounding box center [1135, 18] width 16 height 15
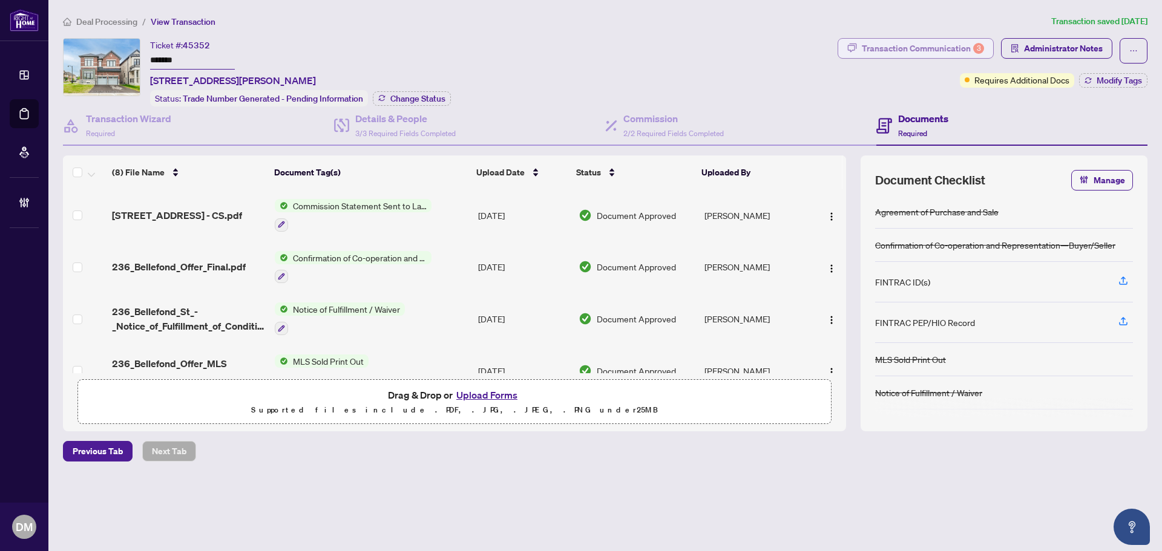
click at [862, 41] on button "Transaction Communication 3" at bounding box center [916, 48] width 156 height 21
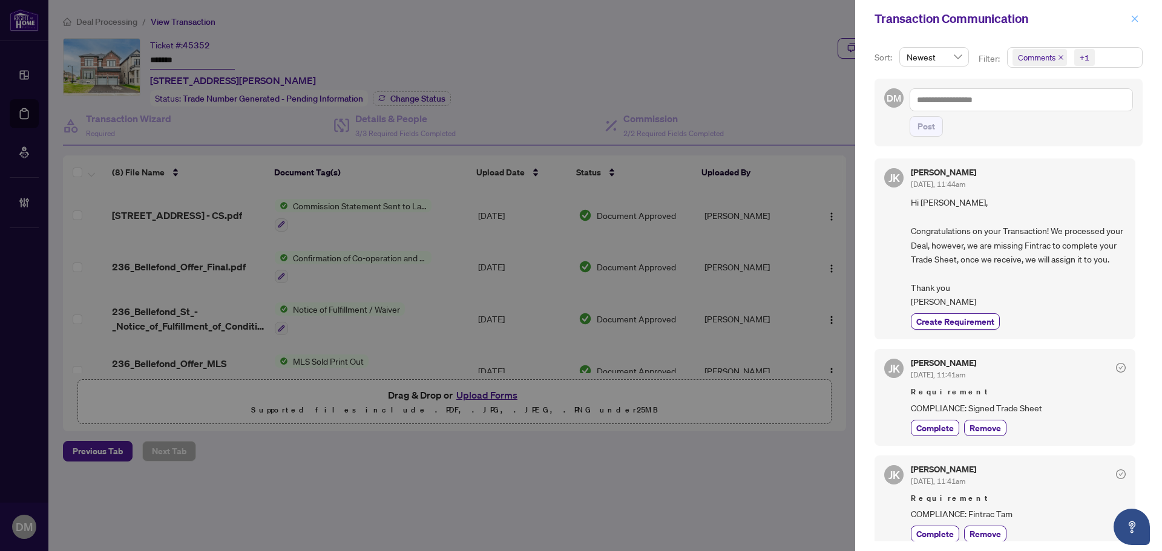
click at [1137, 11] on span "button" at bounding box center [1135, 18] width 8 height 19
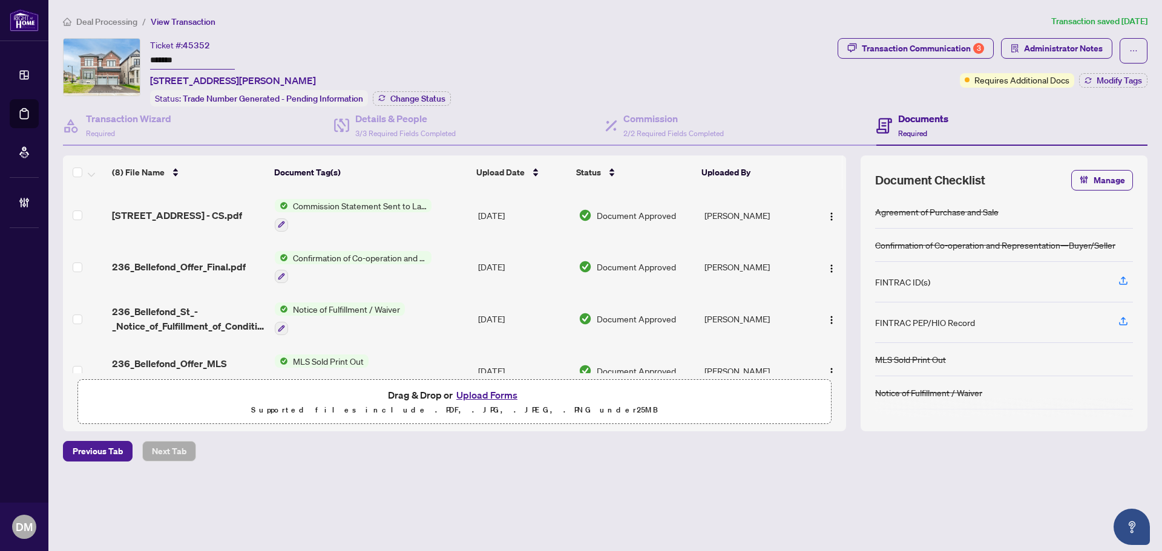
click at [85, 23] on span "Deal Processing" at bounding box center [106, 21] width 61 height 11
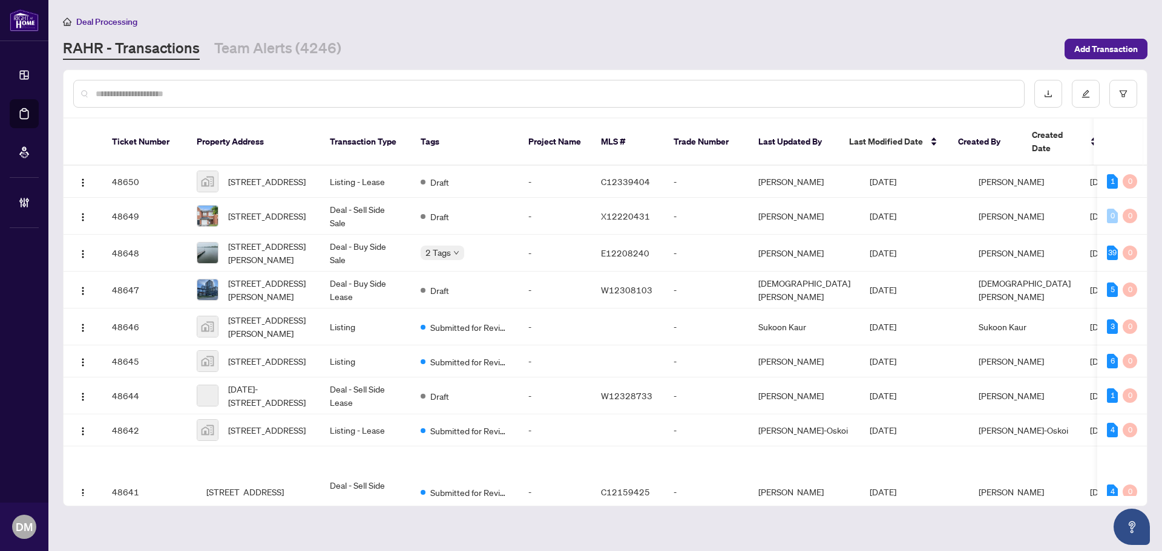
click at [266, 63] on main "Deal Processing RAHR - Transactions Team Alerts (4246) Add Transaction Ticket N…" at bounding box center [605, 275] width 1114 height 551
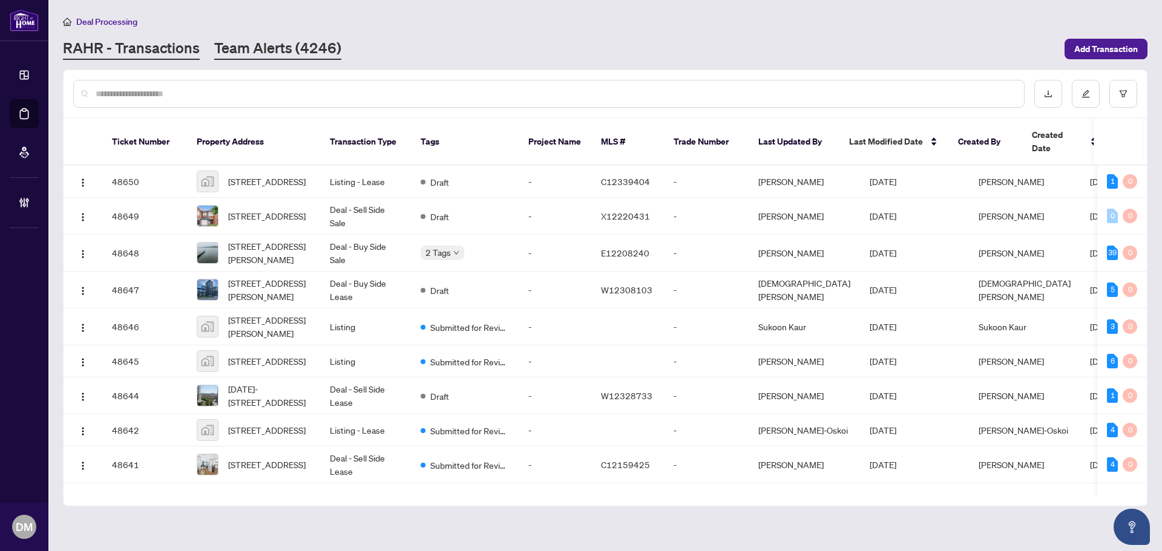
click at [268, 50] on link "Team Alerts (4246)" at bounding box center [277, 49] width 127 height 22
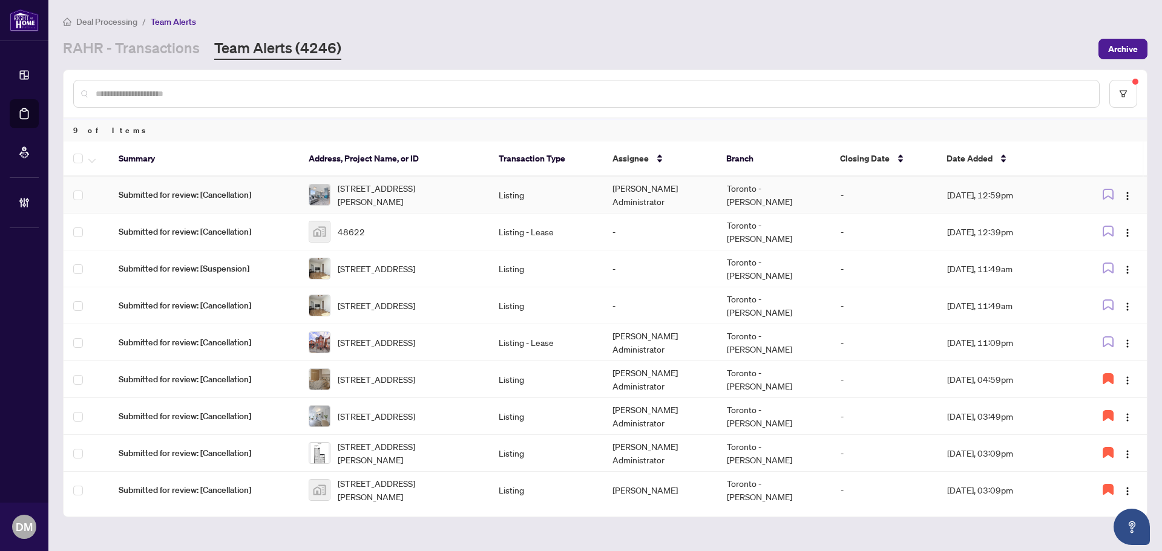
click at [751, 193] on td "Toronto - [PERSON_NAME]" at bounding box center [774, 195] width 114 height 37
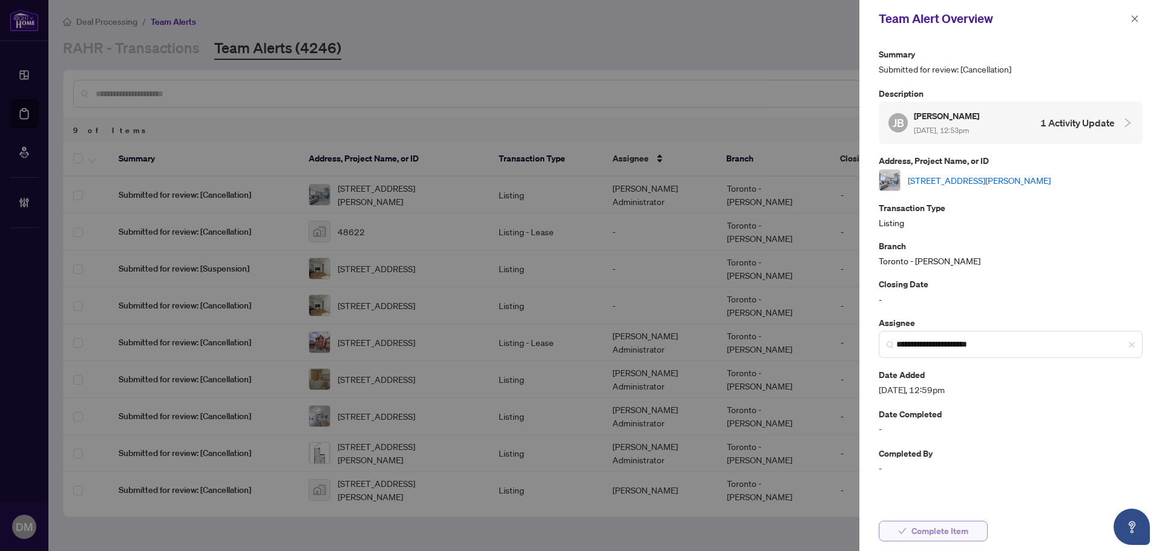
click at [934, 524] on span "Complete Item" at bounding box center [939, 531] width 57 height 19
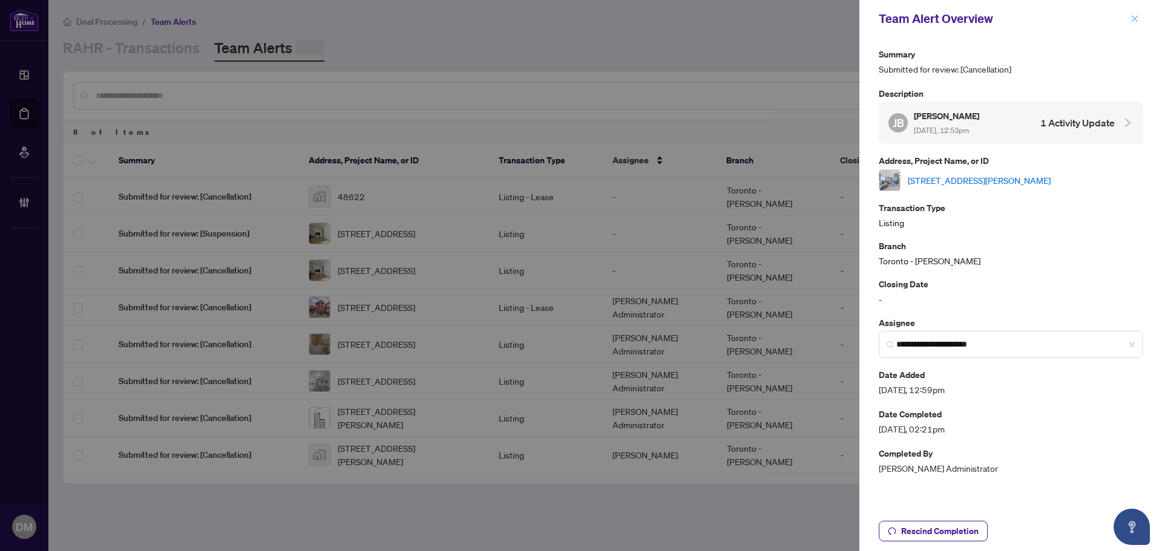
click at [1131, 15] on icon "close" at bounding box center [1135, 19] width 8 height 8
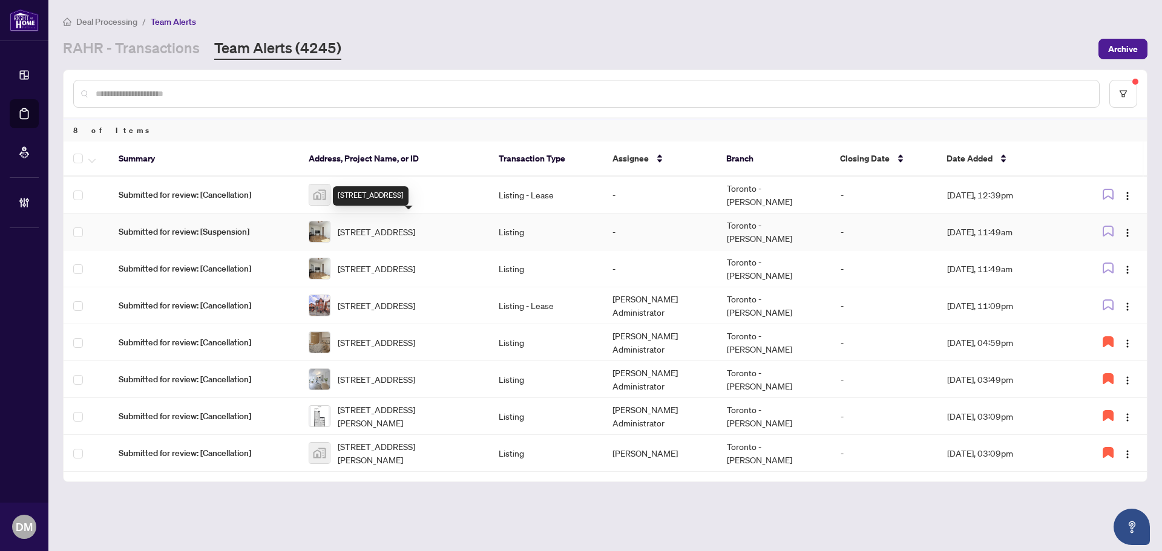
click at [415, 225] on span "217 Celina St, Oshawa, Ontario L1H 4N7, Canada" at bounding box center [376, 231] width 77 height 13
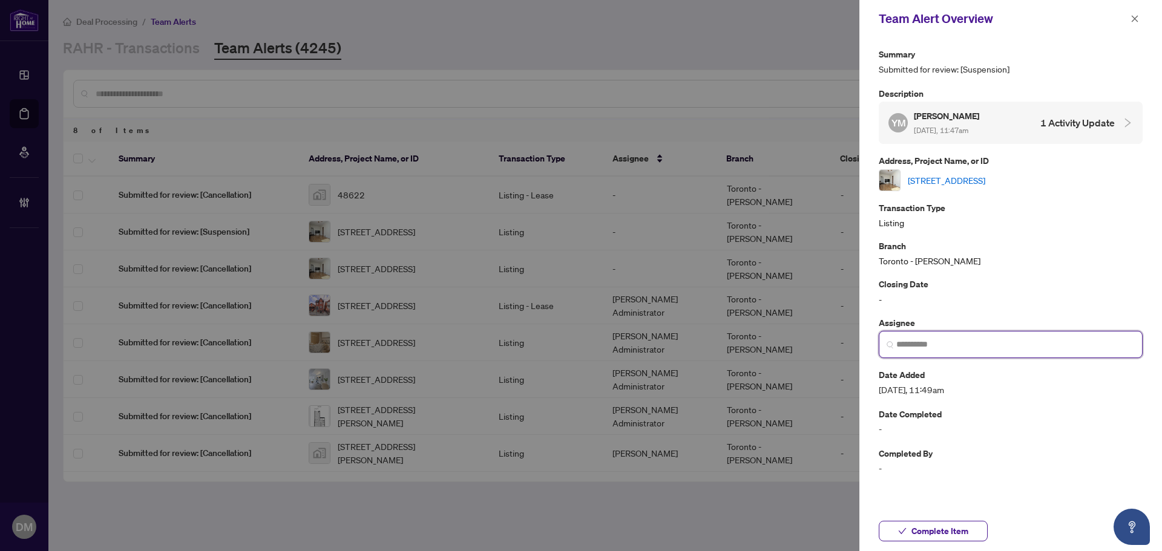
click at [962, 341] on input "search" at bounding box center [1015, 344] width 238 height 13
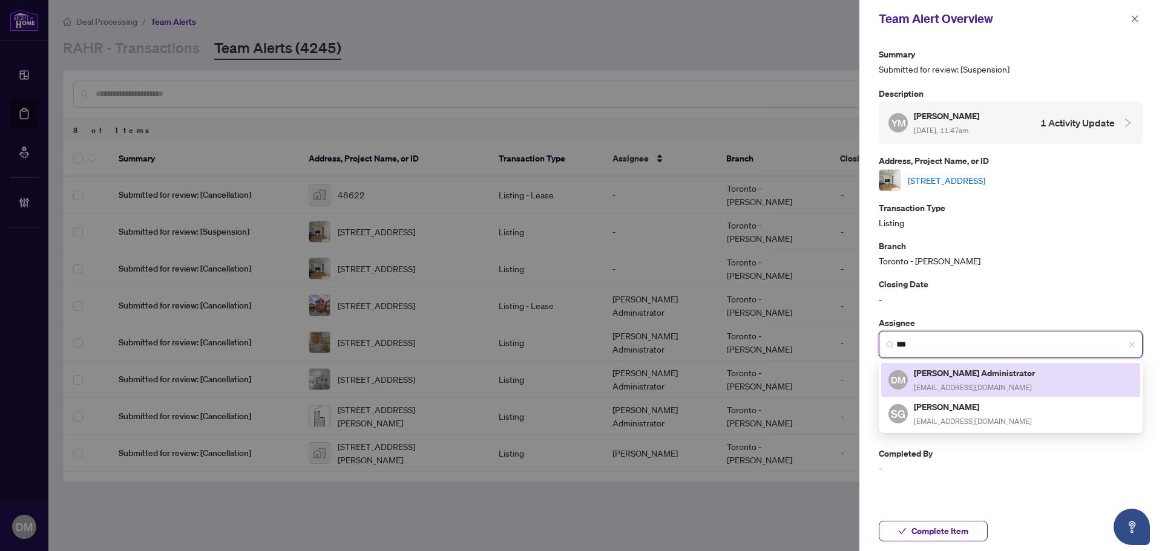
click at [942, 364] on div "DM Don Mills Administrator adminsdm@rightathomerealty.com" at bounding box center [1010, 380] width 259 height 34
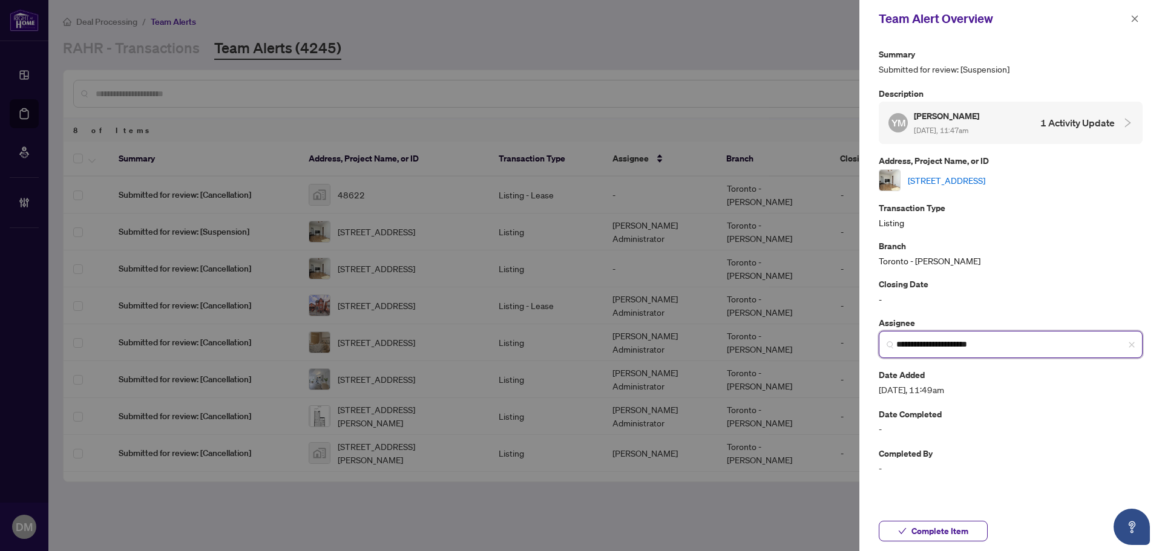
type input "**********"
click at [666, 232] on div at bounding box center [581, 275] width 1162 height 551
click at [1122, 23] on div "Team Alert Overview" at bounding box center [1003, 19] width 248 height 18
click at [1133, 18] on icon "close" at bounding box center [1135, 18] width 7 height 7
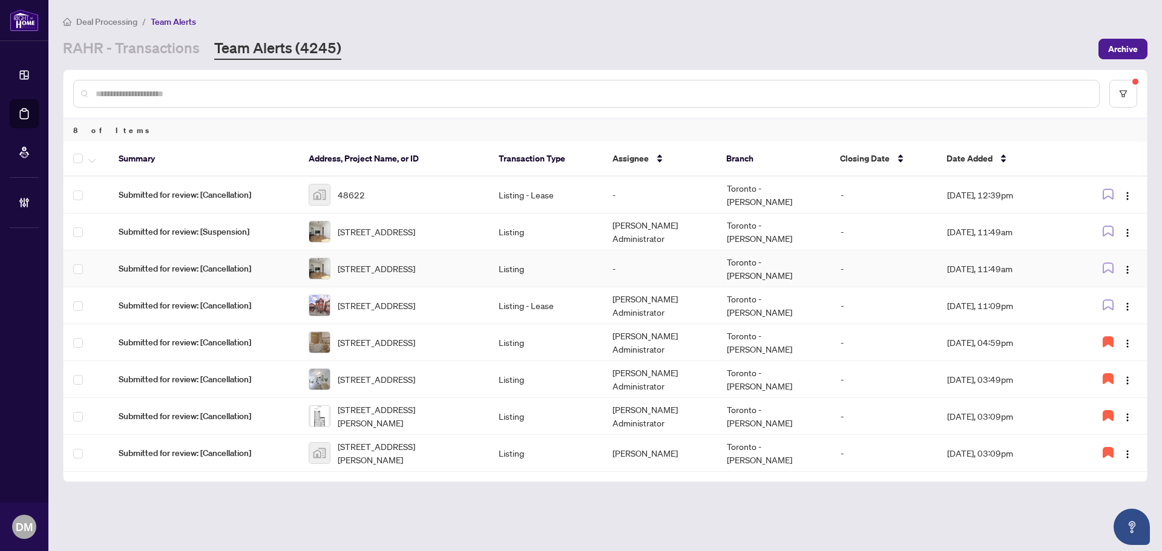
click at [577, 257] on td "Listing" at bounding box center [546, 269] width 114 height 37
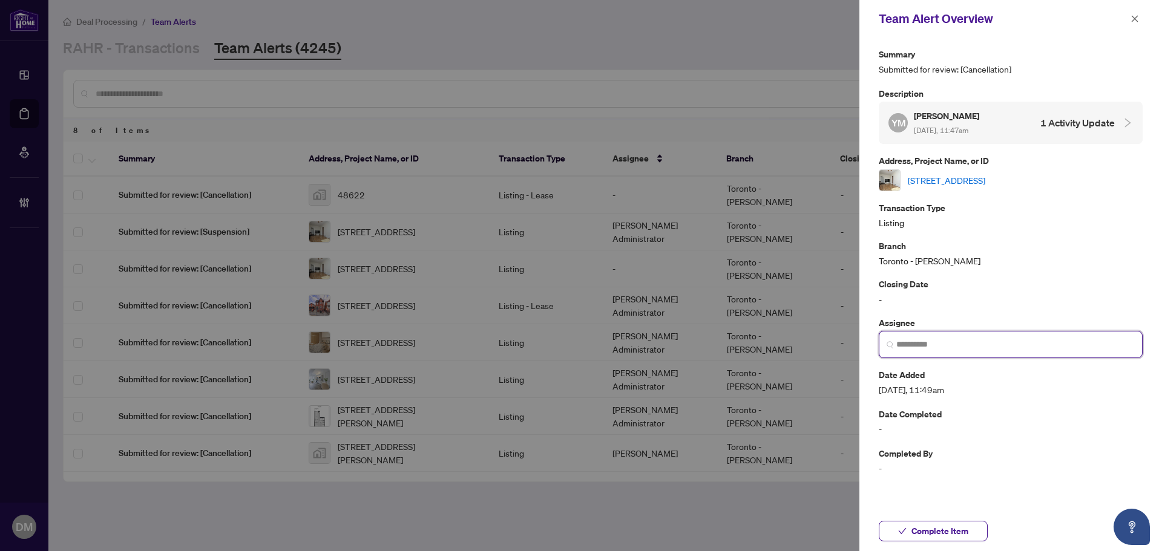
click at [994, 350] on input "search" at bounding box center [1015, 344] width 238 height 13
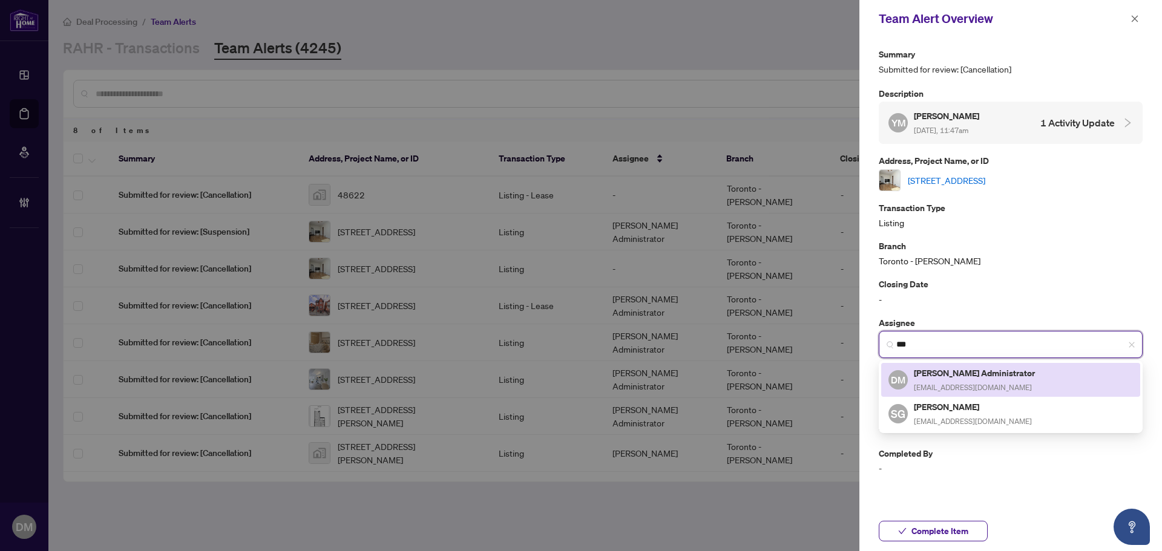
click at [974, 379] on div "Don Mills Administrator adminsdm@rightathomerealty.com" at bounding box center [975, 380] width 123 height 28
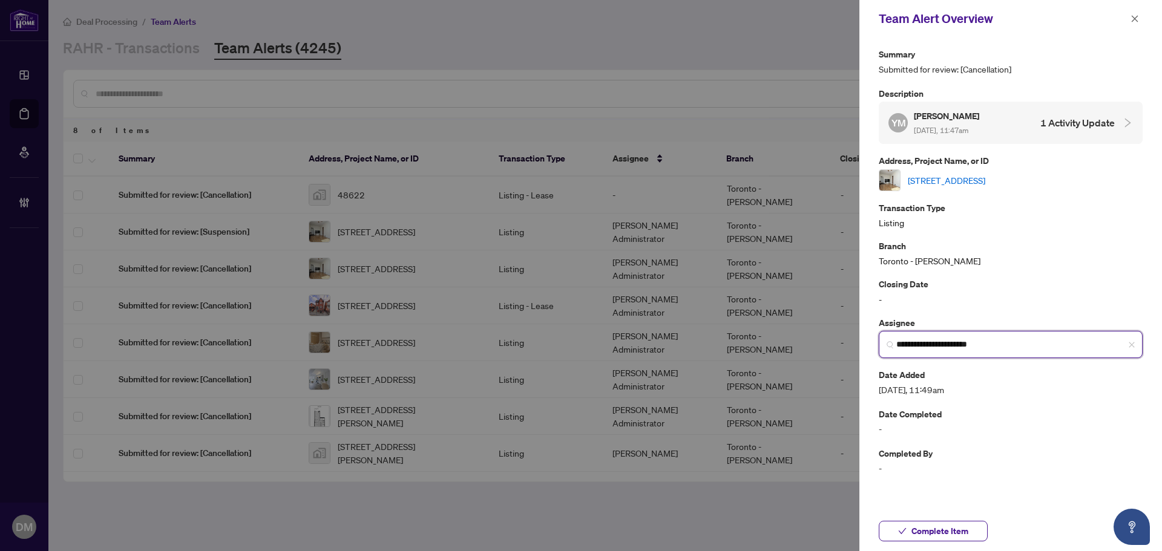
type input "**********"
click at [985, 181] on link "217 Celina St, Oshawa, Ontario L1H 4N7, Canada" at bounding box center [946, 180] width 77 height 13
click at [942, 539] on span "Complete Item" at bounding box center [939, 531] width 57 height 19
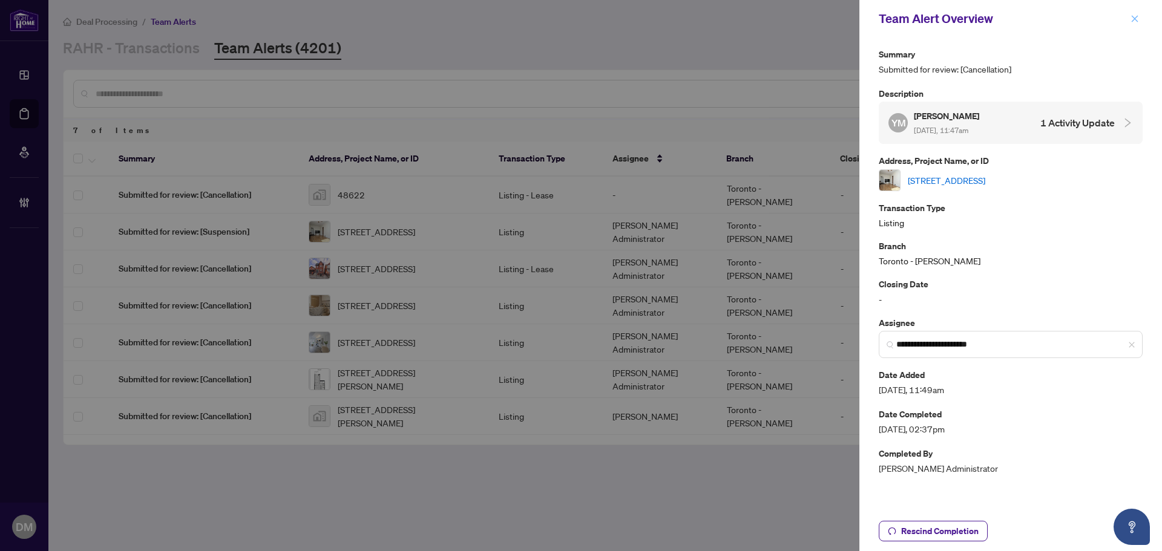
click at [1135, 14] on span "button" at bounding box center [1135, 18] width 8 height 19
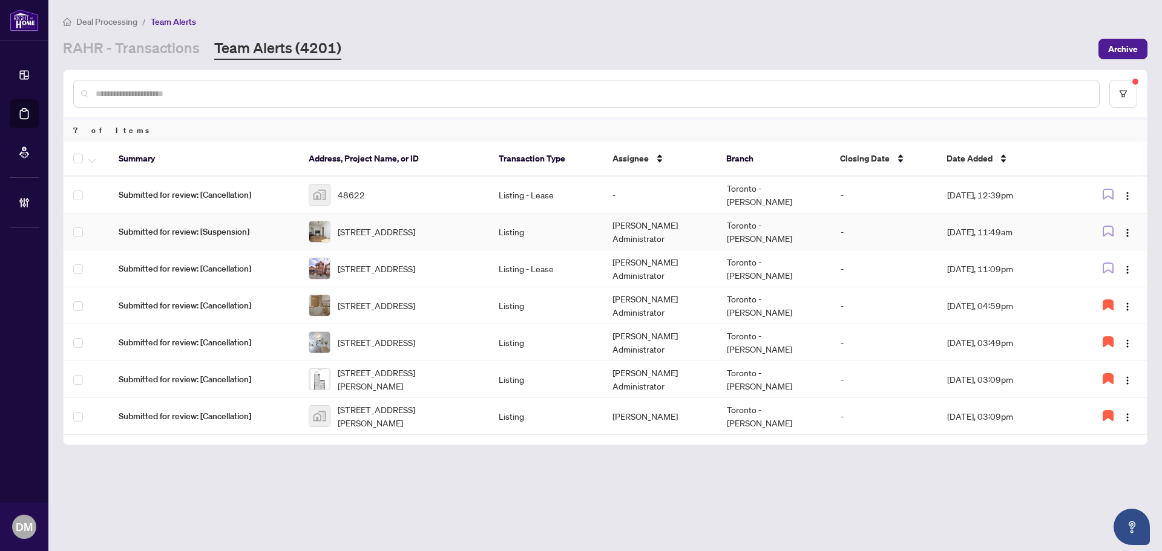
click at [596, 232] on td "Listing" at bounding box center [546, 232] width 114 height 37
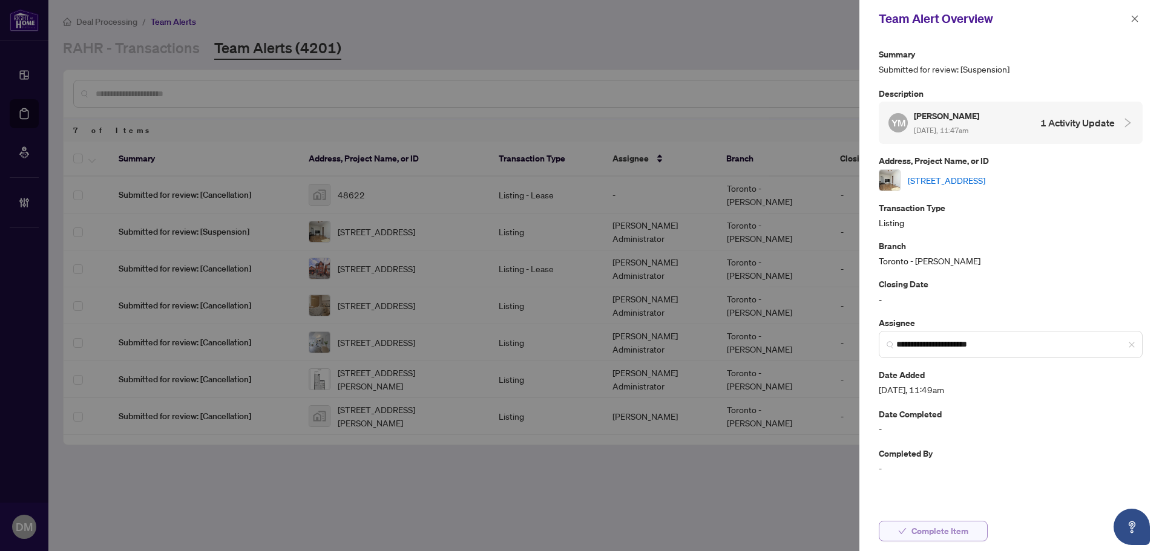
click at [954, 530] on span "Complete Item" at bounding box center [939, 531] width 57 height 19
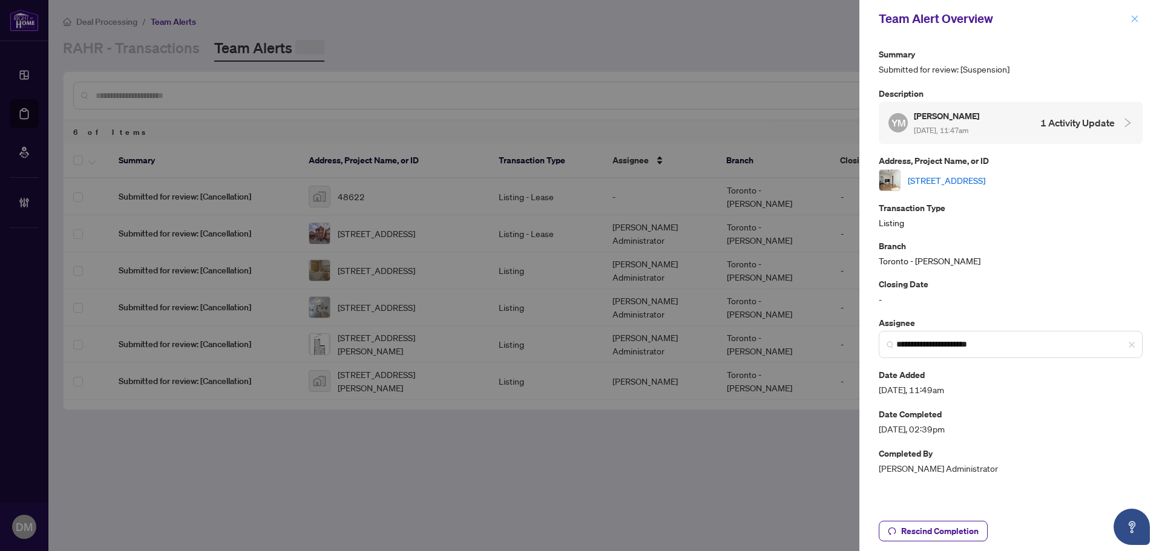
click at [1138, 20] on icon "close" at bounding box center [1135, 19] width 8 height 8
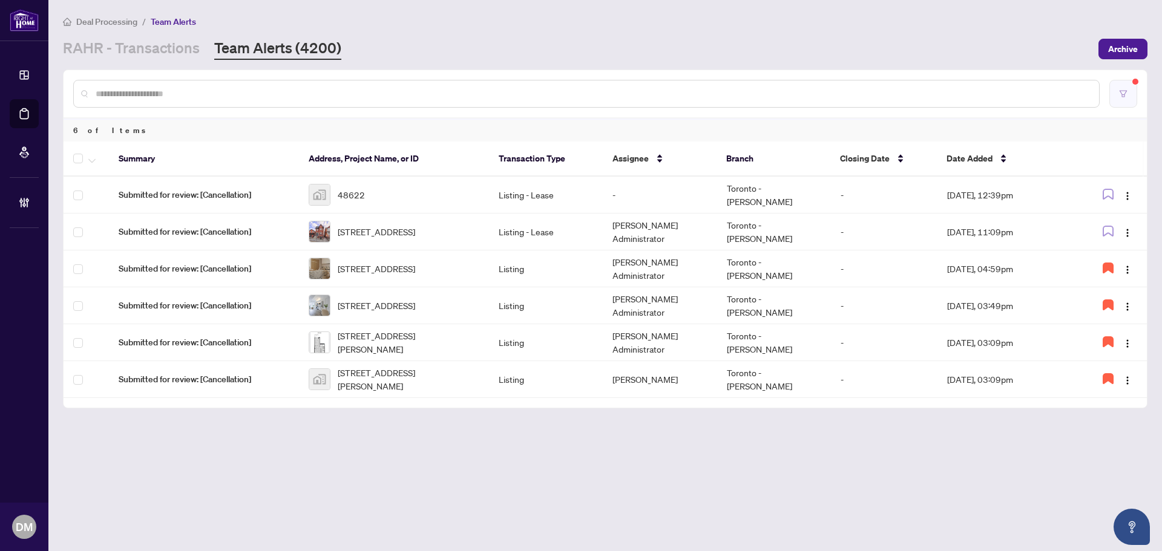
click at [1123, 93] on icon "filter" at bounding box center [1123, 94] width 8 height 8
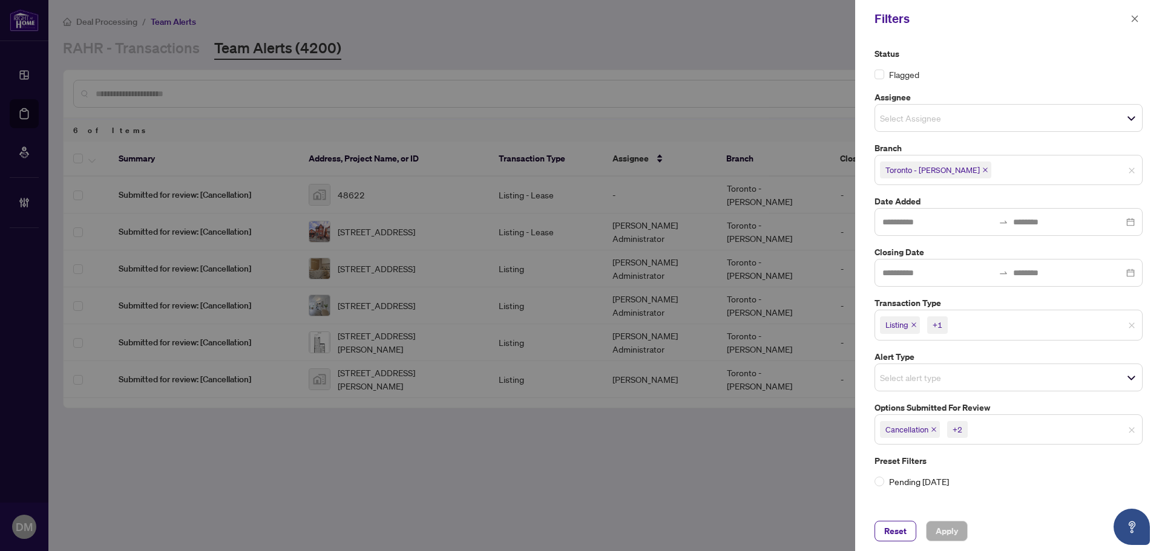
click at [954, 430] on div "+2" at bounding box center [958, 430] width 10 height 12
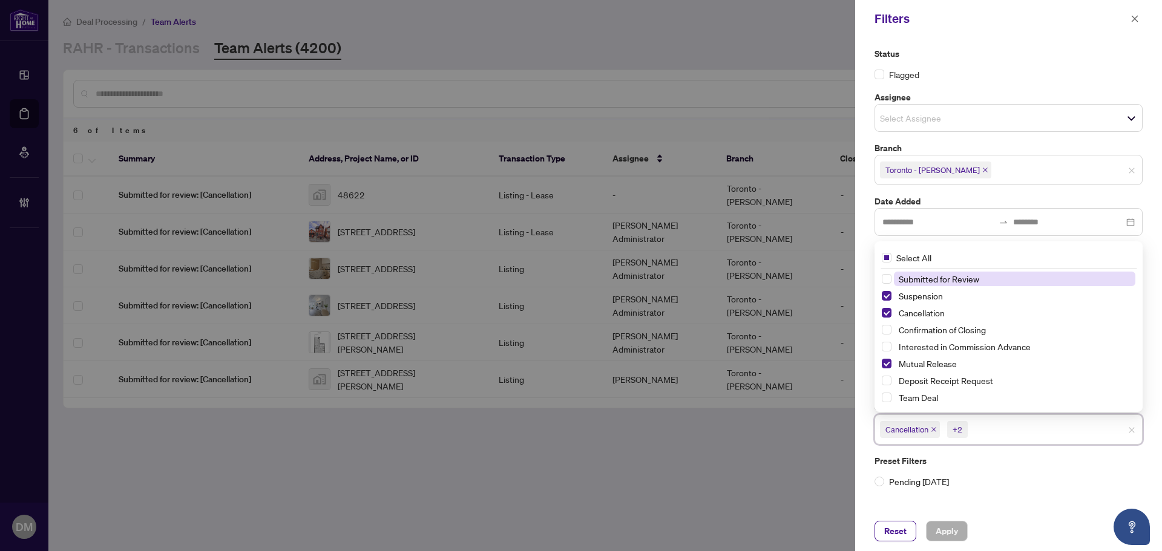
click at [991, 452] on div "Status Flagged Assignee Select Assignee Branch Toronto - Don Mills Date Added C…" at bounding box center [1008, 267] width 275 height 441
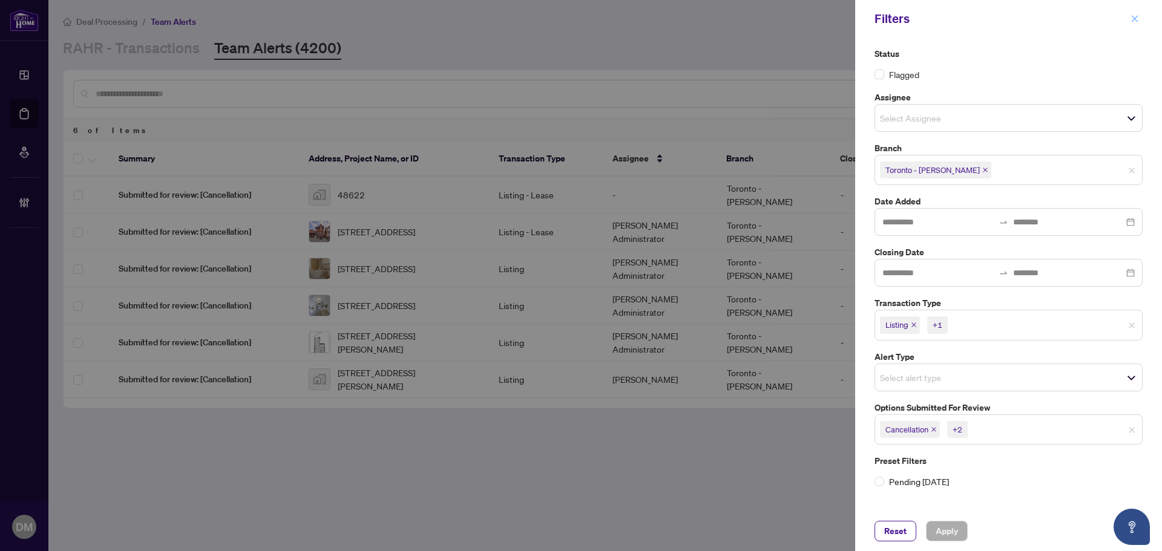
click at [1135, 16] on icon "close" at bounding box center [1135, 19] width 8 height 8
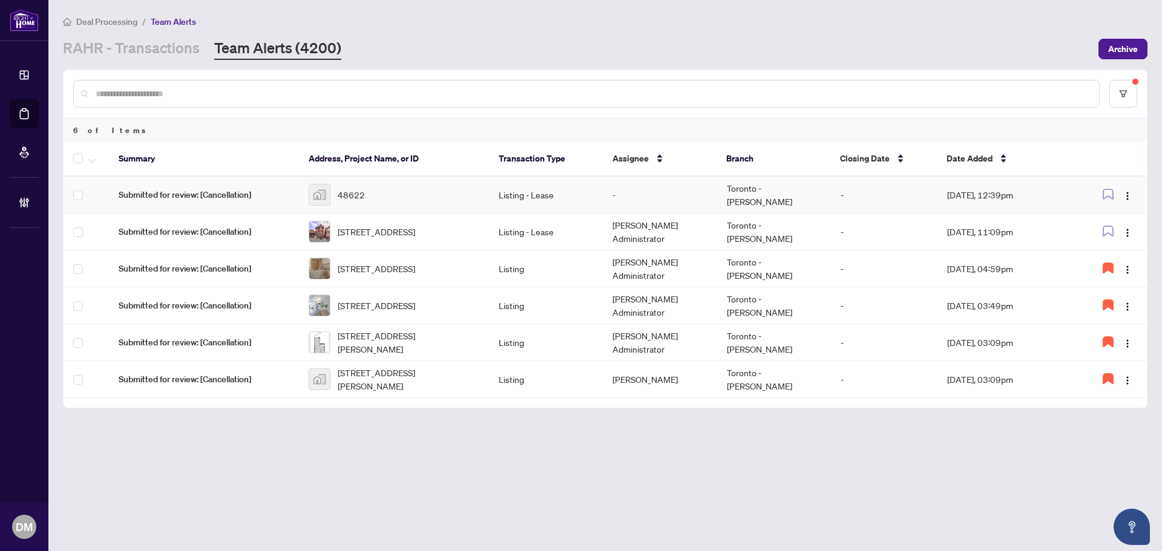
click at [536, 193] on td "Listing - Lease" at bounding box center [546, 195] width 114 height 37
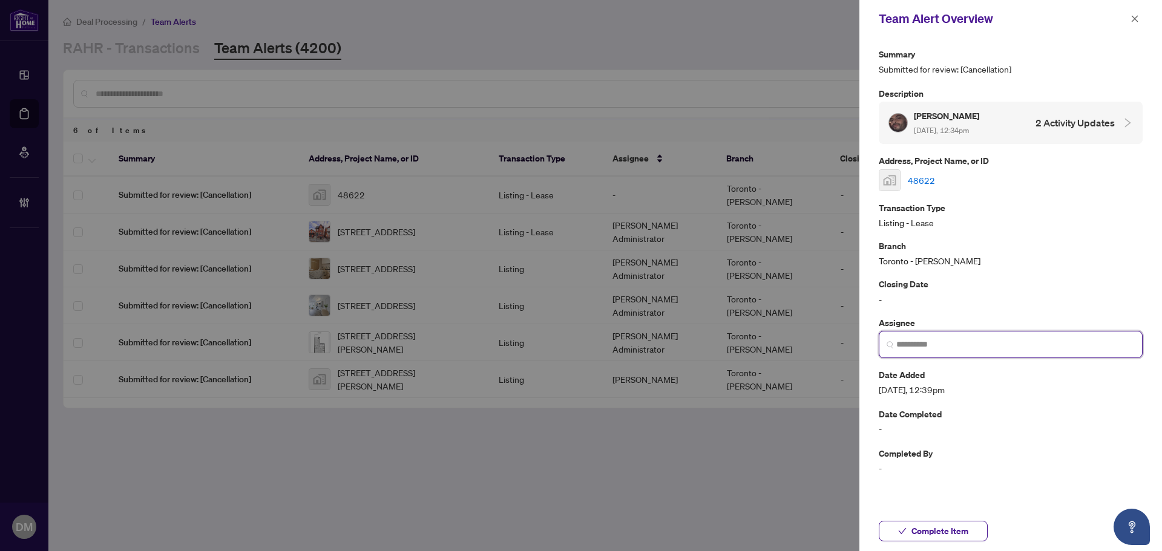
click at [899, 341] on input "search" at bounding box center [1015, 344] width 238 height 13
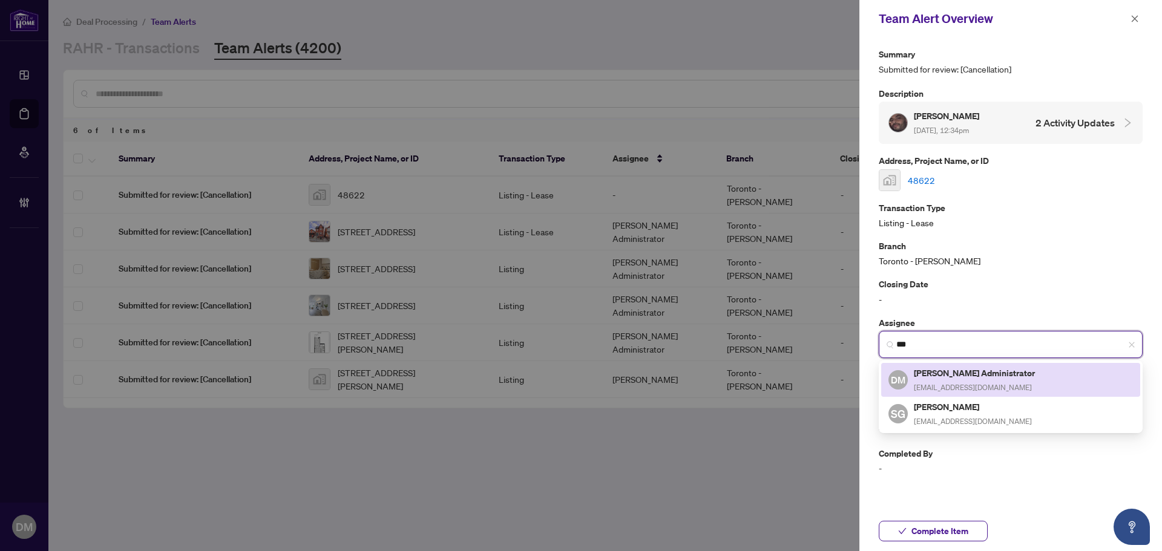
click at [902, 373] on span "DM" at bounding box center [898, 380] width 15 height 15
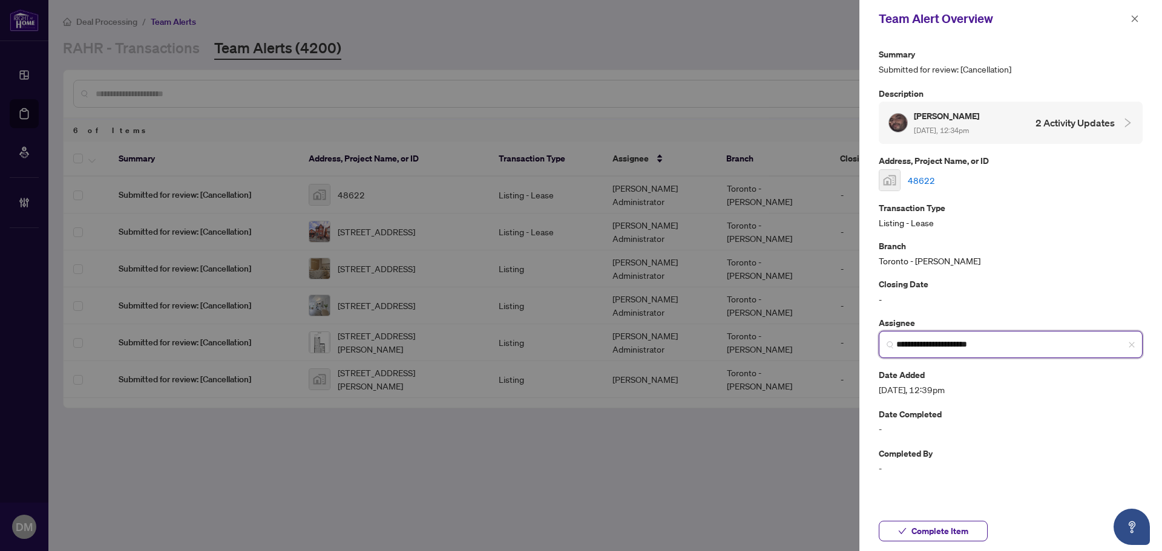
type input "**********"
click at [1007, 350] on input "**********" at bounding box center [1015, 344] width 238 height 13
click at [924, 174] on link "48622" at bounding box center [921, 180] width 27 height 13
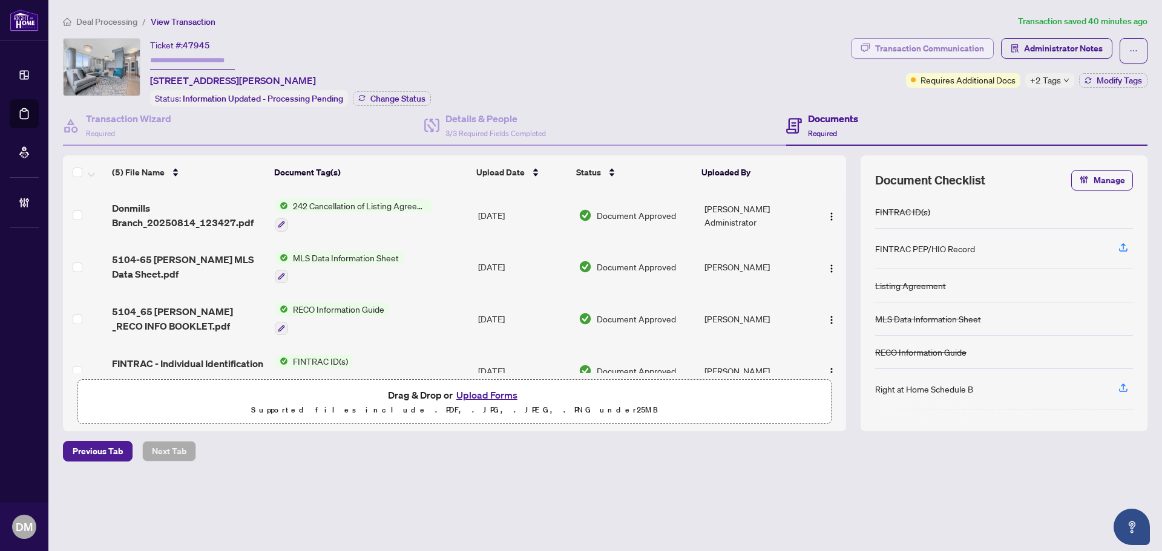
click at [864, 49] on icon "button" at bounding box center [866, 48] width 10 height 10
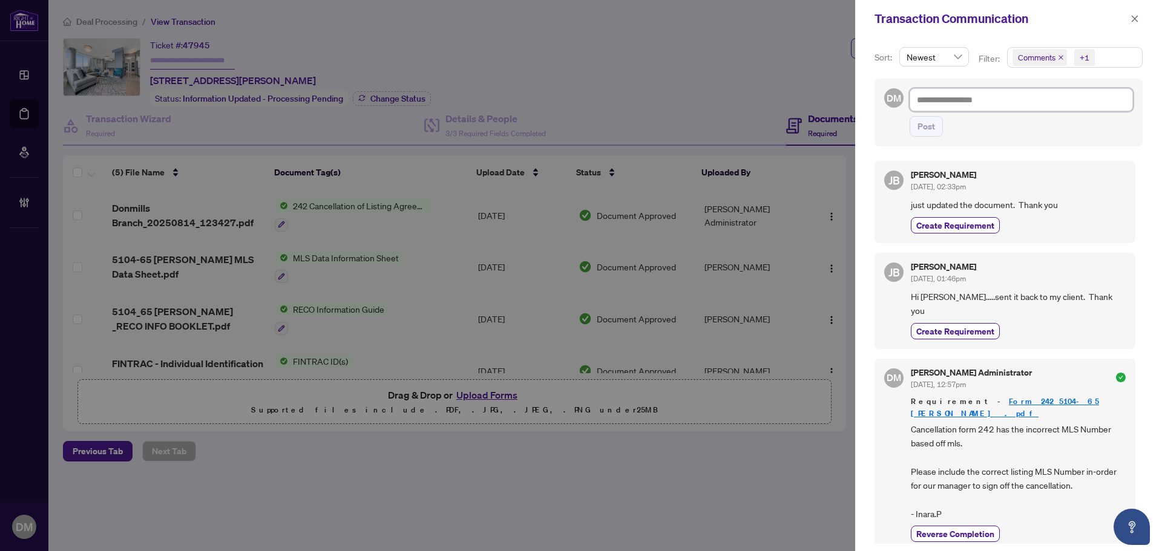
click at [977, 102] on textarea at bounding box center [1021, 99] width 223 height 23
paste textarea "**********"
type textarea "**********"
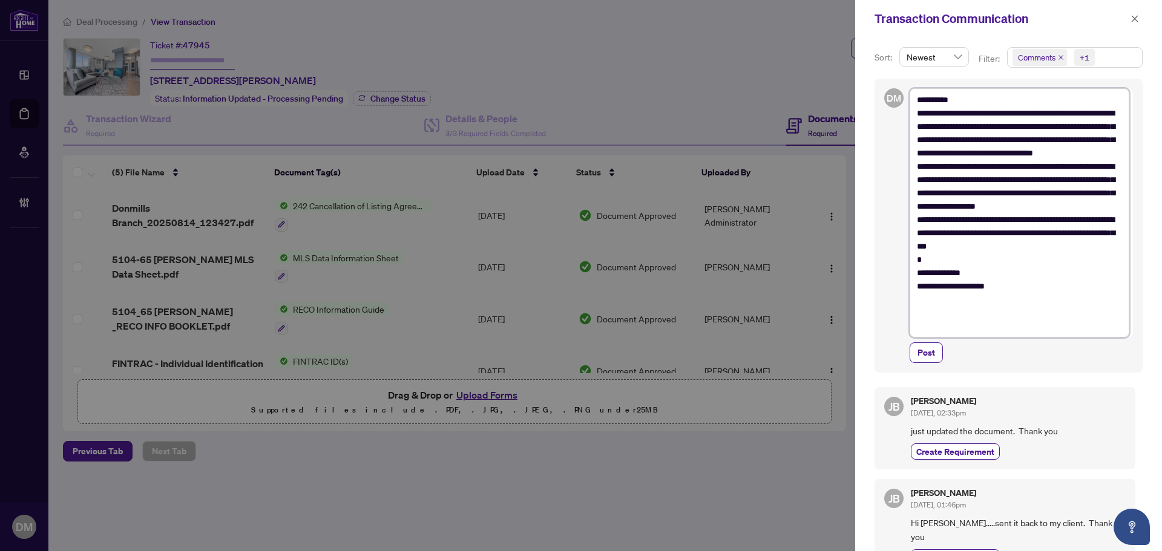
click at [942, 100] on textarea "**********" at bounding box center [1020, 212] width 220 height 249
type textarea "**********"
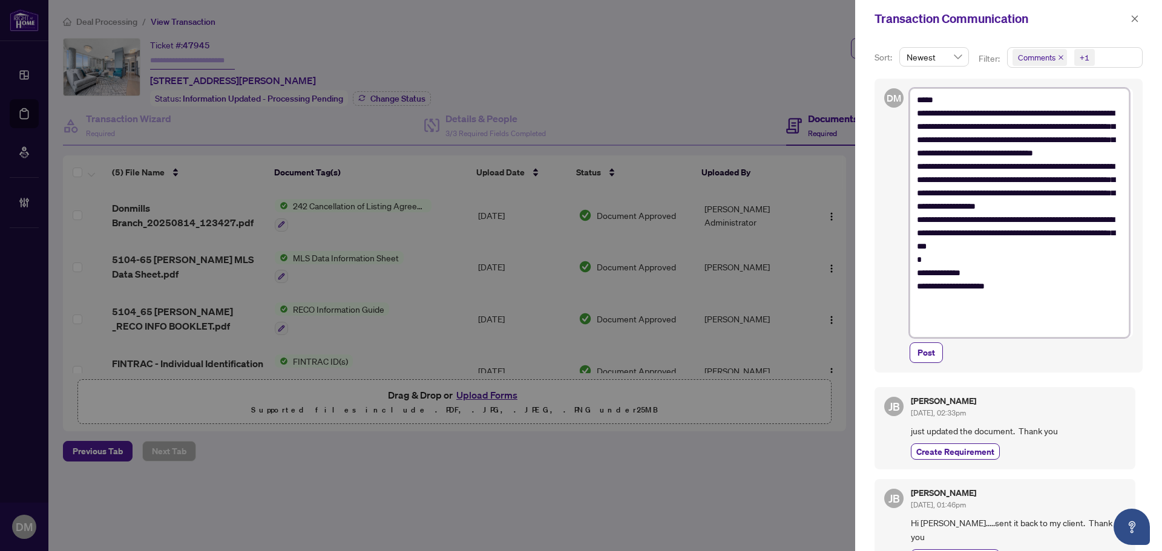
type textarea "**********"
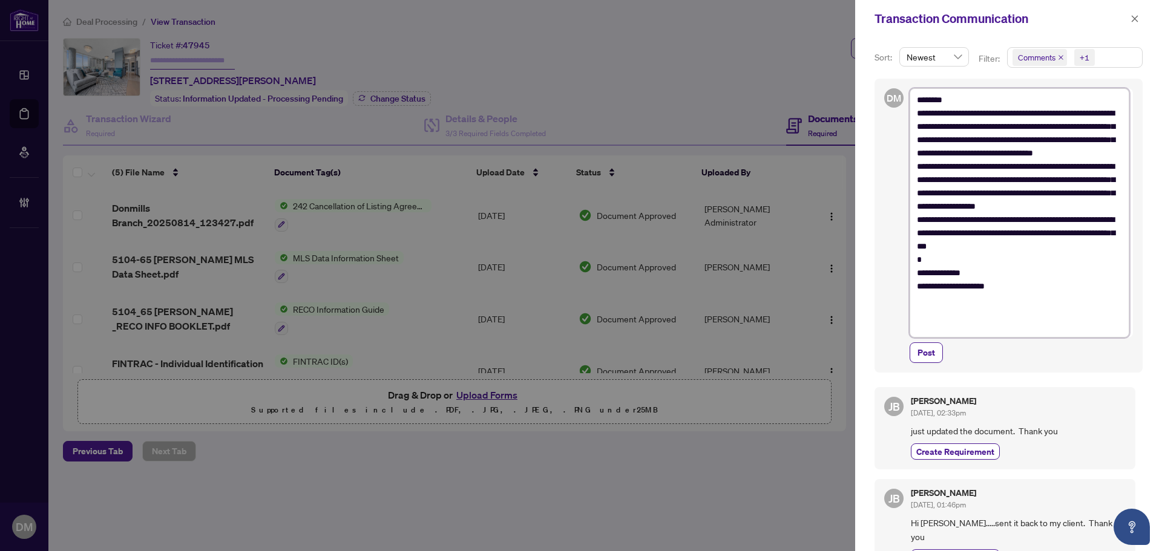
type textarea "**********"
click at [930, 352] on span "Post" at bounding box center [927, 352] width 18 height 19
type textarea "**********"
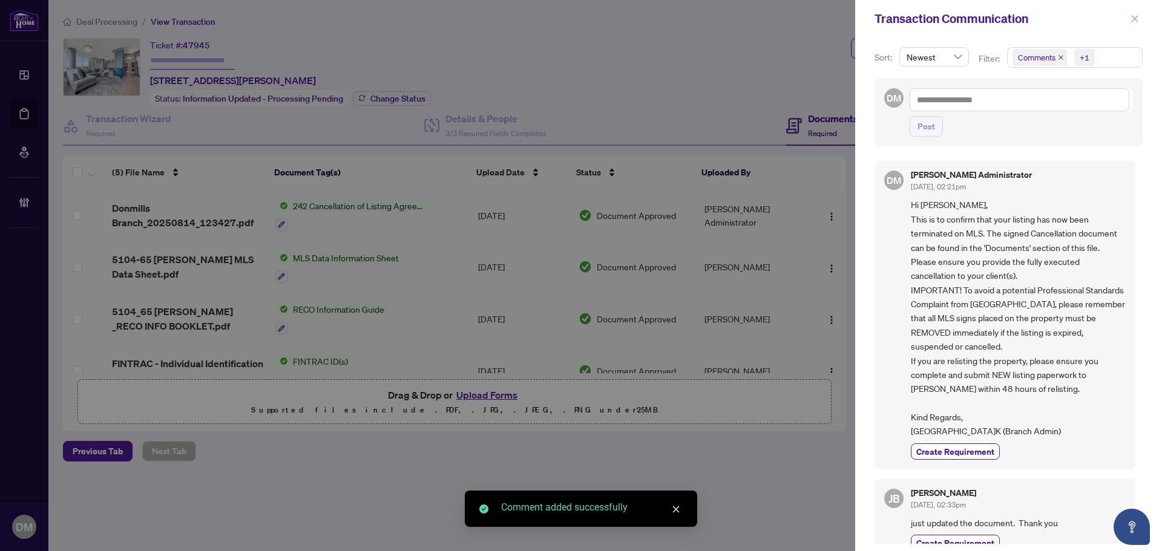
click at [1130, 16] on button "button" at bounding box center [1135, 18] width 16 height 15
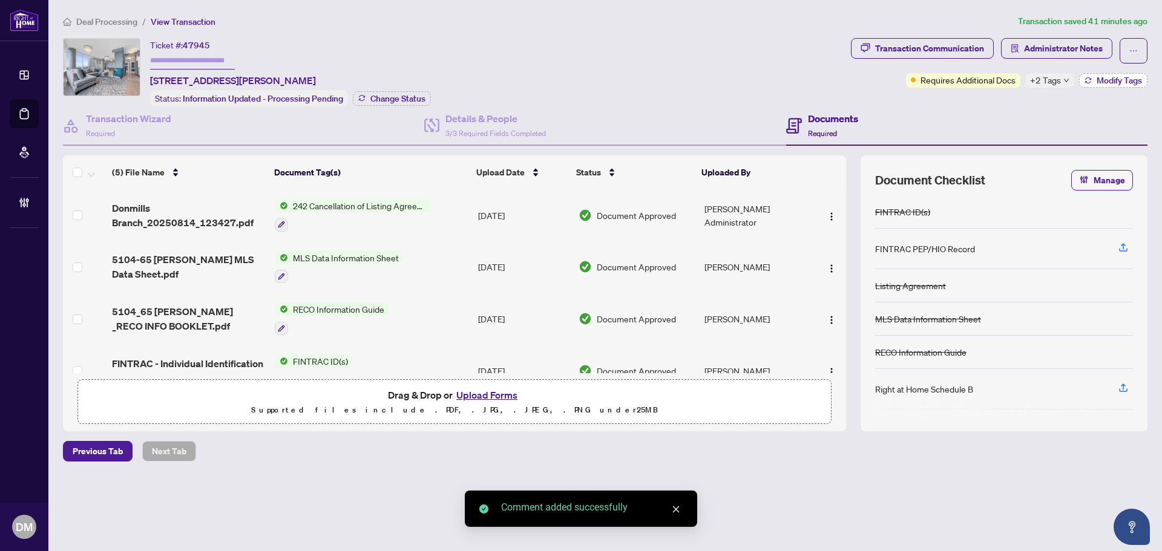
click at [1115, 85] on button "Modify Tags" at bounding box center [1113, 80] width 68 height 15
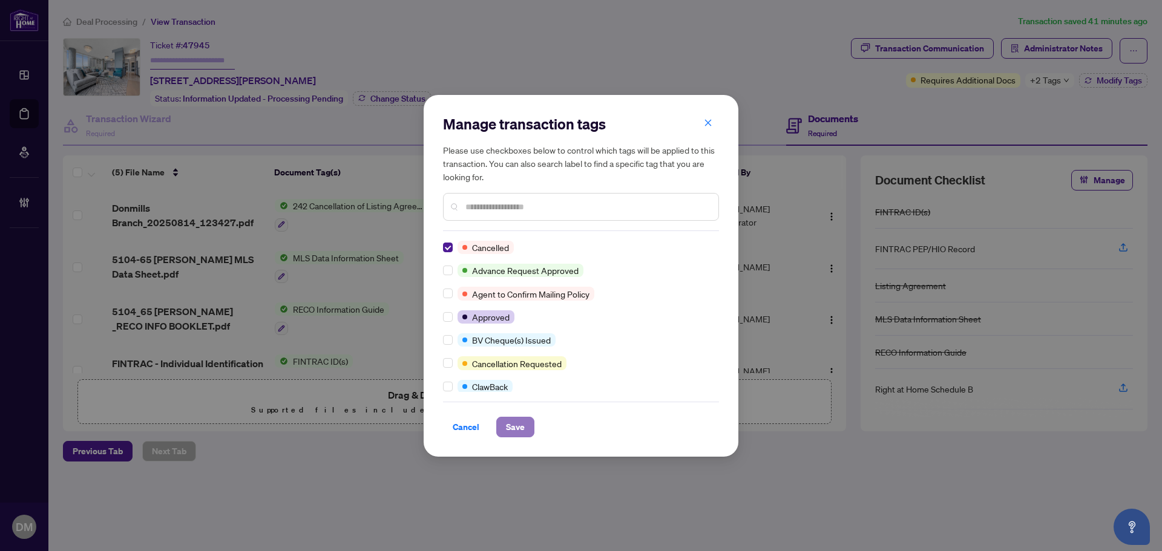
drag, startPoint x: 507, startPoint y: 419, endPoint x: 507, endPoint y: 399, distance: 20.0
click at [507, 420] on span "Save" at bounding box center [515, 427] width 19 height 19
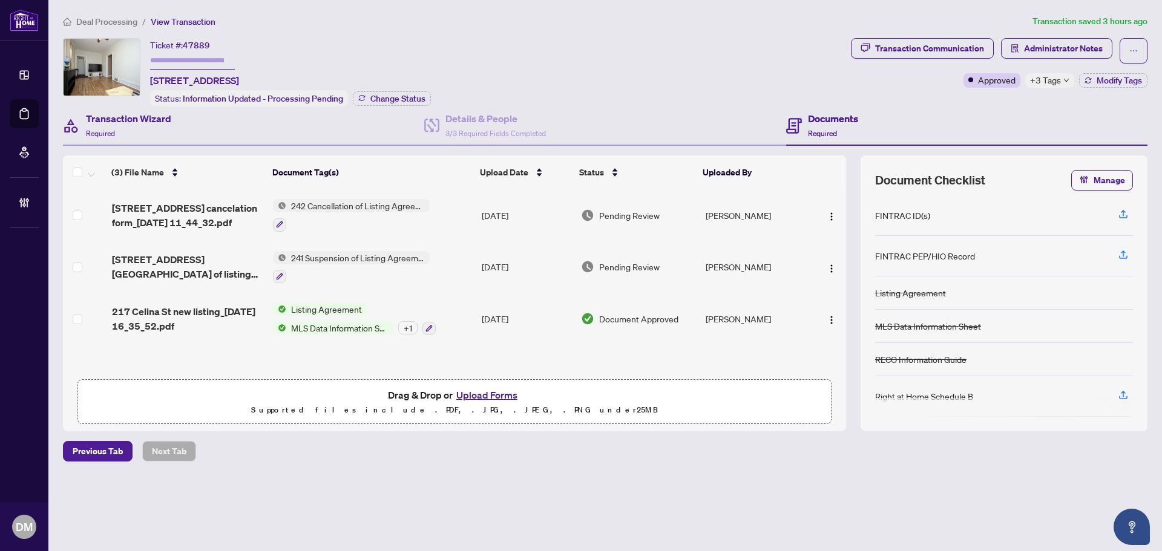
click at [261, 114] on div "Transaction Wizard Required" at bounding box center [243, 126] width 361 height 39
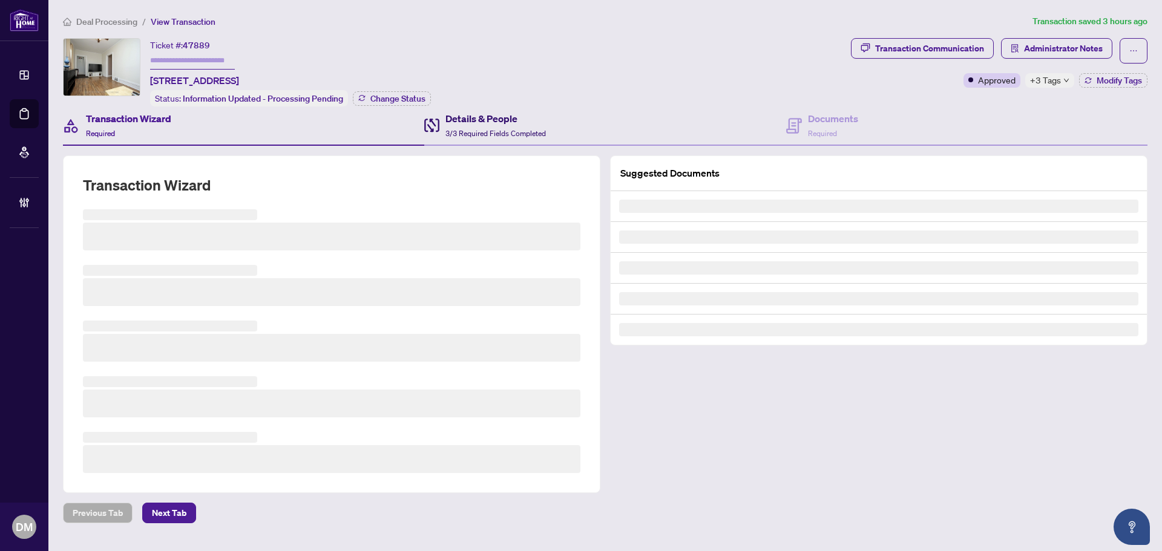
click at [474, 125] on div "Details & People 3/3 Required Fields Completed" at bounding box center [495, 125] width 100 height 28
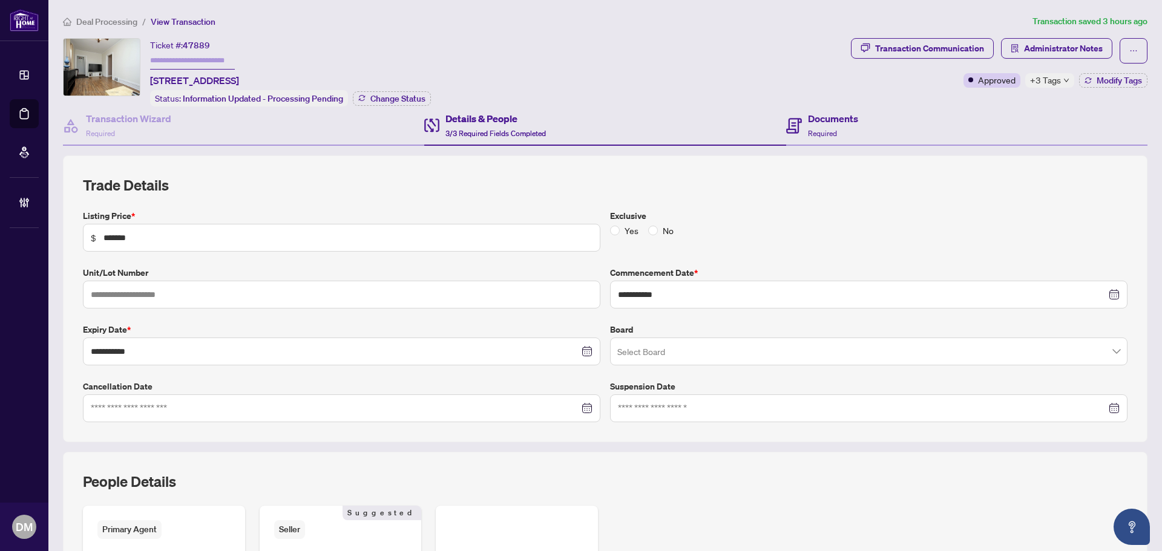
click at [913, 131] on div "Documents Required" at bounding box center [966, 126] width 361 height 39
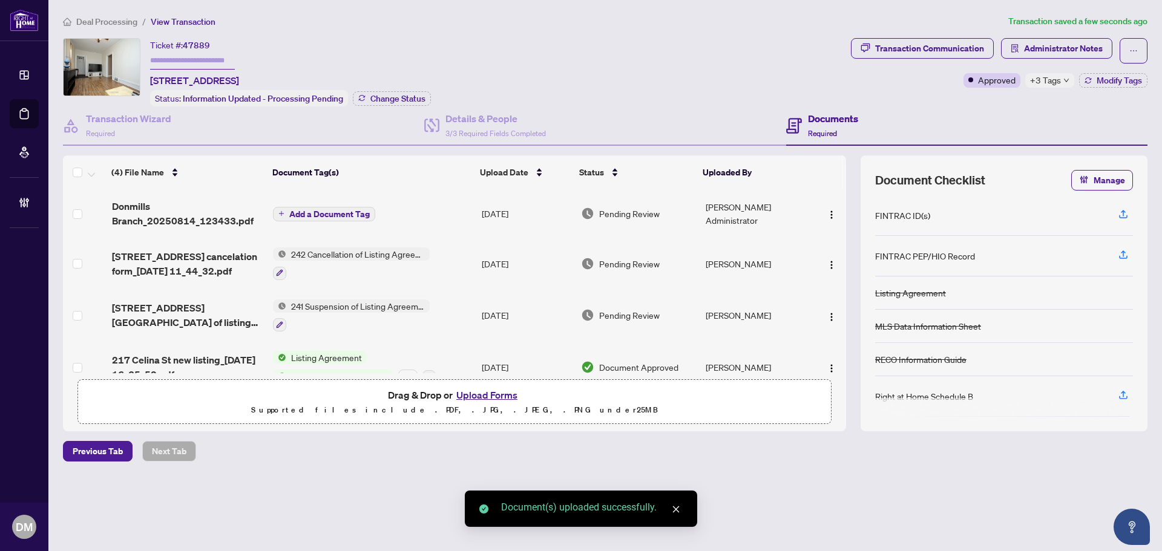
click at [339, 211] on span "Add a Document Tag" at bounding box center [329, 214] width 80 height 8
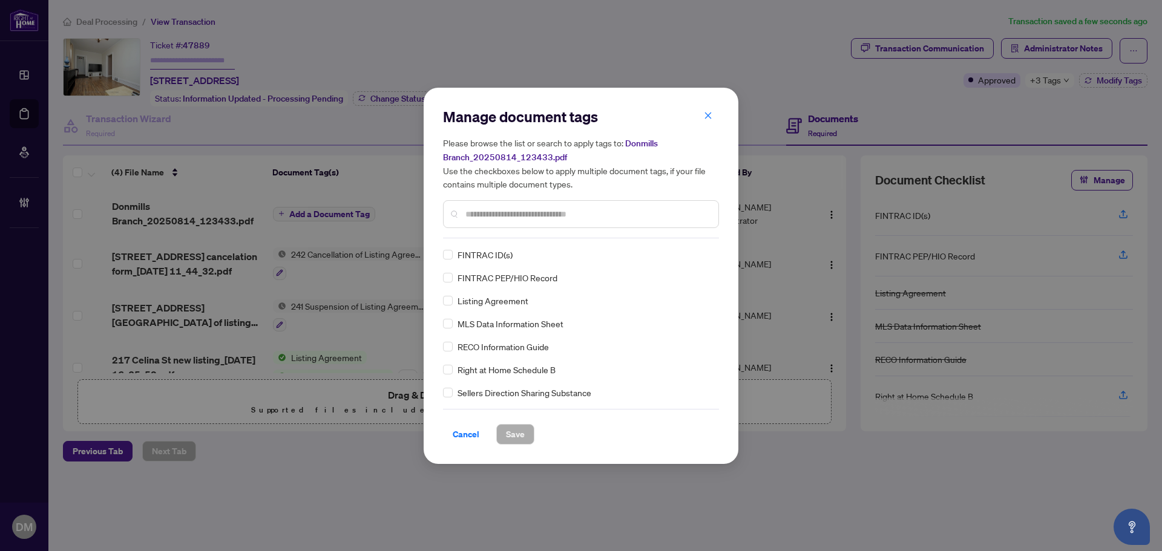
click at [514, 214] on input "text" at bounding box center [586, 214] width 243 height 13
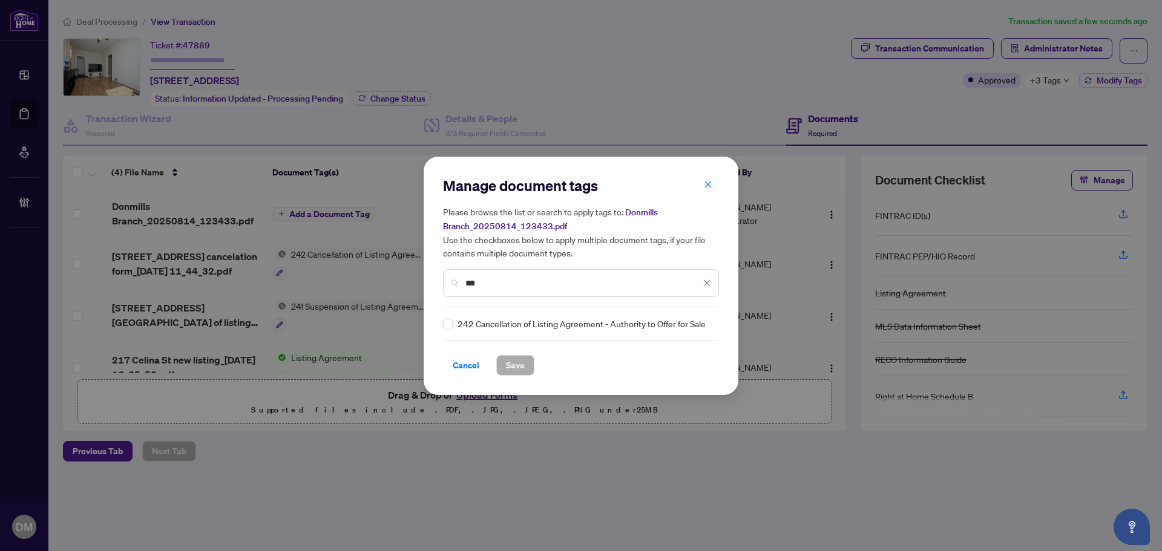
type input "***"
click at [442, 321] on div "Manage document tags Please browse the list or search to apply tags to: Donmill…" at bounding box center [581, 276] width 315 height 238
click at [436, 317] on div "Manage document tags Please browse the list or search to apply tags to: Donmill…" at bounding box center [581, 276] width 315 height 238
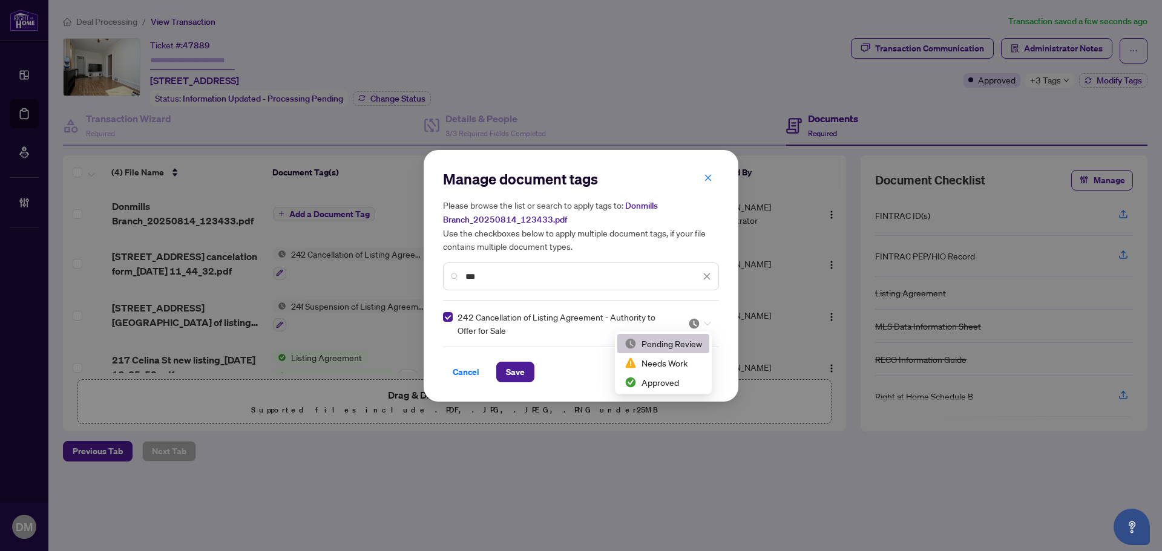
click at [709, 326] on div at bounding box center [699, 324] width 23 height 12
click at [660, 375] on div "Approved" at bounding box center [663, 382] width 92 height 19
click at [502, 362] on button "Save" at bounding box center [515, 372] width 38 height 21
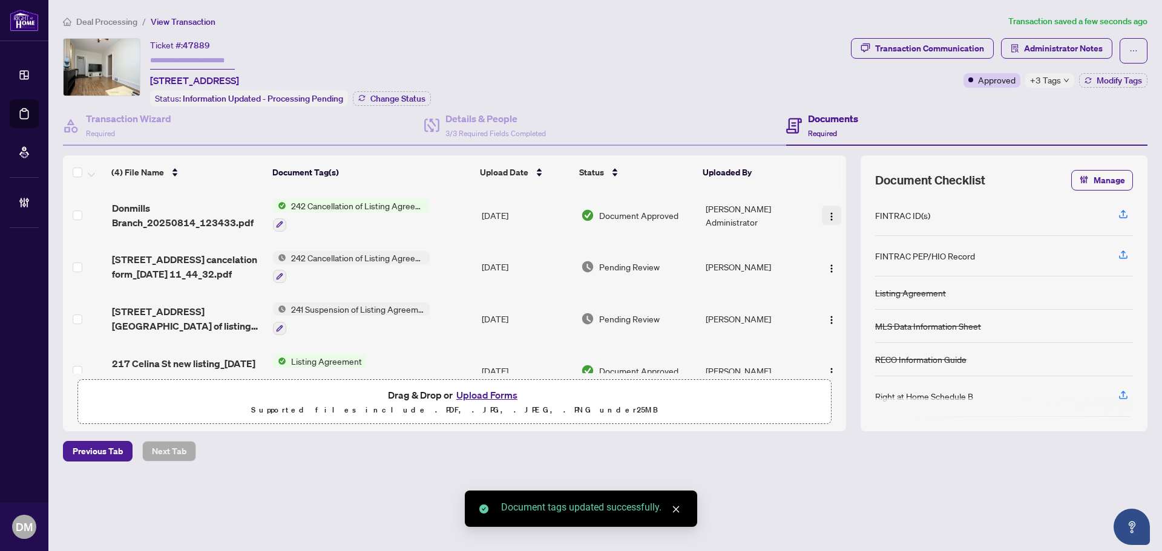
click at [828, 209] on span "button" at bounding box center [832, 215] width 10 height 13
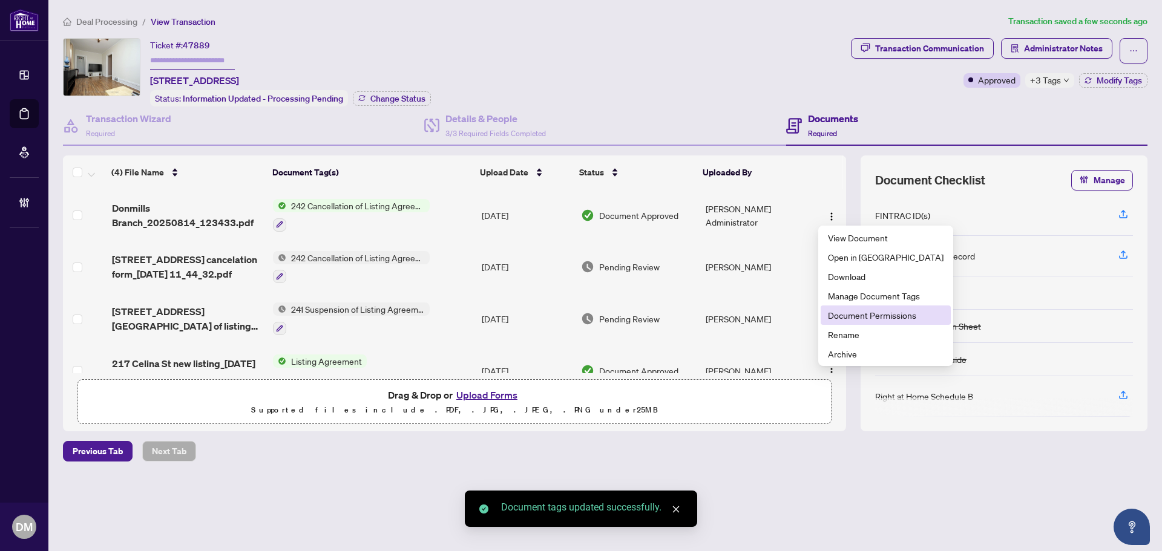
click at [863, 311] on span "Document Permissions" at bounding box center [886, 315] width 116 height 13
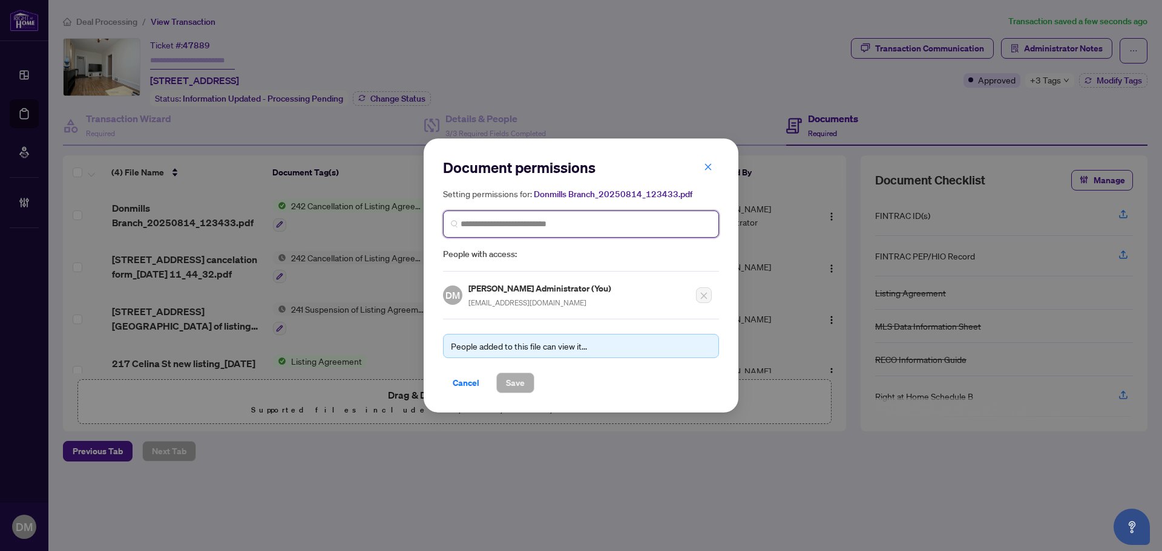
click at [653, 226] on input "search" at bounding box center [586, 224] width 251 height 13
type input "*****"
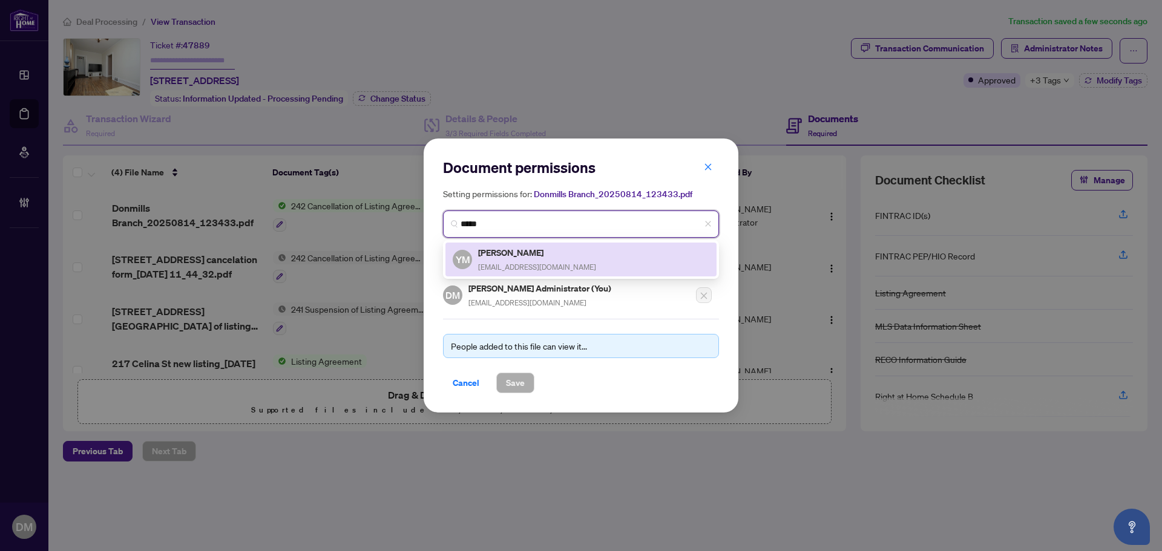
click at [606, 254] on div "[PERSON_NAME] [PERSON_NAME] [PERSON_NAME][EMAIL_ADDRESS][DOMAIN_NAME]" at bounding box center [581, 260] width 257 height 28
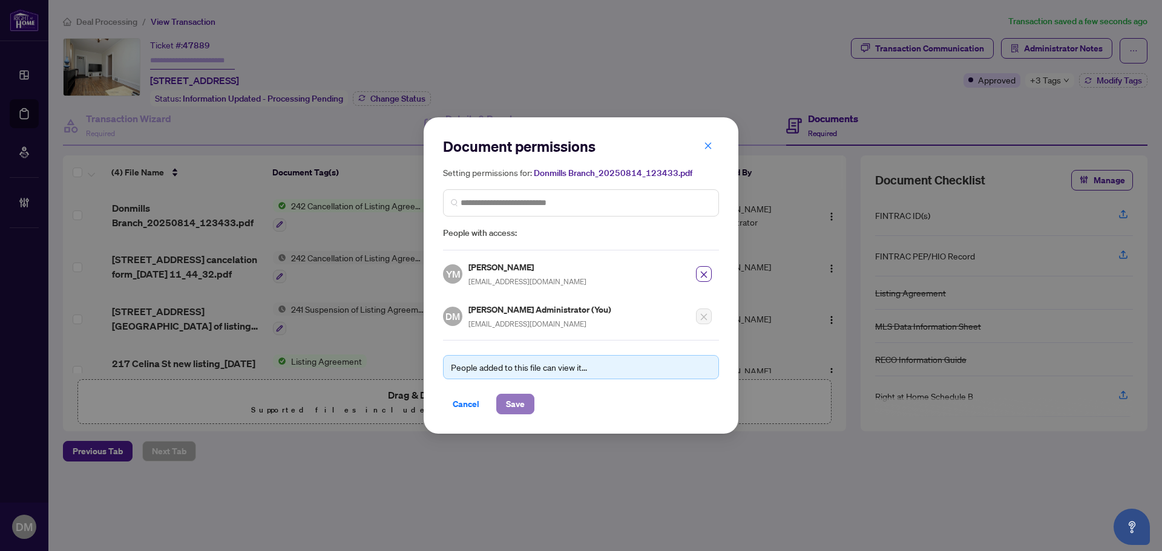
click at [531, 402] on button "Save" at bounding box center [515, 404] width 38 height 21
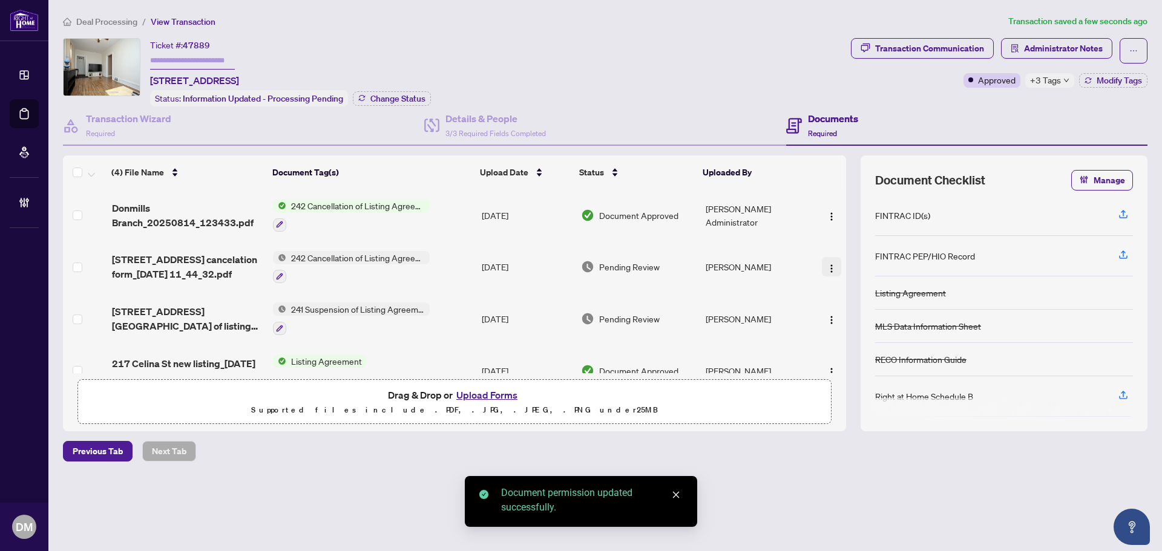
click at [829, 264] on img "button" at bounding box center [832, 269] width 10 height 10
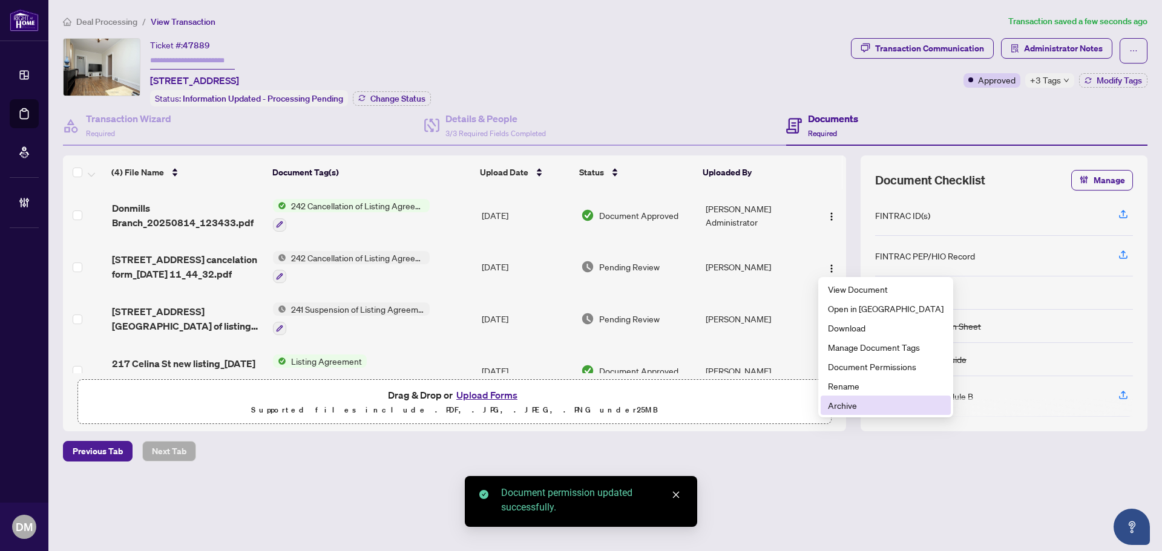
click at [855, 405] on span "Archive" at bounding box center [886, 405] width 116 height 13
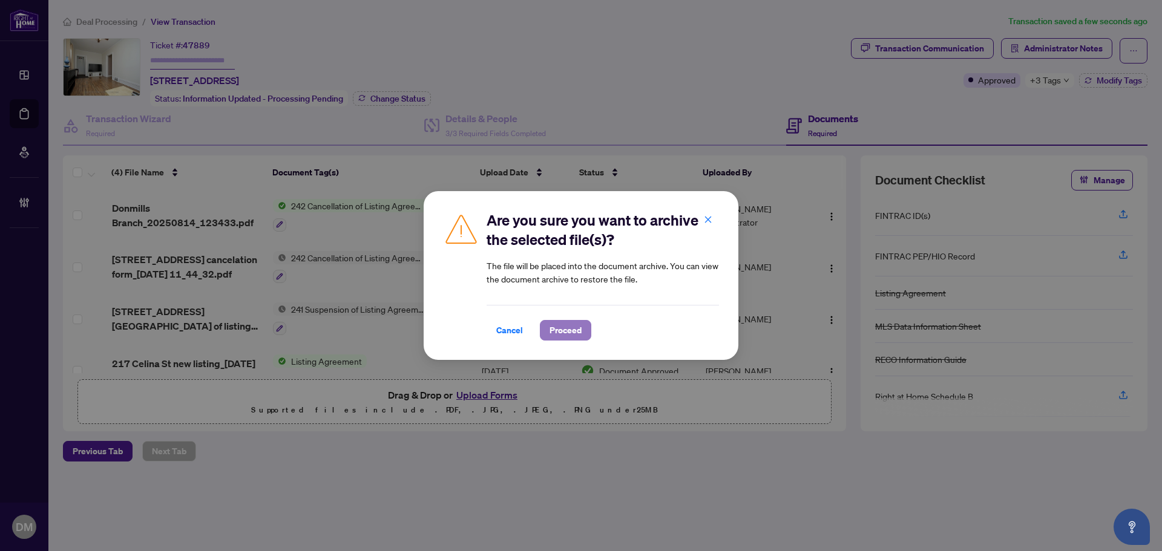
click at [582, 329] on button "Proceed" at bounding box center [565, 330] width 51 height 21
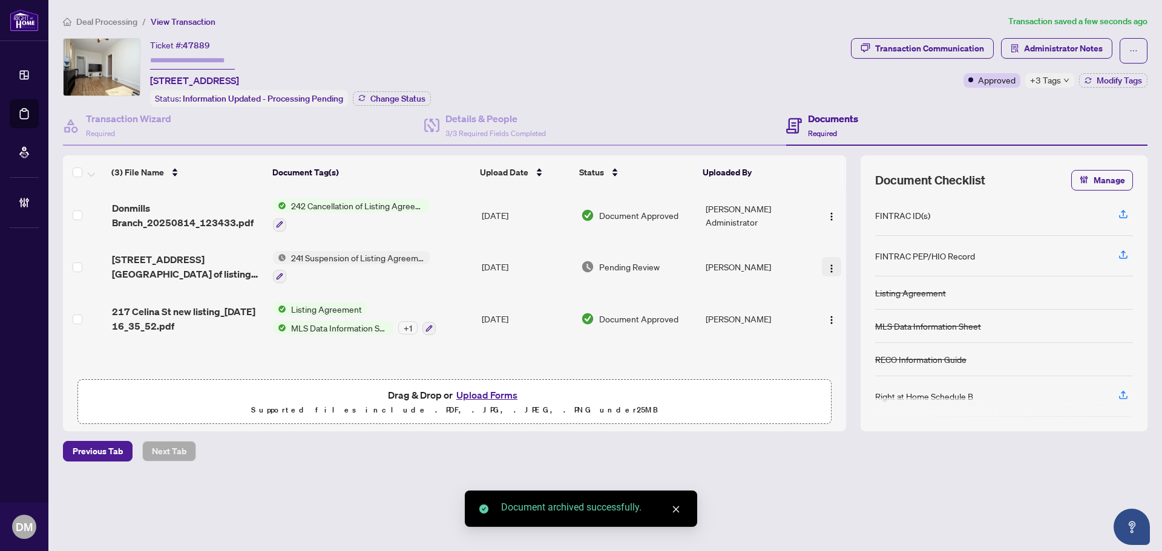
click at [827, 264] on img "button" at bounding box center [832, 269] width 10 height 10
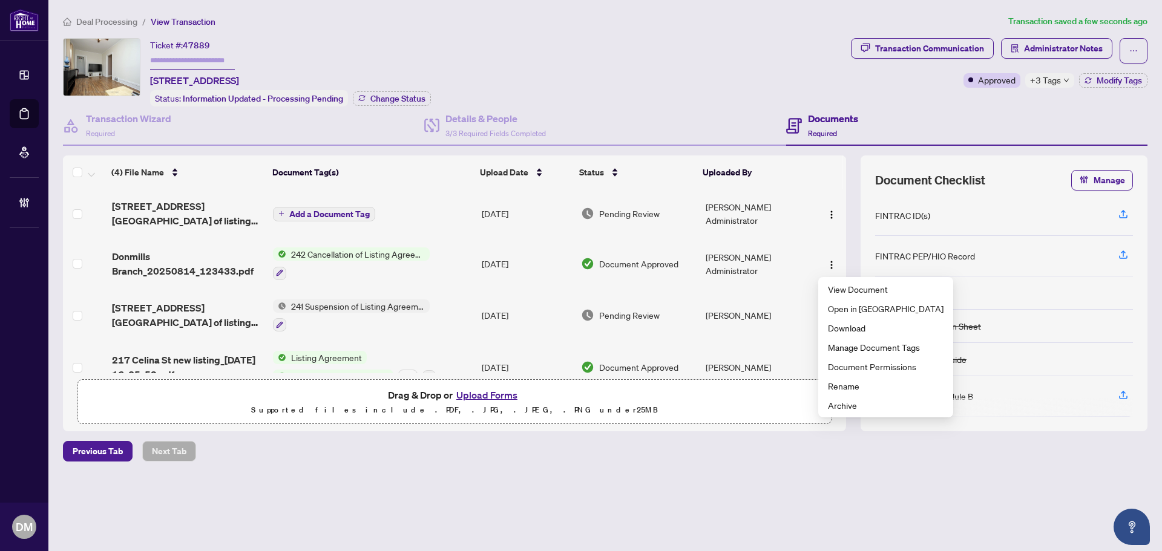
click at [691, 459] on div "Previous Tab Next Tab" at bounding box center [605, 451] width 1085 height 21
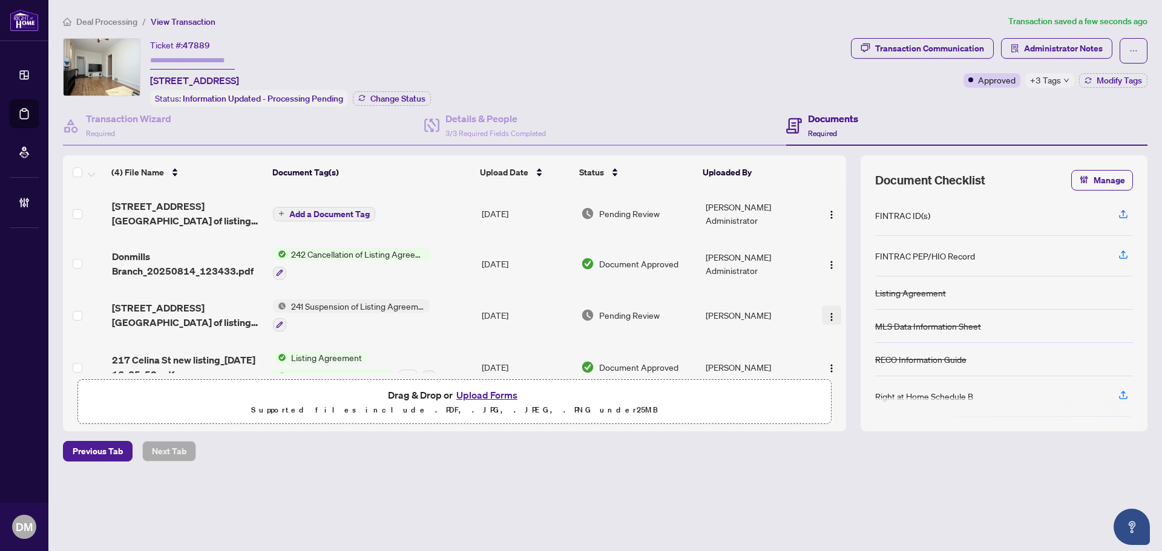
click at [827, 312] on img "button" at bounding box center [832, 317] width 10 height 10
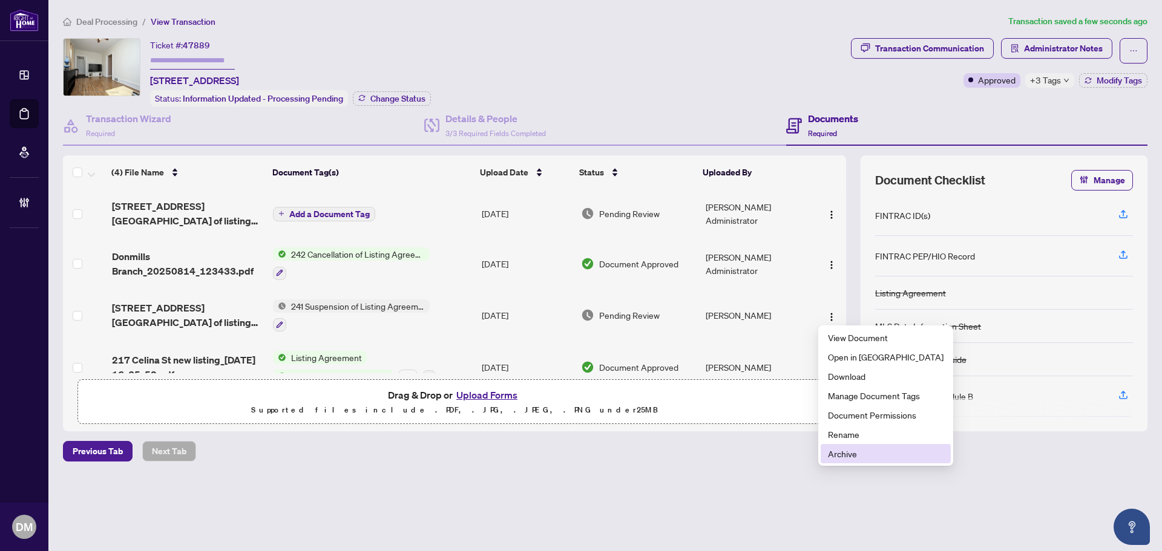
click at [859, 453] on span "Archive" at bounding box center [886, 453] width 116 height 13
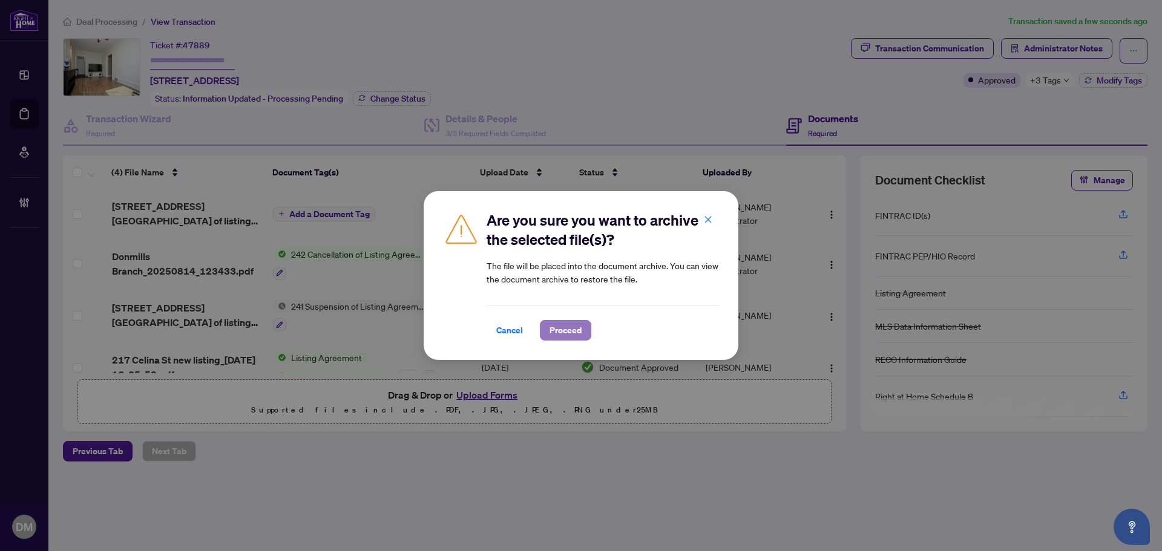
click at [580, 321] on span "Proceed" at bounding box center [566, 330] width 32 height 19
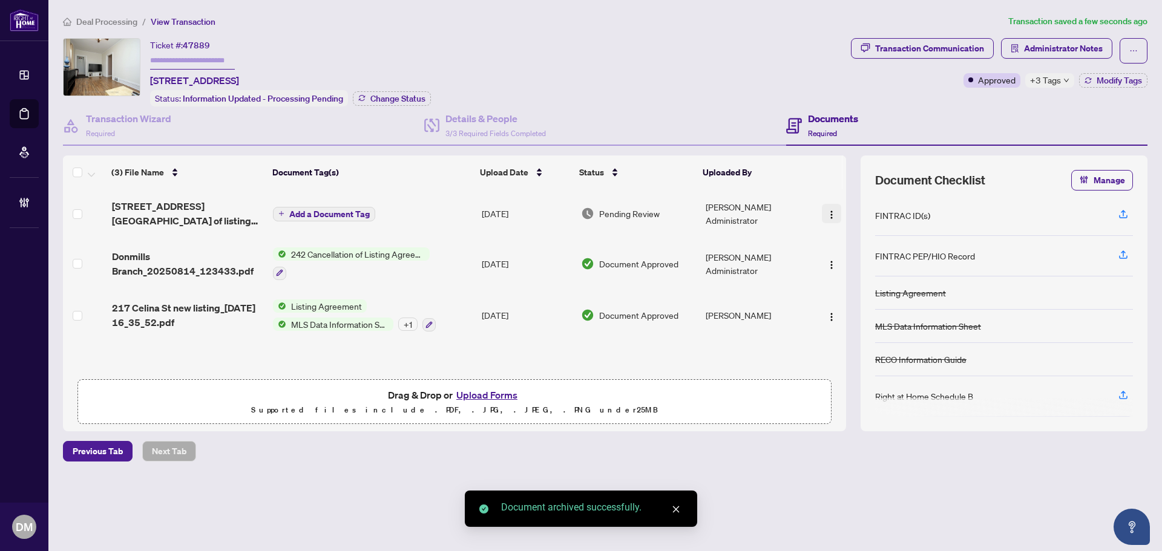
click at [829, 211] on img "button" at bounding box center [832, 215] width 10 height 10
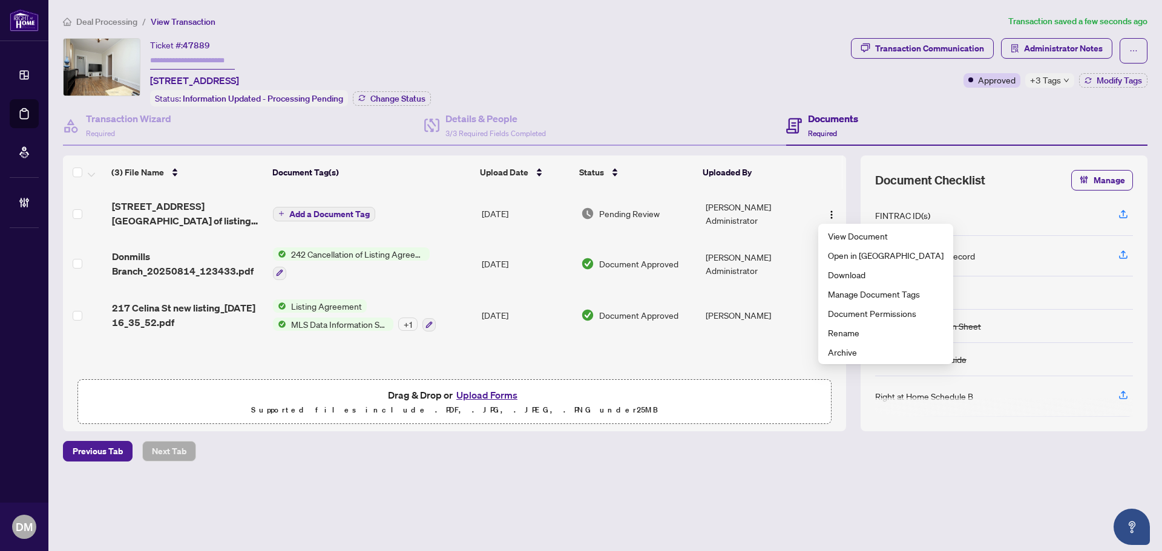
click at [573, 75] on div "Ticket #: 47889 217 Celina St, Oshawa, Ontario L1H 4N7, Canada Status: Informat…" at bounding box center [454, 72] width 783 height 68
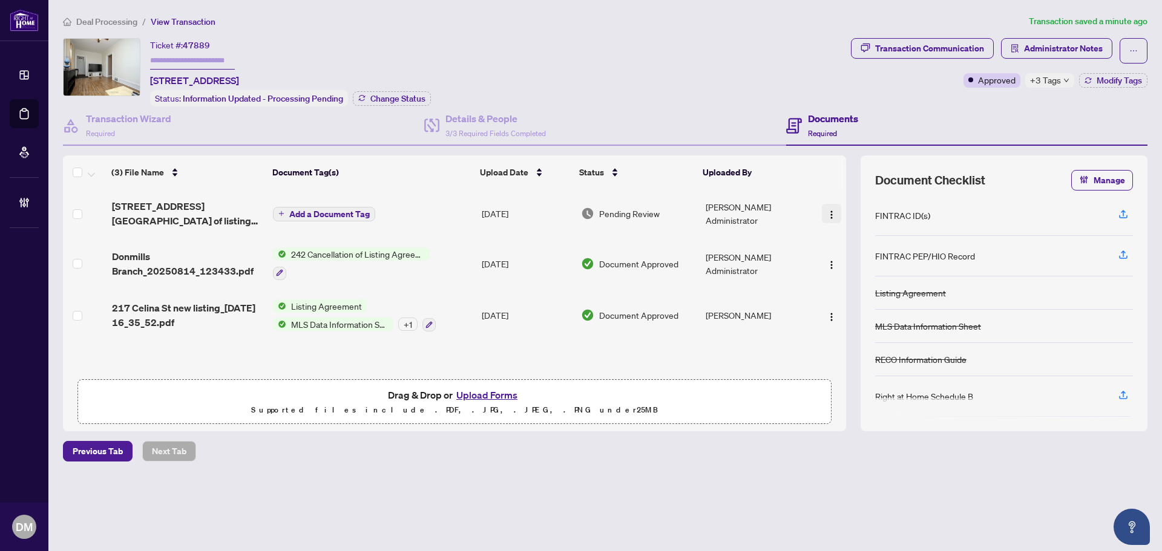
click at [831, 210] on img "button" at bounding box center [832, 215] width 10 height 10
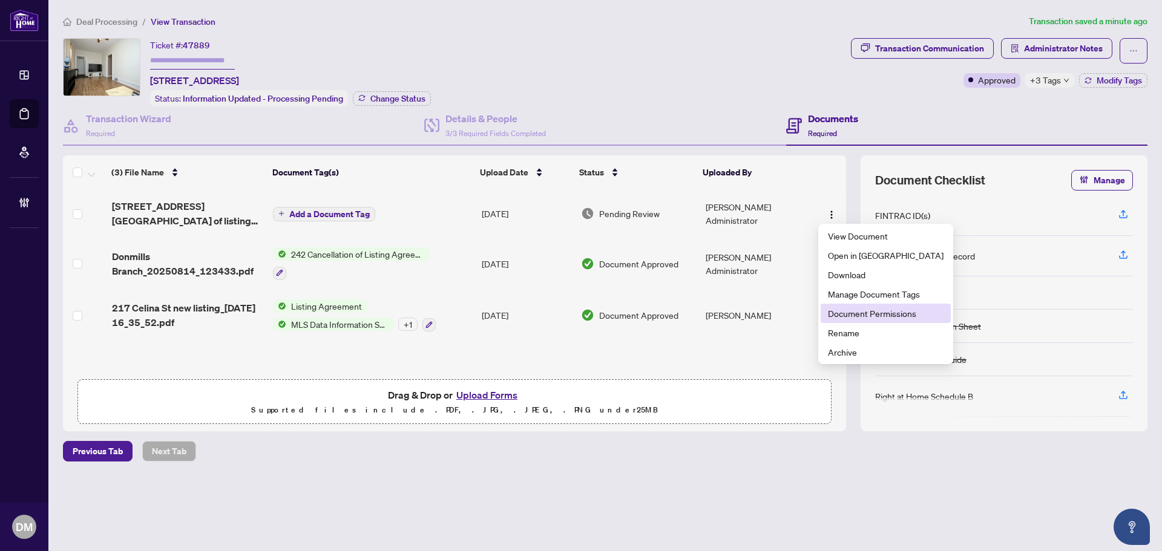
click at [866, 321] on li "Document Permissions" at bounding box center [886, 313] width 130 height 19
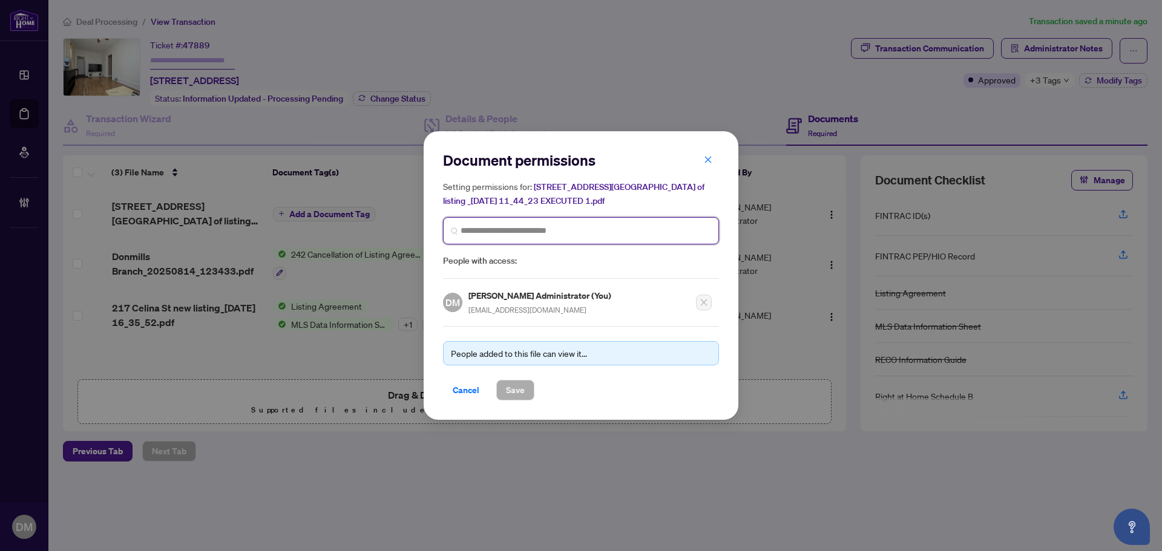
click at [574, 225] on input "search" at bounding box center [586, 231] width 251 height 13
type input "****"
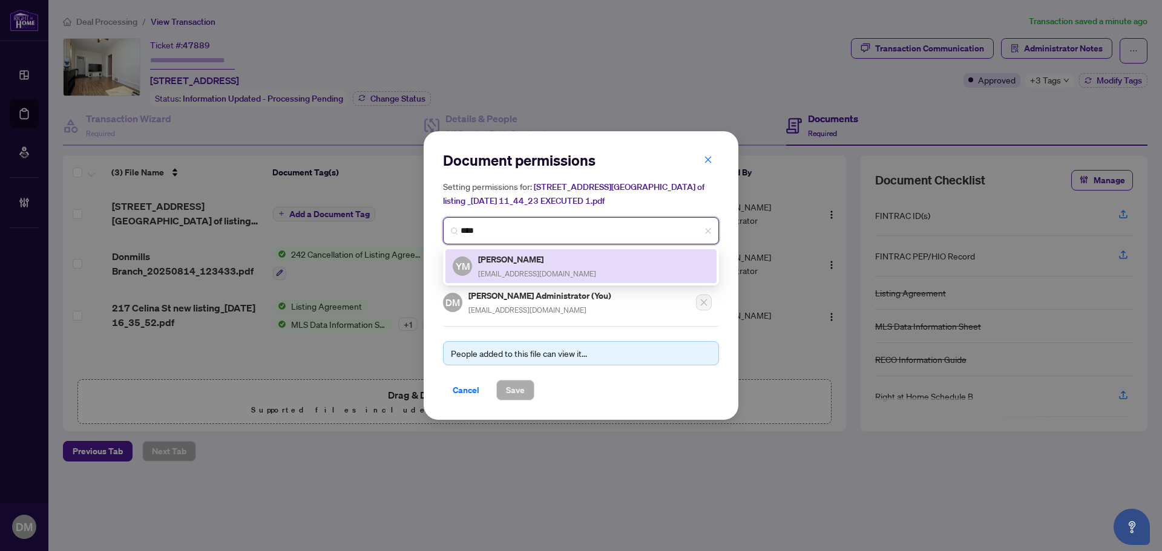
click at [550, 260] on h5 "Yaqub Muhammad" at bounding box center [537, 259] width 118 height 14
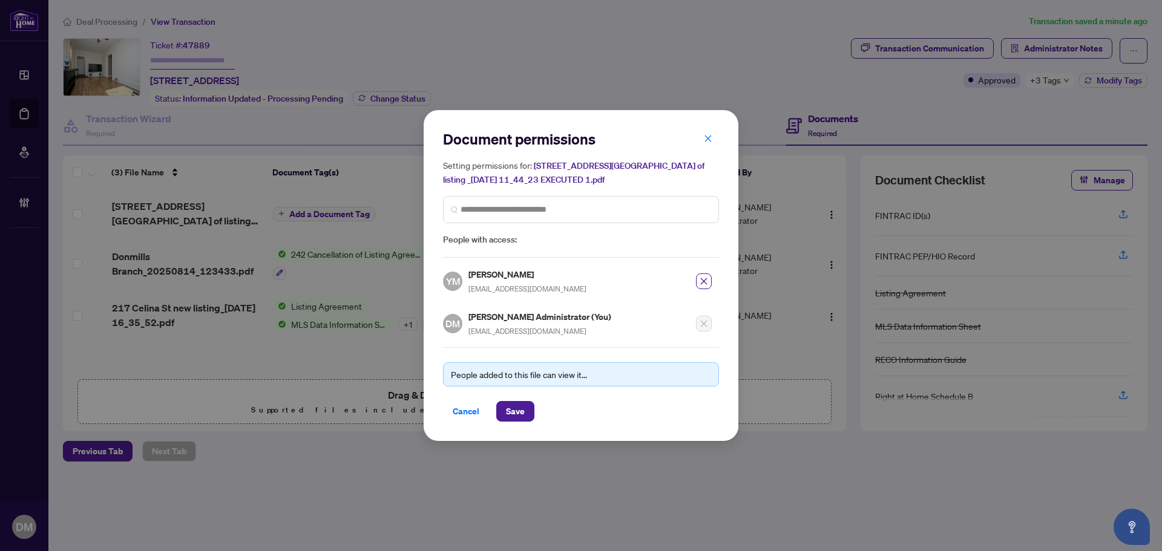
click at [528, 398] on div "People added to this file can view it... Cancel Save" at bounding box center [581, 384] width 276 height 74
click at [527, 401] on button "Save" at bounding box center [515, 411] width 38 height 21
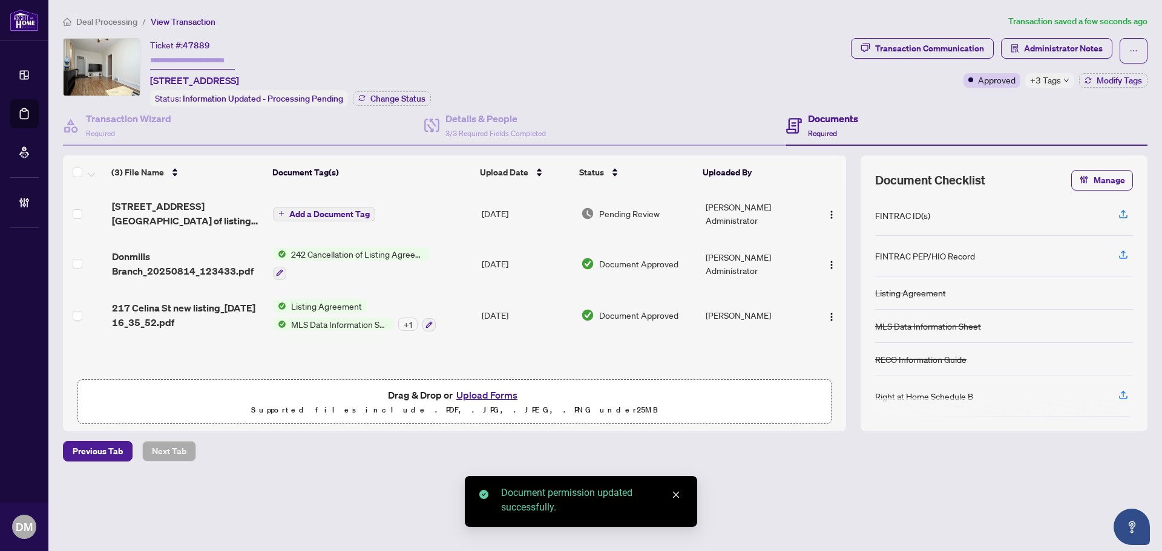
click at [347, 210] on span "Add a Document Tag" at bounding box center [329, 214] width 80 height 8
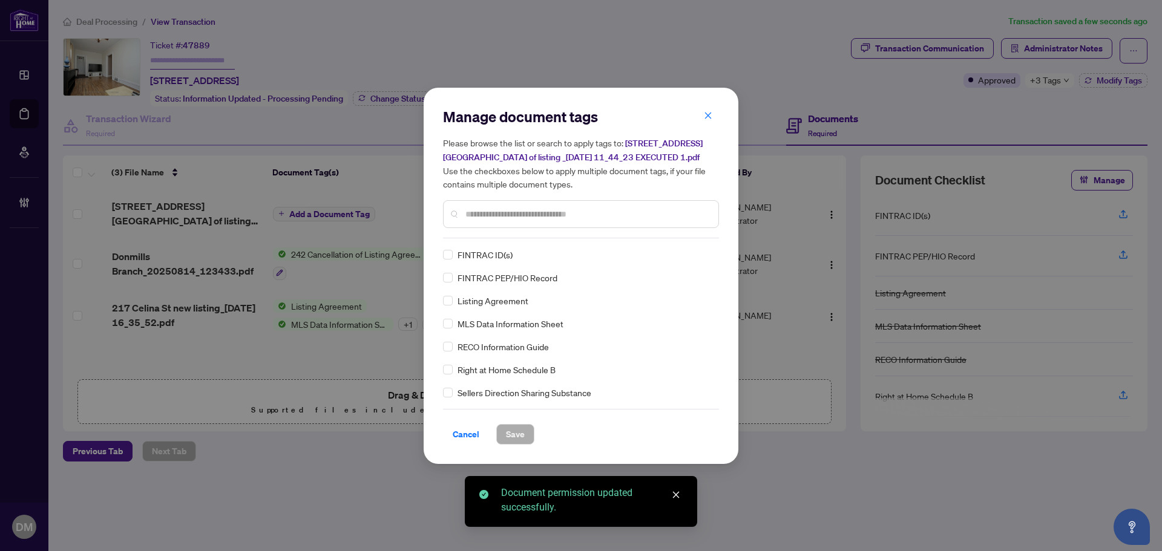
click at [537, 242] on div "Manage document tags Please browse the list or search to apply tags to: 217 Cel…" at bounding box center [581, 276] width 276 height 338
click at [548, 215] on input "text" at bounding box center [586, 214] width 243 height 13
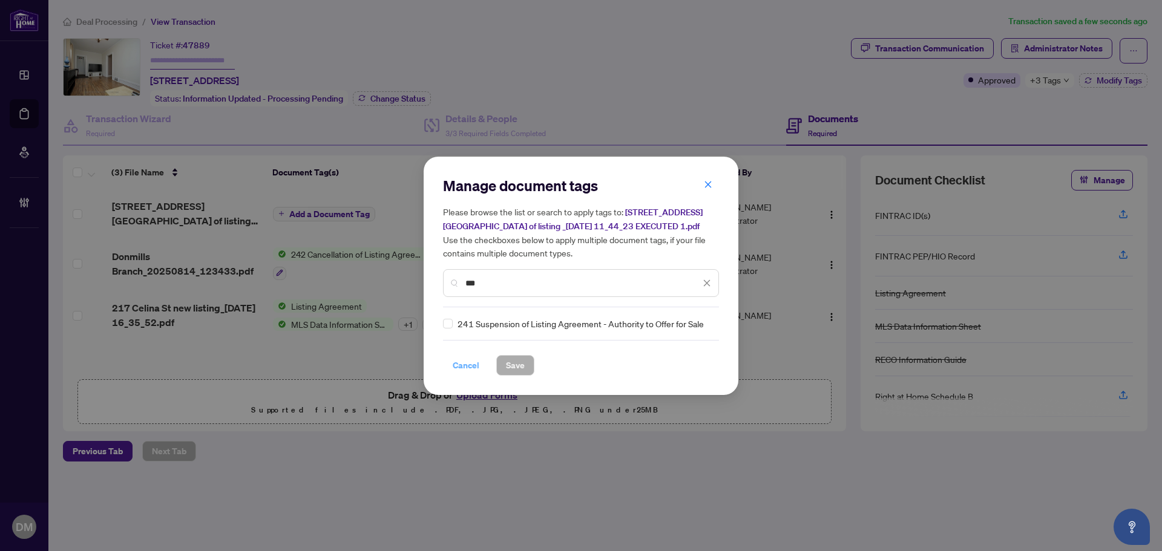
type input "***"
click at [462, 368] on span "Cancel" at bounding box center [466, 365] width 27 height 19
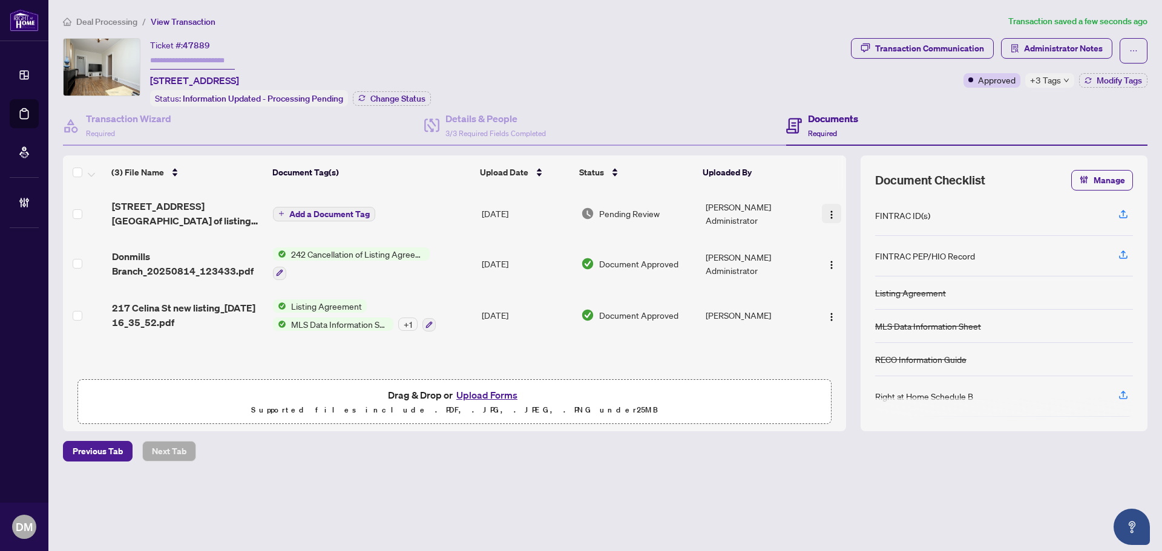
click at [827, 216] on img "button" at bounding box center [832, 215] width 10 height 10
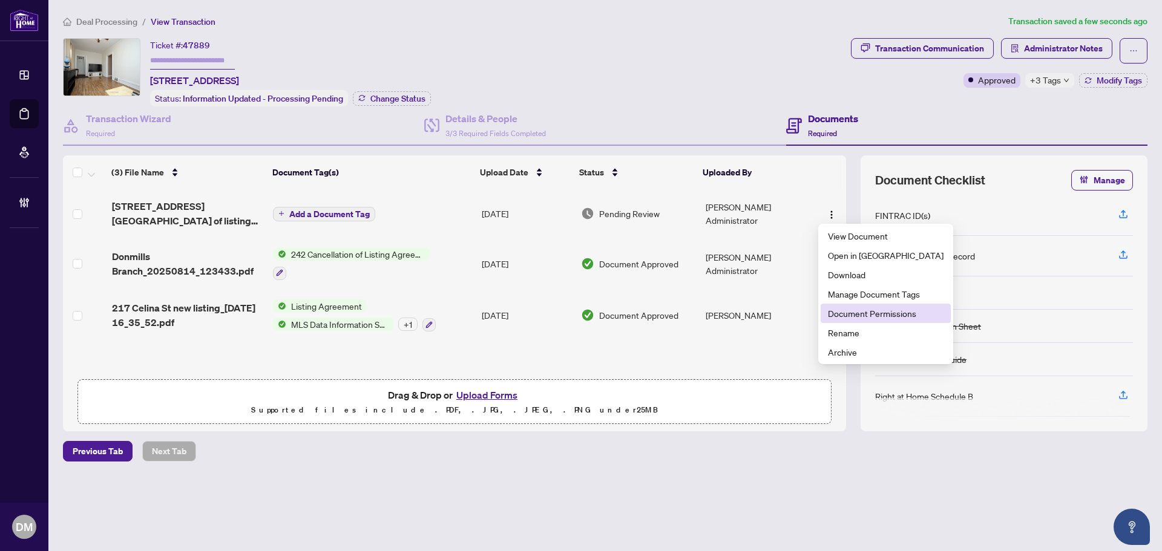
click at [839, 312] on span "Document Permissions" at bounding box center [886, 313] width 116 height 13
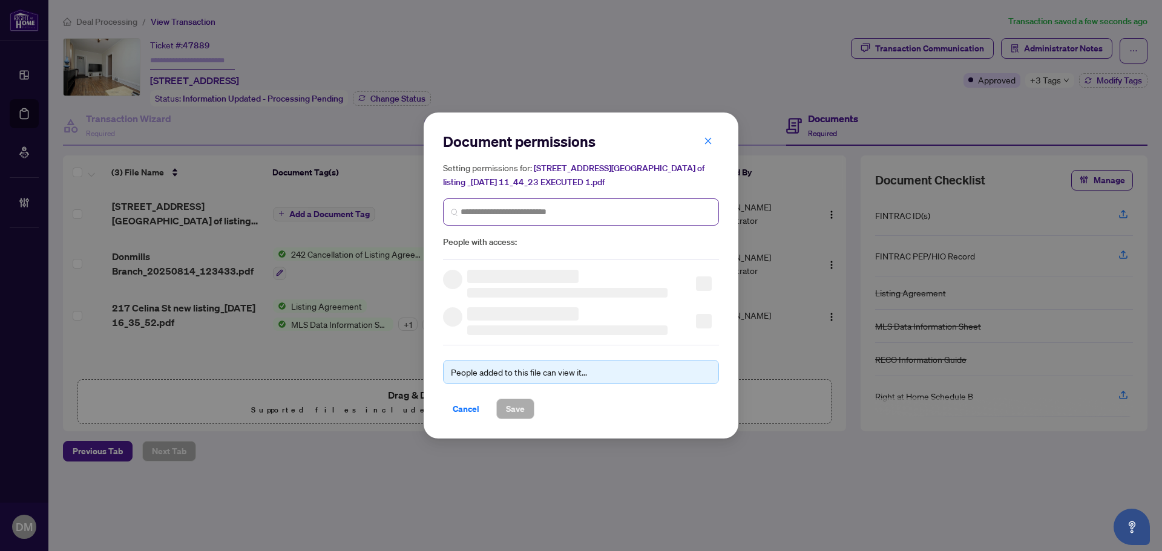
click at [531, 220] on span at bounding box center [581, 212] width 276 height 27
click at [539, 212] on input "search" at bounding box center [586, 212] width 251 height 13
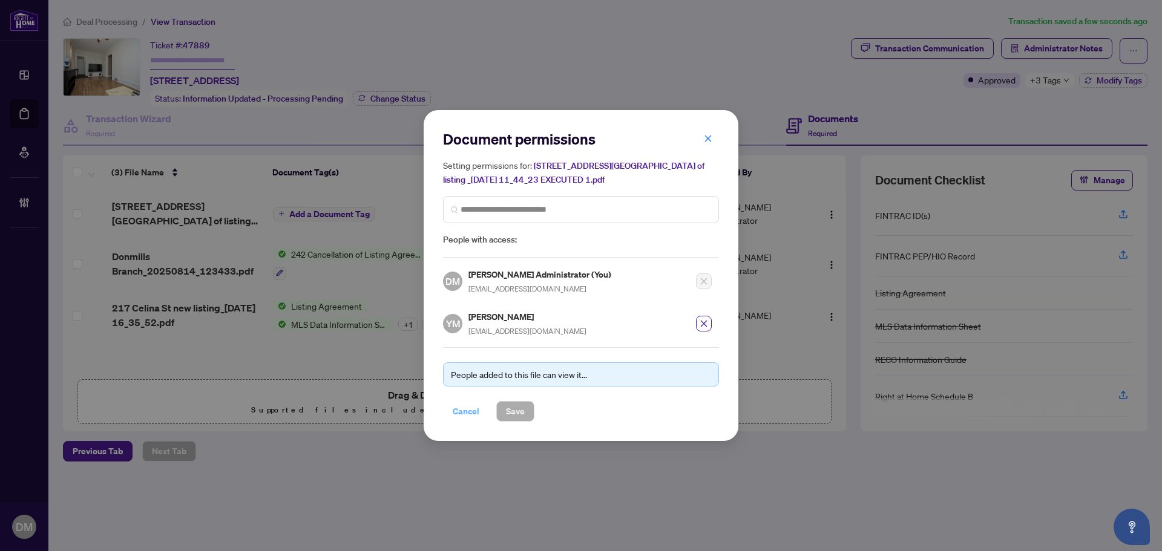
click at [458, 407] on span "Cancel" at bounding box center [466, 411] width 27 height 19
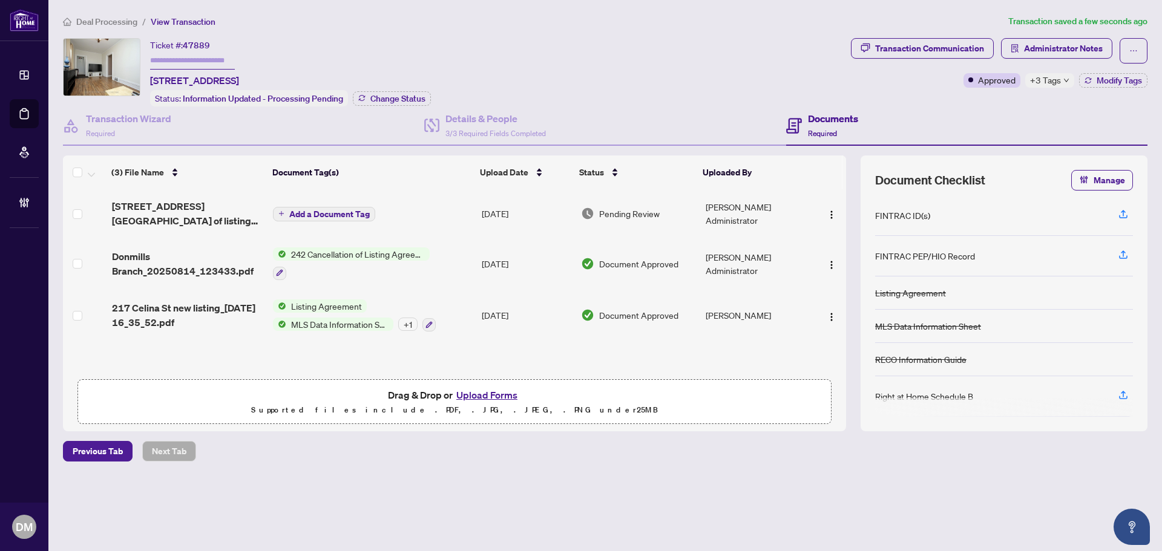
click at [320, 214] on span "Add a Document Tag" at bounding box center [329, 214] width 80 height 8
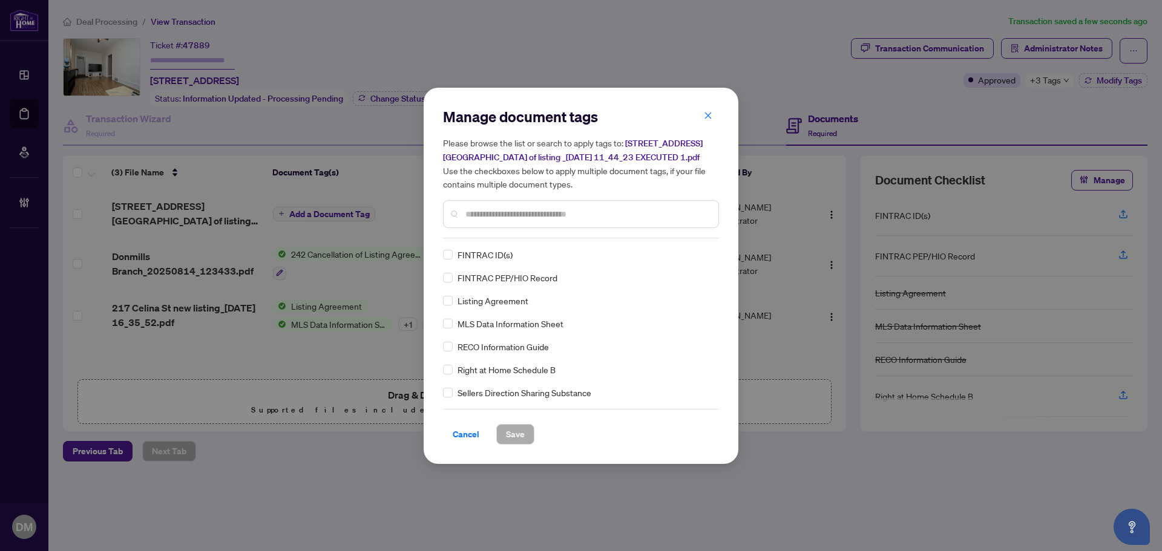
click at [547, 221] on div at bounding box center [581, 214] width 276 height 28
click at [550, 216] on input "text" at bounding box center [586, 214] width 243 height 13
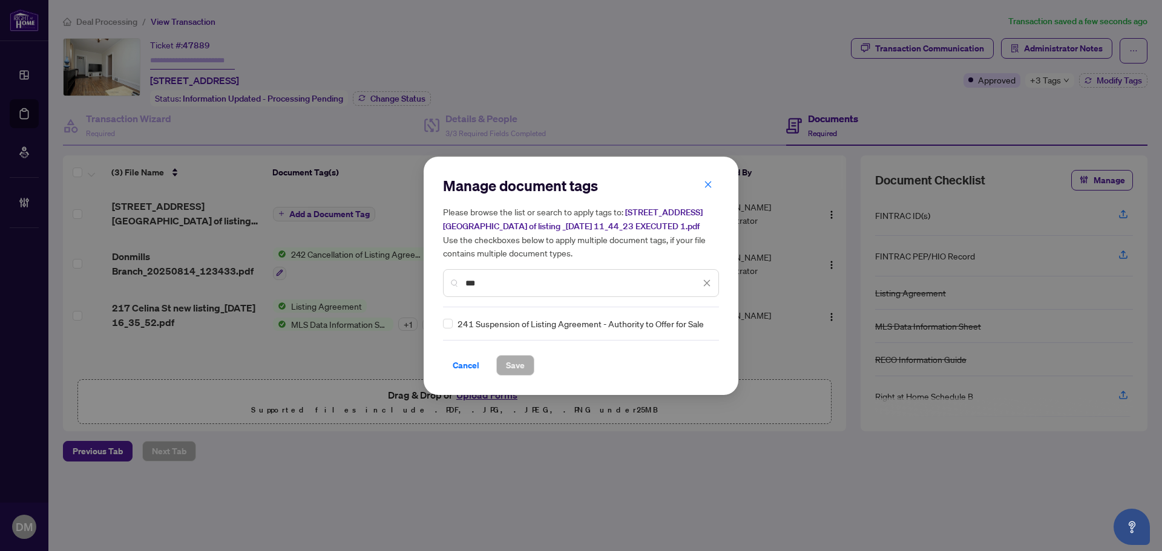
type input "***"
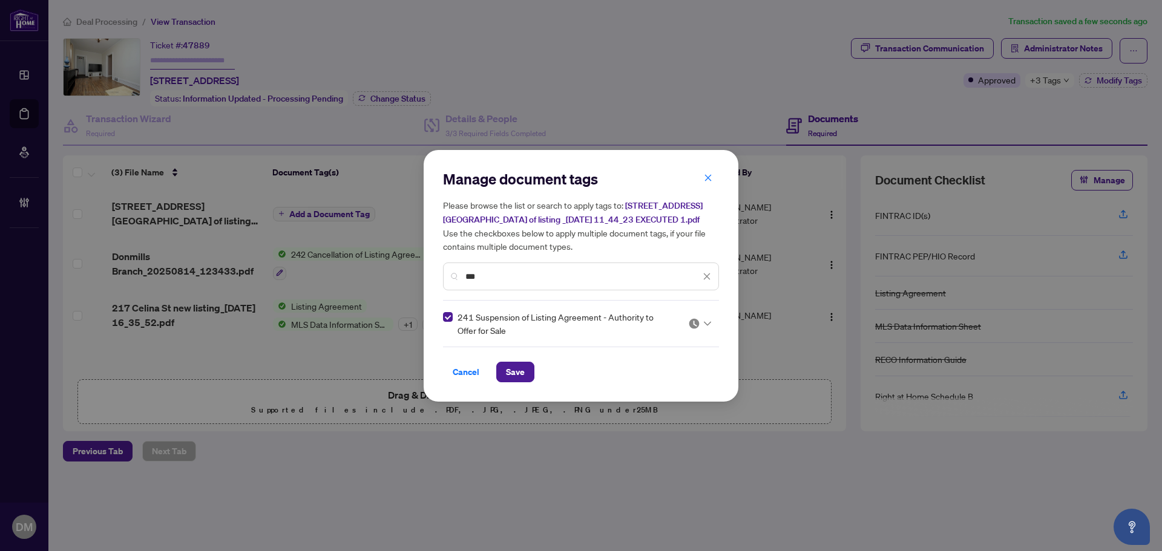
click at [686, 330] on div "241 Suspension of Listing Agreement - Authority to Offer for Sale" at bounding box center [577, 323] width 269 height 27
click at [689, 329] on input "search" at bounding box center [694, 324] width 12 height 18
click at [659, 381] on div "Approved" at bounding box center [663, 382] width 77 height 13
click at [523, 370] on span "Save" at bounding box center [515, 372] width 19 height 19
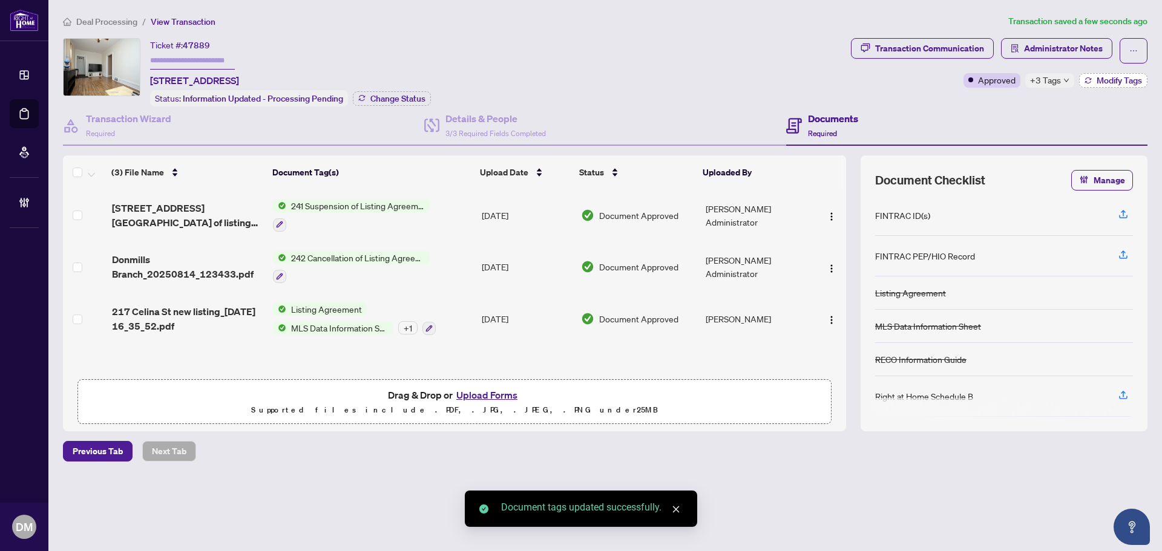
click at [1106, 77] on span "Modify Tags" at bounding box center [1119, 80] width 45 height 8
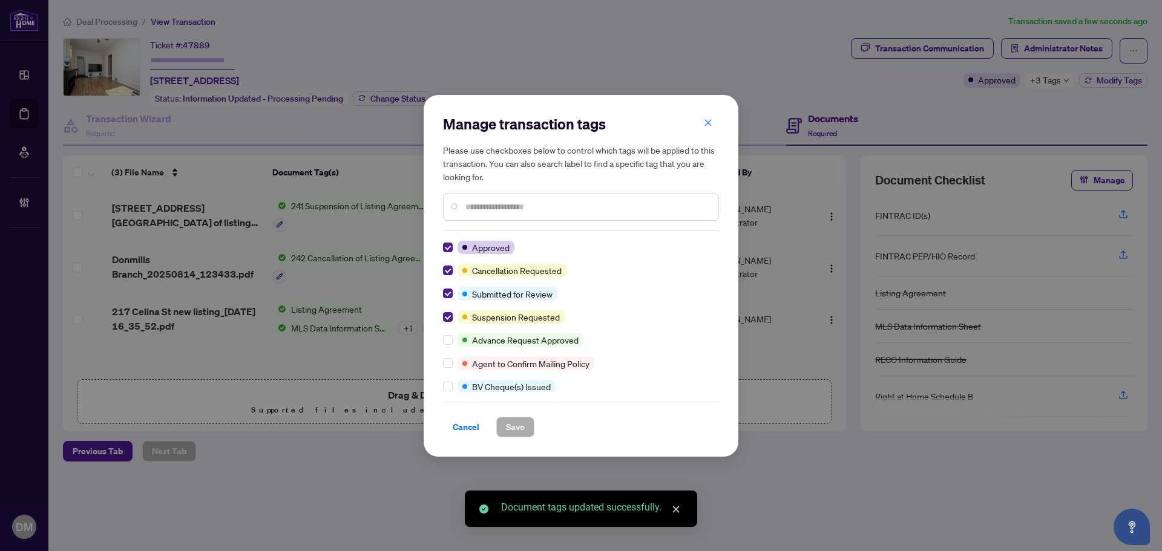
click at [454, 245] on div at bounding box center [450, 247] width 15 height 13
click at [453, 245] on div at bounding box center [450, 247] width 15 height 13
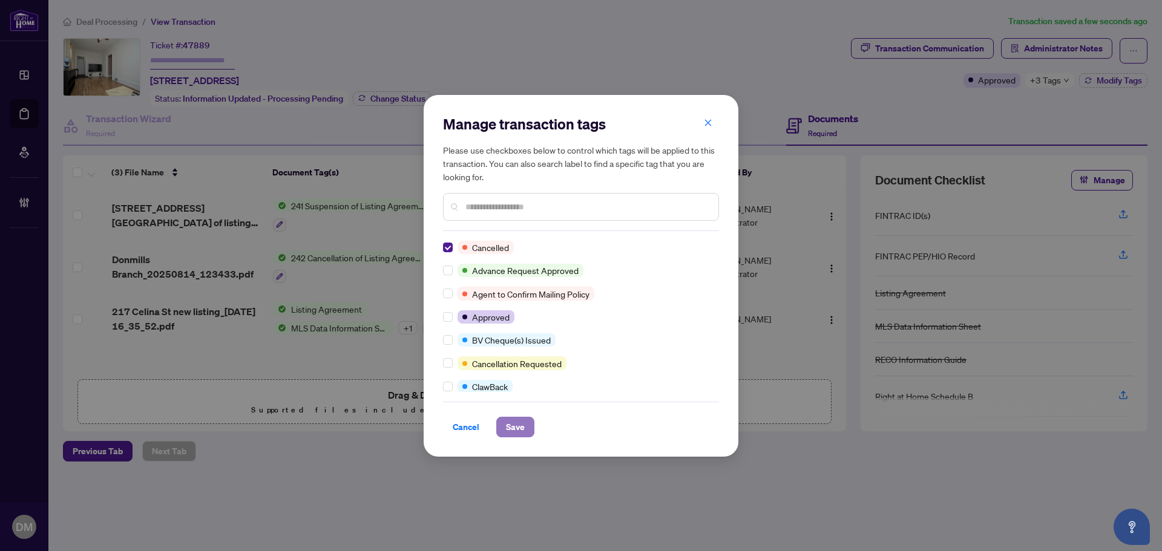
click at [525, 428] on button "Save" at bounding box center [515, 427] width 38 height 21
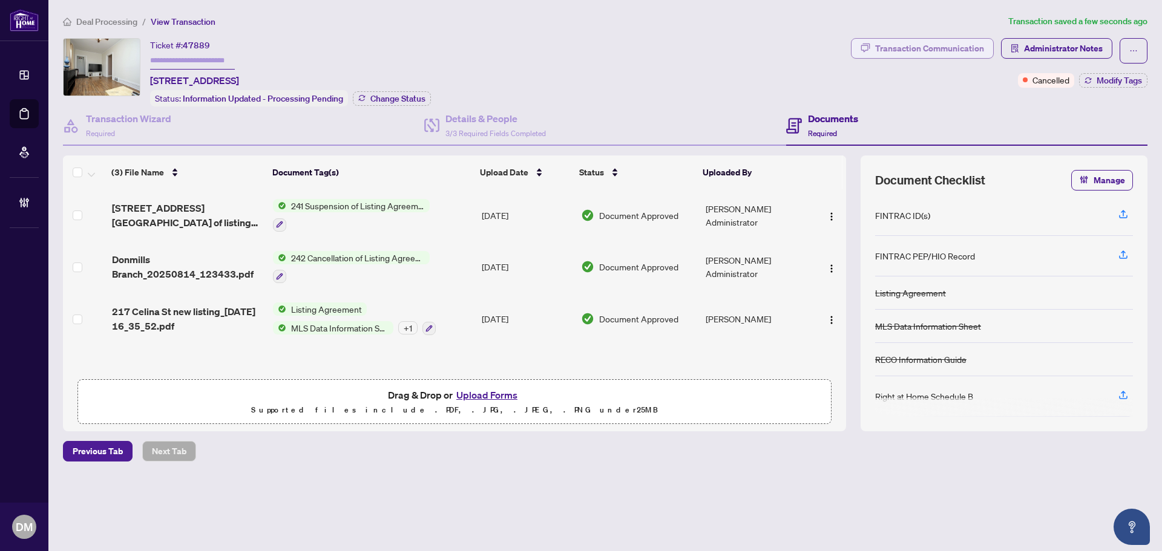
click at [943, 48] on div "Transaction Communication" at bounding box center [929, 48] width 109 height 19
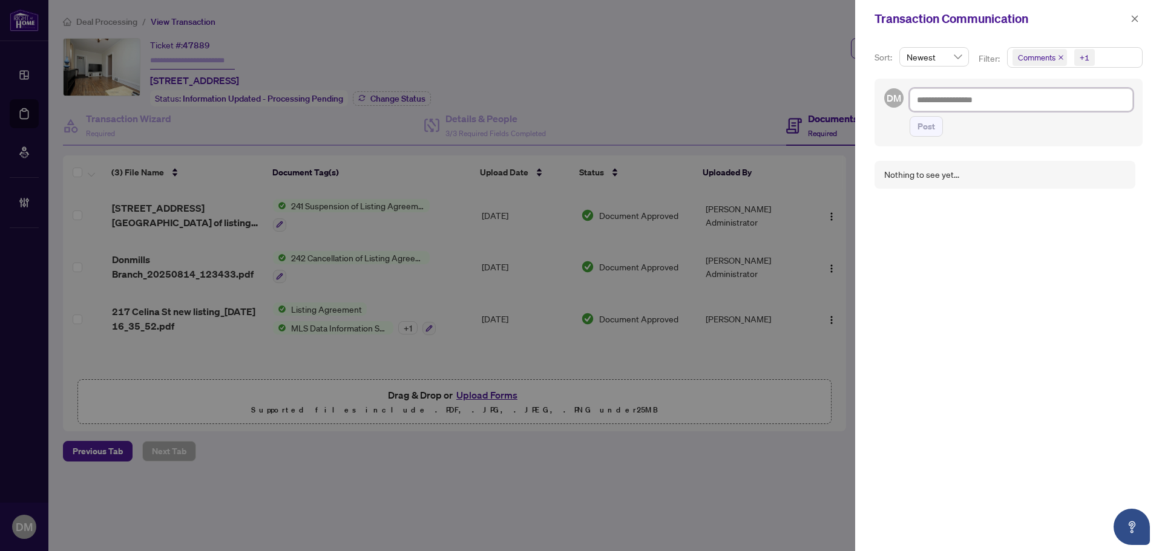
click at [978, 96] on textarea at bounding box center [1021, 99] width 223 height 23
paste textarea "**********"
type textarea "**********"
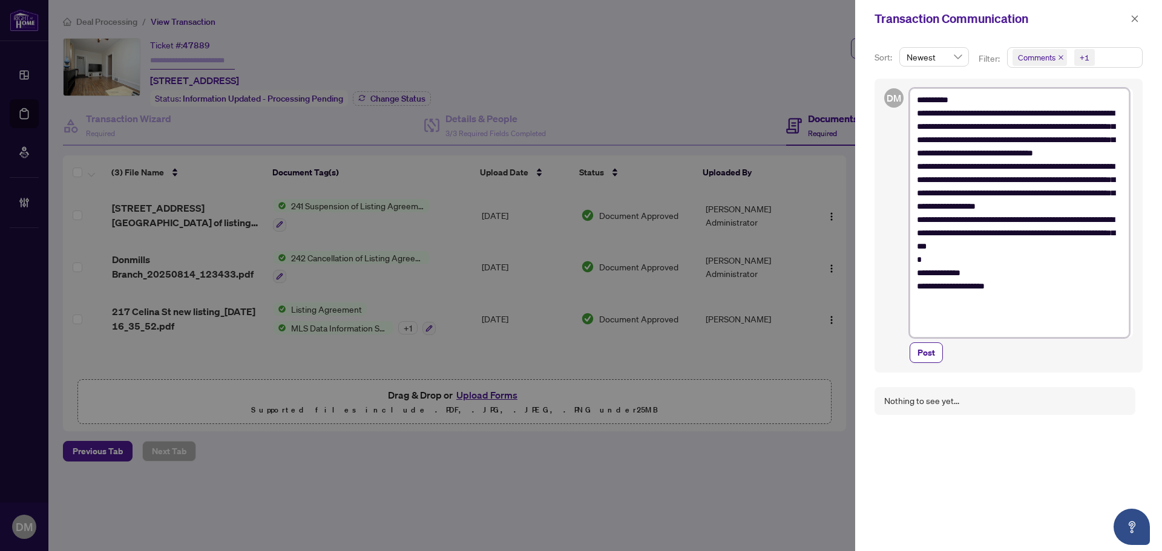
click at [934, 101] on textarea "**********" at bounding box center [1020, 212] width 220 height 249
type textarea "**********"
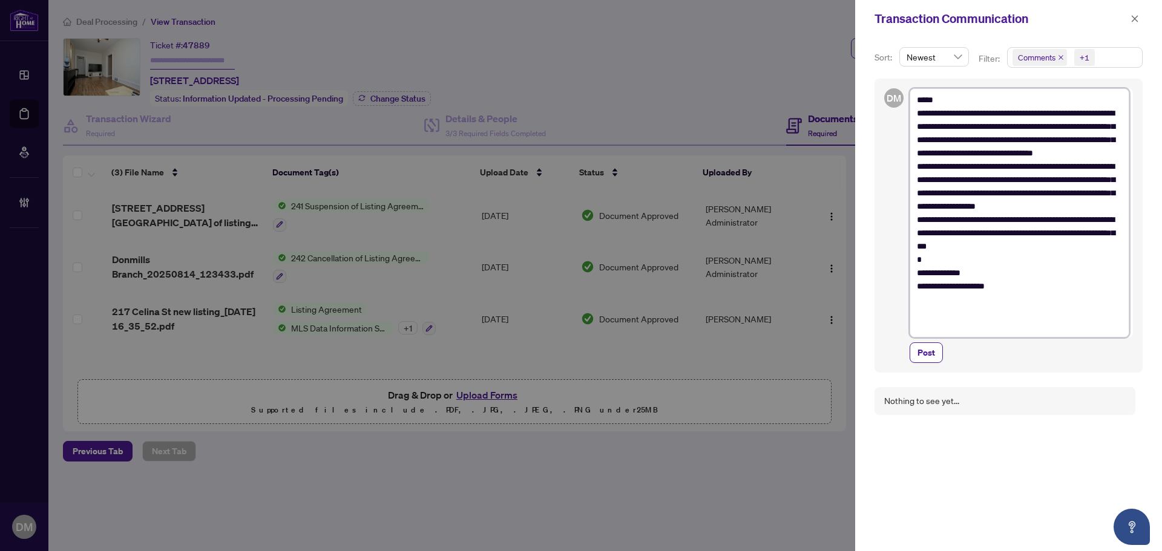
type textarea "**********"
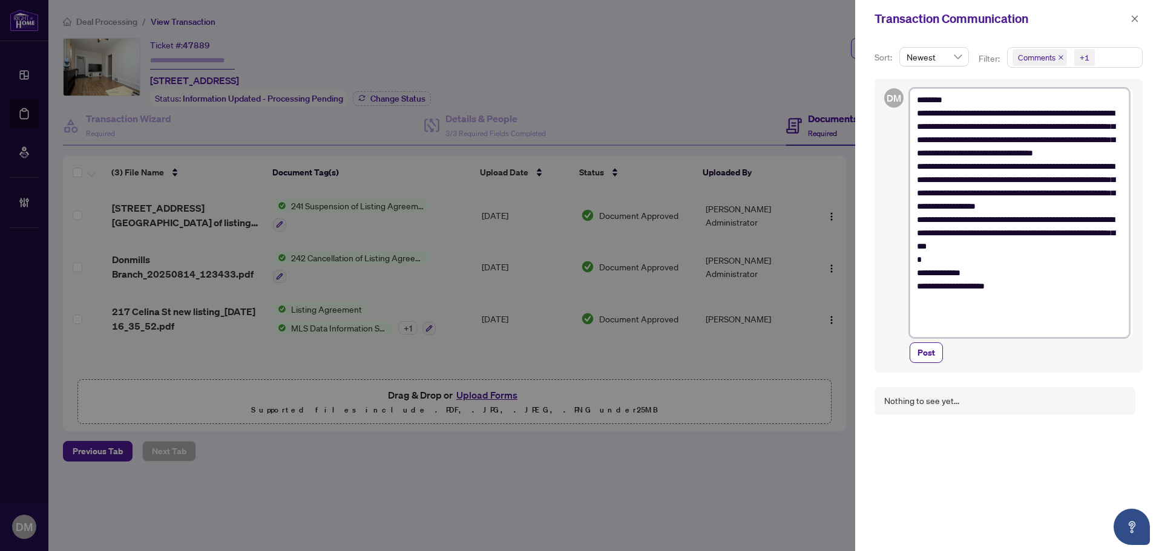
type textarea "**********"
click at [928, 356] on span "Post" at bounding box center [927, 352] width 18 height 19
type textarea "**********"
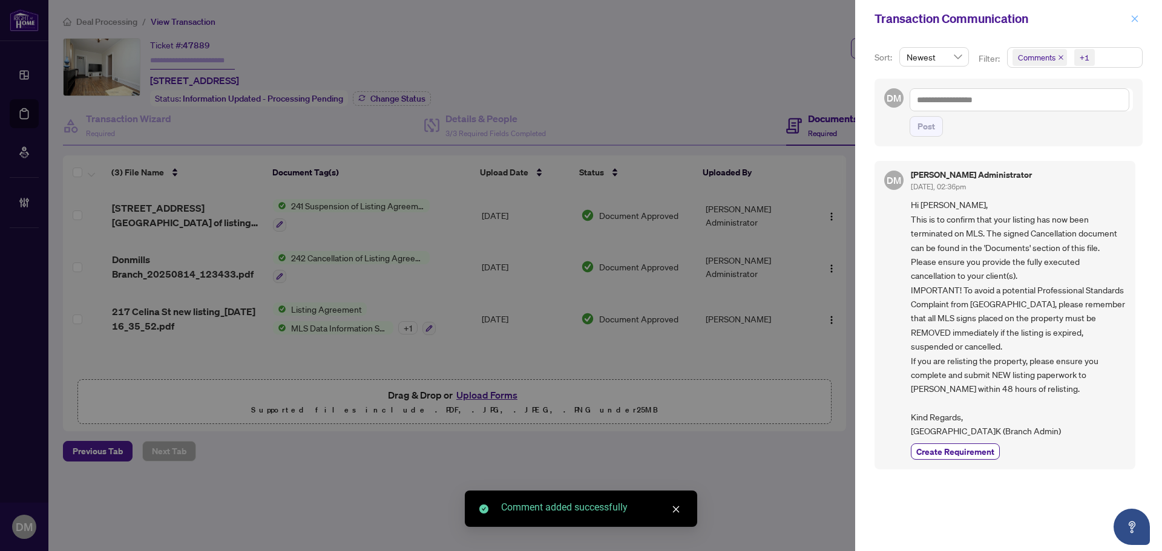
click at [1131, 12] on span "button" at bounding box center [1135, 18] width 8 height 19
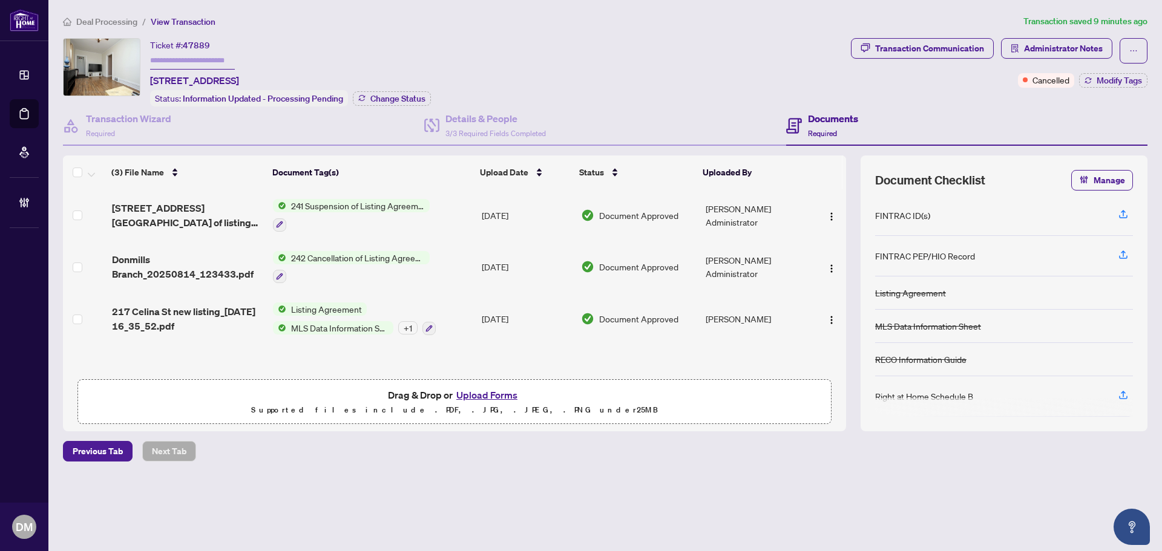
click at [120, 19] on span "Deal Processing" at bounding box center [106, 21] width 61 height 11
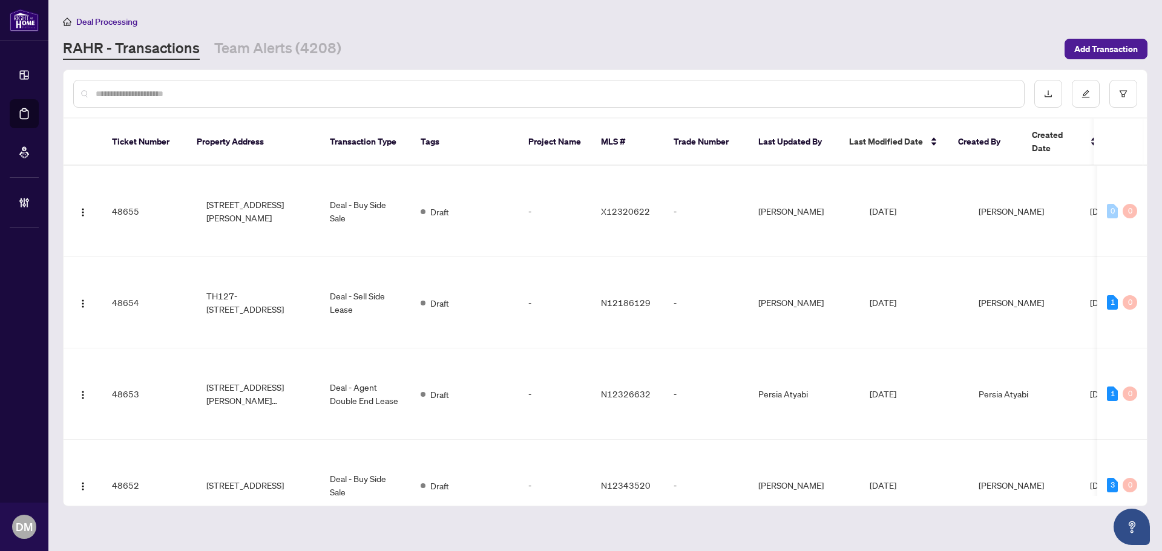
click at [336, 87] on input "text" at bounding box center [555, 93] width 919 height 13
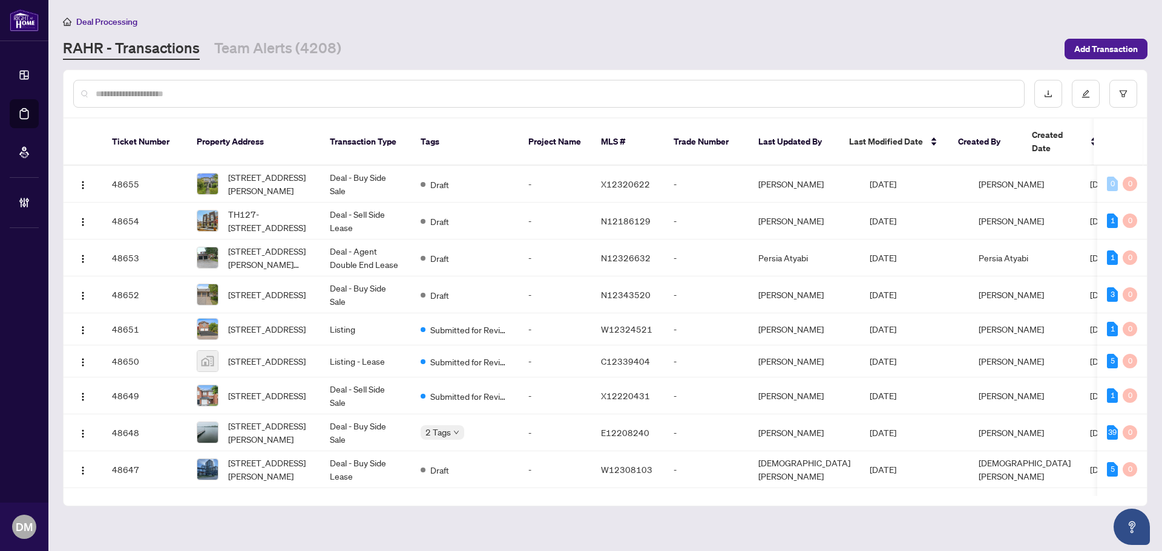
click at [304, 91] on input "text" at bounding box center [555, 93] width 919 height 13
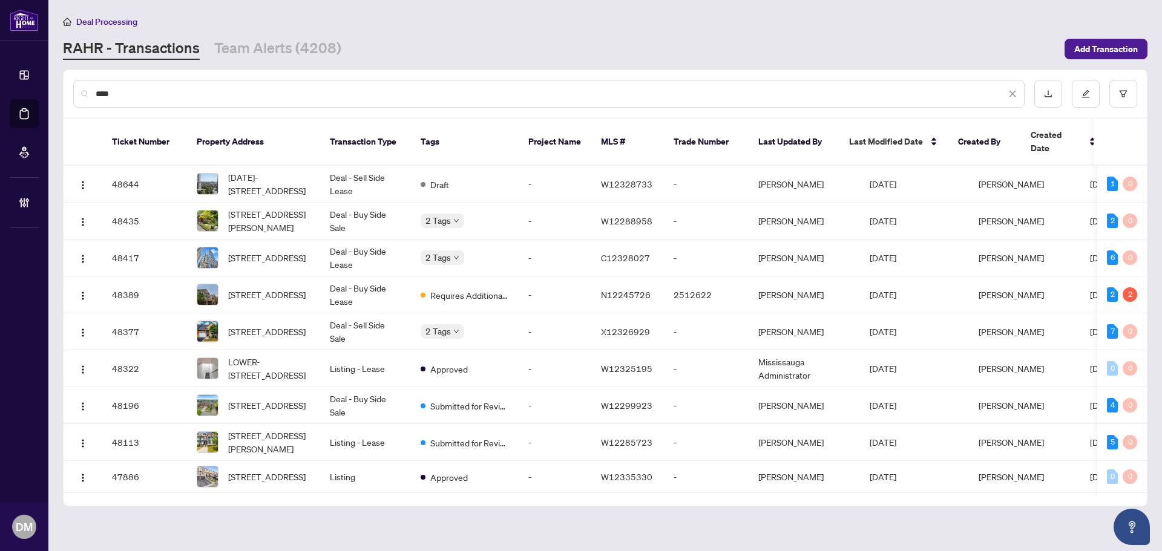
click at [304, 91] on input "***" at bounding box center [551, 93] width 910 height 13
type input "***"
click at [380, 60] on main "Deal Processing RAHR - Transactions Team Alerts (4208) Add Transaction *** Tick…" at bounding box center [605, 275] width 1114 height 551
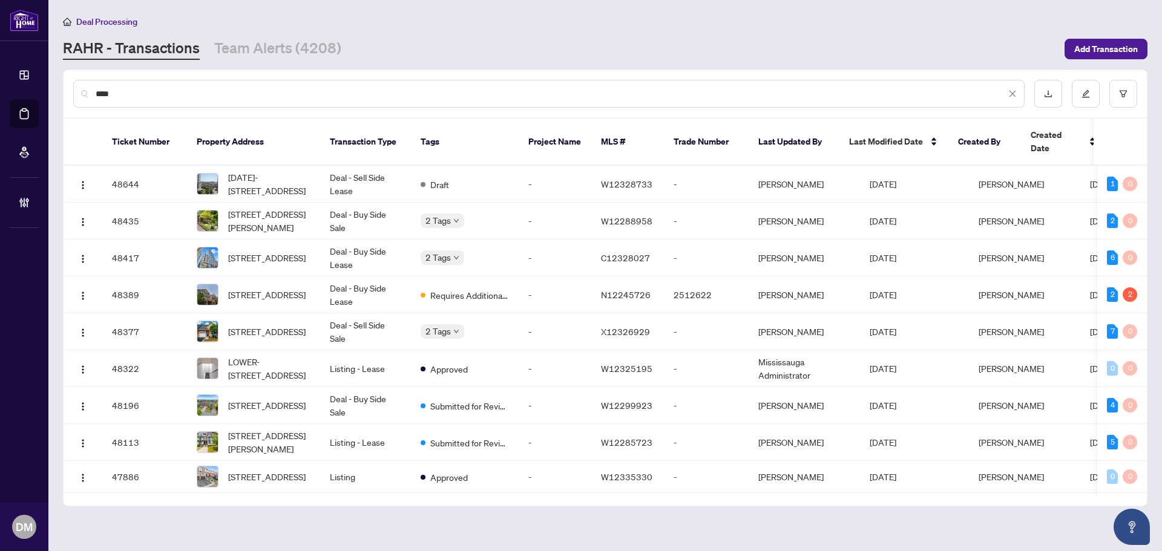
click at [356, 73] on div "***" at bounding box center [605, 93] width 1083 height 47
click at [216, 92] on input "***" at bounding box center [551, 93] width 910 height 13
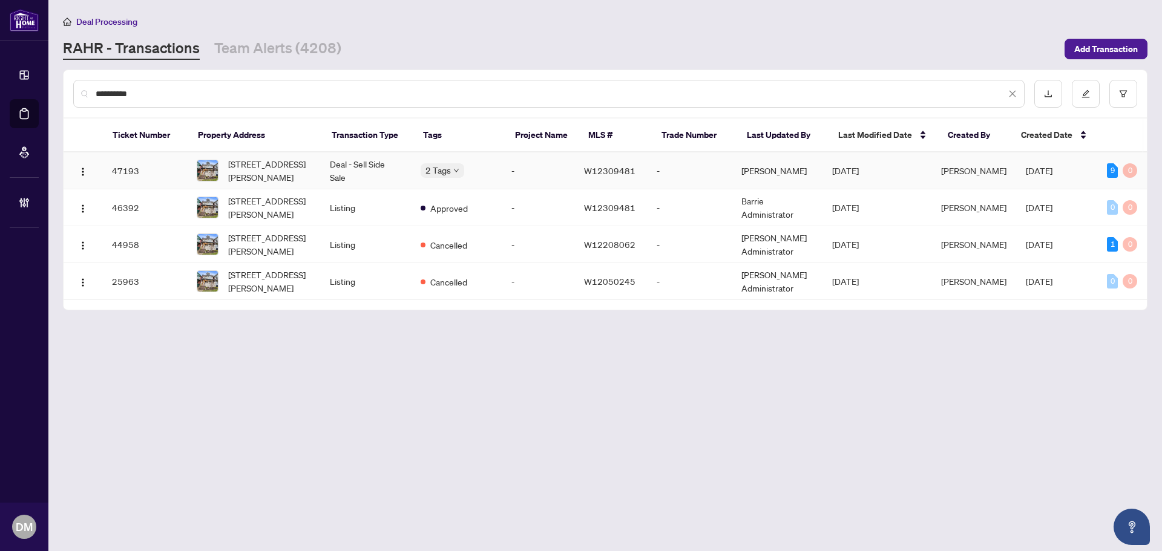
type input "**********"
click at [329, 170] on td "Deal - Sell Side Sale" at bounding box center [365, 171] width 91 height 37
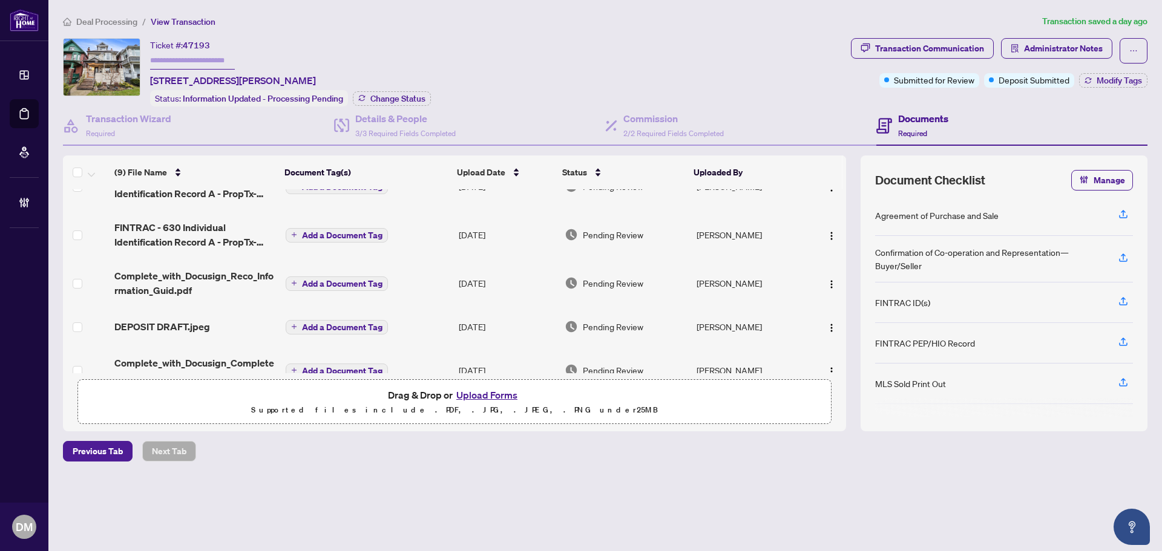
scroll to position [227, 0]
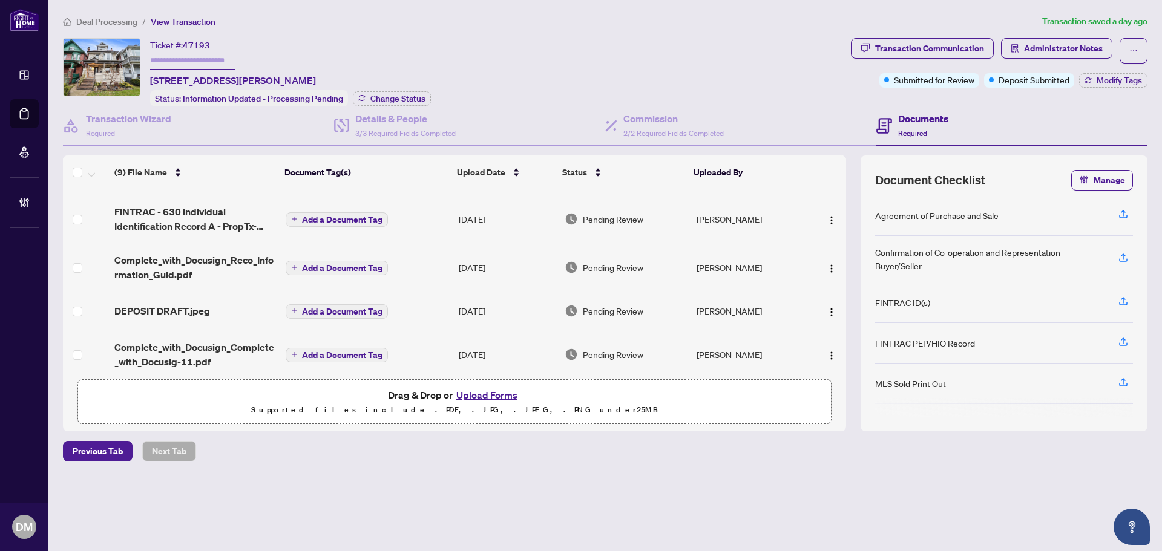
click at [218, 304] on div "DEPOSIT DRAFT.jpeg" at bounding box center [195, 311] width 162 height 15
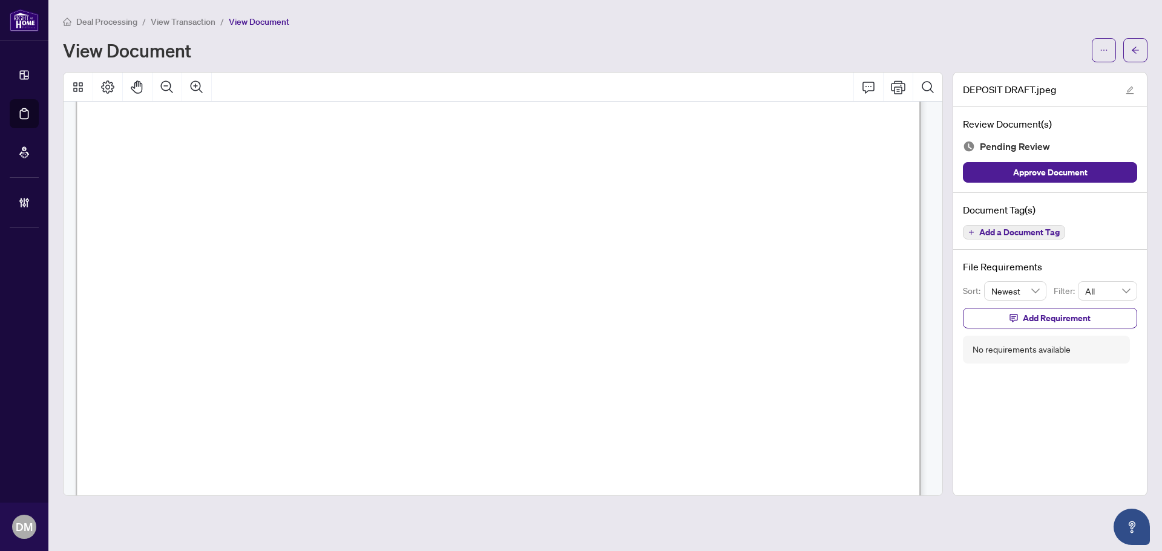
scroll to position [182, 0]
click at [1132, 50] on icon "arrow-left" at bounding box center [1135, 50] width 8 height 8
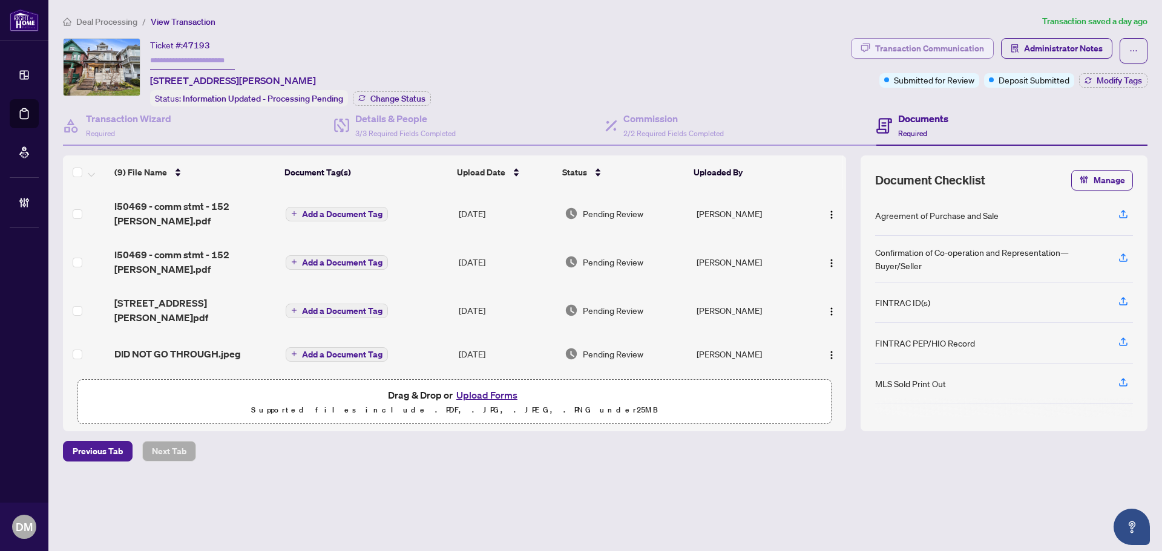
click at [866, 38] on button "Transaction Communication" at bounding box center [922, 48] width 143 height 21
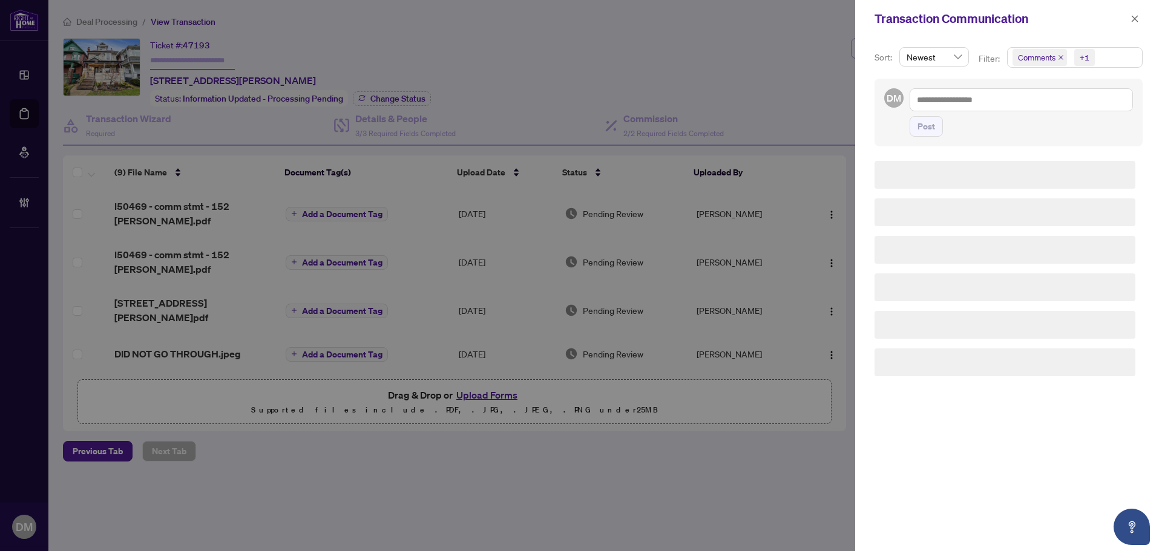
click at [867, 37] on div at bounding box center [581, 275] width 1162 height 551
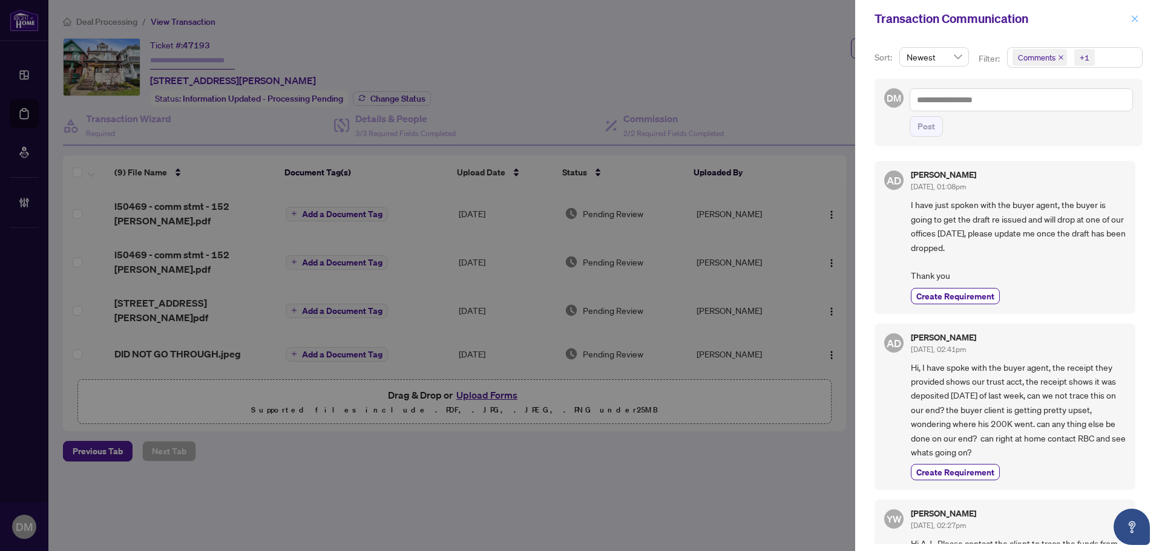
click at [1131, 25] on span "button" at bounding box center [1135, 18] width 8 height 19
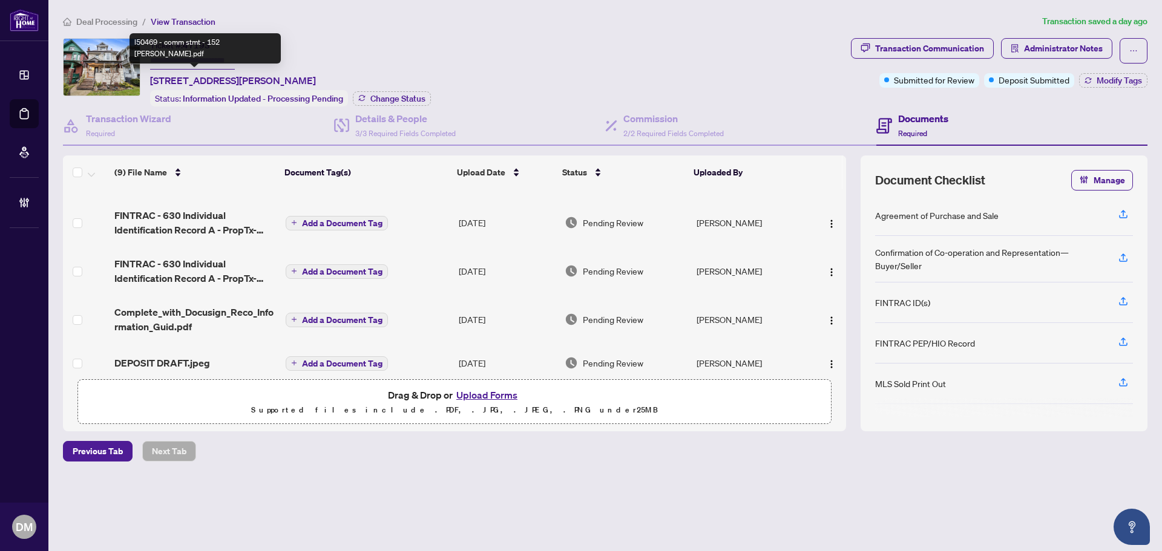
scroll to position [227, 0]
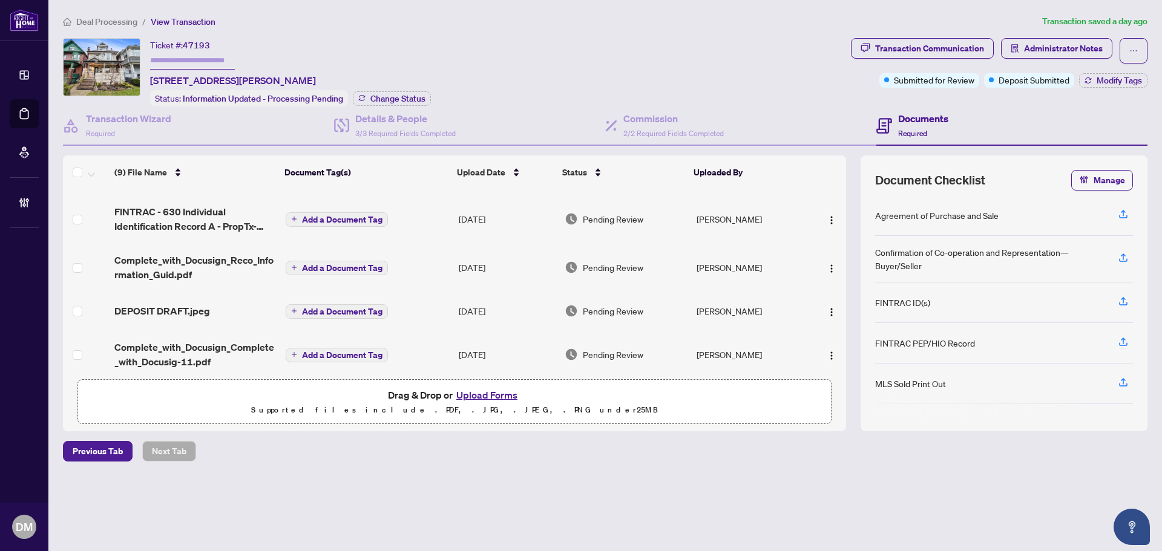
click at [208, 304] on span "DEPOSIT DRAFT.jpeg" at bounding box center [162, 311] width 96 height 15
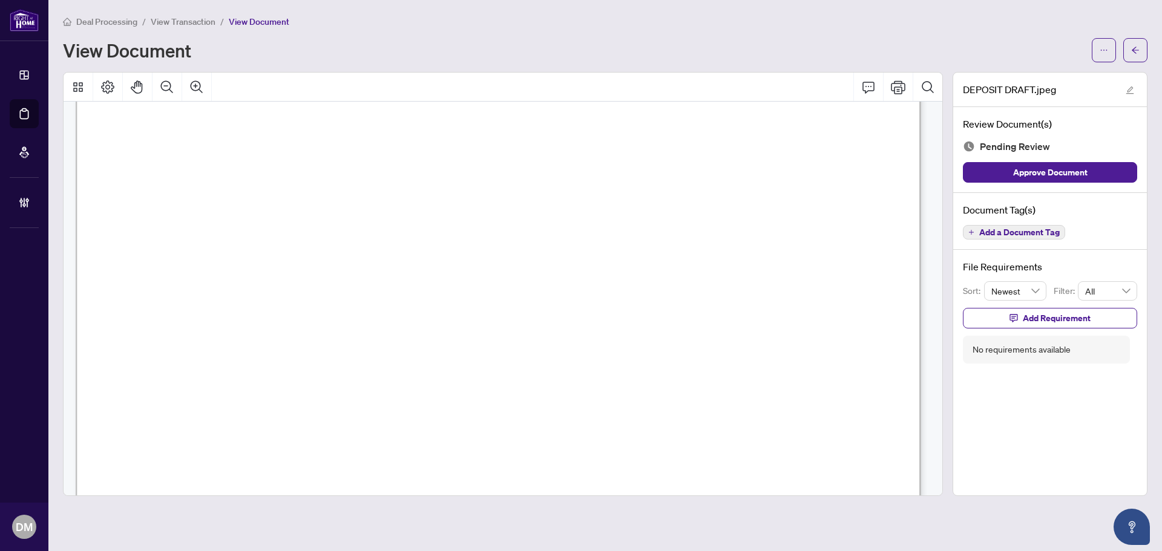
scroll to position [402, 0]
click at [1135, 44] on span "button" at bounding box center [1135, 50] width 8 height 19
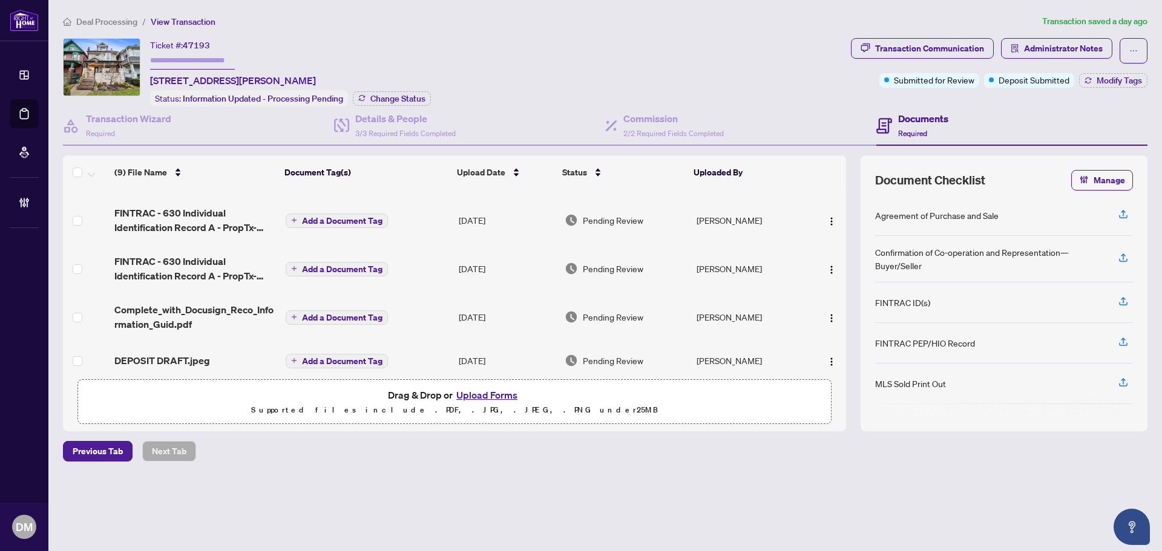
scroll to position [227, 0]
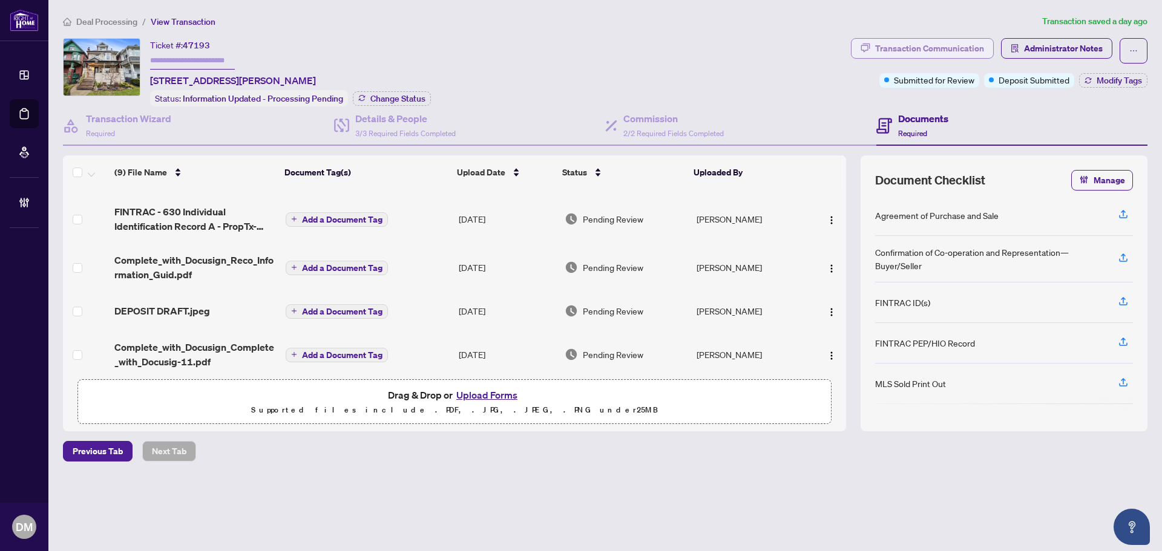
click at [932, 51] on div "Transaction Communication" at bounding box center [929, 48] width 109 height 19
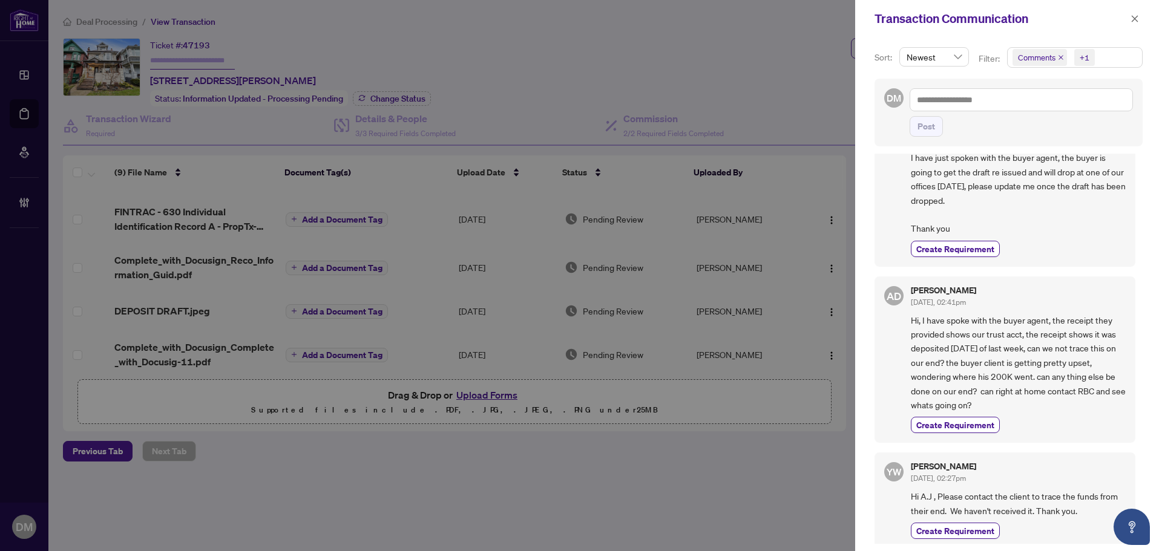
scroll to position [0, 0]
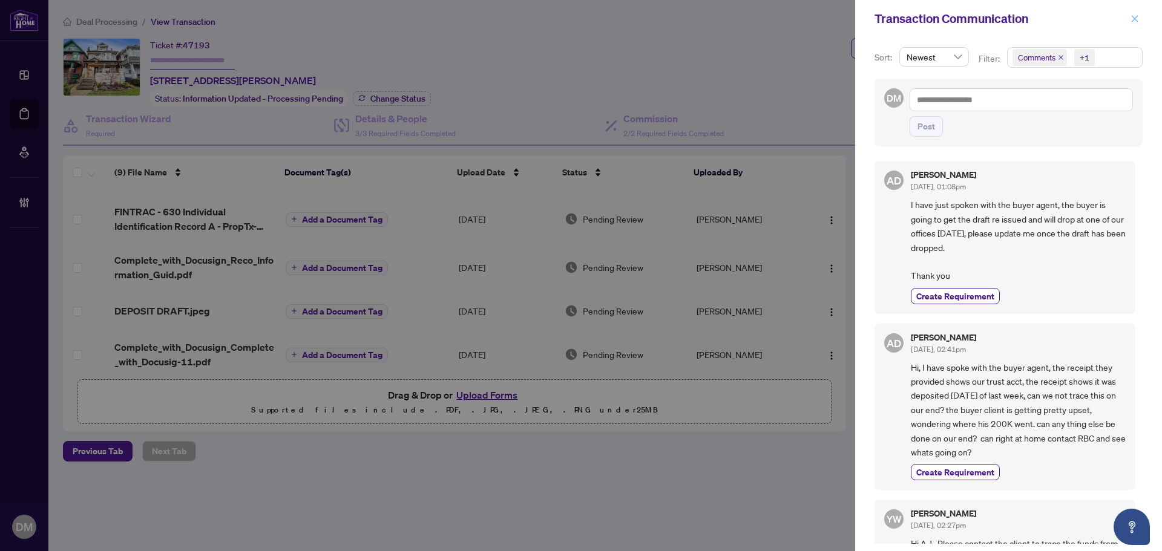
click at [1135, 15] on icon "close" at bounding box center [1135, 19] width 8 height 8
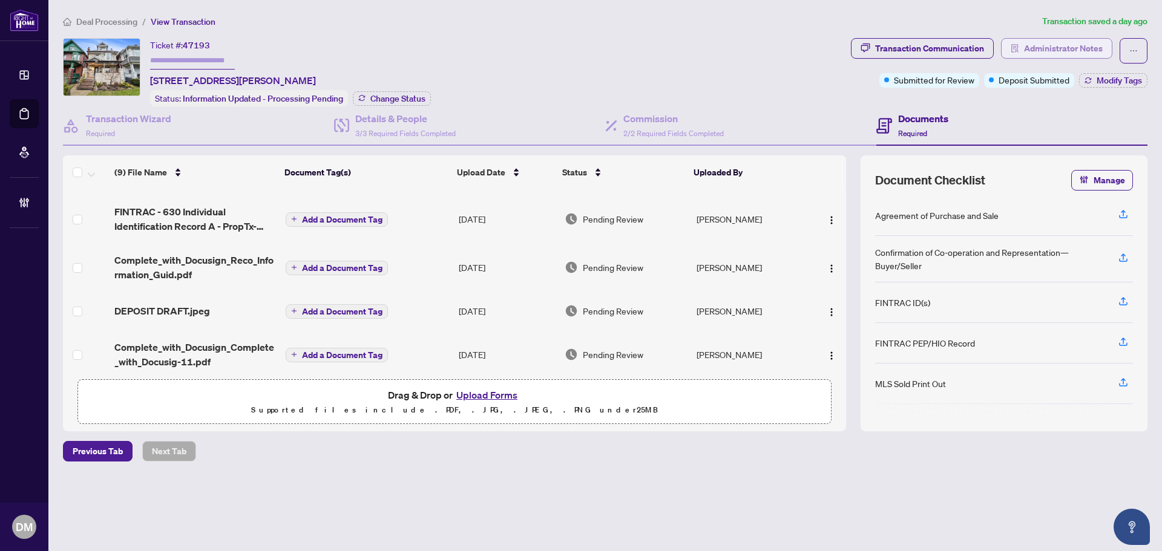
click at [1035, 48] on span "Administrator Notes" at bounding box center [1063, 48] width 79 height 19
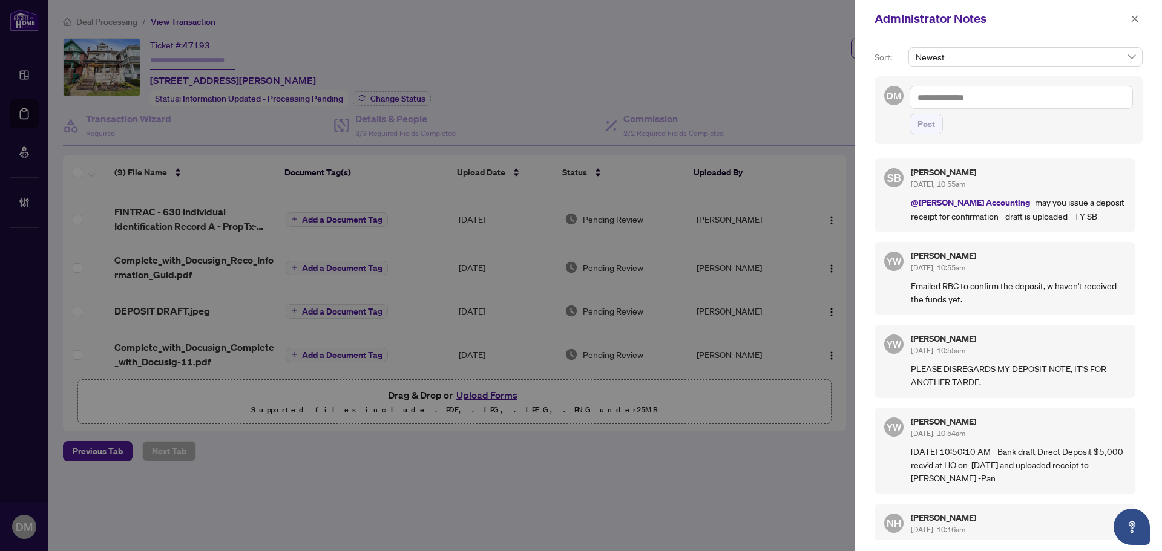
click at [1054, 217] on p "@RAHR Accounting - may you issue a deposit receipt for confirmation - draft is …" at bounding box center [1018, 208] width 215 height 27
click at [1078, 217] on p "@RAHR Accounting - may you issue a deposit receipt for confirmation - draft is …" at bounding box center [1018, 208] width 215 height 27
click at [1072, 214] on p "@RAHR Accounting - may you issue a deposit receipt for confirmation - draft is …" at bounding box center [1018, 208] width 215 height 27
drag, startPoint x: 1072, startPoint y: 214, endPoint x: 996, endPoint y: 201, distance: 77.3
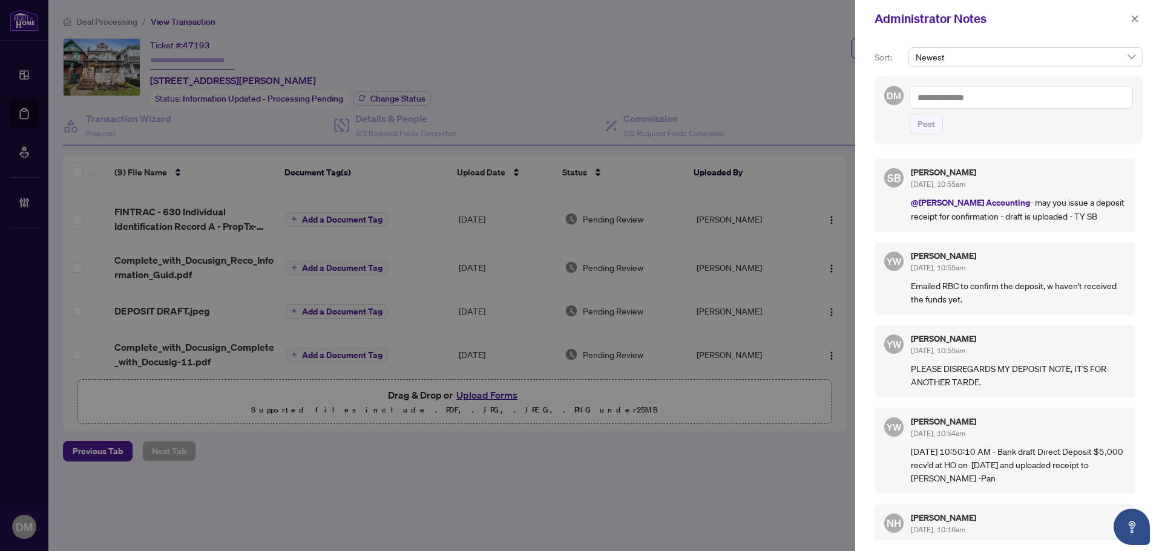
click at [996, 201] on p "@RAHR Accounting - may you issue a deposit receipt for confirmation - draft is …" at bounding box center [1018, 208] width 215 height 27
click at [1066, 212] on p "@RAHR Accounting - may you issue a deposit receipt for confirmation - draft is …" at bounding box center [1018, 208] width 215 height 27
drag, startPoint x: 1074, startPoint y: 215, endPoint x: 997, endPoint y: 200, distance: 78.9
click at [997, 200] on p "@RAHR Accounting - may you issue a deposit receipt for confirmation - draft is …" at bounding box center [1018, 208] width 215 height 27
click at [1016, 220] on p "@RAHR Accounting - may you issue a deposit receipt for confirmation - draft is …" at bounding box center [1018, 208] width 215 height 27
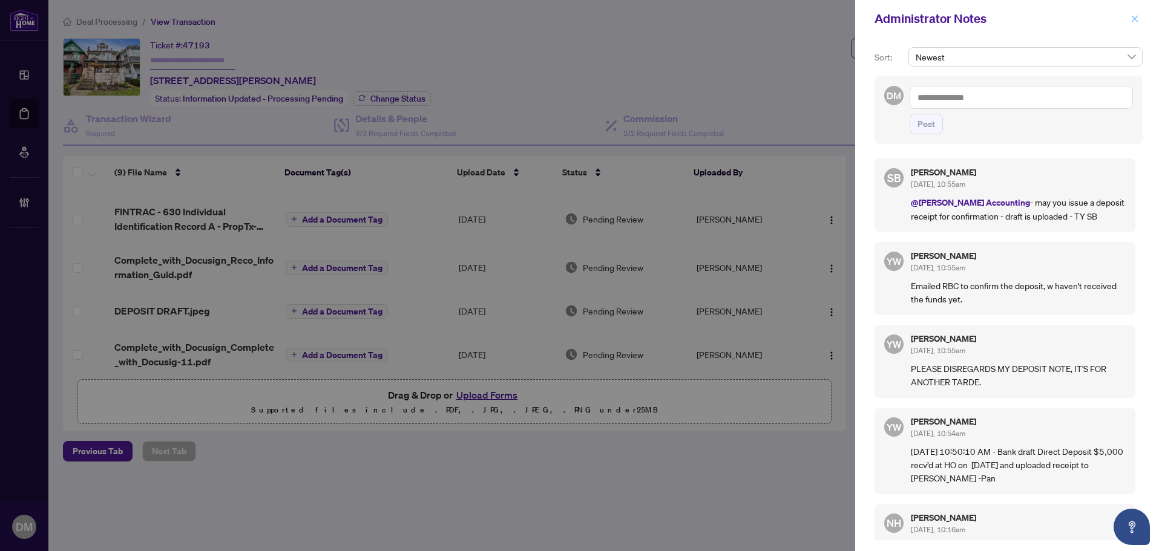
click at [1130, 24] on button "button" at bounding box center [1135, 18] width 16 height 15
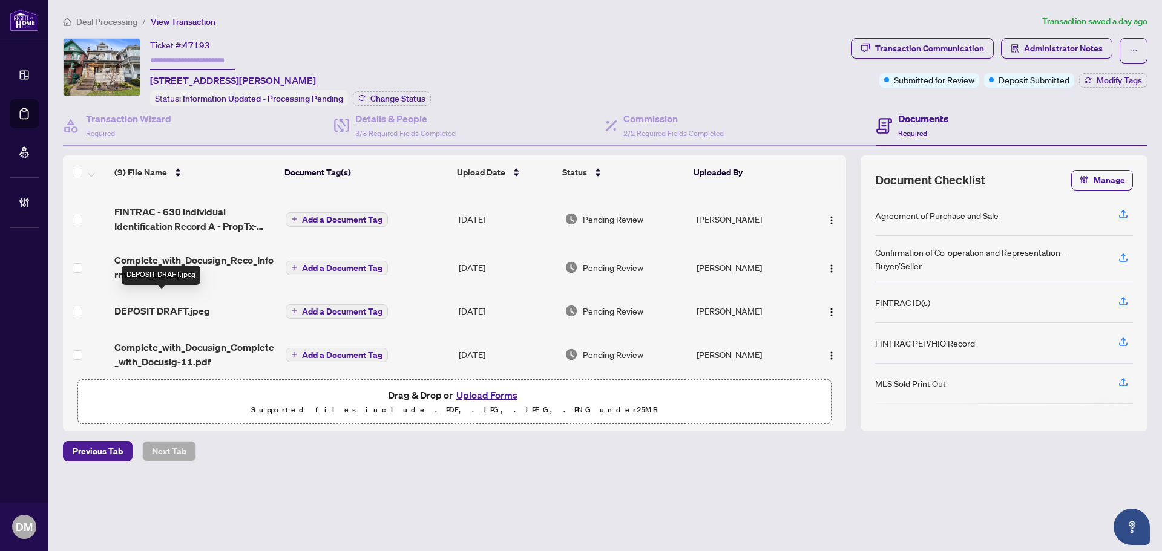
click at [169, 304] on span "DEPOSIT DRAFT.jpeg" at bounding box center [162, 311] width 96 height 15
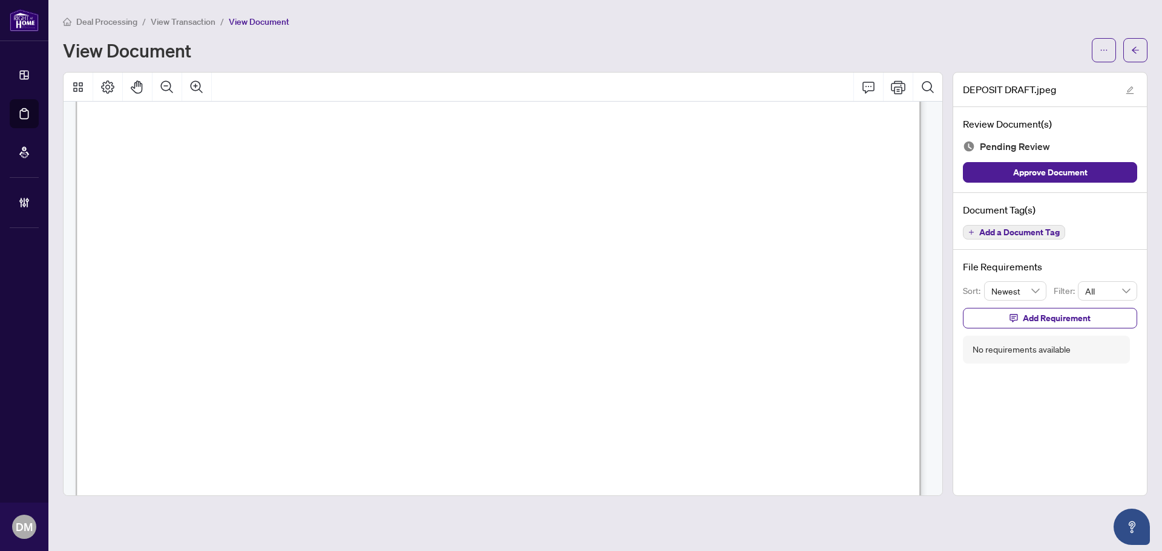
scroll to position [363, 0]
click at [1135, 52] on icon "arrow-left" at bounding box center [1135, 50] width 8 height 8
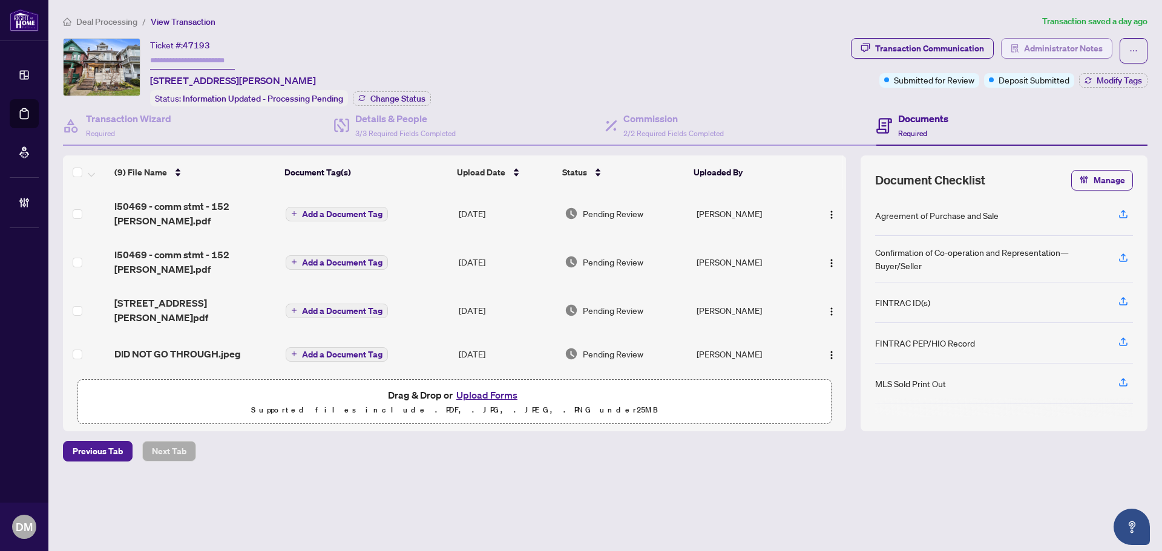
click at [1010, 49] on button "Administrator Notes" at bounding box center [1056, 48] width 111 height 21
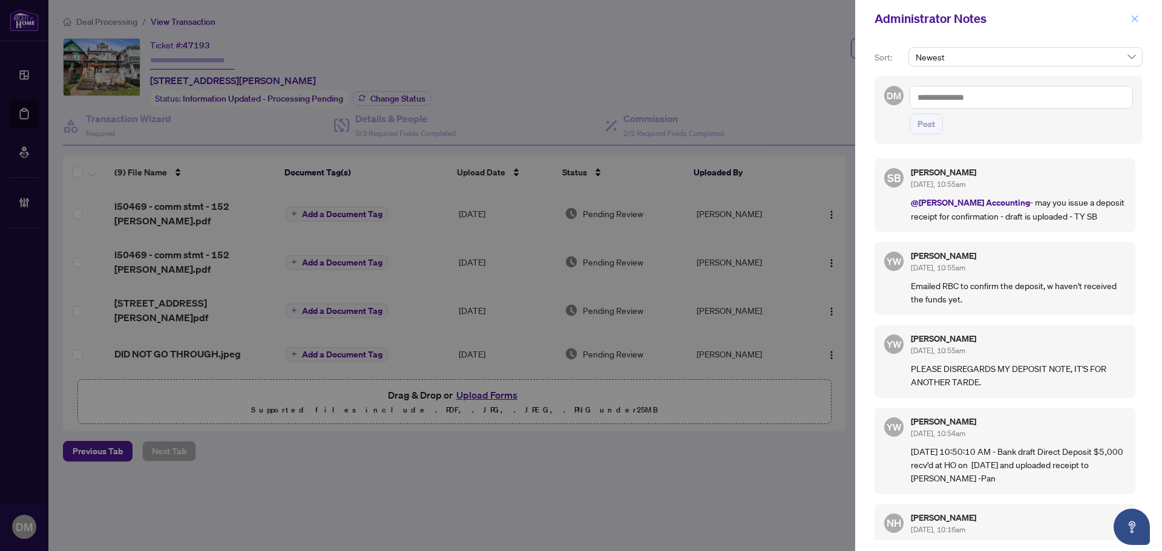
click at [1135, 16] on icon "close" at bounding box center [1135, 19] width 8 height 8
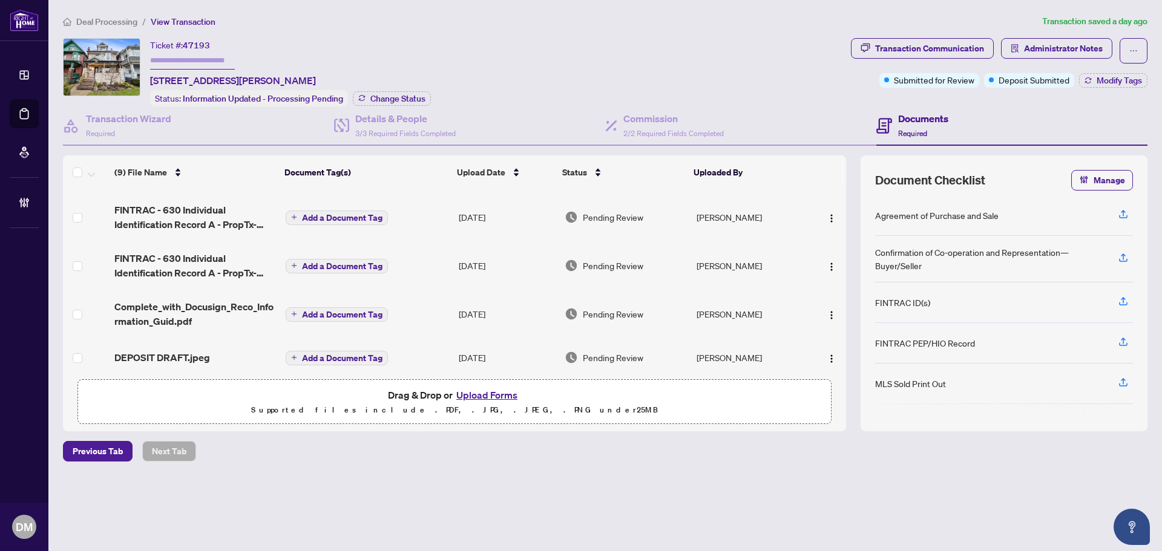
scroll to position [227, 0]
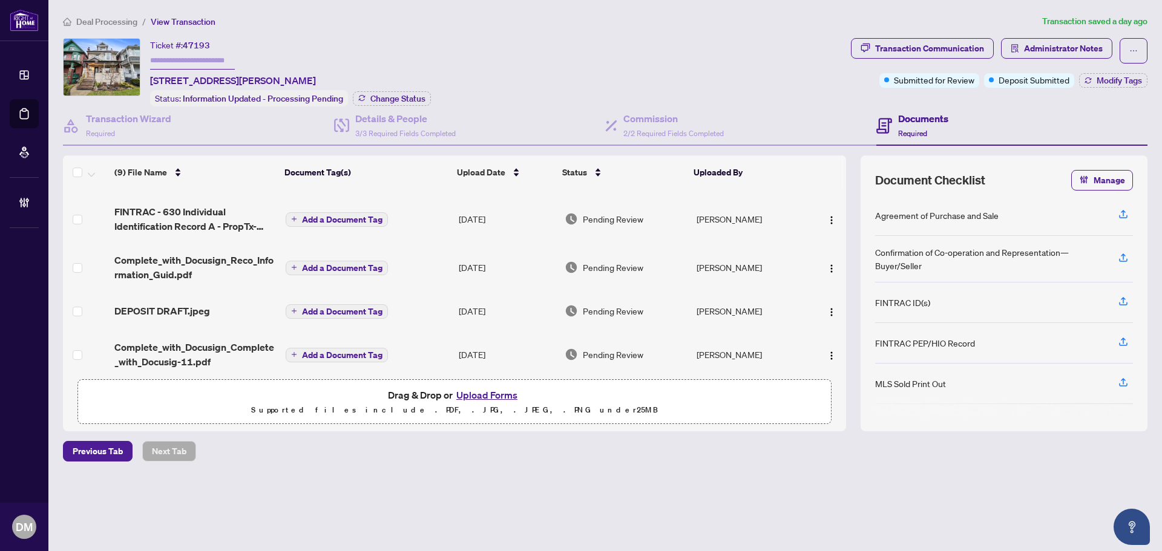
click at [216, 304] on div "DEPOSIT DRAFT.jpeg" at bounding box center [195, 311] width 162 height 15
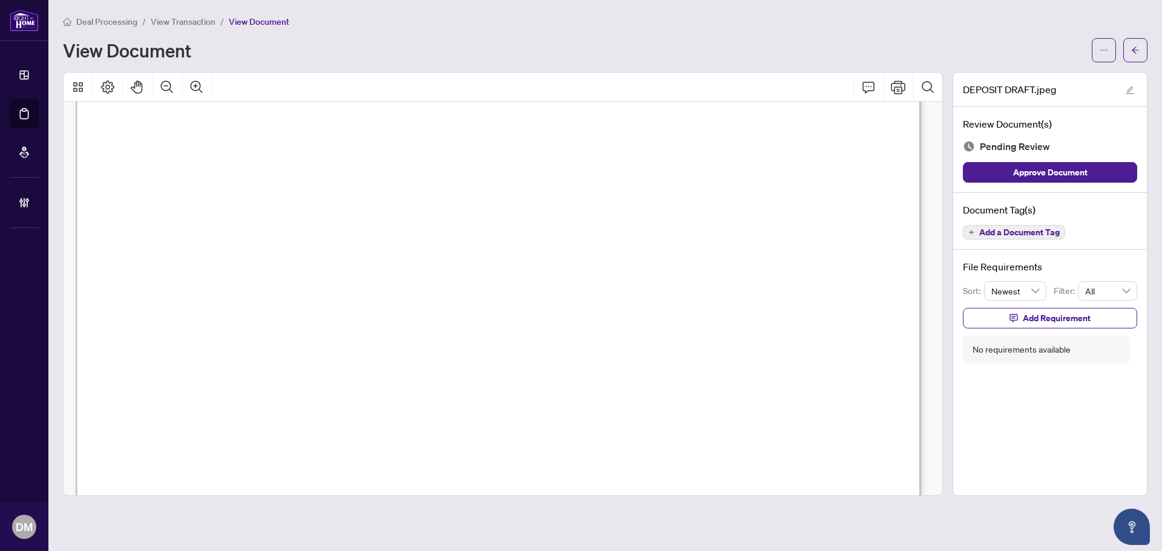
scroll to position [303, 0]
click at [1134, 47] on icon "arrow-left" at bounding box center [1135, 50] width 8 height 8
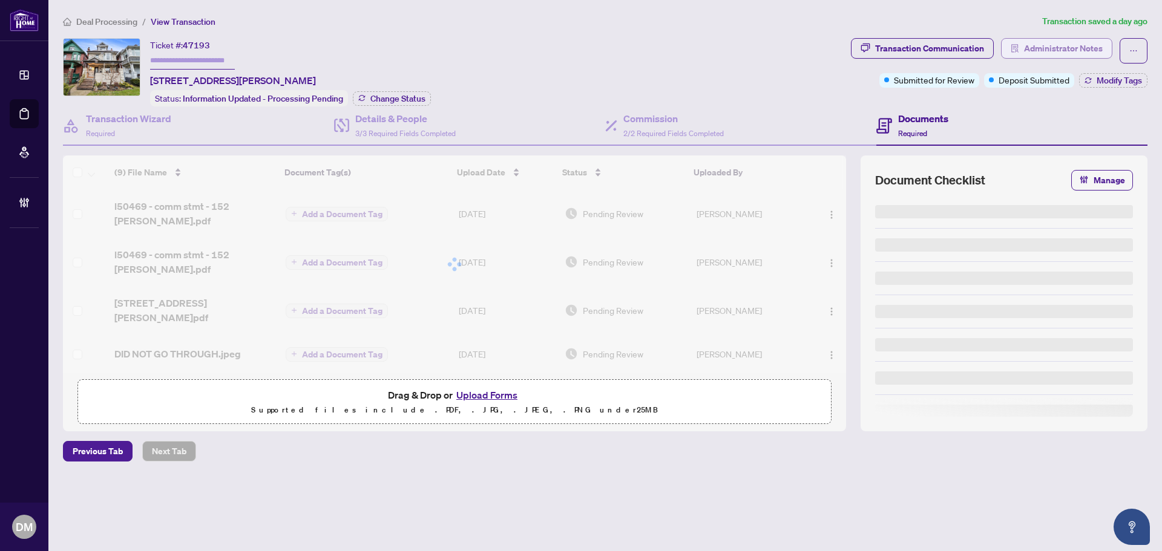
click at [1039, 53] on span "Administrator Notes" at bounding box center [1063, 48] width 79 height 19
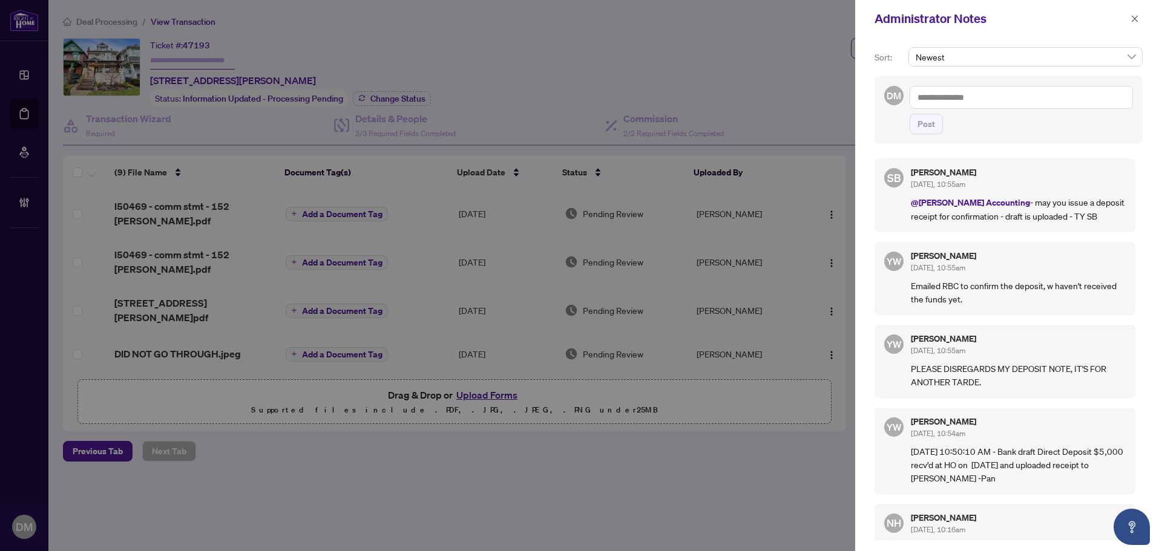
click at [1144, 15] on div "Administrator Notes" at bounding box center [1008, 19] width 307 height 38
click at [1138, 16] on icon "close" at bounding box center [1135, 19] width 8 height 8
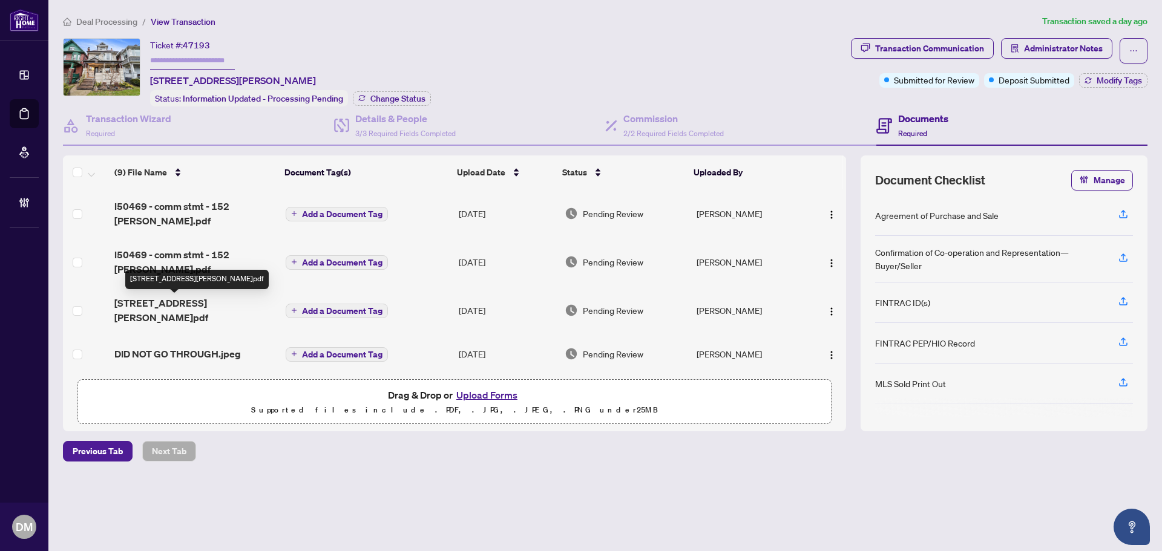
click at [229, 309] on span "152 Wright Ave REALM.pdf" at bounding box center [195, 310] width 162 height 29
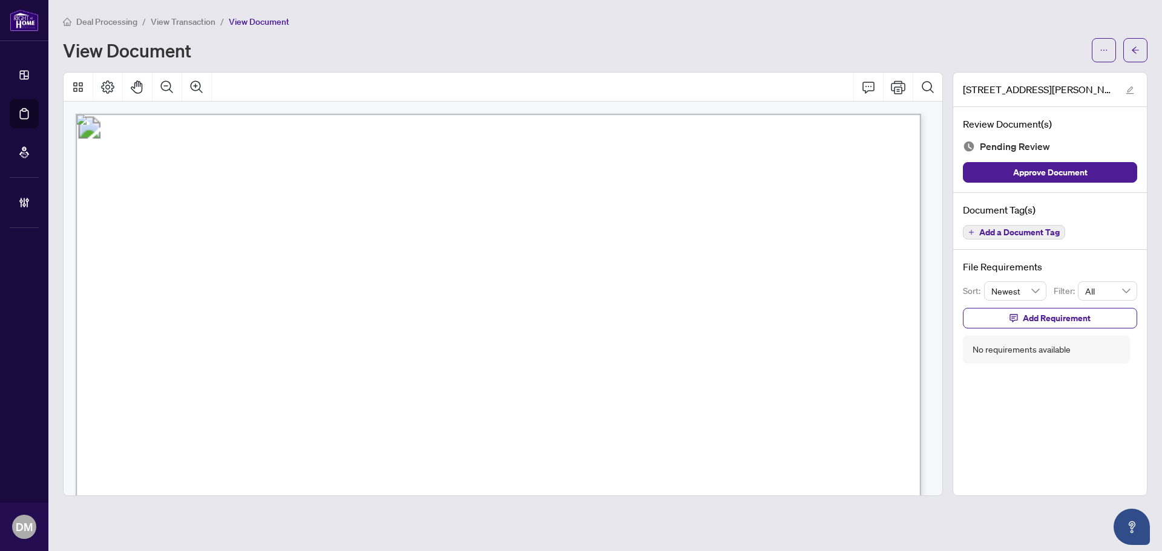
click at [1122, 45] on div at bounding box center [1120, 50] width 56 height 24
click at [1130, 45] on button "button" at bounding box center [1135, 50] width 24 height 24
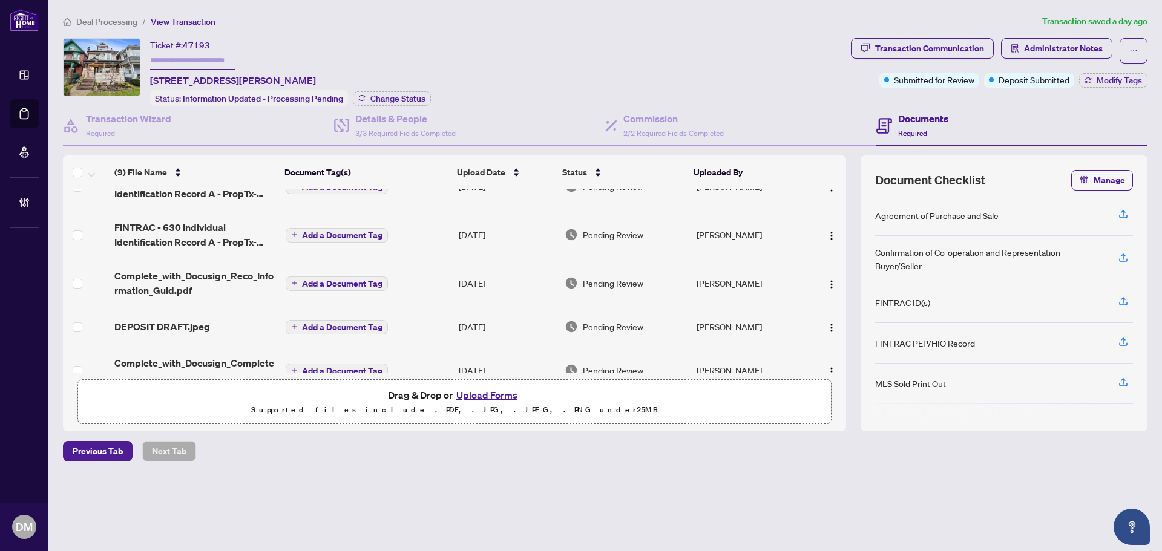
scroll to position [227, 0]
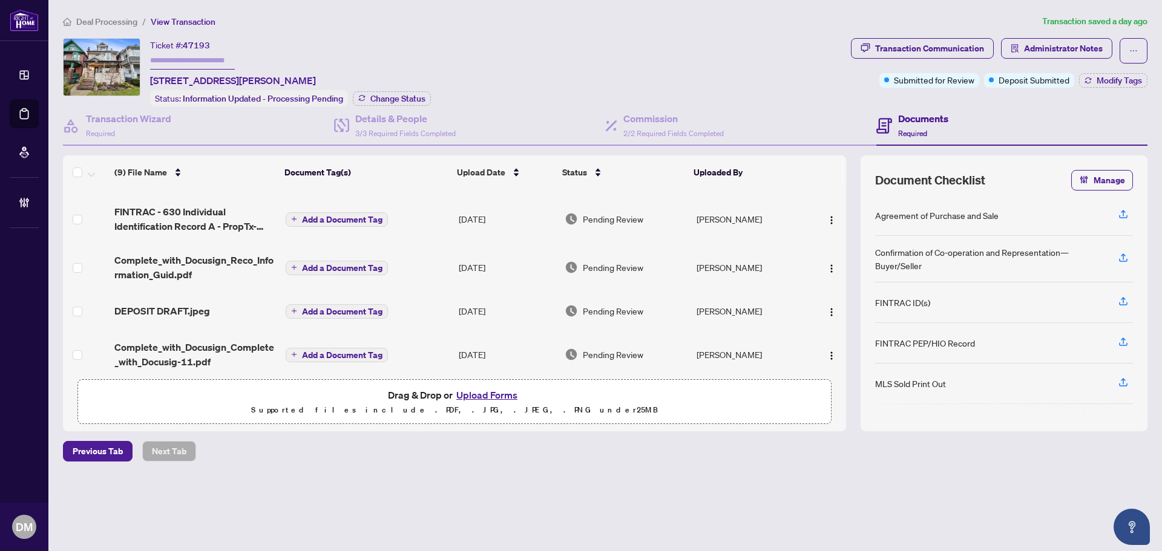
click at [221, 304] on div "DEPOSIT DRAFT.jpeg" at bounding box center [195, 311] width 162 height 15
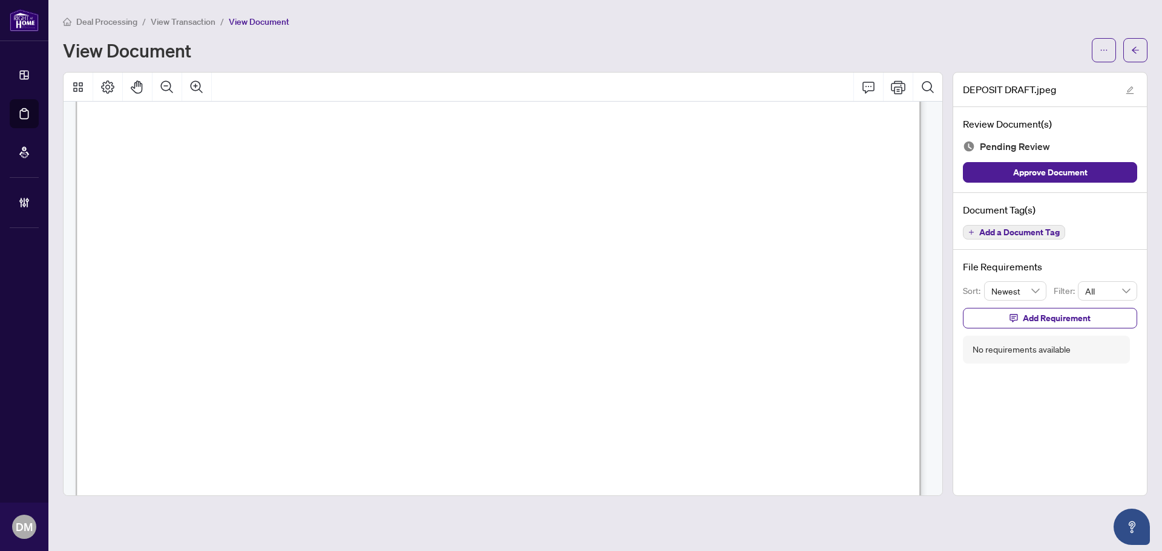
scroll to position [363, 0]
click at [1128, 49] on button "button" at bounding box center [1135, 50] width 24 height 24
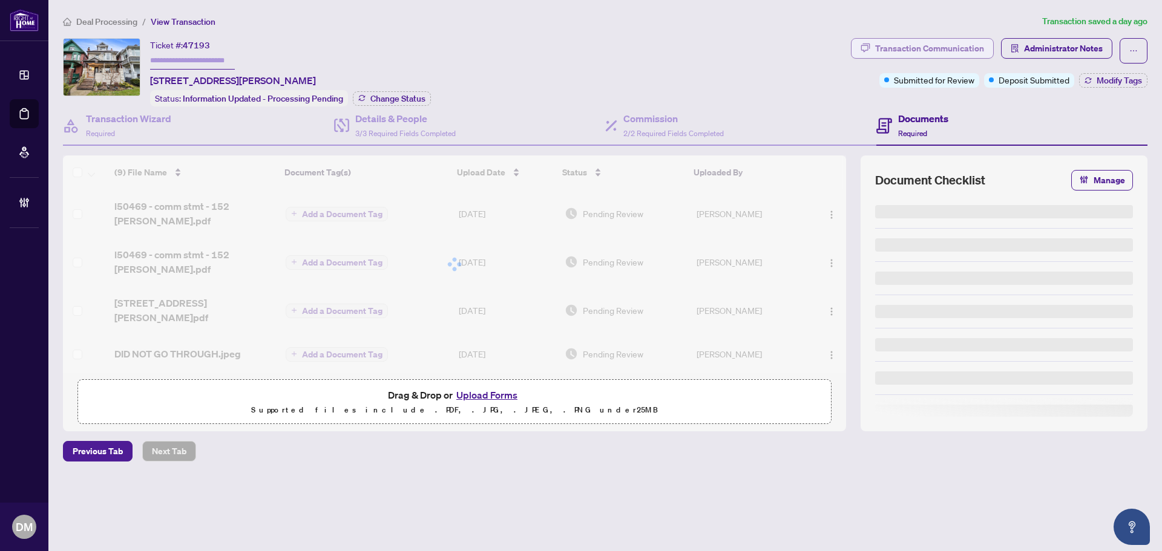
click at [951, 50] on div "Transaction Communication" at bounding box center [929, 48] width 109 height 19
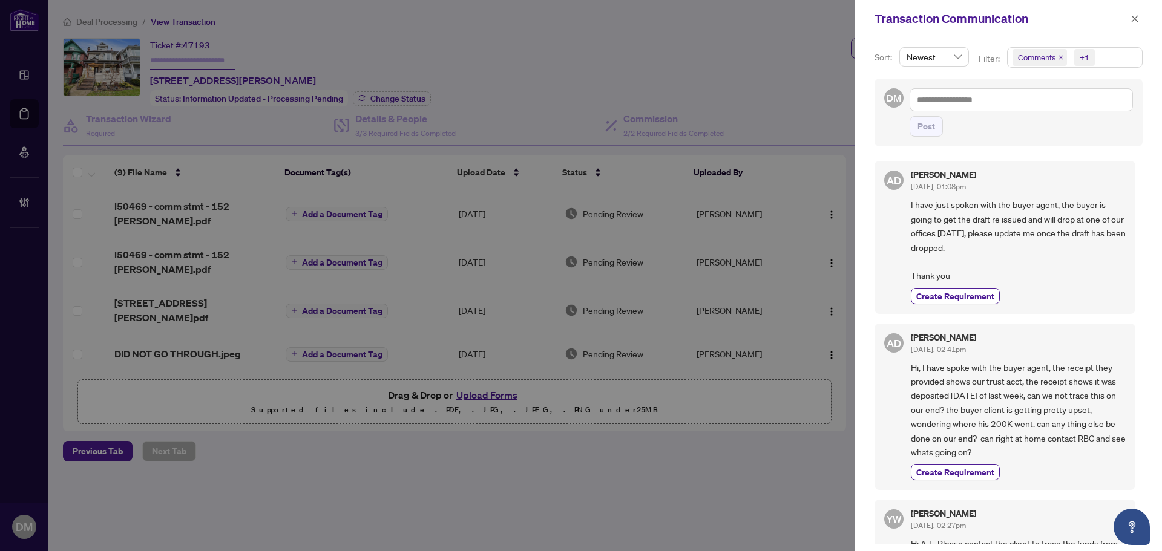
click at [1130, 26] on div "Transaction Communication" at bounding box center [1008, 19] width 307 height 38
click at [1132, 21] on icon "close" at bounding box center [1135, 19] width 8 height 8
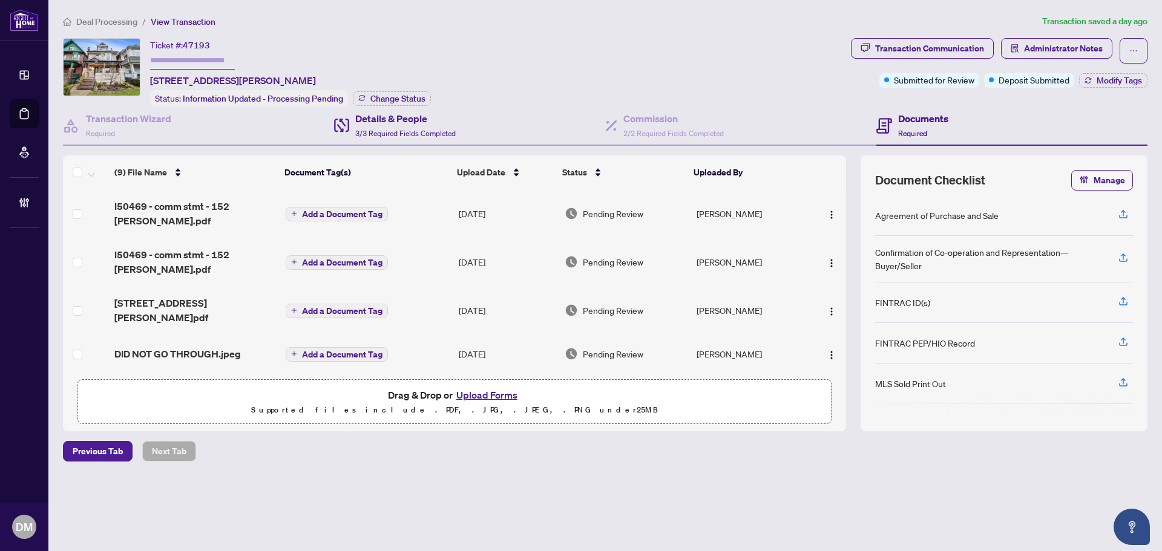
click at [444, 141] on div "Details & People 3/3 Required Fields Completed" at bounding box center [469, 126] width 271 height 39
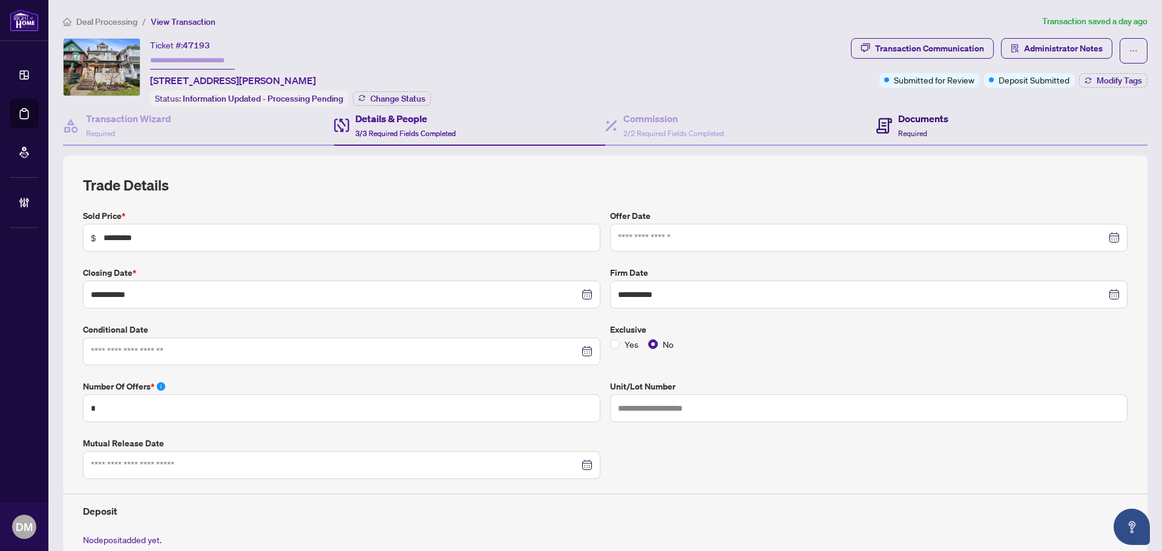
click at [898, 118] on h4 "Documents" at bounding box center [923, 118] width 50 height 15
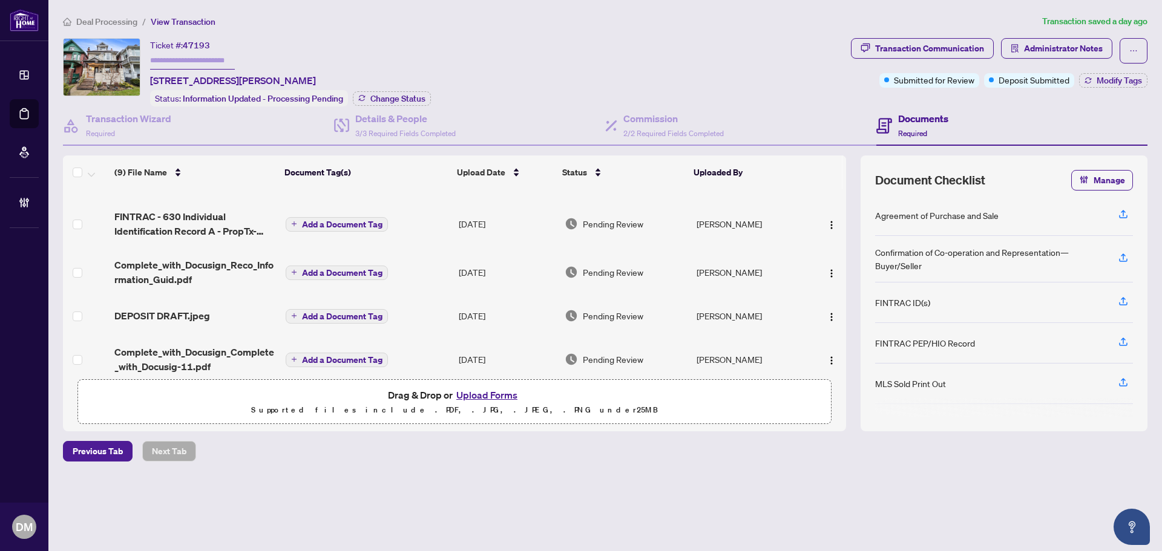
scroll to position [227, 0]
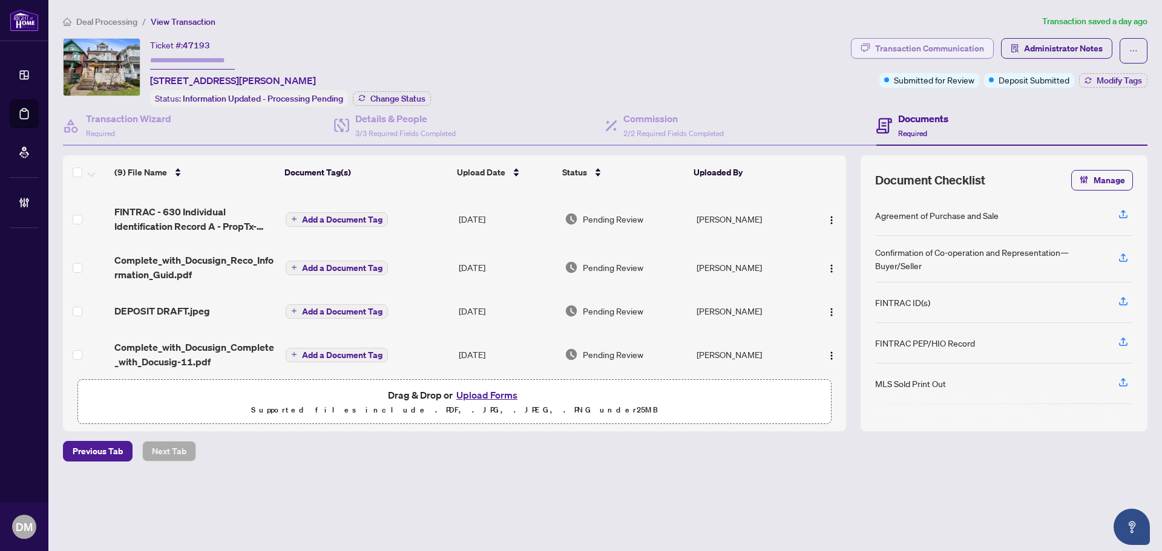
click at [918, 51] on div "Transaction Communication" at bounding box center [929, 48] width 109 height 19
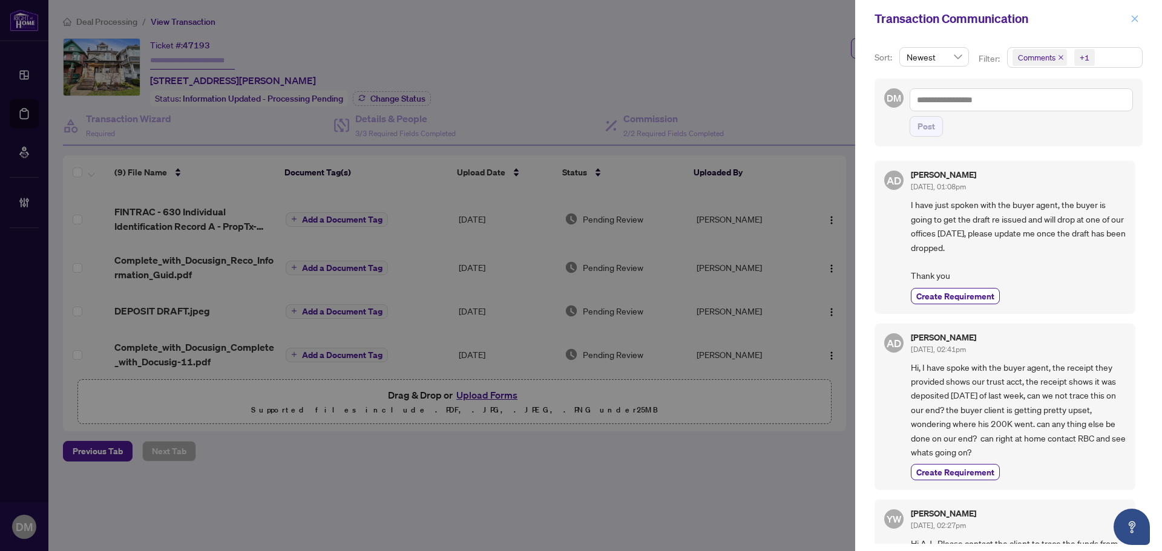
click at [1135, 21] on icon "close" at bounding box center [1135, 19] width 8 height 8
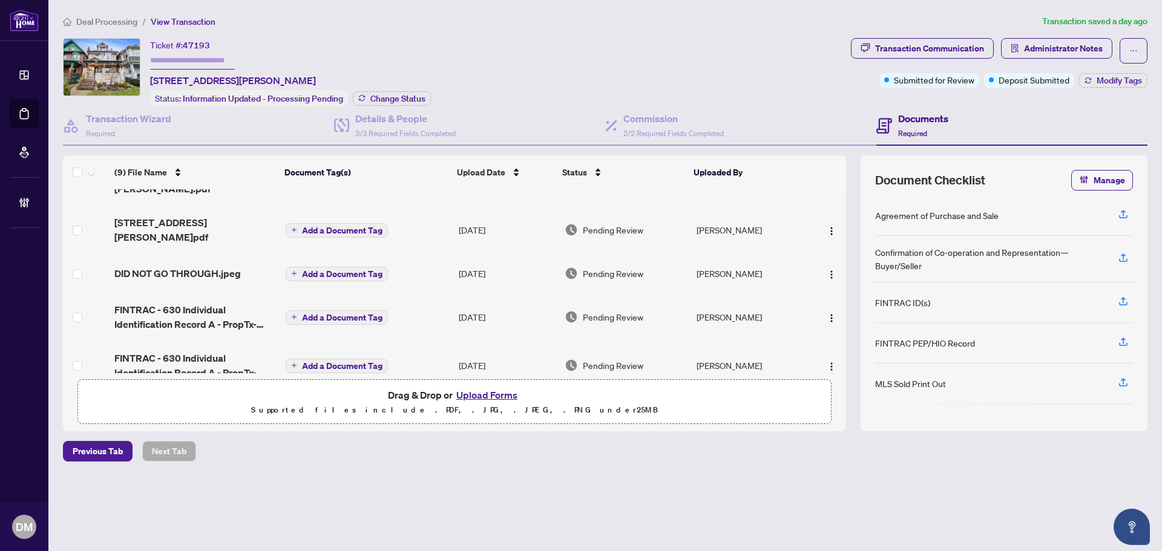
scroll to position [61, 0]
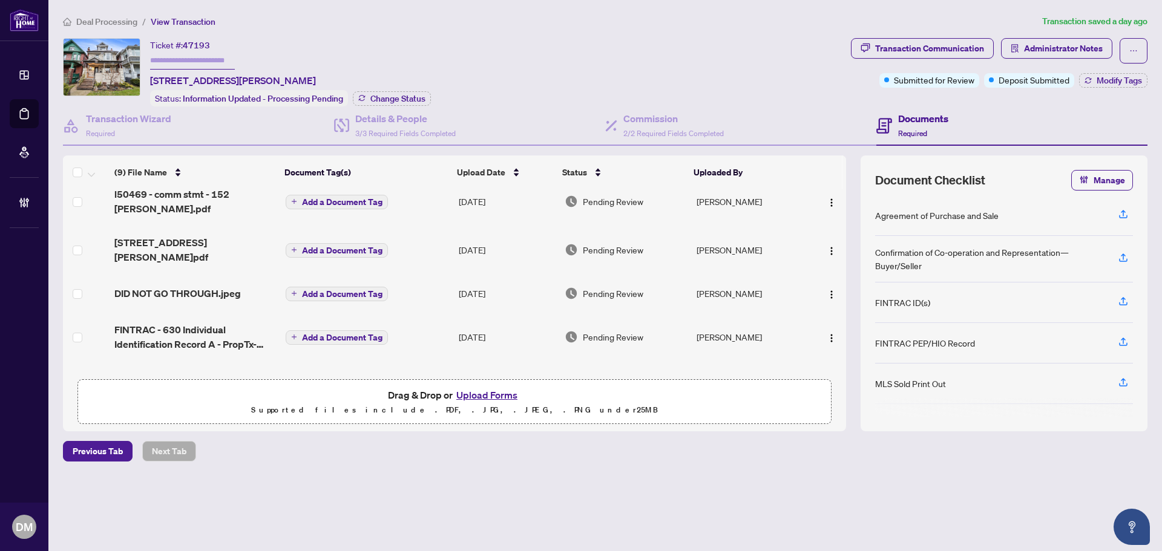
click at [110, 19] on span "Deal Processing" at bounding box center [106, 21] width 61 height 11
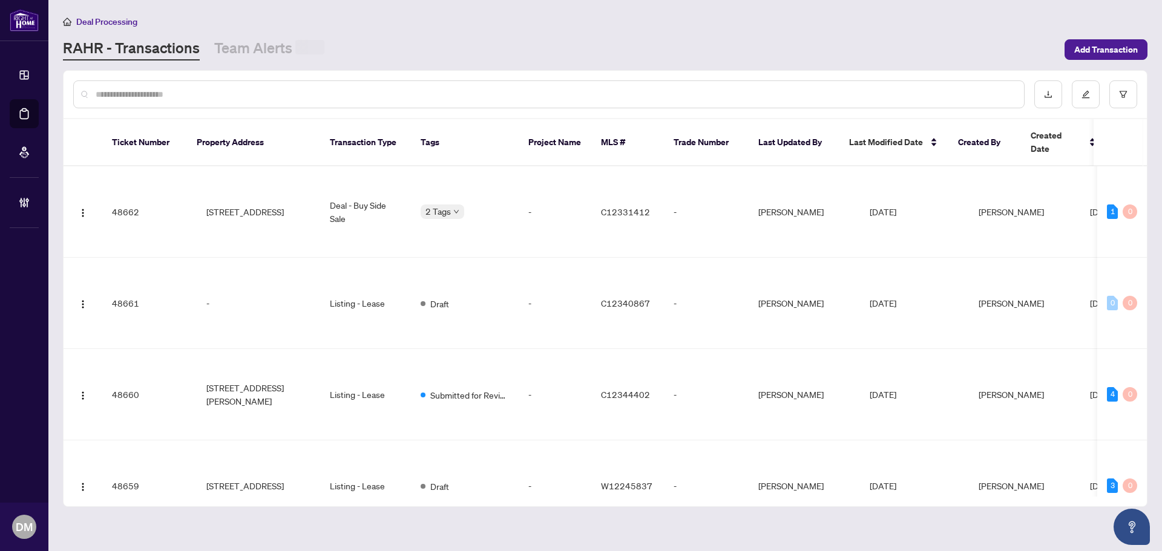
click at [309, 101] on div at bounding box center [548, 94] width 951 height 28
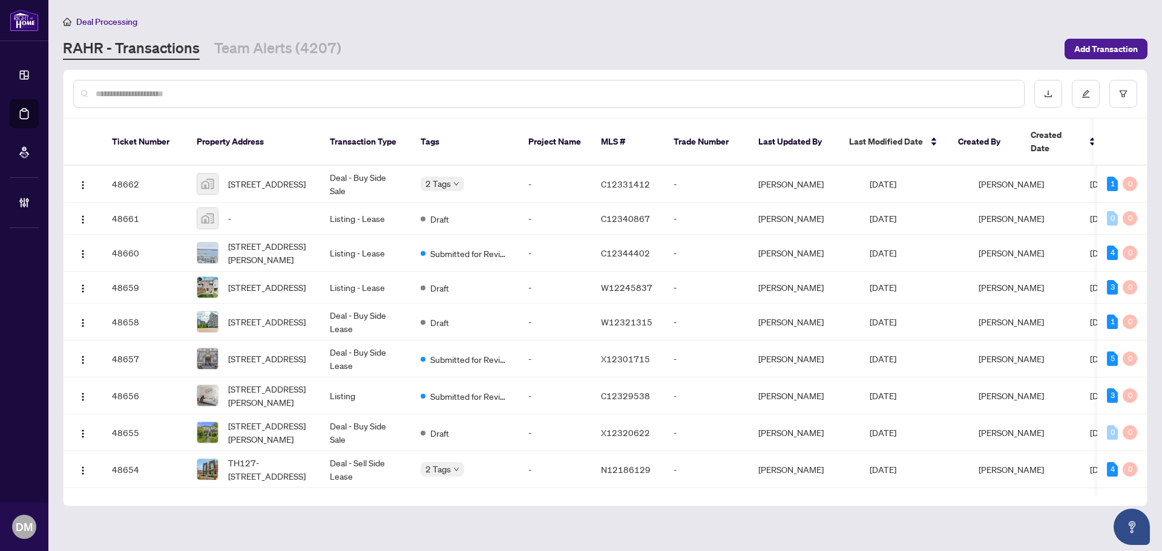
click at [314, 98] on input "text" at bounding box center [555, 93] width 919 height 13
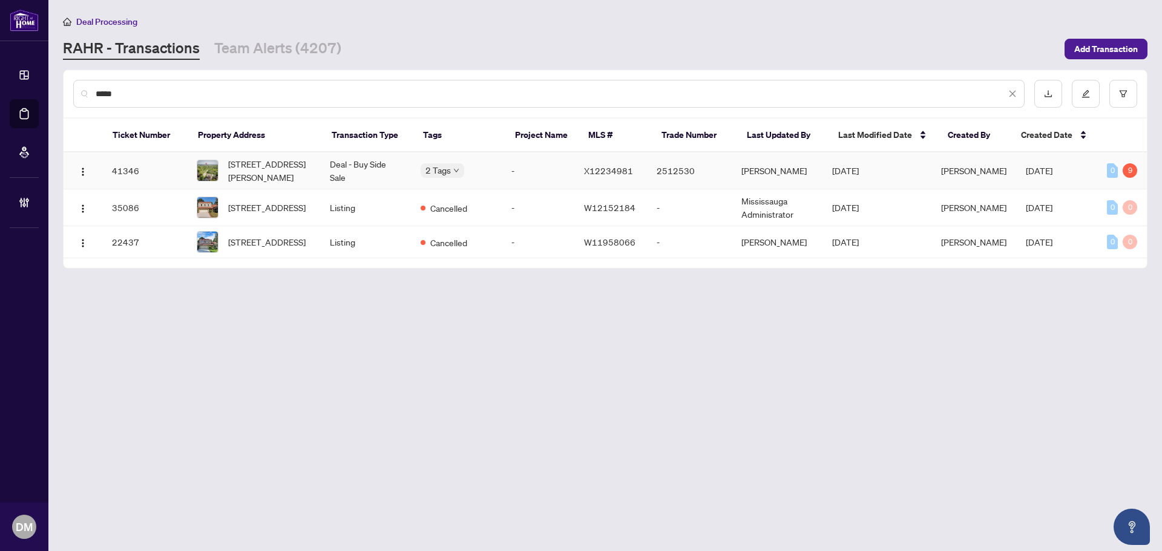
type input "*****"
click at [343, 163] on td "Deal - Buy Side Sale" at bounding box center [365, 171] width 91 height 37
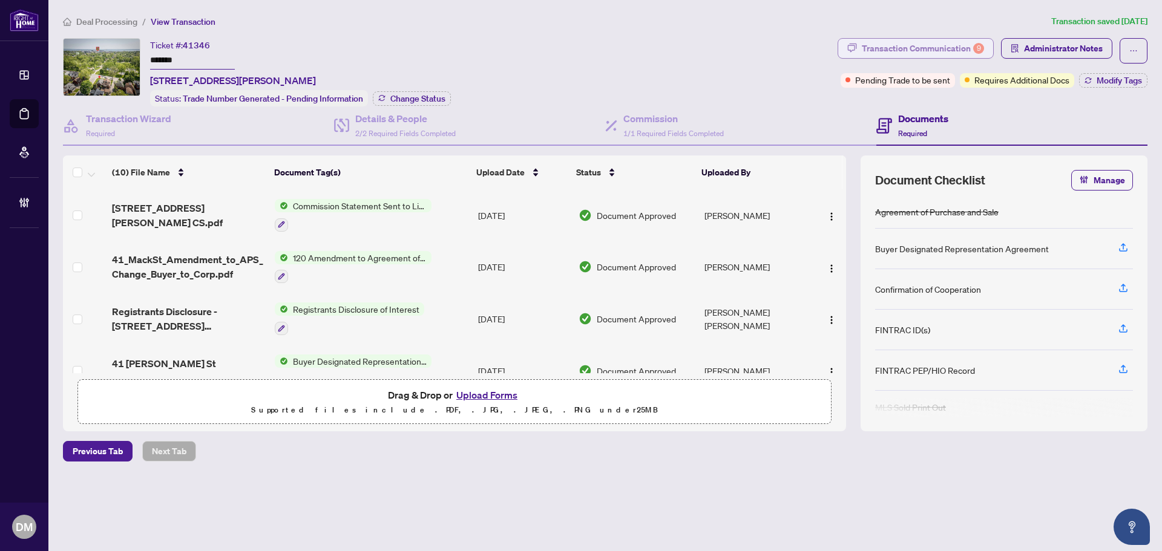
click at [895, 41] on div "Transaction Communication 9" at bounding box center [923, 48] width 122 height 19
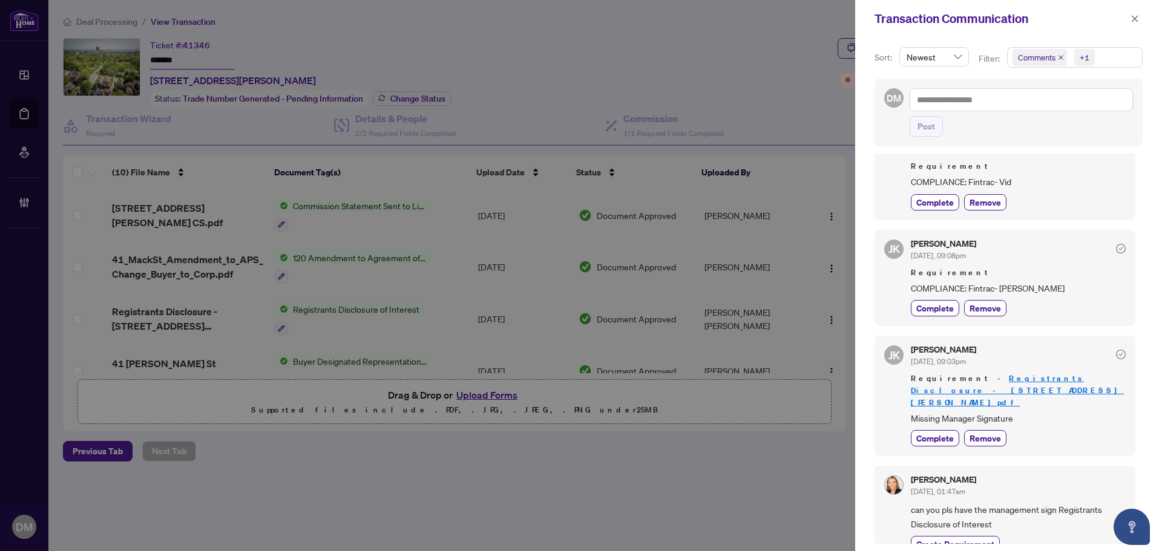
scroll to position [873, 0]
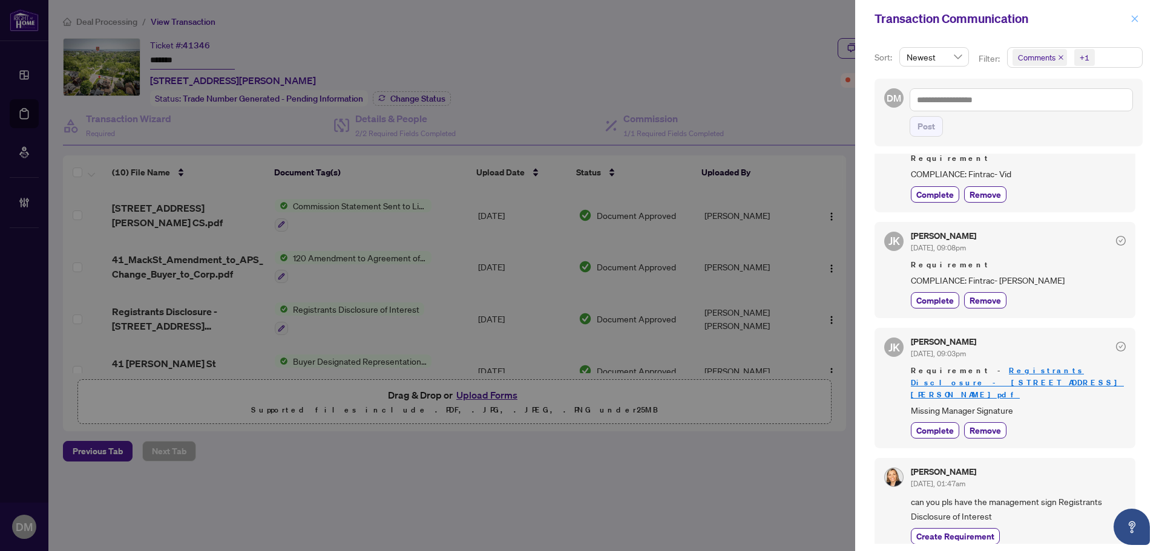
click at [1137, 18] on icon "close" at bounding box center [1135, 19] width 8 height 8
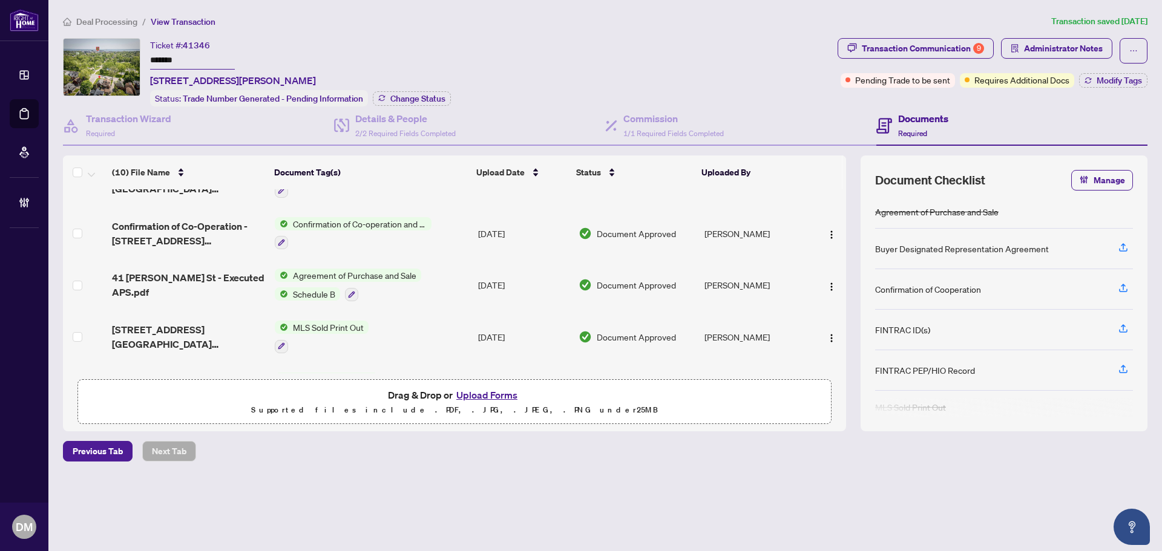
scroll to position [276, 0]
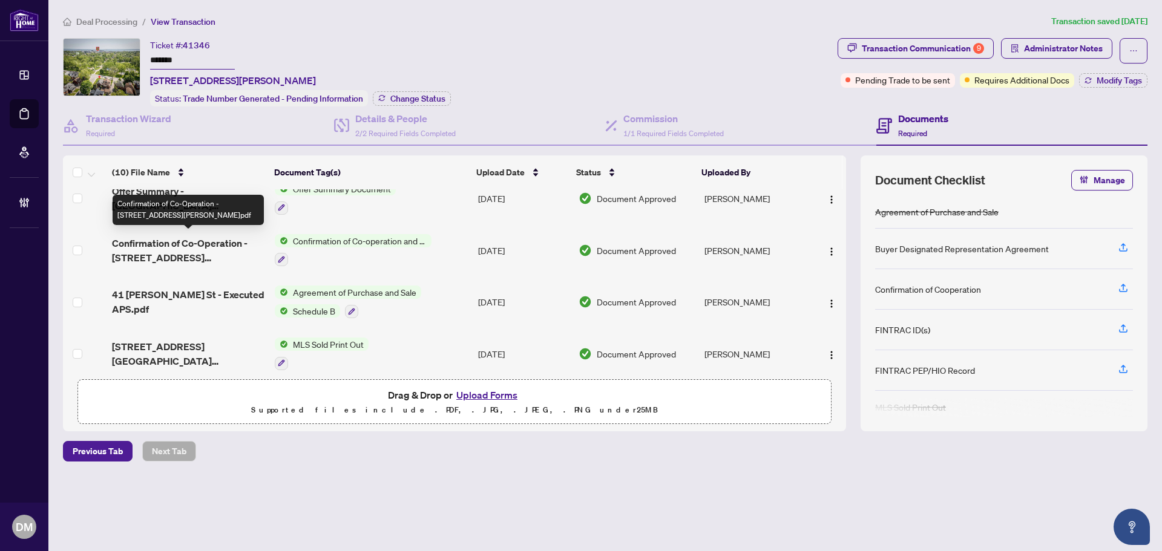
click at [208, 249] on span "Confirmation of Co-Operation - 41 Mack Street.pdf" at bounding box center [188, 250] width 153 height 29
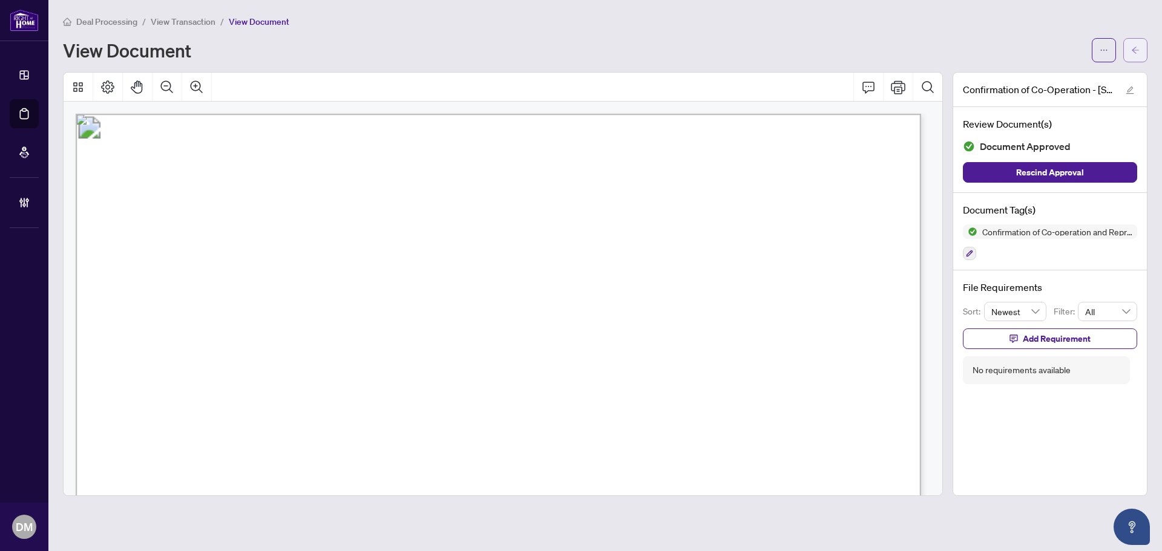
click at [1143, 47] on button "button" at bounding box center [1135, 50] width 24 height 24
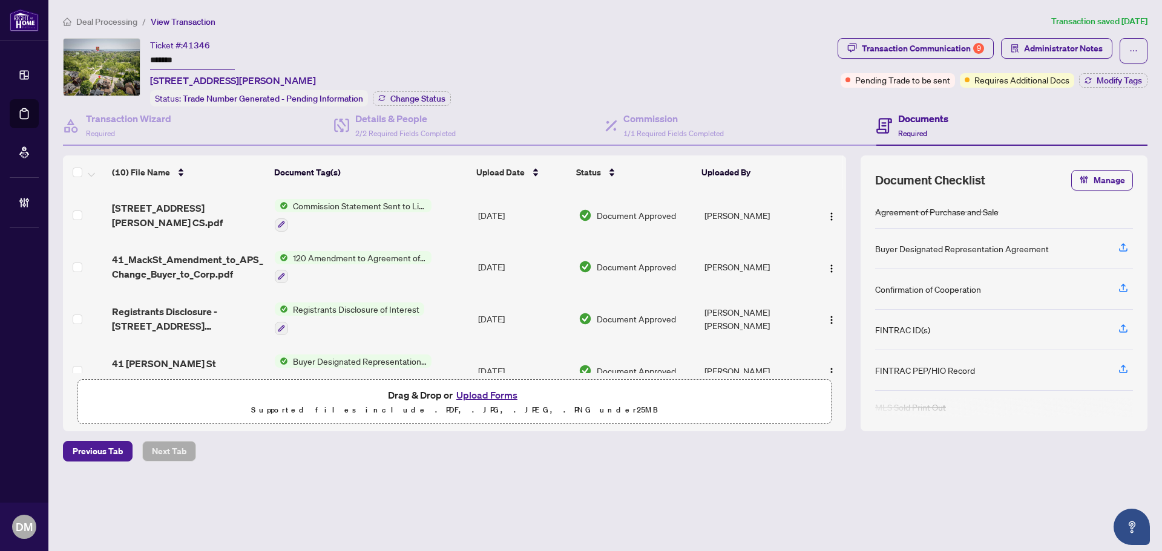
click at [137, 19] on span "Deal Processing" at bounding box center [106, 21] width 61 height 11
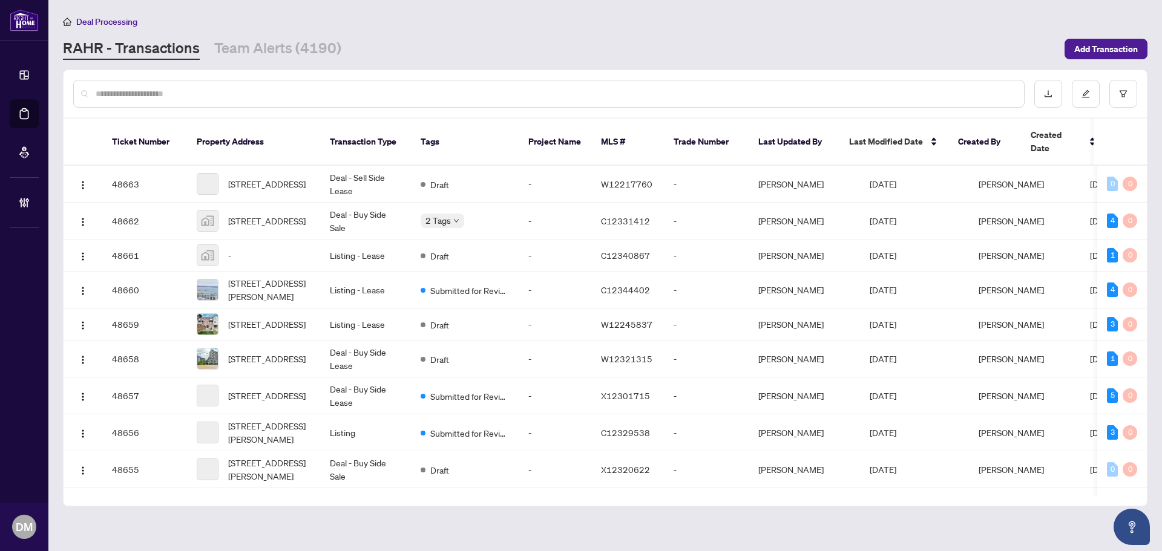
click at [260, 88] on input "text" at bounding box center [555, 93] width 919 height 13
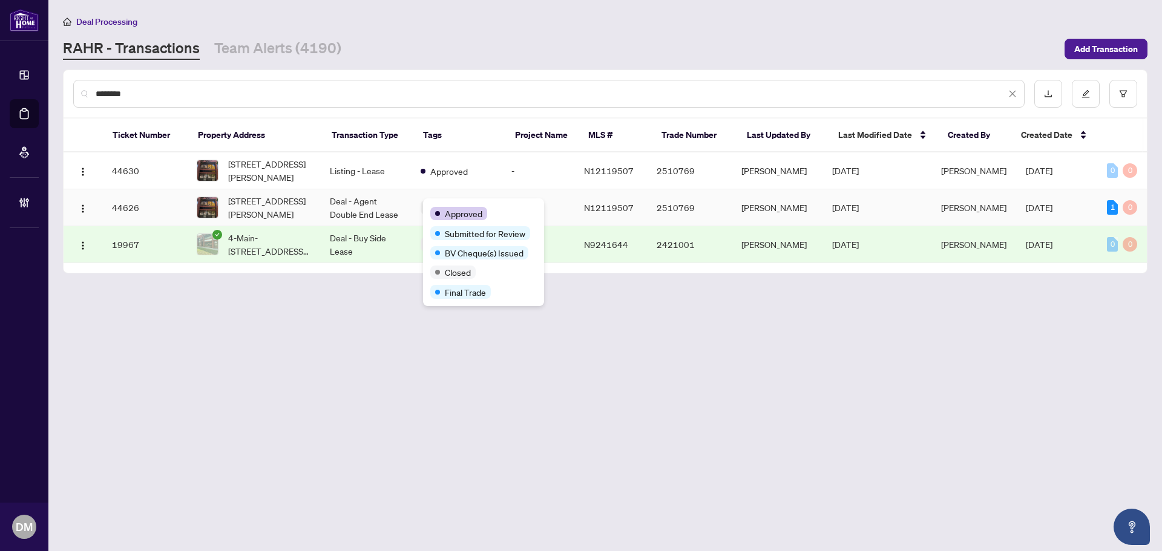
type input "********"
click at [397, 205] on td "Deal - Agent Double End Lease" at bounding box center [365, 207] width 91 height 37
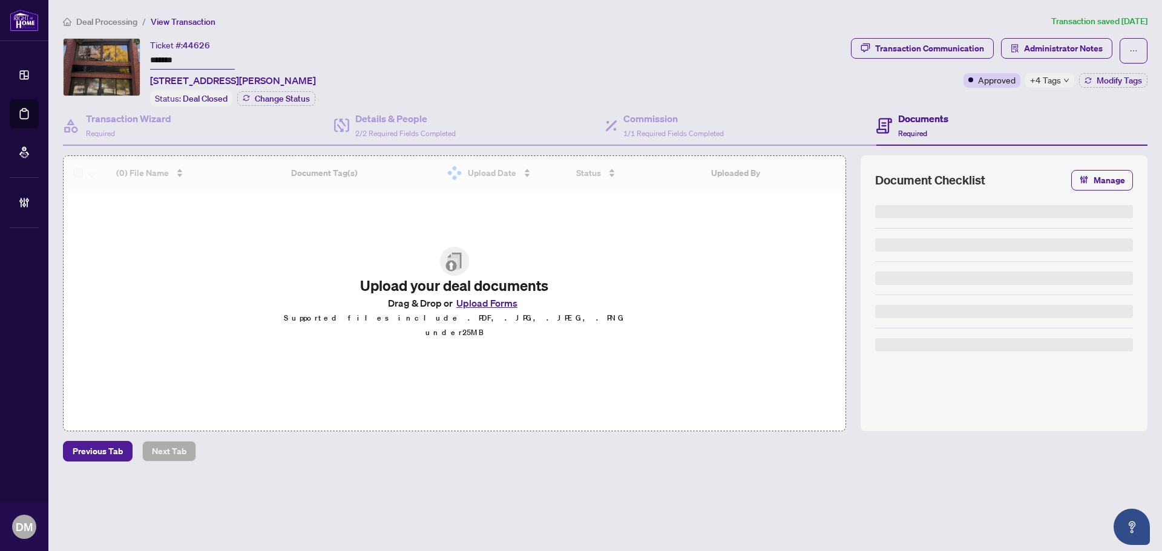
click at [1046, 42] on span "Administrator Notes" at bounding box center [1063, 48] width 79 height 19
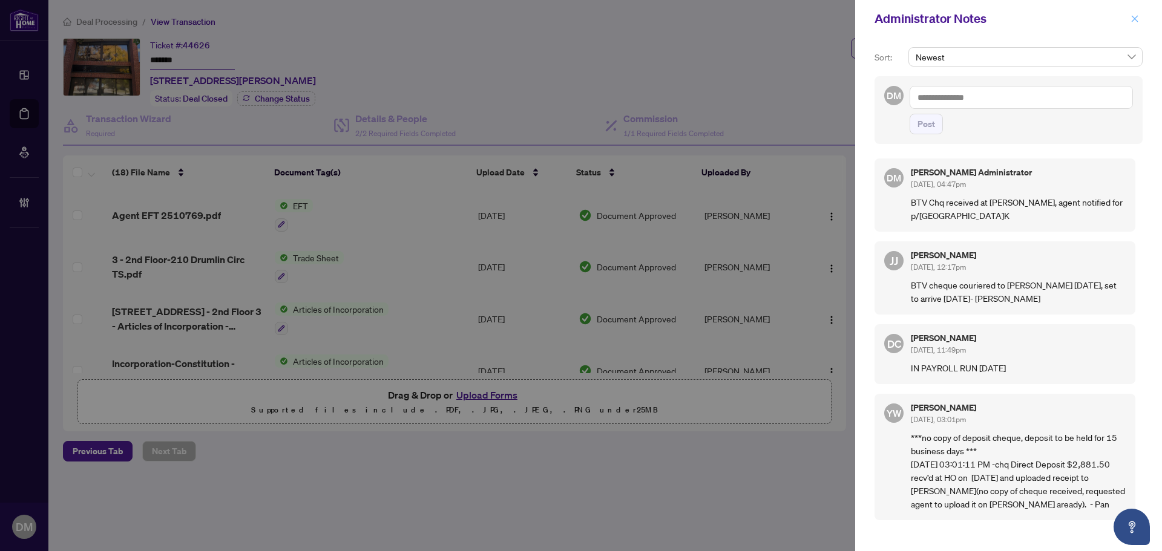
click at [1129, 22] on button "button" at bounding box center [1135, 18] width 16 height 15
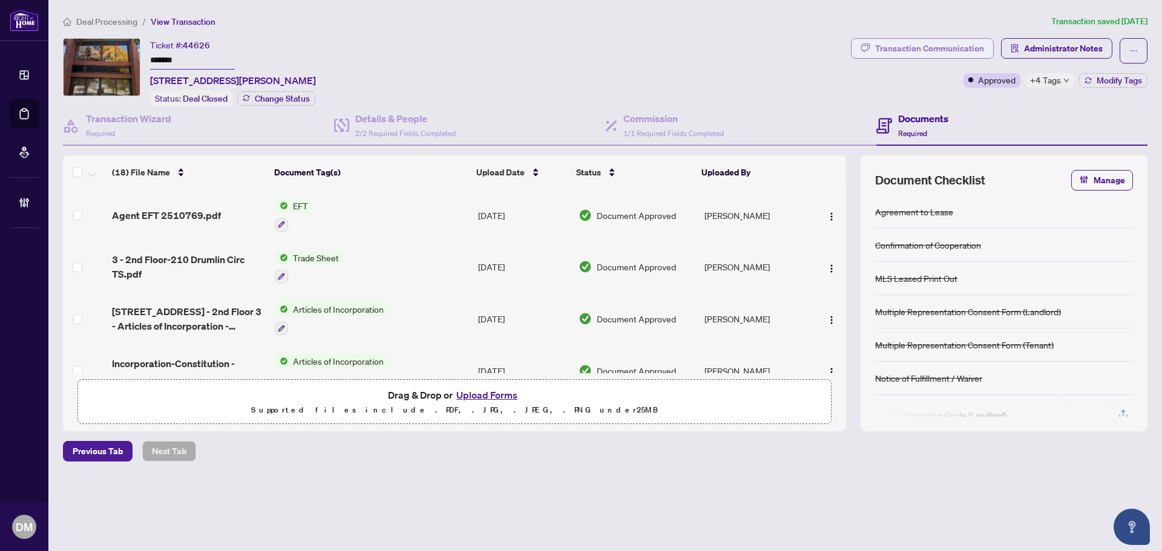
click at [928, 45] on div "Transaction Communication" at bounding box center [929, 48] width 109 height 19
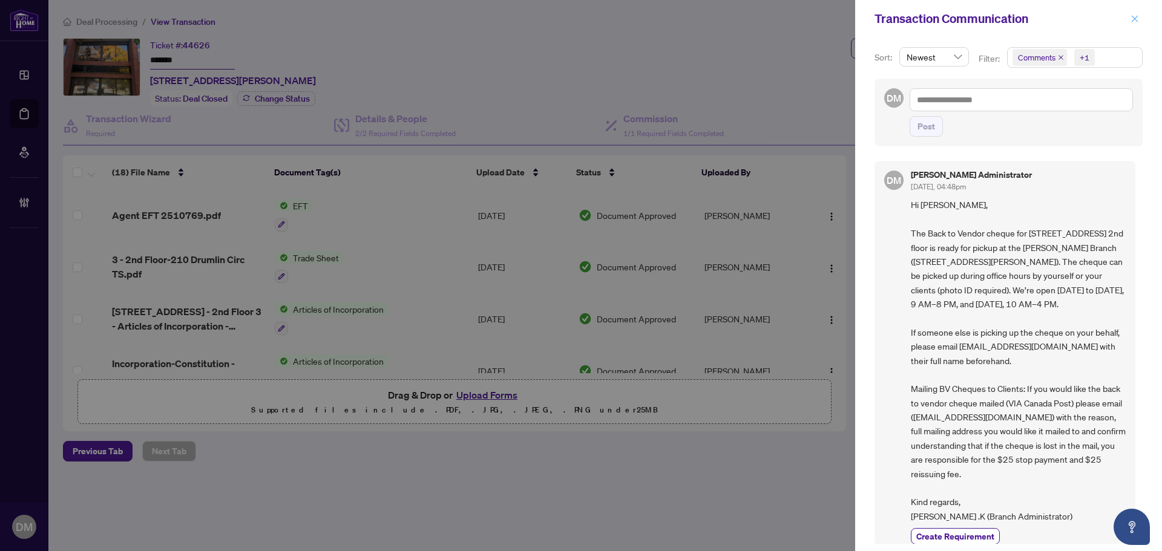
click at [1134, 15] on icon "close" at bounding box center [1135, 19] width 8 height 8
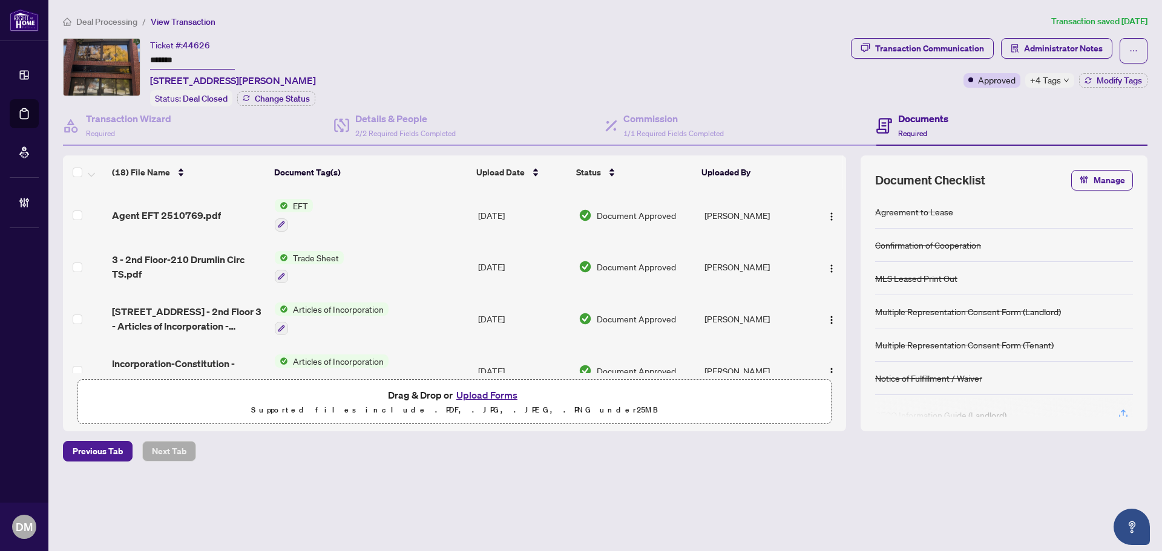
click at [110, 17] on span "Deal Processing" at bounding box center [106, 21] width 61 height 11
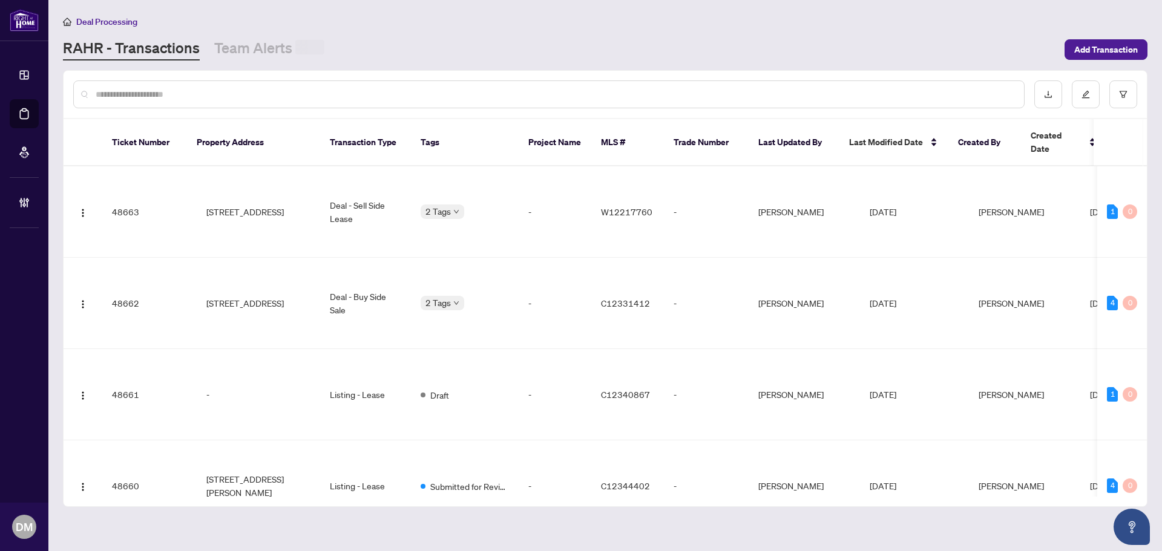
click at [240, 88] on input "text" at bounding box center [555, 94] width 919 height 13
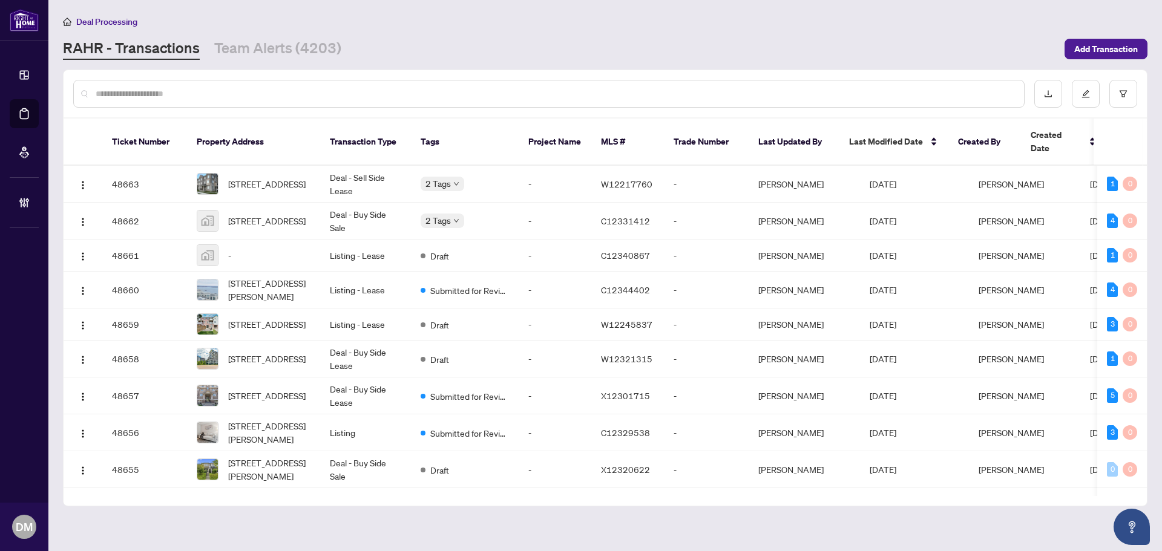
click at [286, 94] on input "text" at bounding box center [555, 93] width 919 height 13
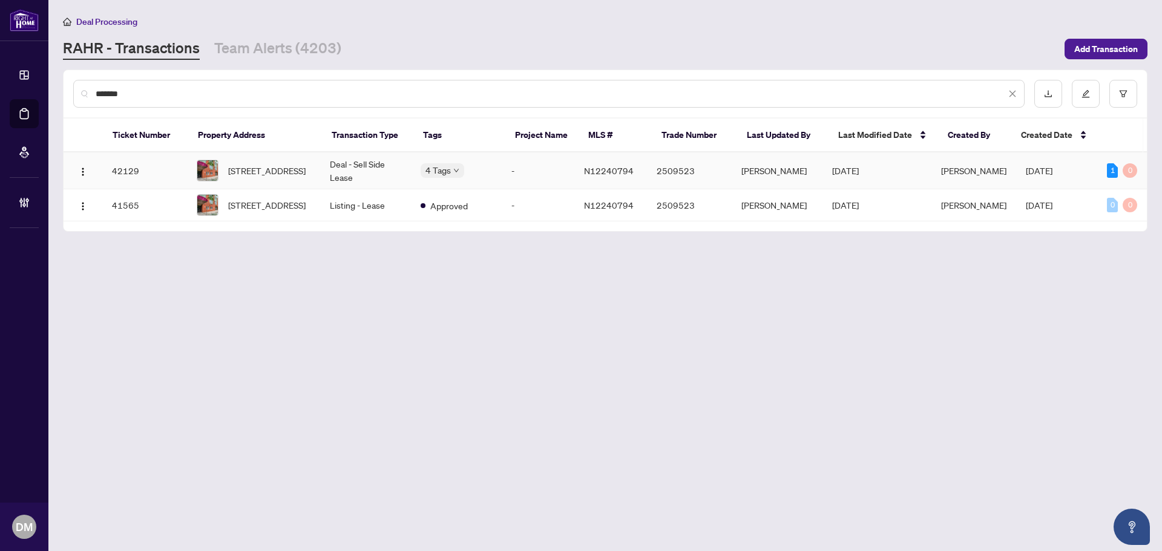
type input "*******"
click at [356, 165] on td "Deal - Sell Side Lease" at bounding box center [365, 171] width 91 height 37
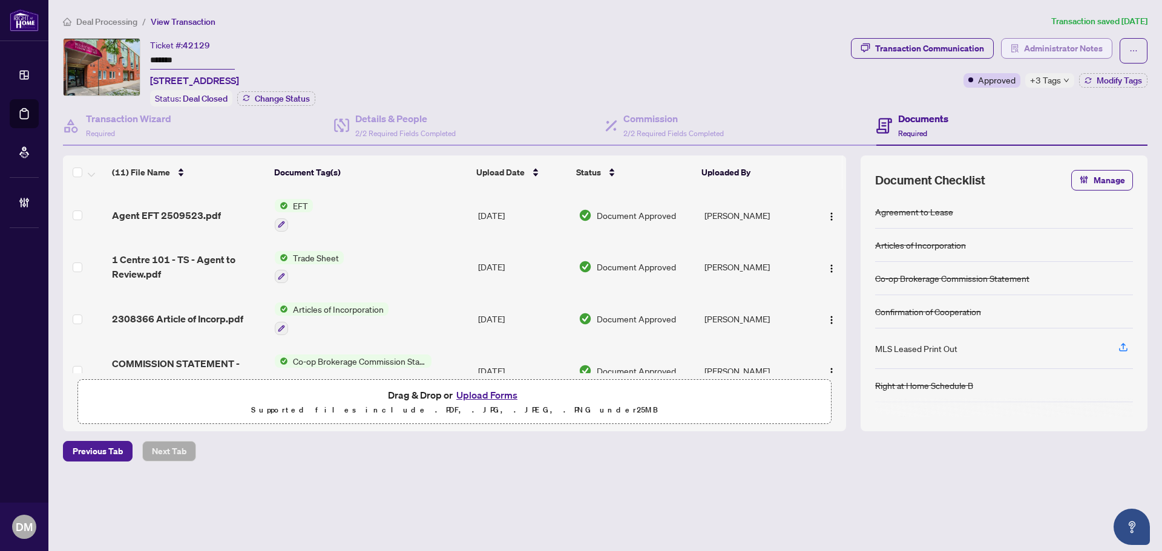
click at [1042, 51] on span "Administrator Notes" at bounding box center [1063, 48] width 79 height 19
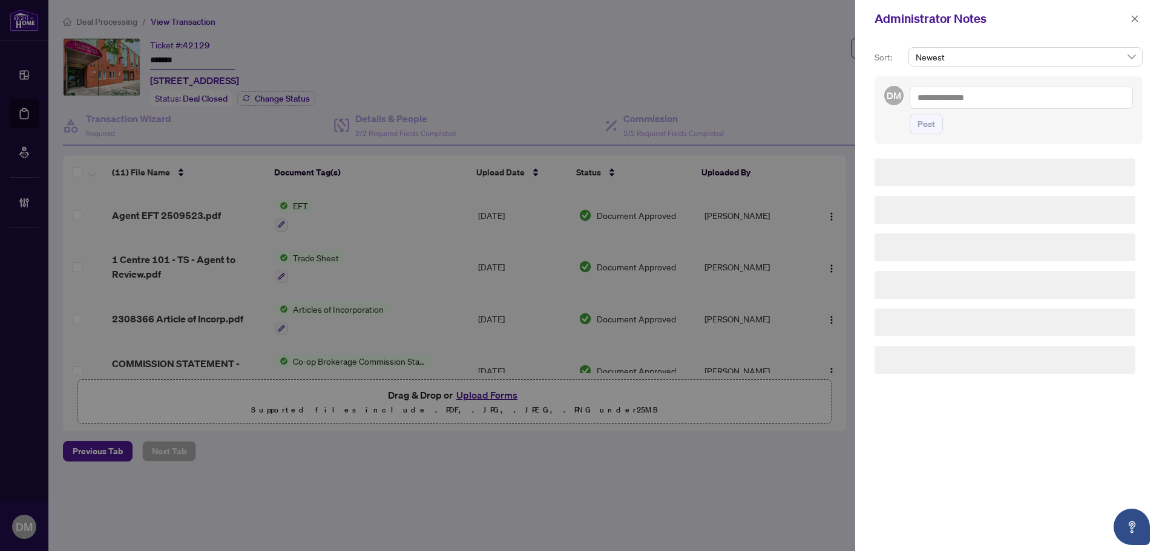
click at [959, 97] on textarea at bounding box center [1021, 97] width 223 height 23
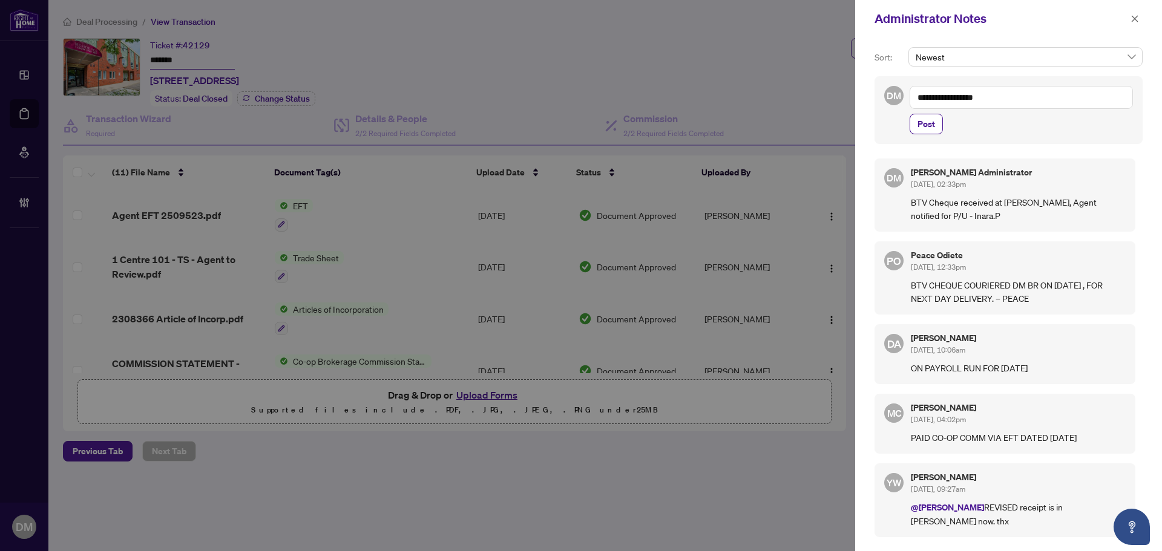
click at [1030, 97] on textarea "**********" at bounding box center [1021, 97] width 223 height 23
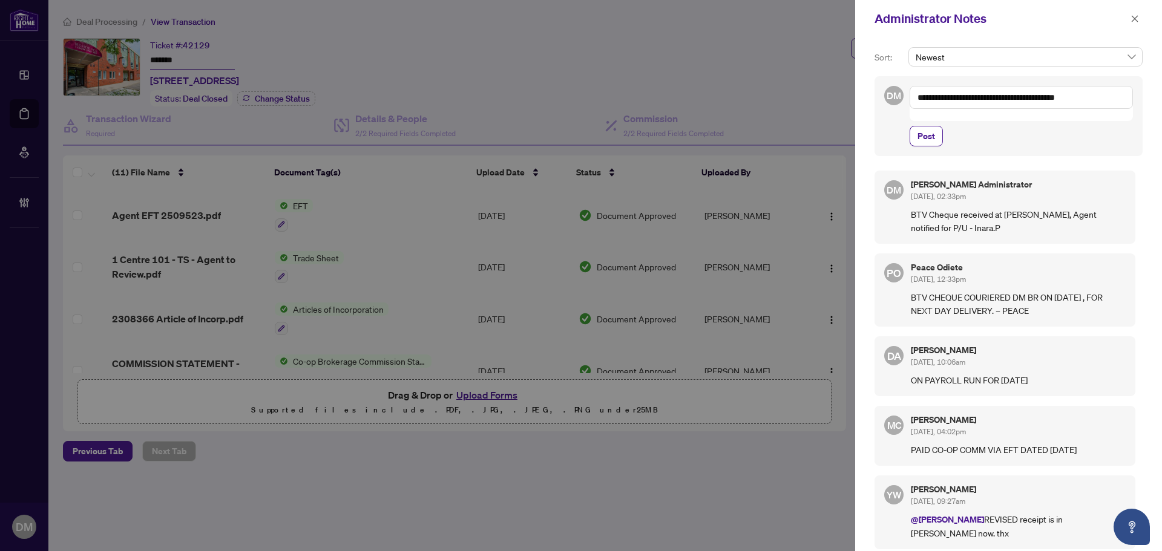
type textarea "**********"
click at [1094, 99] on textarea "**********" at bounding box center [1021, 97] width 223 height 23
click at [932, 126] on span "Post" at bounding box center [927, 135] width 18 height 19
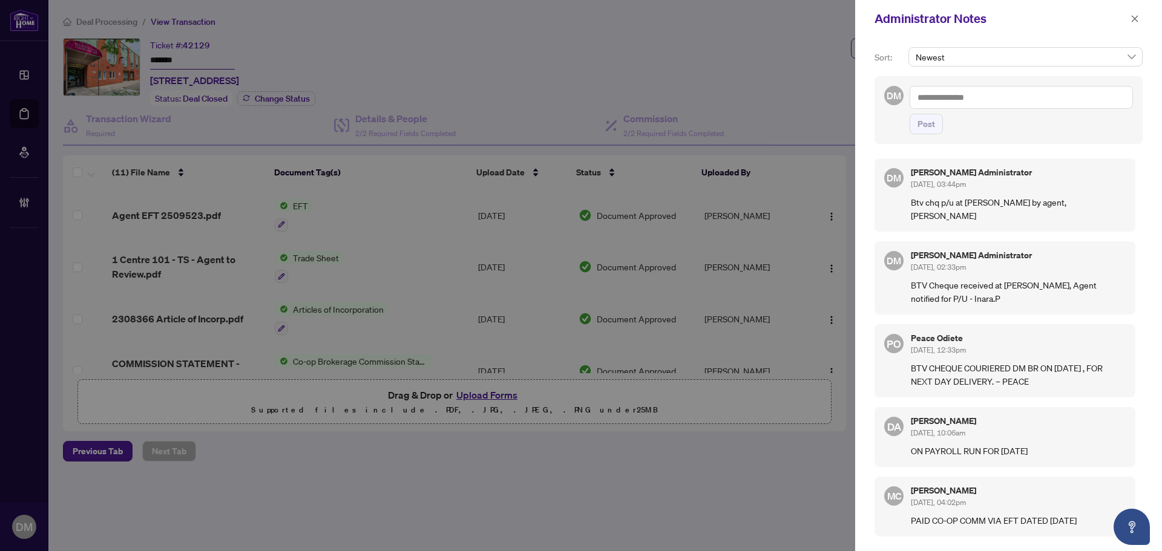
click at [1008, 96] on textarea at bounding box center [1021, 97] width 223 height 23
click at [996, 103] on textarea at bounding box center [1021, 97] width 223 height 23
type textarea "**********"
click at [927, 122] on span "Post" at bounding box center [927, 123] width 18 height 19
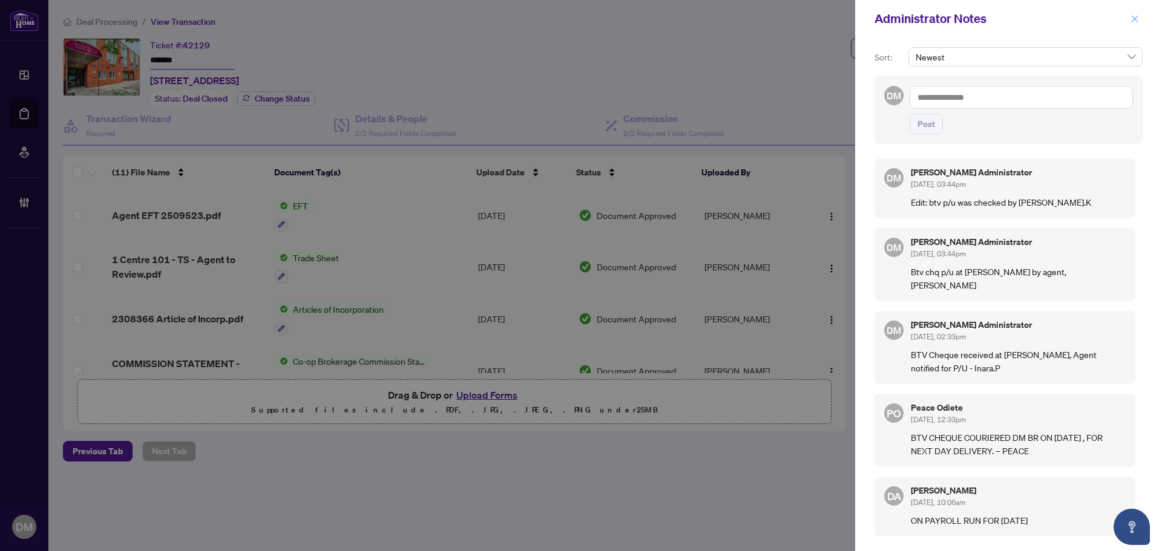
click at [1139, 19] on button "button" at bounding box center [1135, 18] width 16 height 15
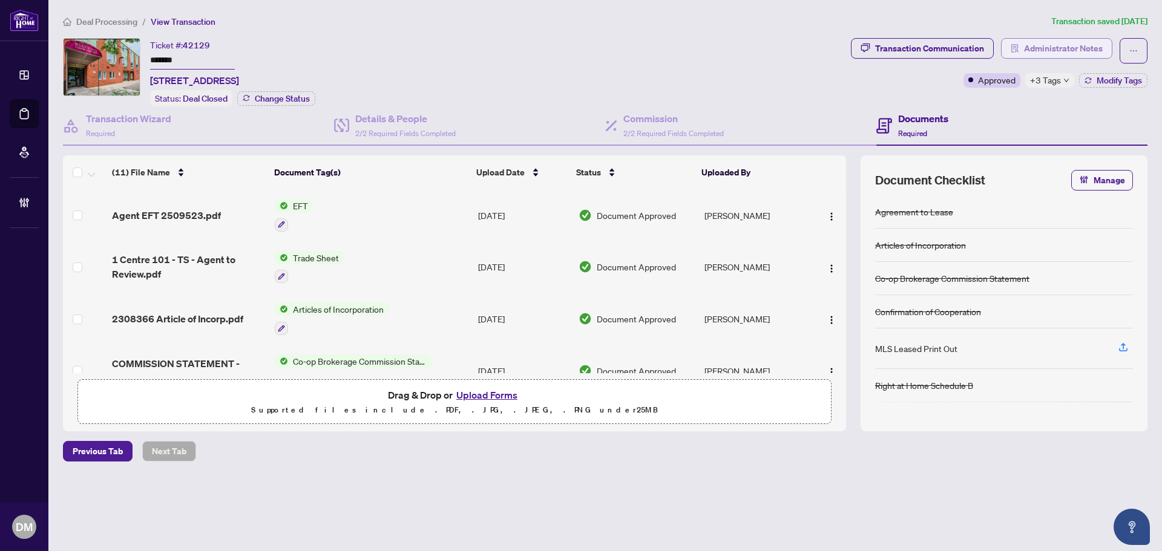
click at [1069, 45] on span "Administrator Notes" at bounding box center [1063, 48] width 79 height 19
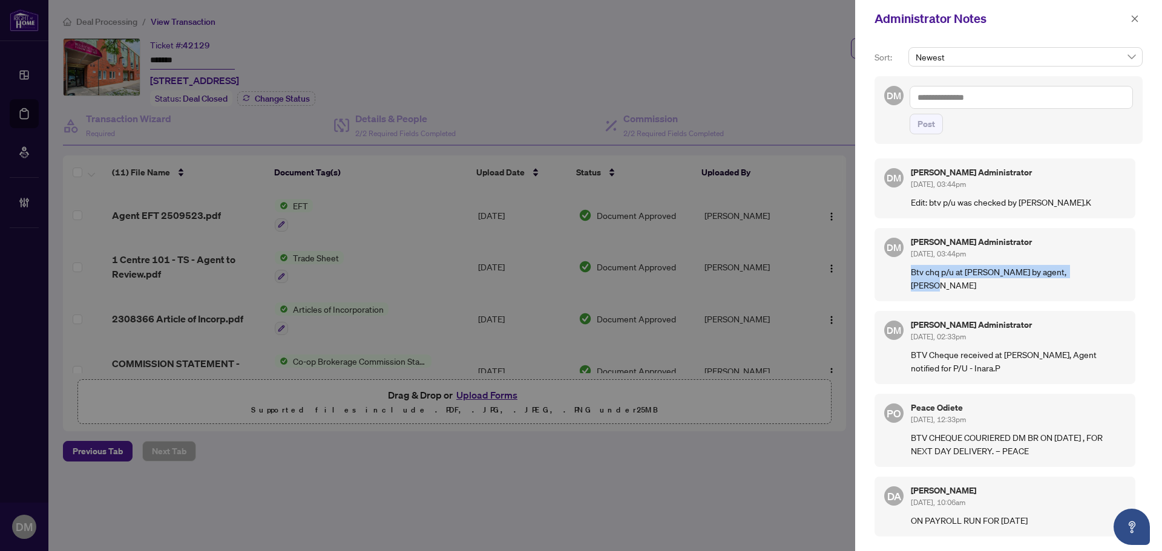
drag, startPoint x: 1088, startPoint y: 272, endPoint x: 908, endPoint y: 272, distance: 180.4
click at [908, 272] on div "DM Don Mills Administrator Aug/14/2025, 03:44pm Btv chq p/u at DM branch by age…" at bounding box center [1005, 264] width 261 height 73
copy p "Btv chq p/u at DM branch by agent, moe hajjar"
drag, startPoint x: 1017, startPoint y: 139, endPoint x: 1020, endPoint y: 133, distance: 7.1
click at [1017, 139] on div "DM Post" at bounding box center [1009, 110] width 268 height 68
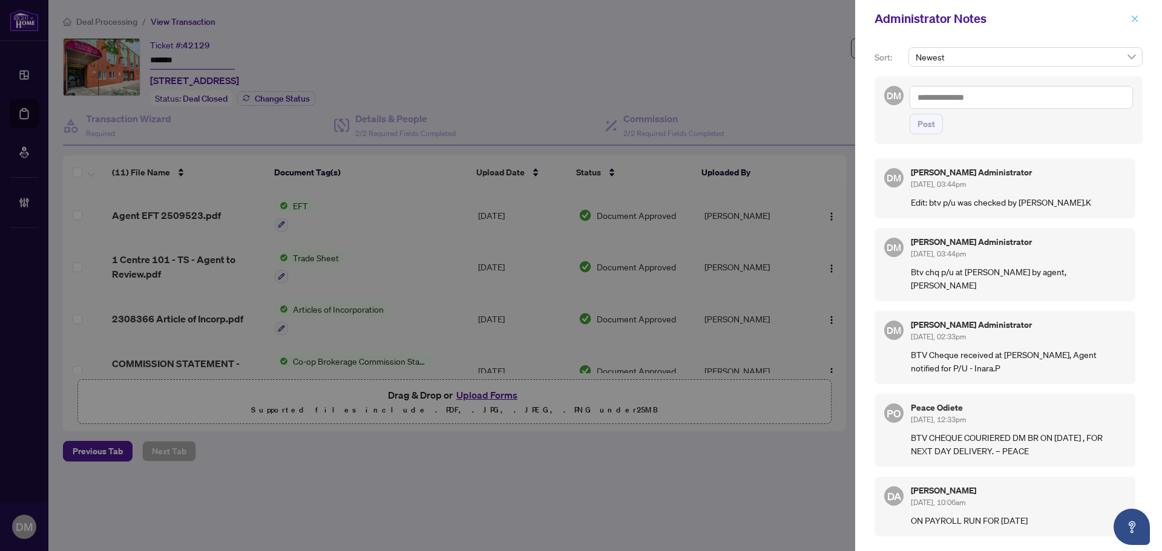
click at [1135, 17] on icon "close" at bounding box center [1135, 19] width 8 height 8
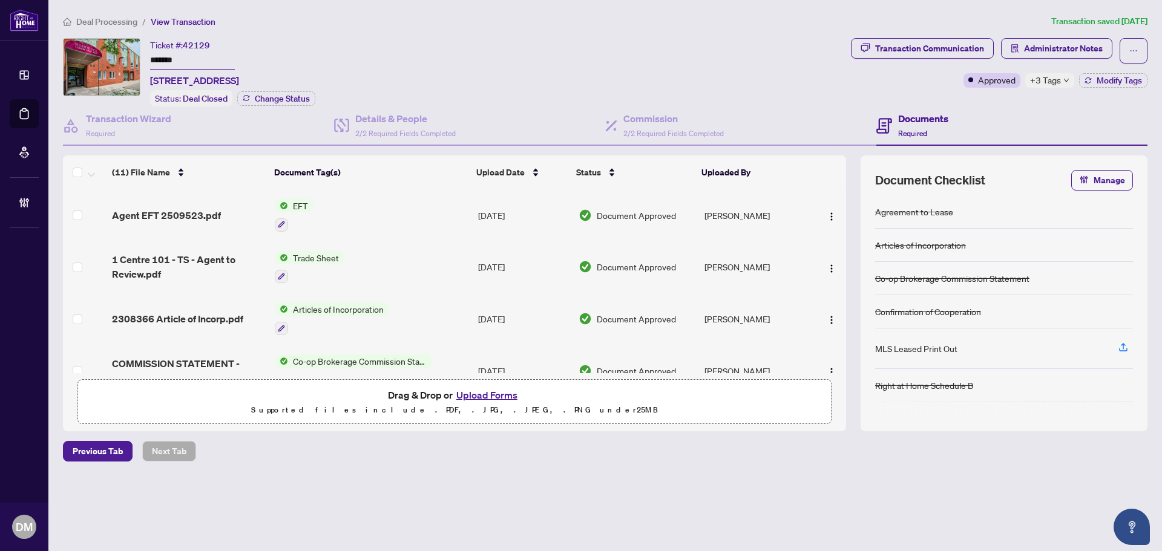
click at [117, 22] on span "Deal Processing" at bounding box center [106, 21] width 61 height 11
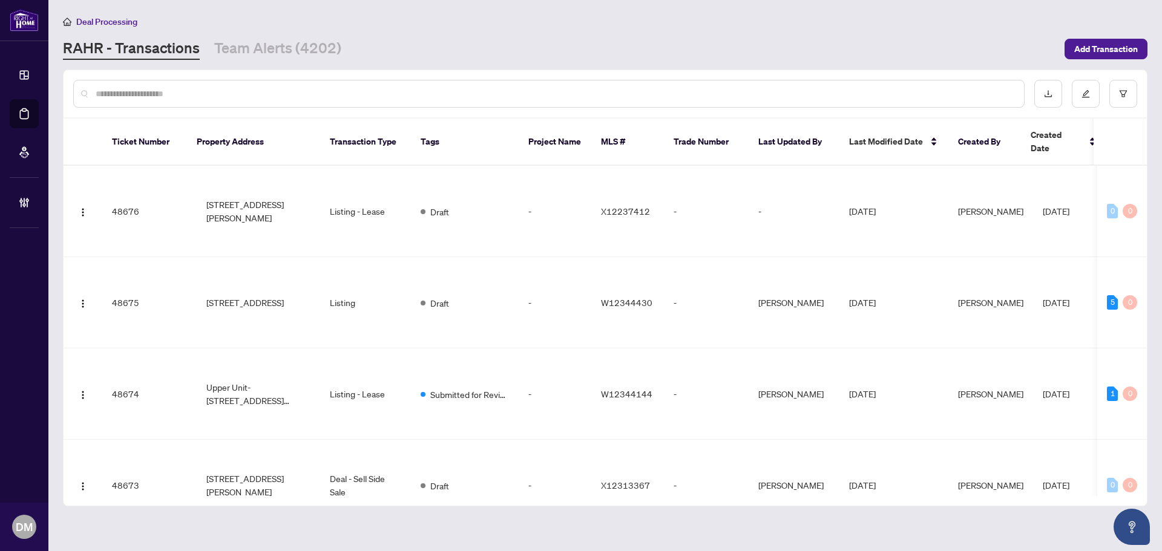
click at [343, 89] on input "text" at bounding box center [555, 93] width 919 height 13
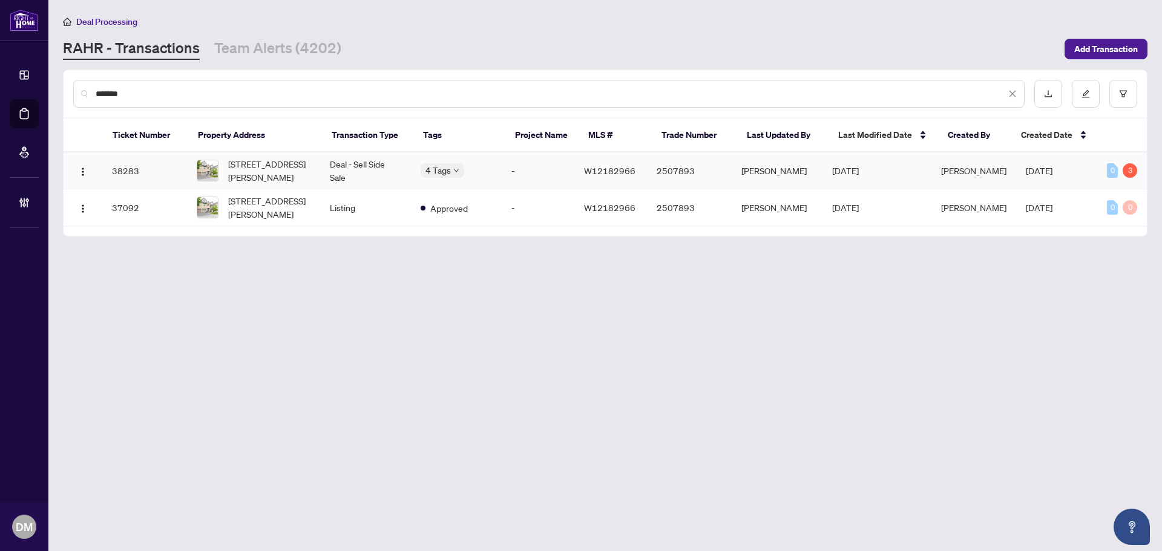
type input "*******"
click at [344, 172] on td "Deal - Sell Side Sale" at bounding box center [365, 171] width 91 height 37
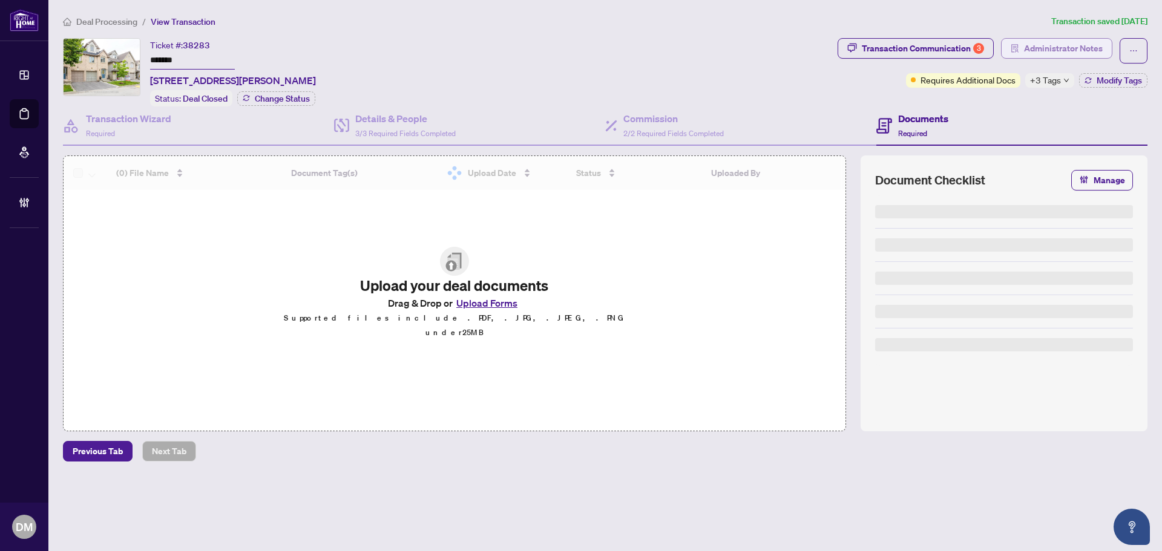
click at [1026, 41] on span "Administrator Notes" at bounding box center [1063, 48] width 79 height 19
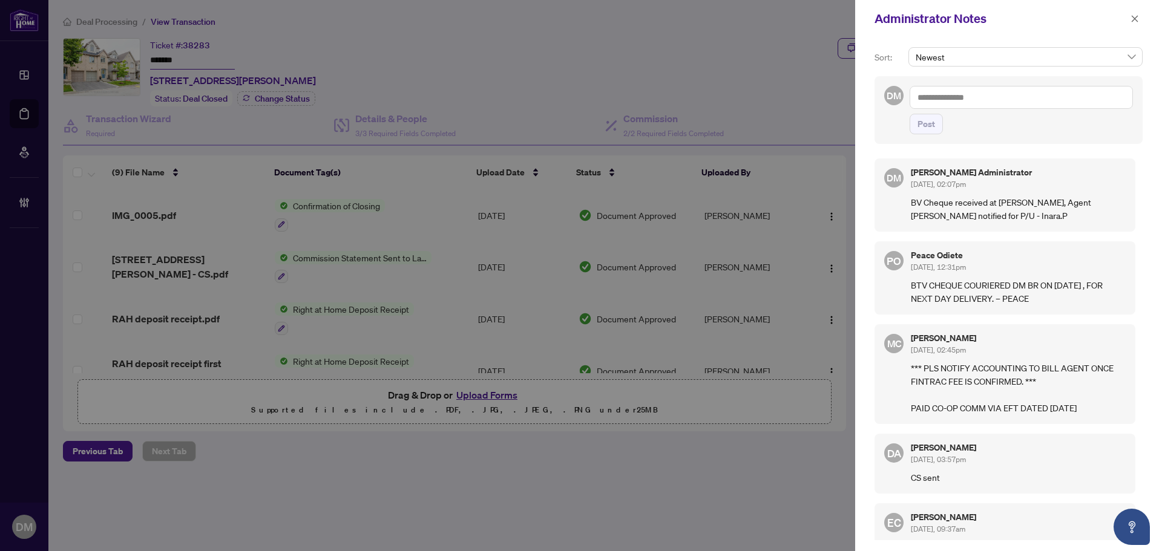
click at [979, 104] on textarea at bounding box center [1021, 97] width 223 height 23
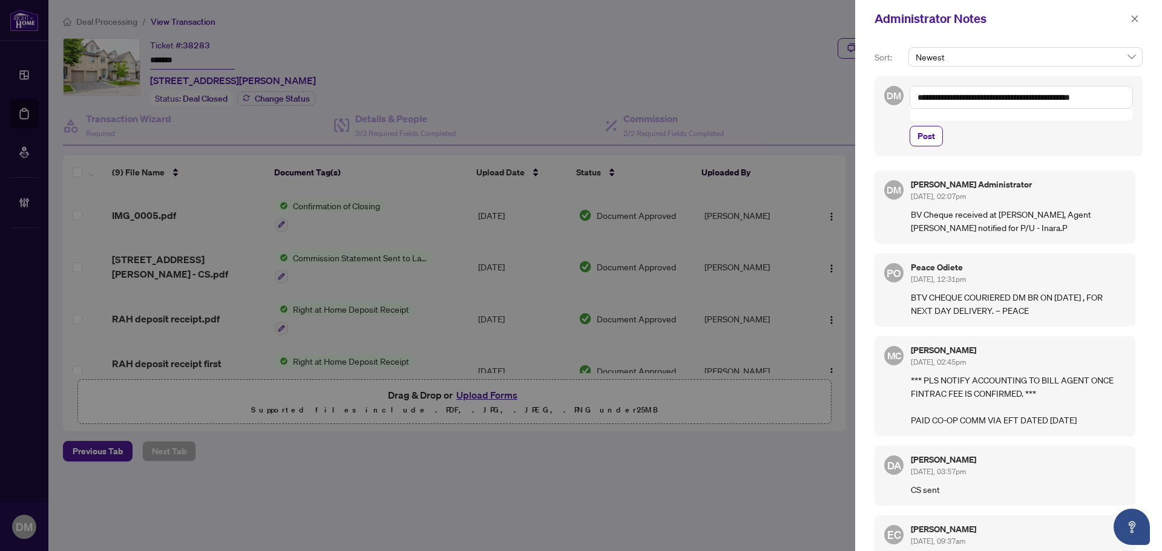
click at [1119, 100] on textarea "**********" at bounding box center [1021, 97] width 223 height 23
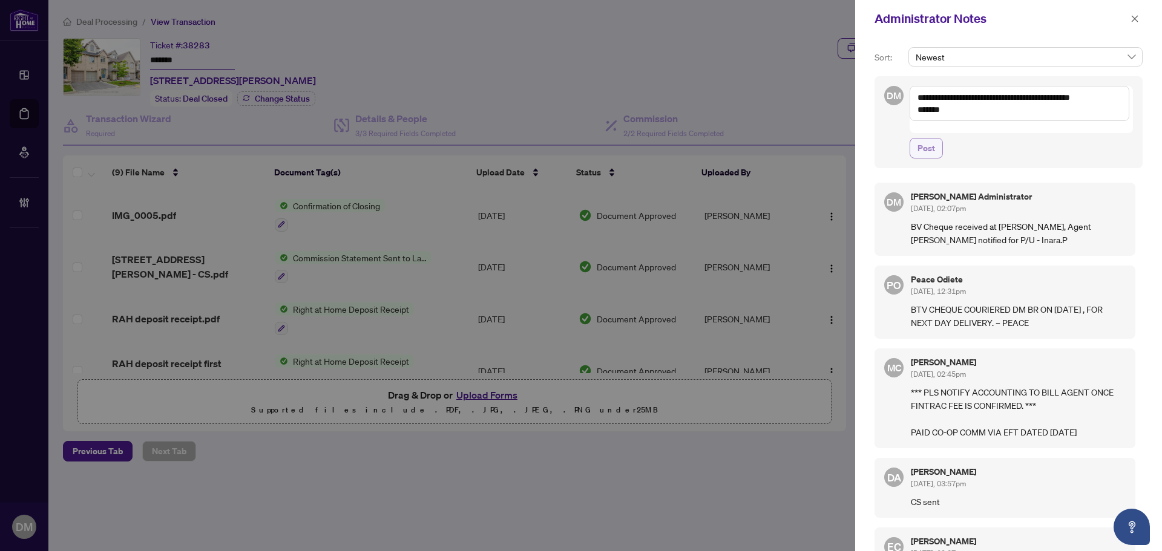
type textarea "**********"
click at [932, 139] on span "Post" at bounding box center [927, 148] width 18 height 19
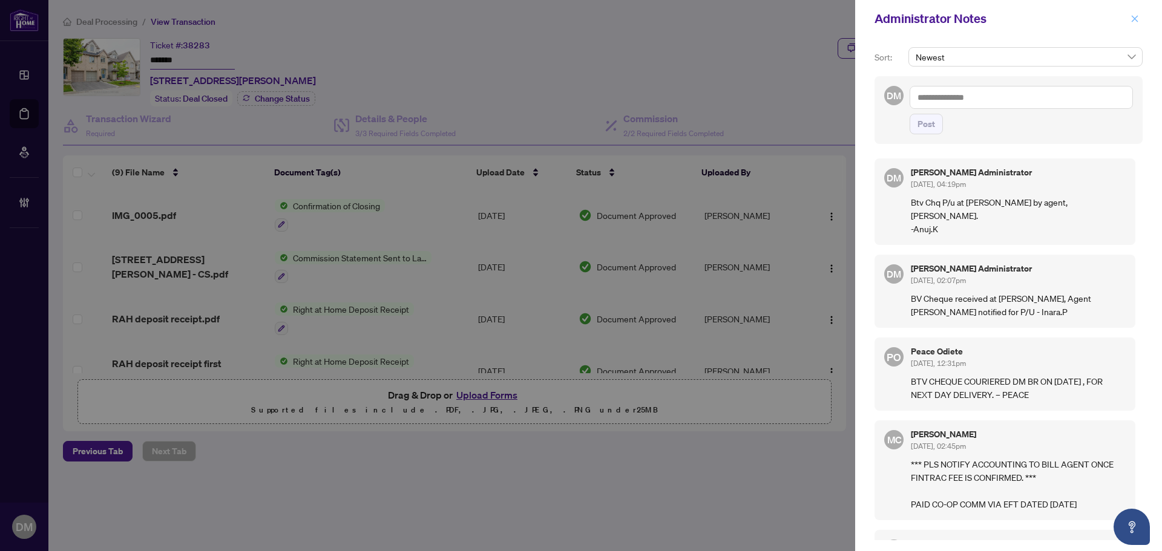
click at [1138, 13] on span "button" at bounding box center [1135, 18] width 8 height 19
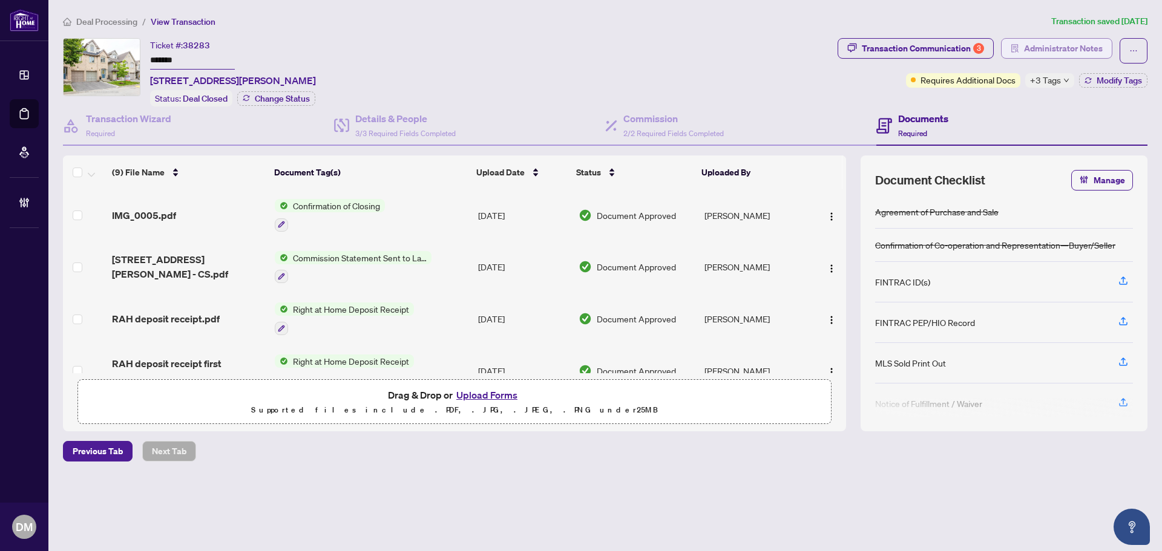
click at [1050, 47] on span "Administrator Notes" at bounding box center [1063, 48] width 79 height 19
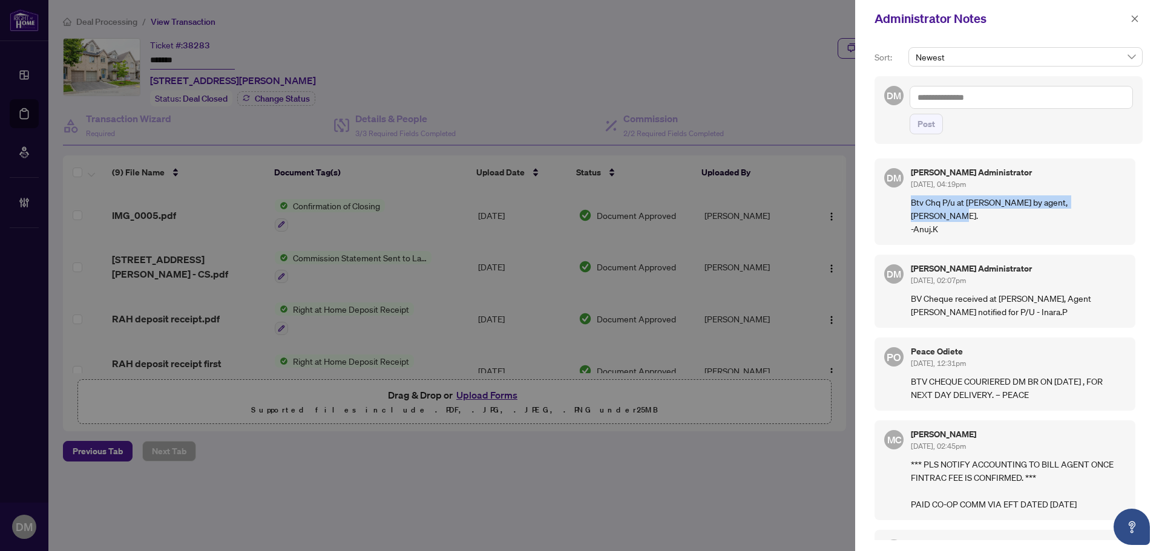
drag, startPoint x: 905, startPoint y: 200, endPoint x: 1106, endPoint y: 200, distance: 200.9
click at [1106, 200] on div "DM Don Mills Administrator Aug/14/2025, 04:19pm Btv Chq P/u at DM Branch by age…" at bounding box center [1005, 202] width 261 height 87
copy p "Btv Chq P/u at DM Branch by agent, Ned Mihajlovic."
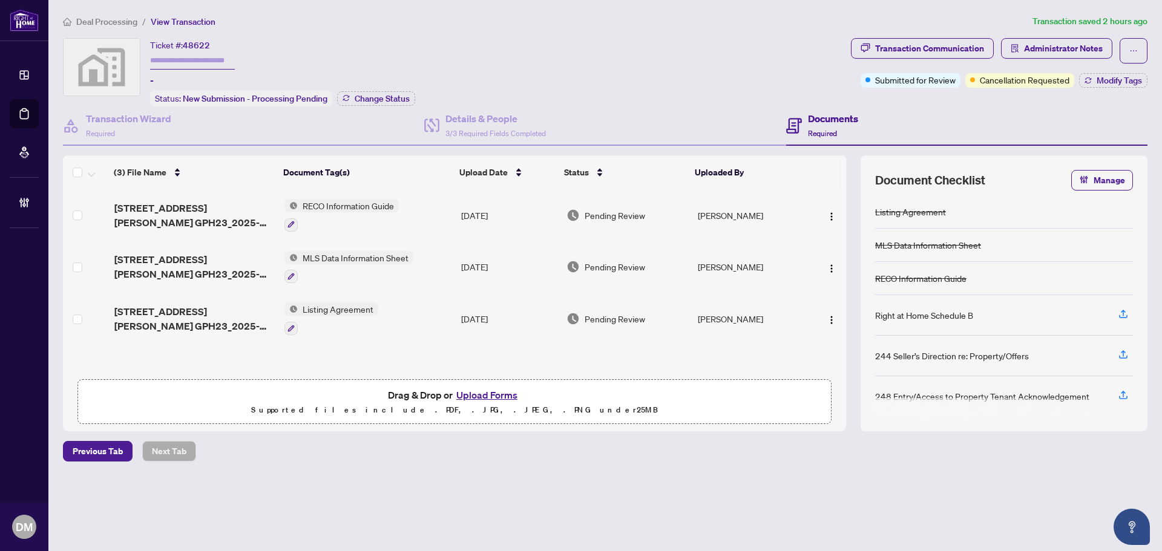
click at [108, 18] on span "Deal Processing" at bounding box center [106, 21] width 61 height 11
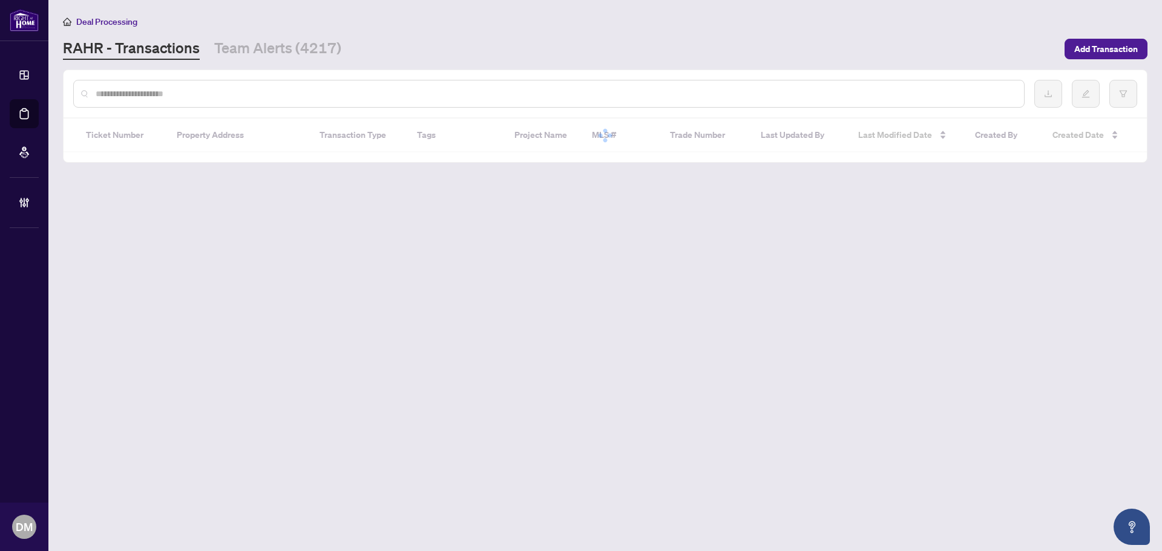
click at [348, 88] on input "text" at bounding box center [555, 93] width 919 height 13
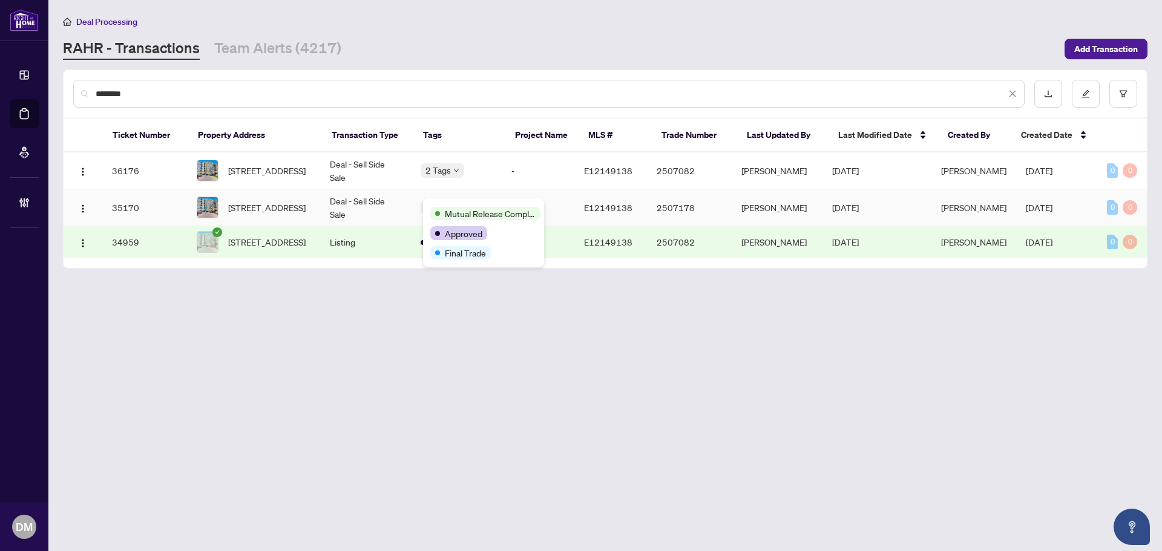
type input "********"
click at [392, 176] on td "Deal - Sell Side Sale" at bounding box center [365, 171] width 91 height 37
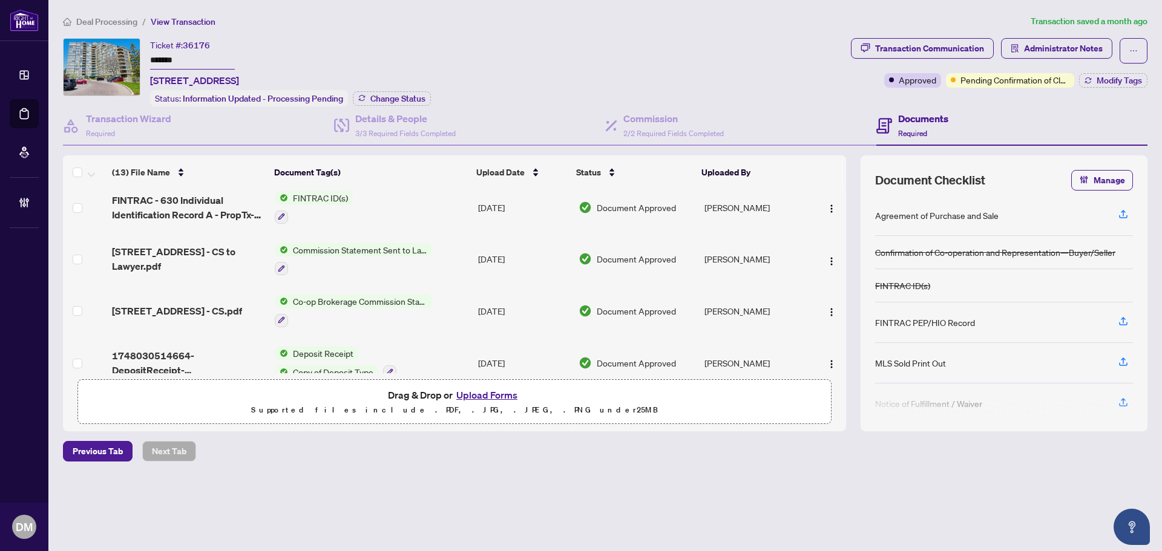
scroll to position [182, 0]
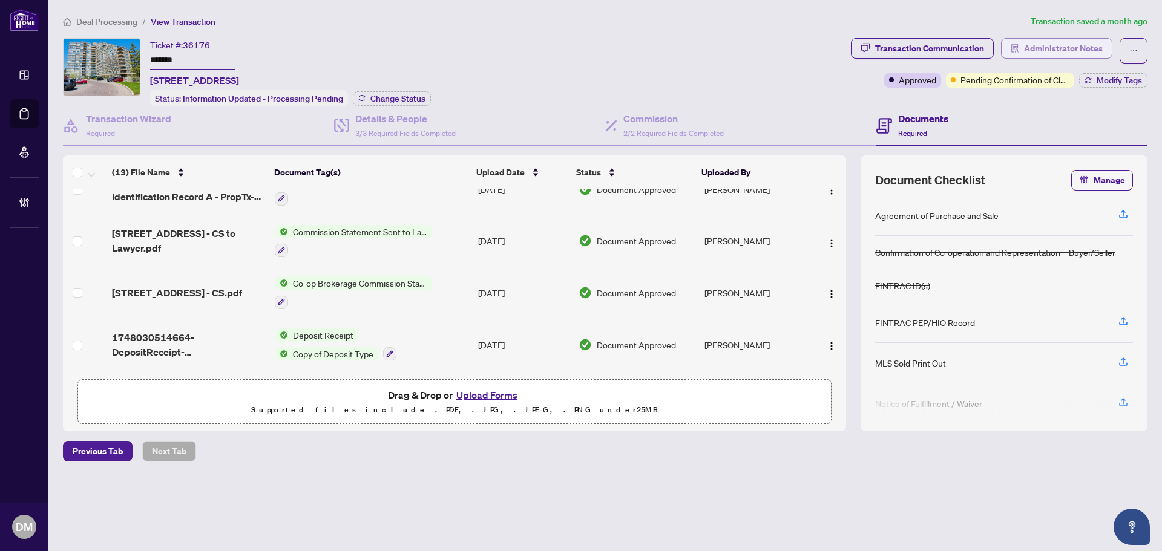
click at [1029, 50] on span "Administrator Notes" at bounding box center [1063, 48] width 79 height 19
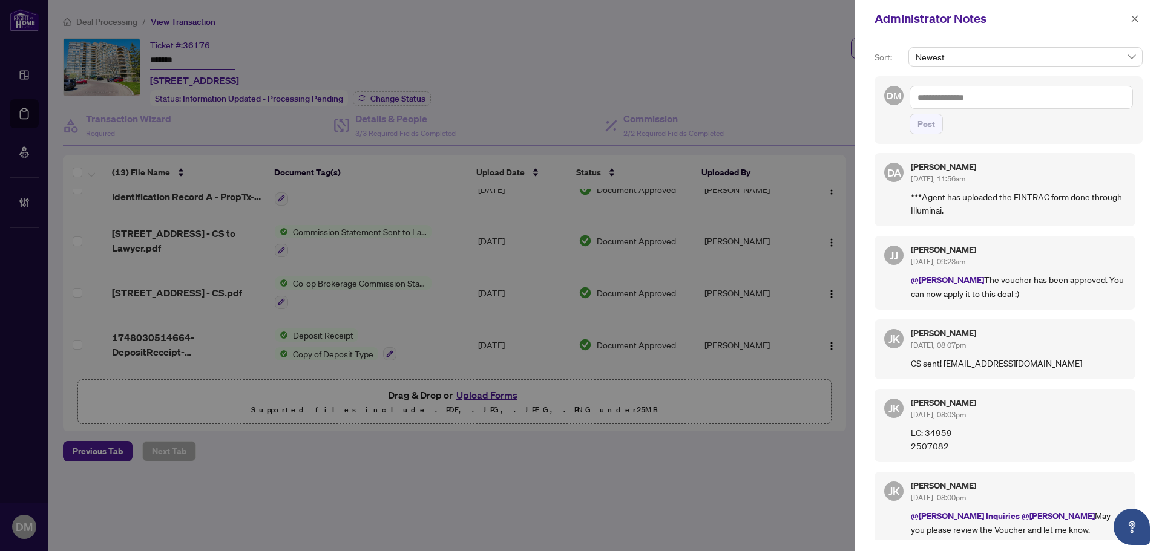
scroll to position [0, 0]
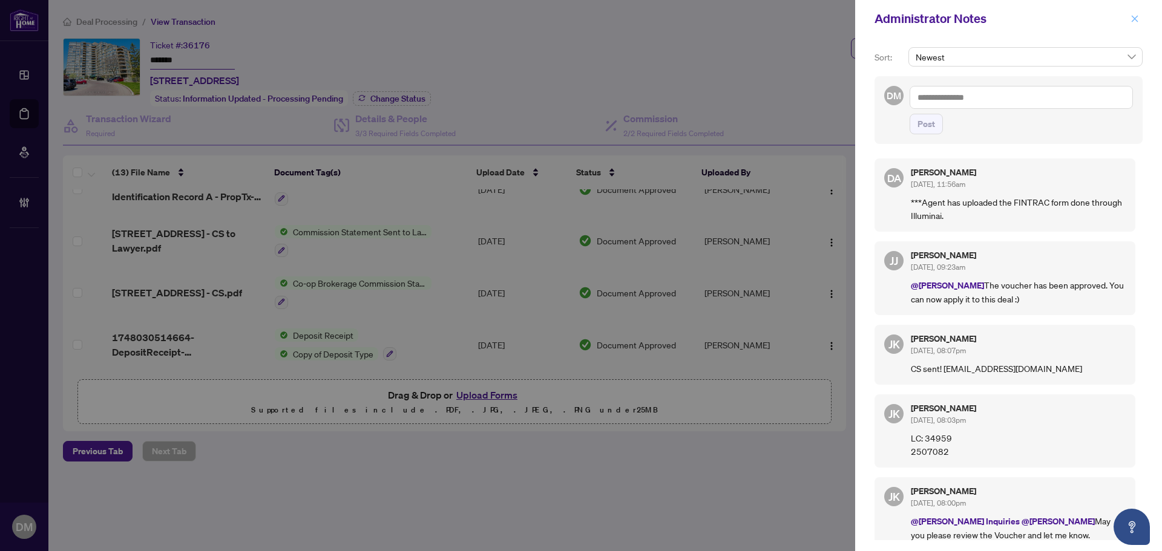
click at [1136, 17] on icon "close" at bounding box center [1135, 19] width 8 height 8
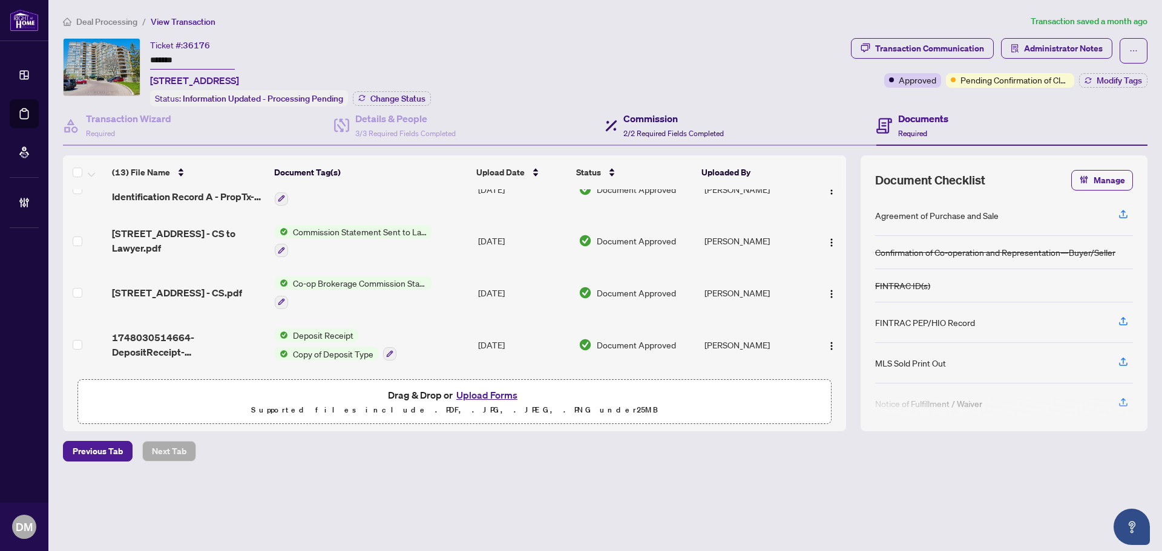
click at [649, 119] on h4 "Commission" at bounding box center [673, 118] width 100 height 15
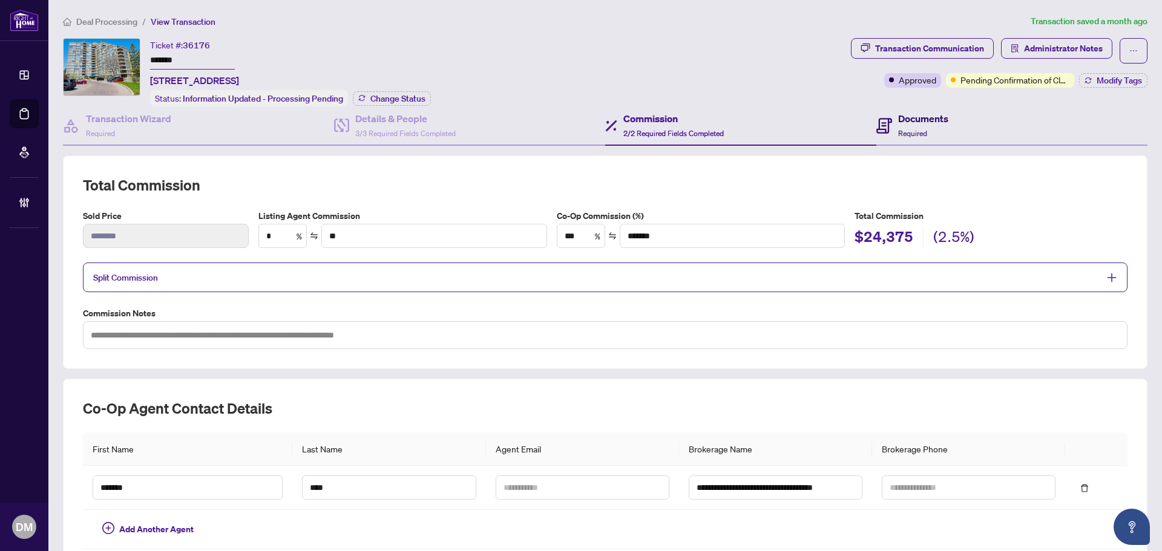
click at [898, 122] on h4 "Documents" at bounding box center [923, 118] width 50 height 15
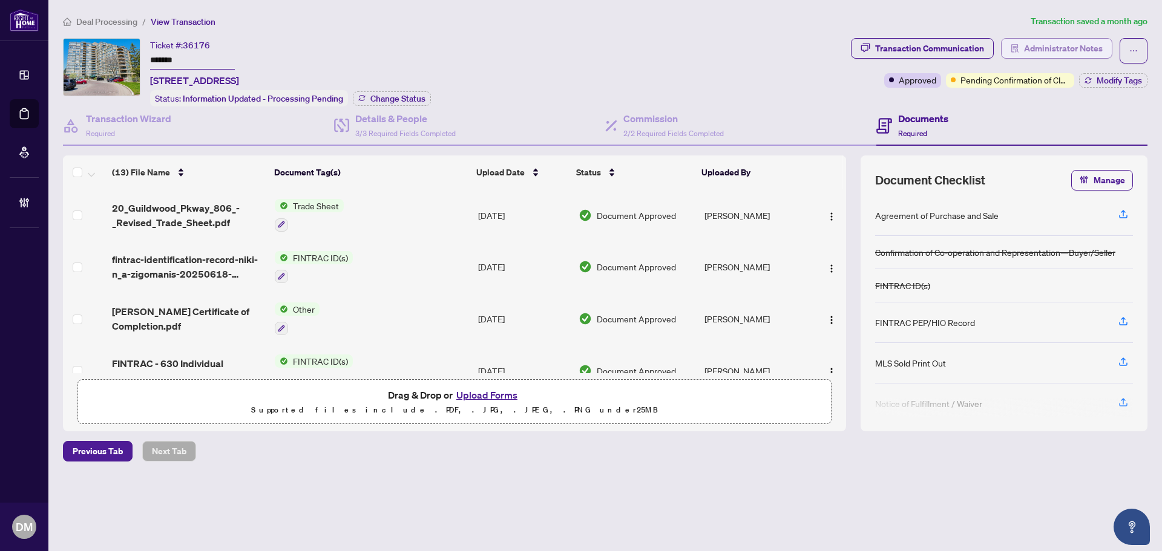
click at [1055, 45] on span "Administrator Notes" at bounding box center [1063, 48] width 79 height 19
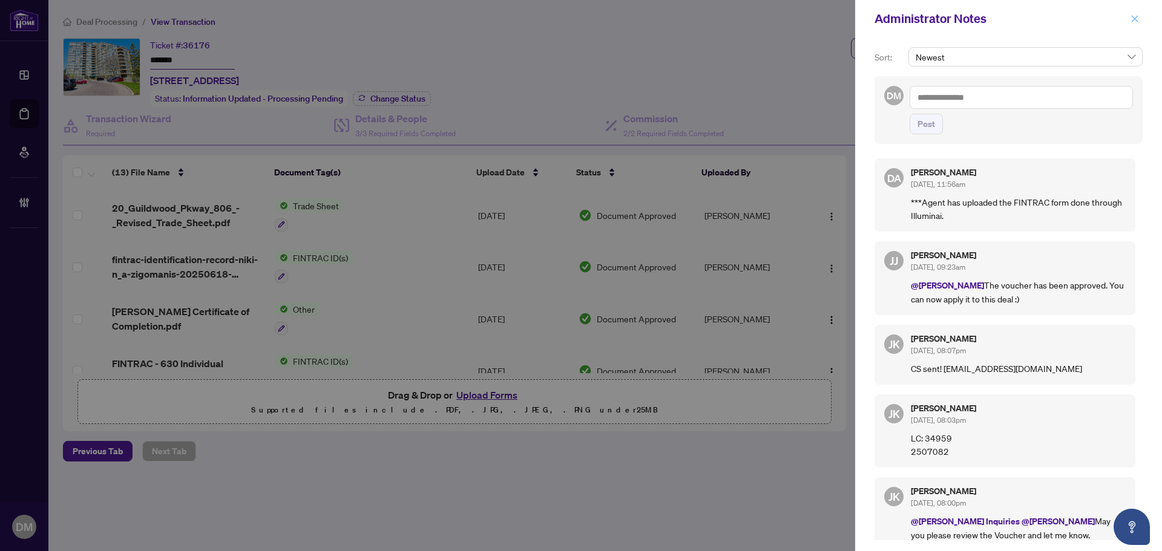
click at [1135, 19] on icon "close" at bounding box center [1135, 18] width 7 height 7
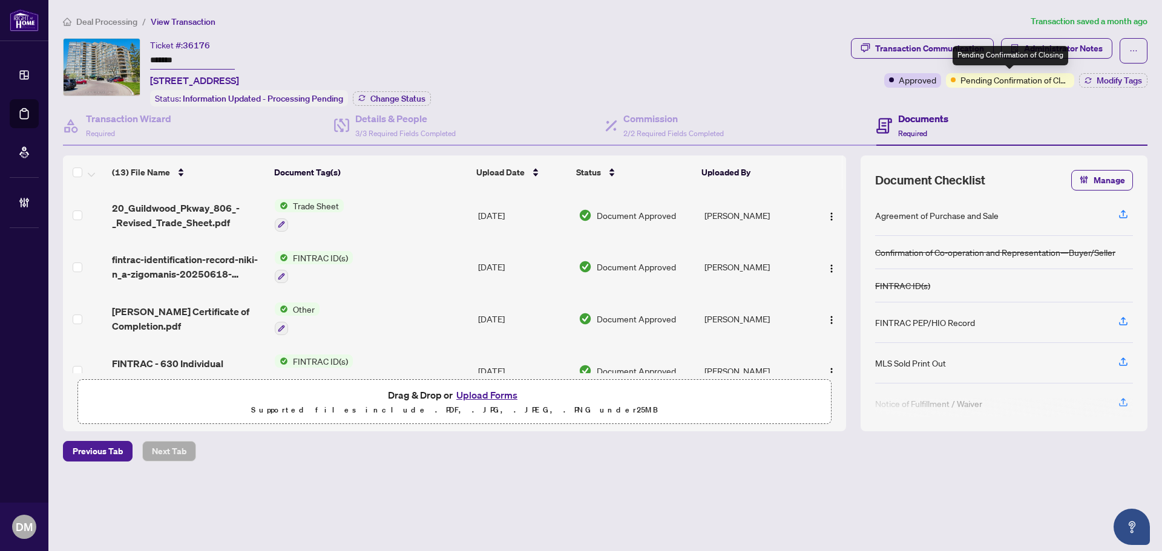
click at [997, 81] on span "Pending Confirmation of Closing" at bounding box center [1014, 79] width 109 height 13
click at [599, 59] on div "Ticket #: 36176 ******* 806-20 Guildwood Pkwy, Toronto, Ontario M1E 5B6, Canada…" at bounding box center [454, 72] width 783 height 68
click at [1012, 55] on span "button" at bounding box center [1015, 48] width 8 height 19
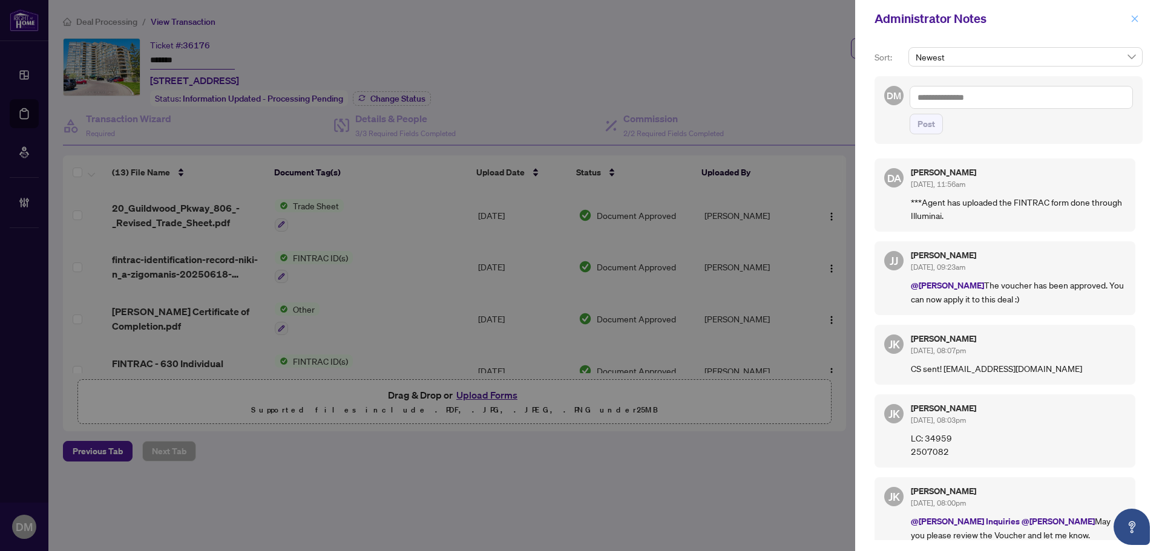
click at [1137, 23] on icon "close" at bounding box center [1135, 19] width 8 height 8
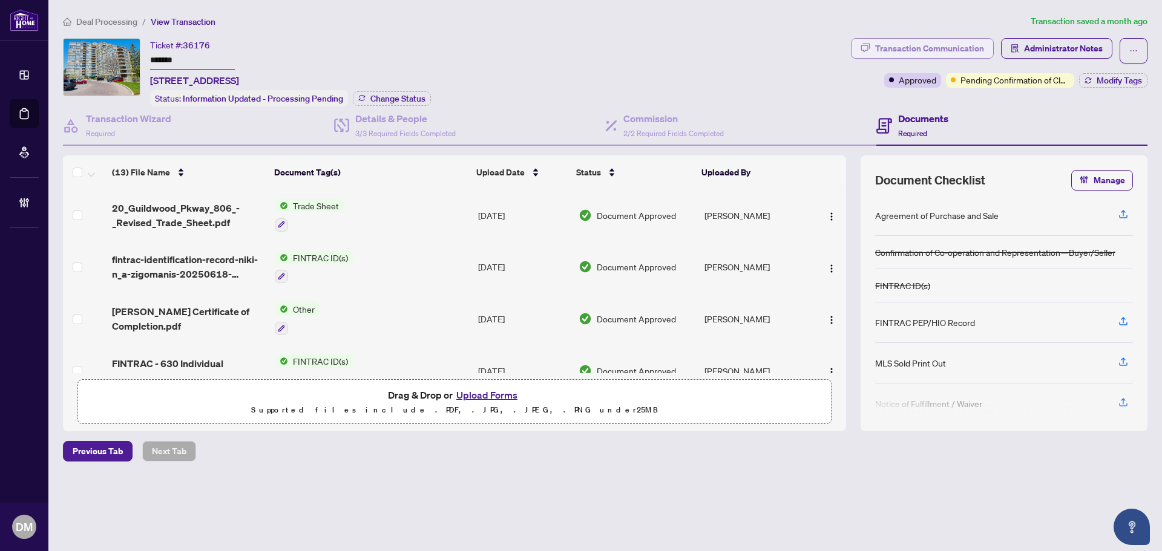
click at [977, 47] on div "Transaction Communication" at bounding box center [929, 48] width 109 height 19
type textarea "**********"
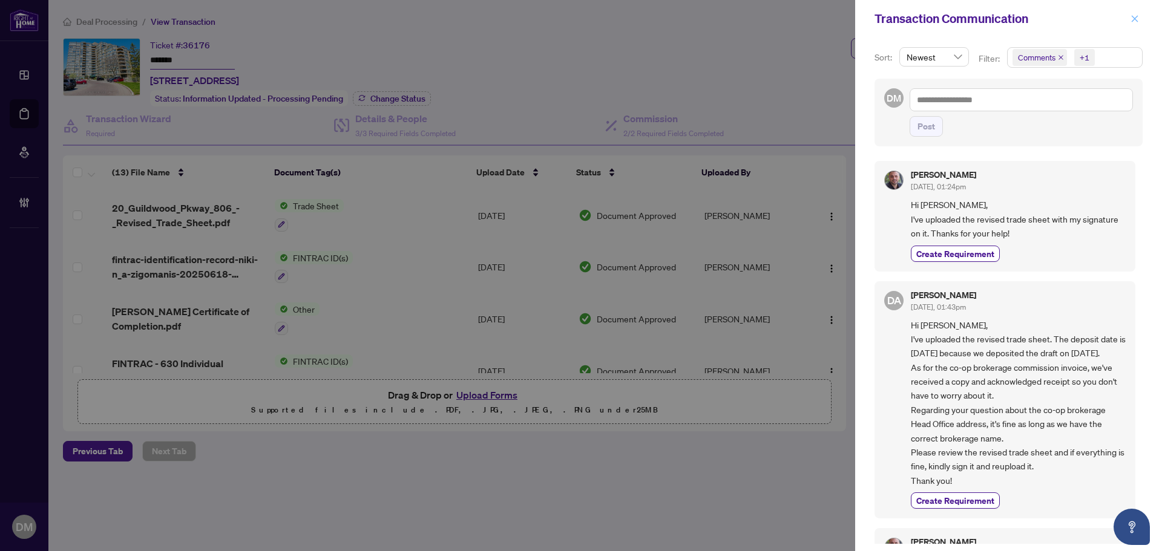
click at [1141, 15] on button "button" at bounding box center [1135, 18] width 16 height 15
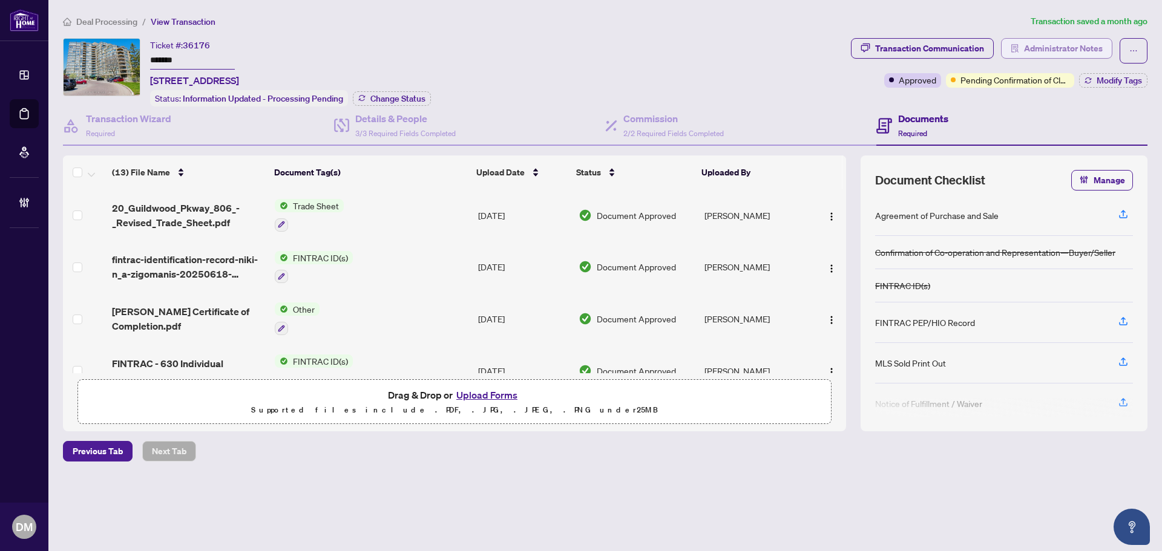
click at [1052, 42] on span "Administrator Notes" at bounding box center [1063, 48] width 79 height 19
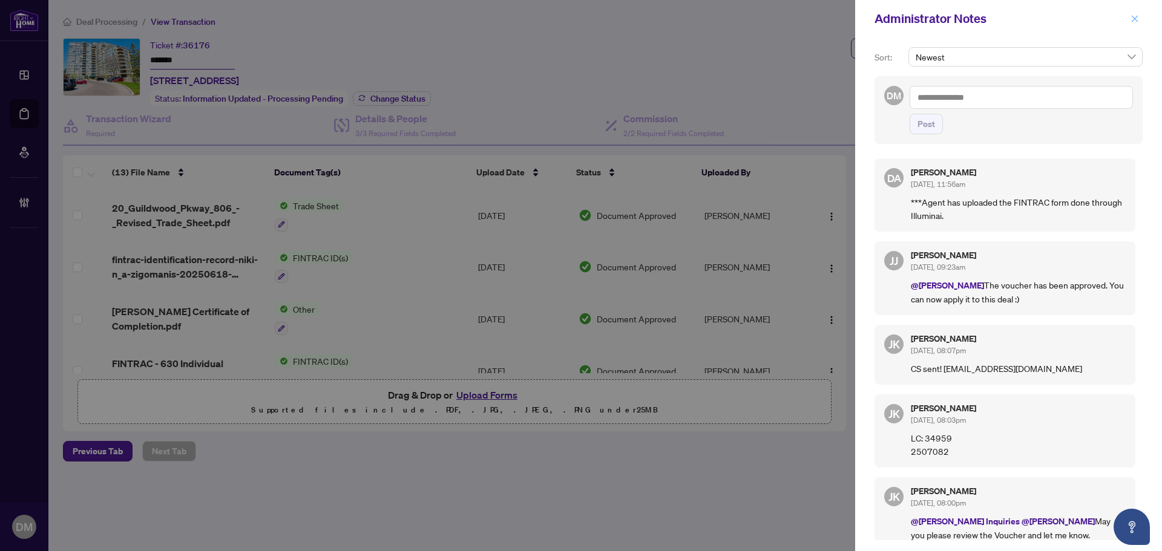
click at [1131, 20] on icon "close" at bounding box center [1135, 19] width 8 height 8
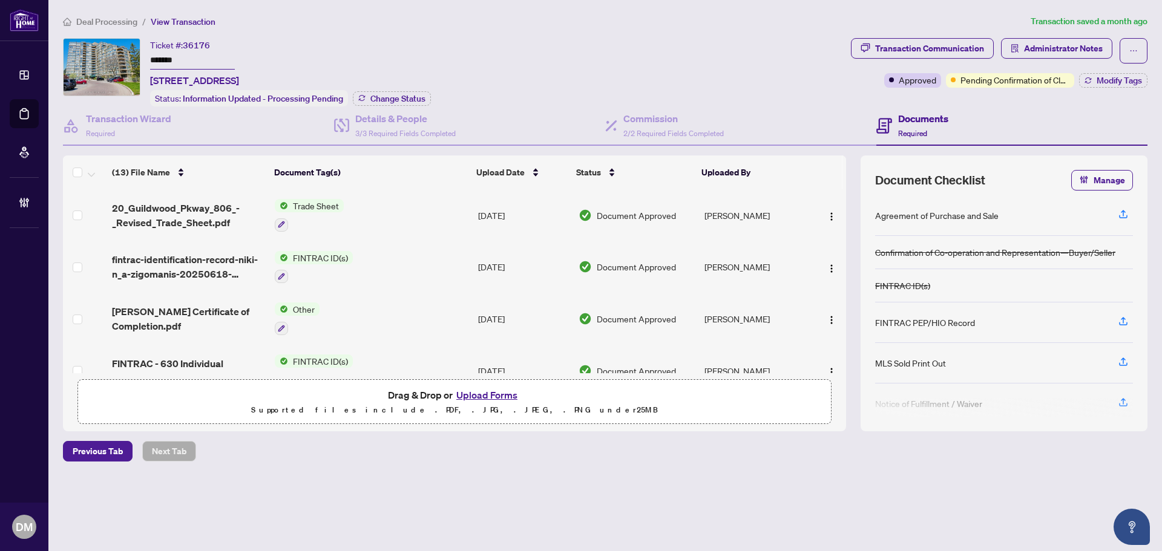
click at [891, 53] on div "Transaction Communication" at bounding box center [929, 48] width 109 height 19
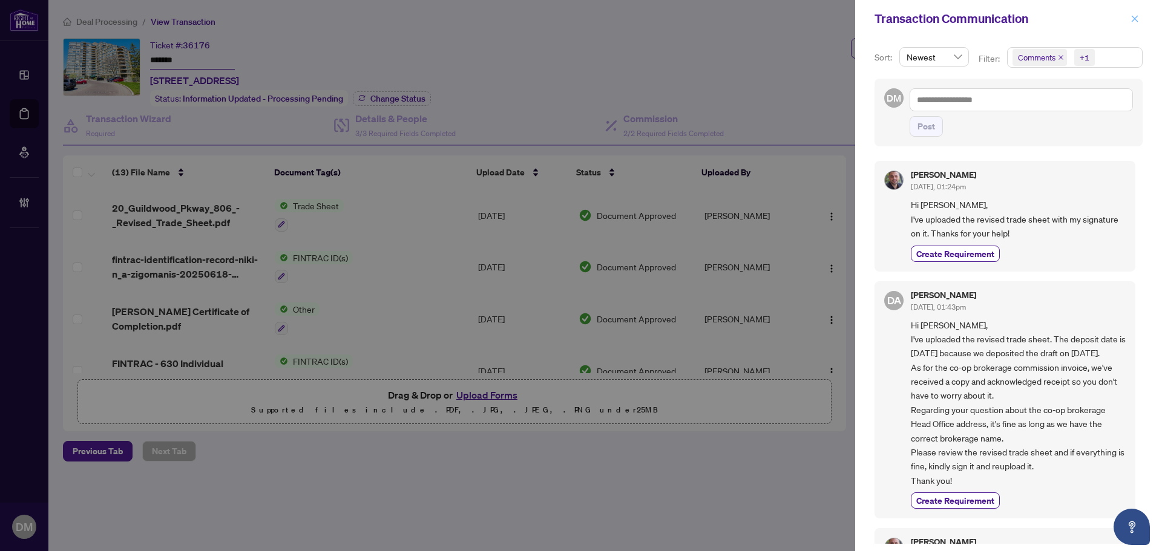
click at [1140, 19] on button "button" at bounding box center [1135, 18] width 16 height 15
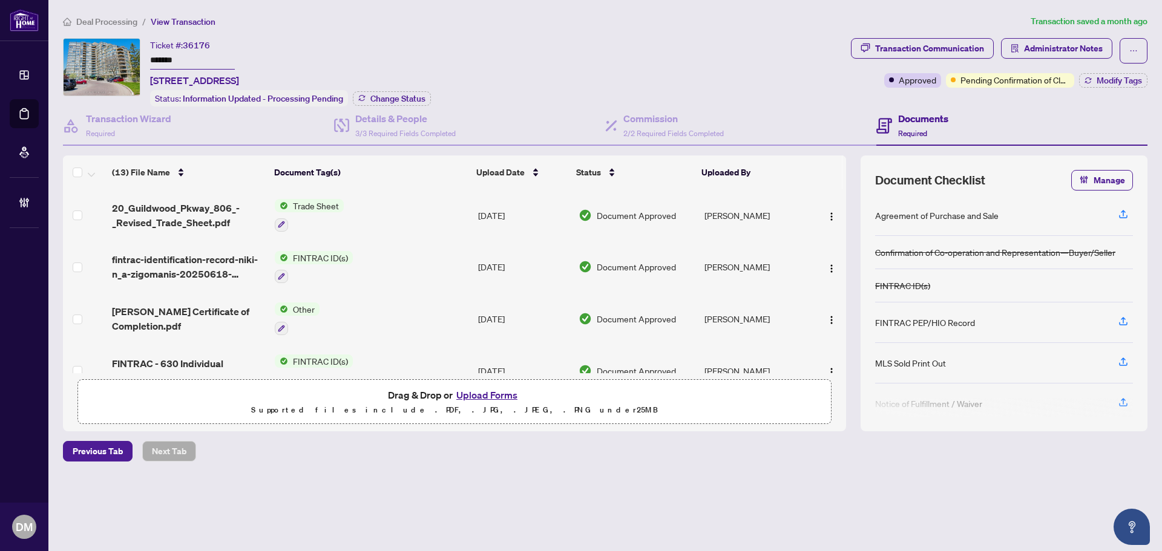
click at [1031, 45] on span "Administrator Notes" at bounding box center [1063, 48] width 79 height 19
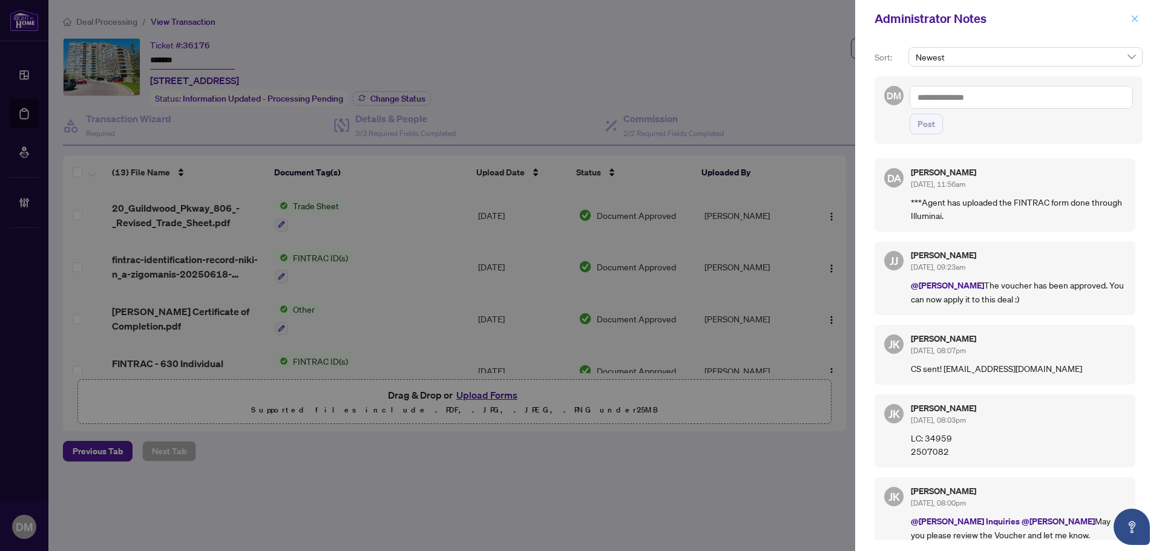
click at [1129, 21] on button "button" at bounding box center [1135, 18] width 16 height 15
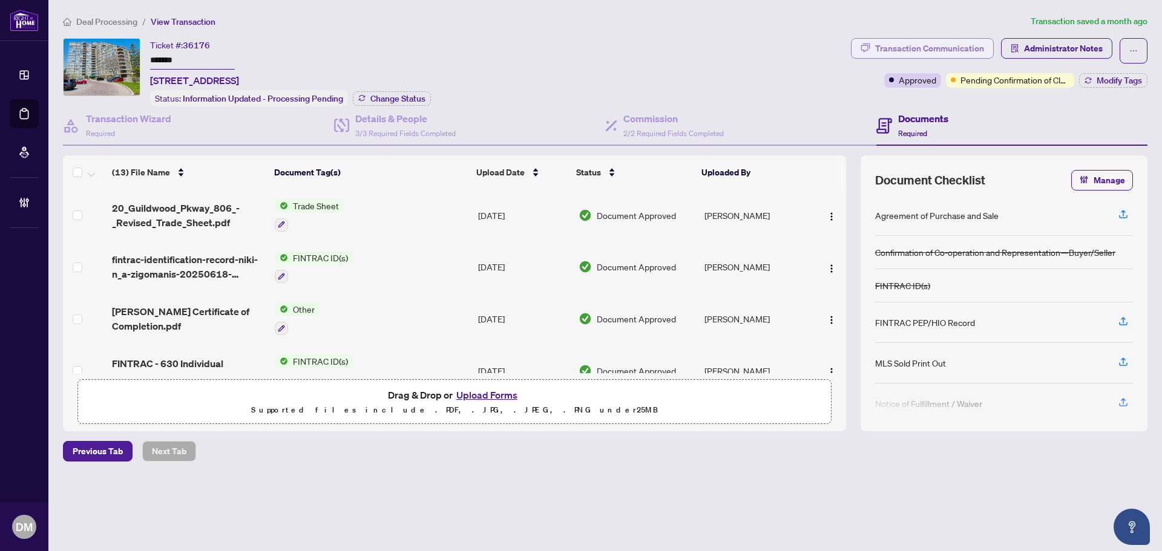
click at [910, 55] on div "Transaction Communication" at bounding box center [929, 48] width 109 height 19
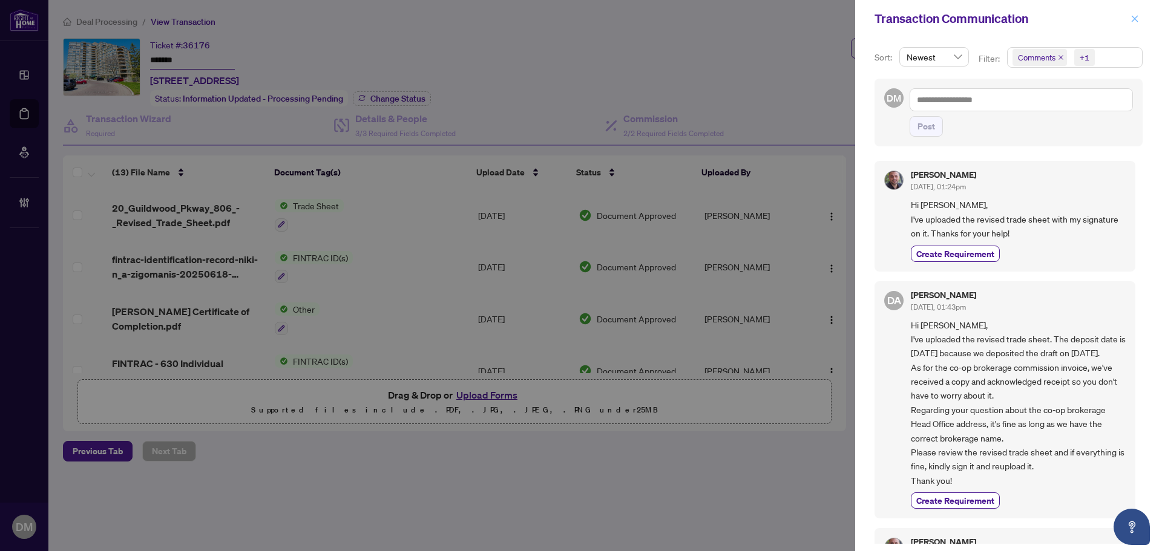
click at [1131, 24] on span "button" at bounding box center [1135, 18] width 8 height 19
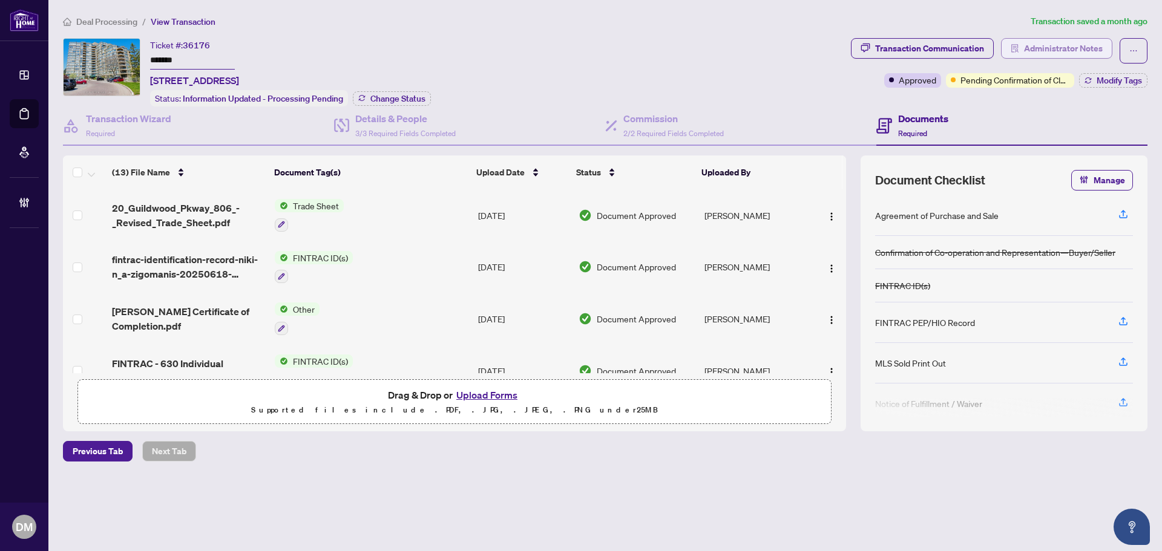
click at [1063, 47] on span "Administrator Notes" at bounding box center [1063, 48] width 79 height 19
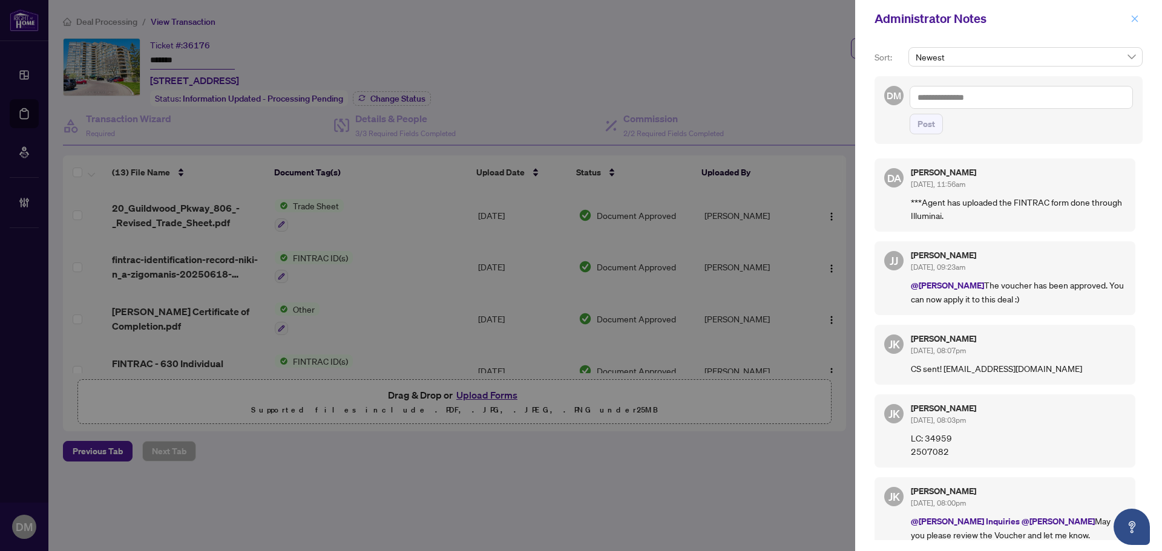
click at [1129, 14] on button "button" at bounding box center [1135, 18] width 16 height 15
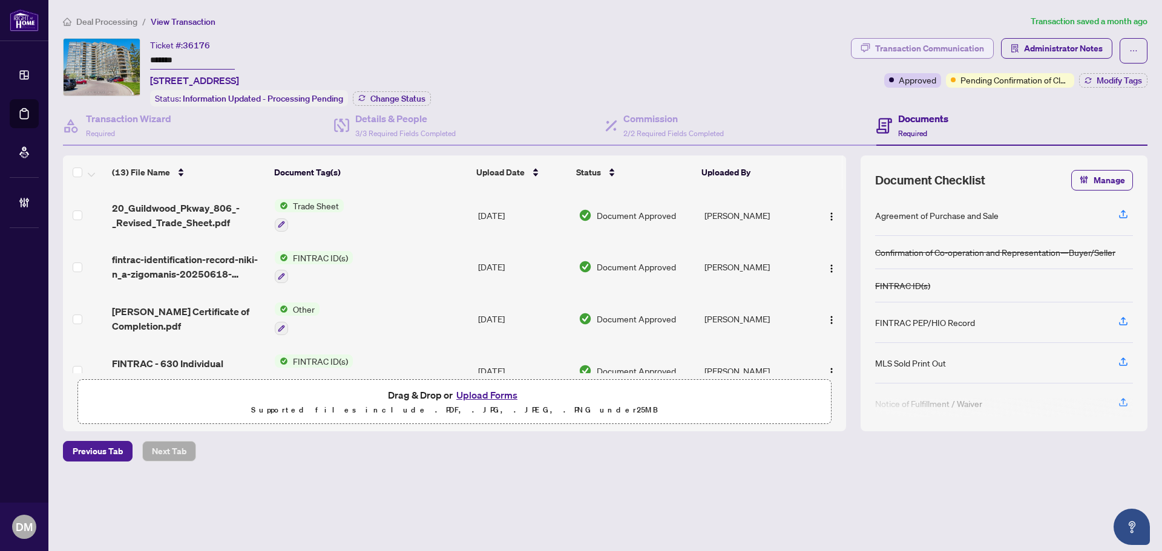
click at [907, 43] on div "Transaction Communication" at bounding box center [929, 48] width 109 height 19
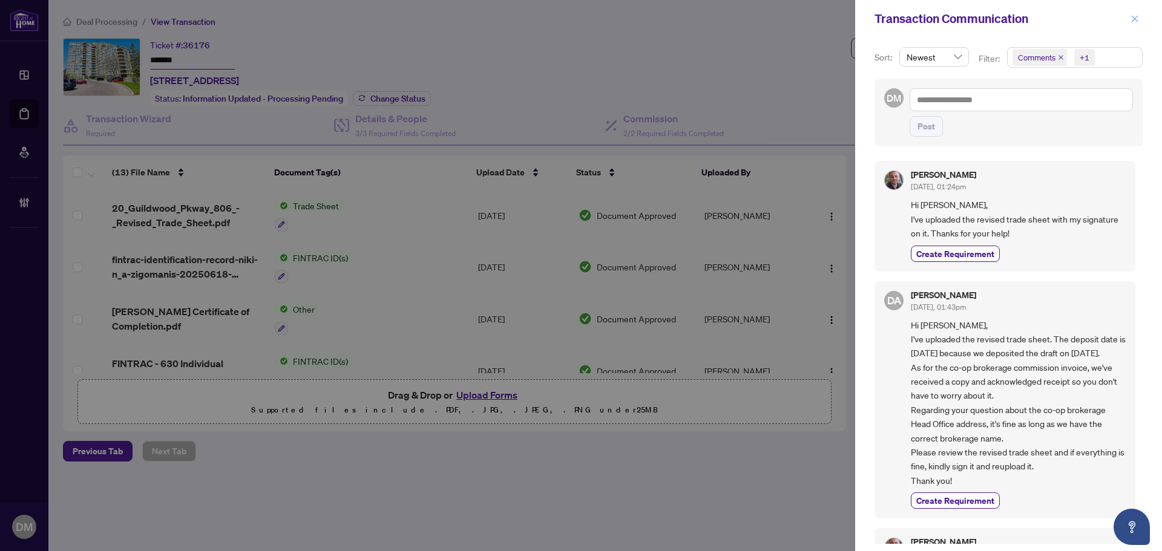
click at [1129, 19] on button "button" at bounding box center [1135, 18] width 16 height 15
